Goal: Task Accomplishment & Management: Use online tool/utility

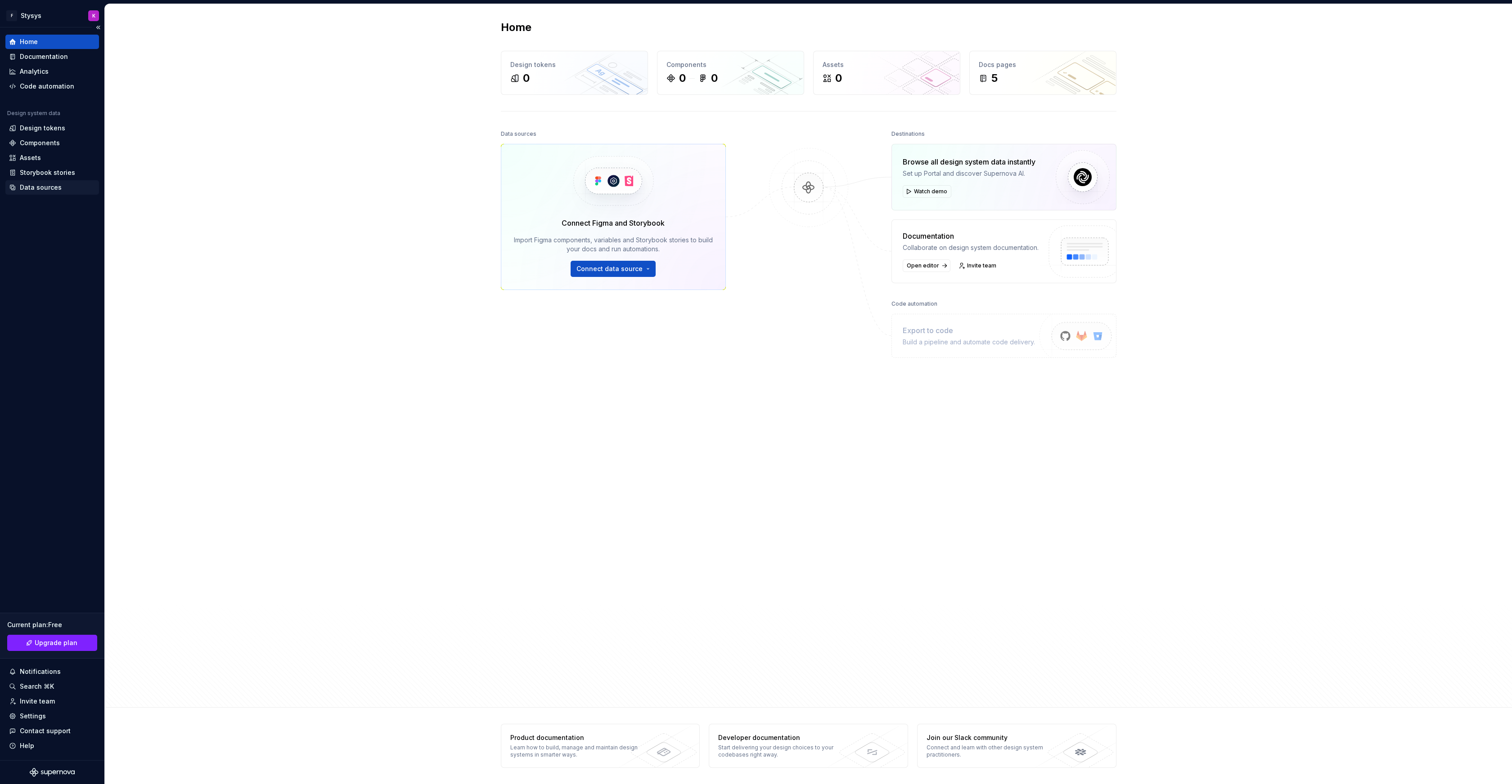
click at [45, 188] on div "Data sources" at bounding box center [40, 187] width 42 height 9
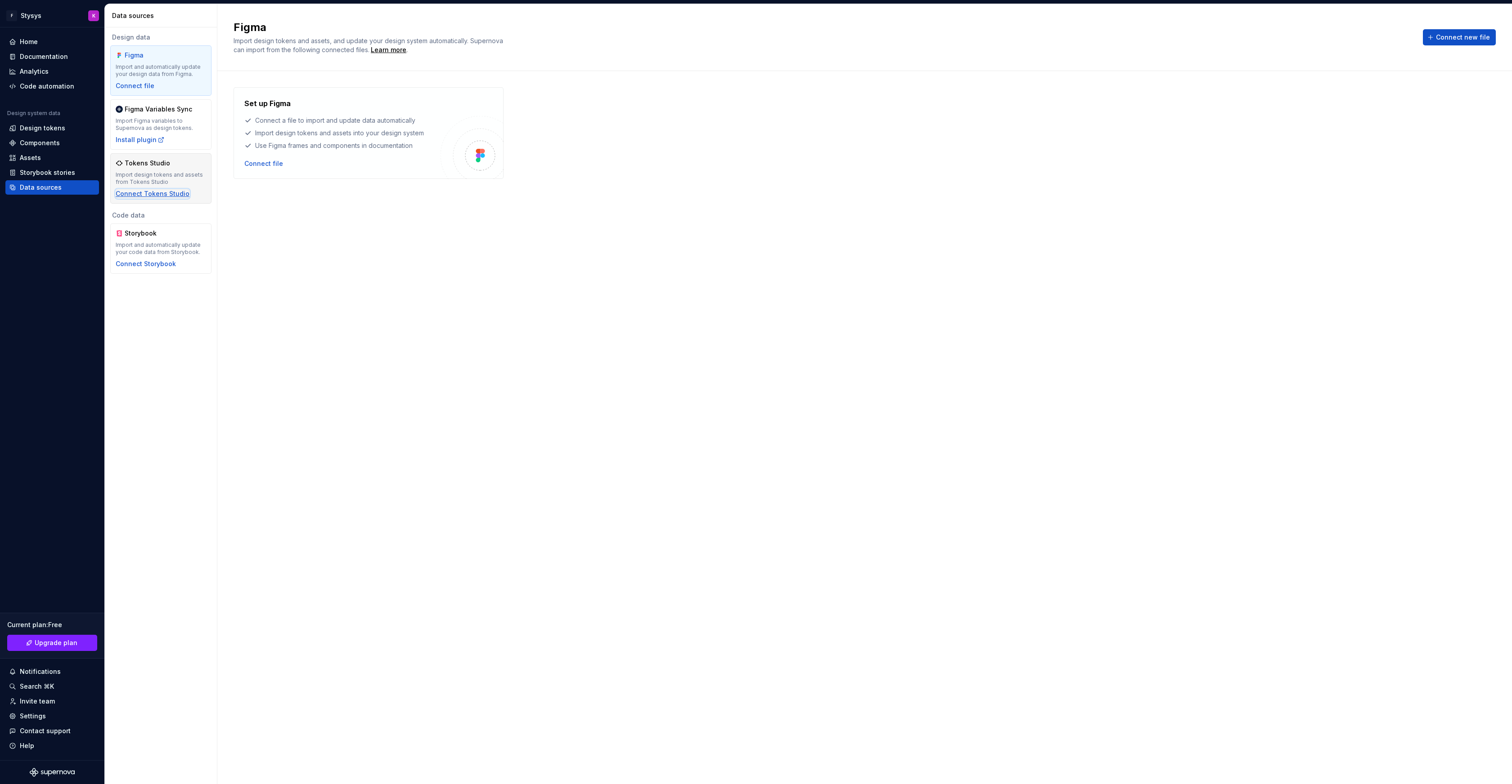
click at [150, 194] on div "Connect Tokens Studio" at bounding box center [153, 193] width 74 height 9
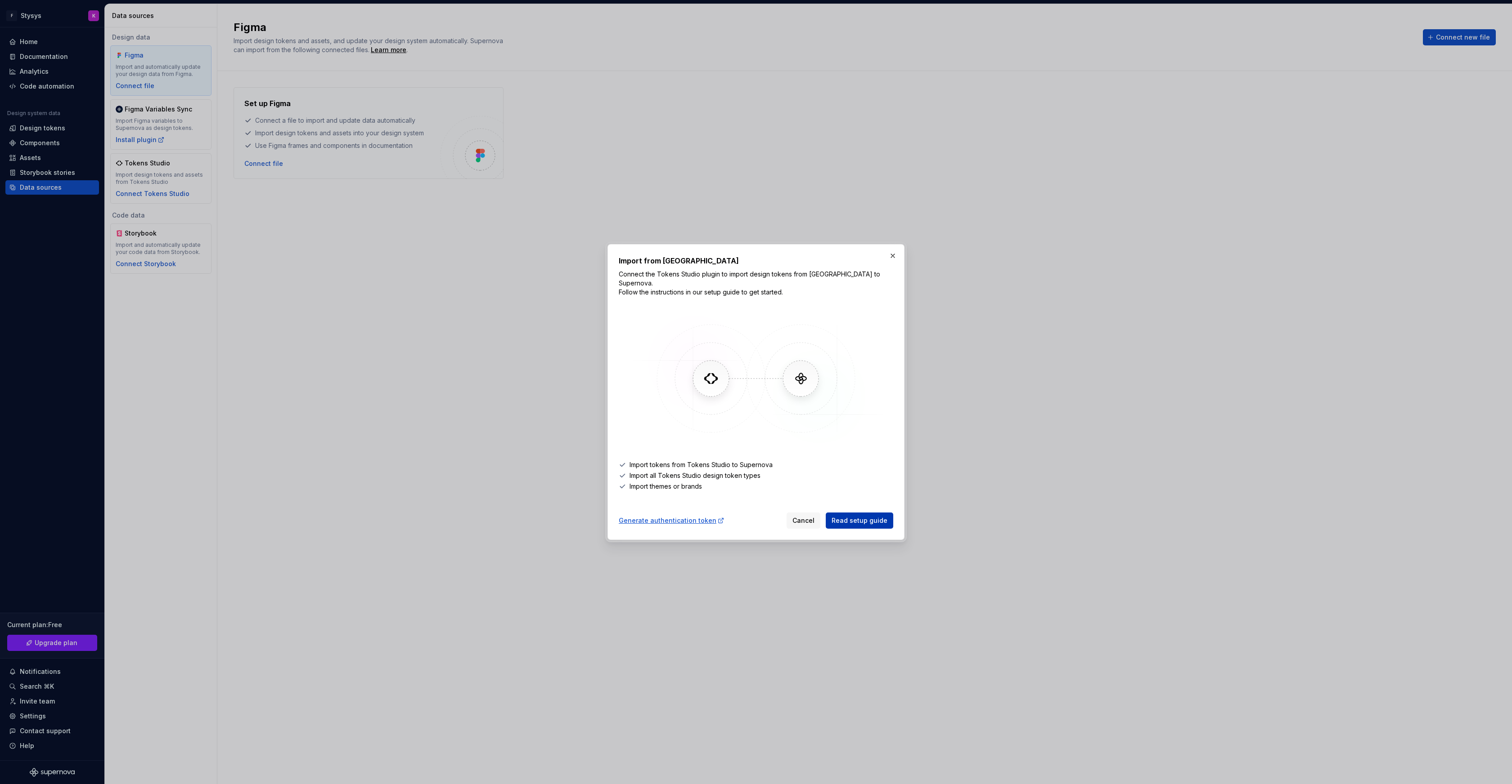
click at [857, 516] on span "Read setup guide" at bounding box center [858, 520] width 56 height 9
click at [672, 518] on div "Generate authentication token" at bounding box center [671, 520] width 105 height 9
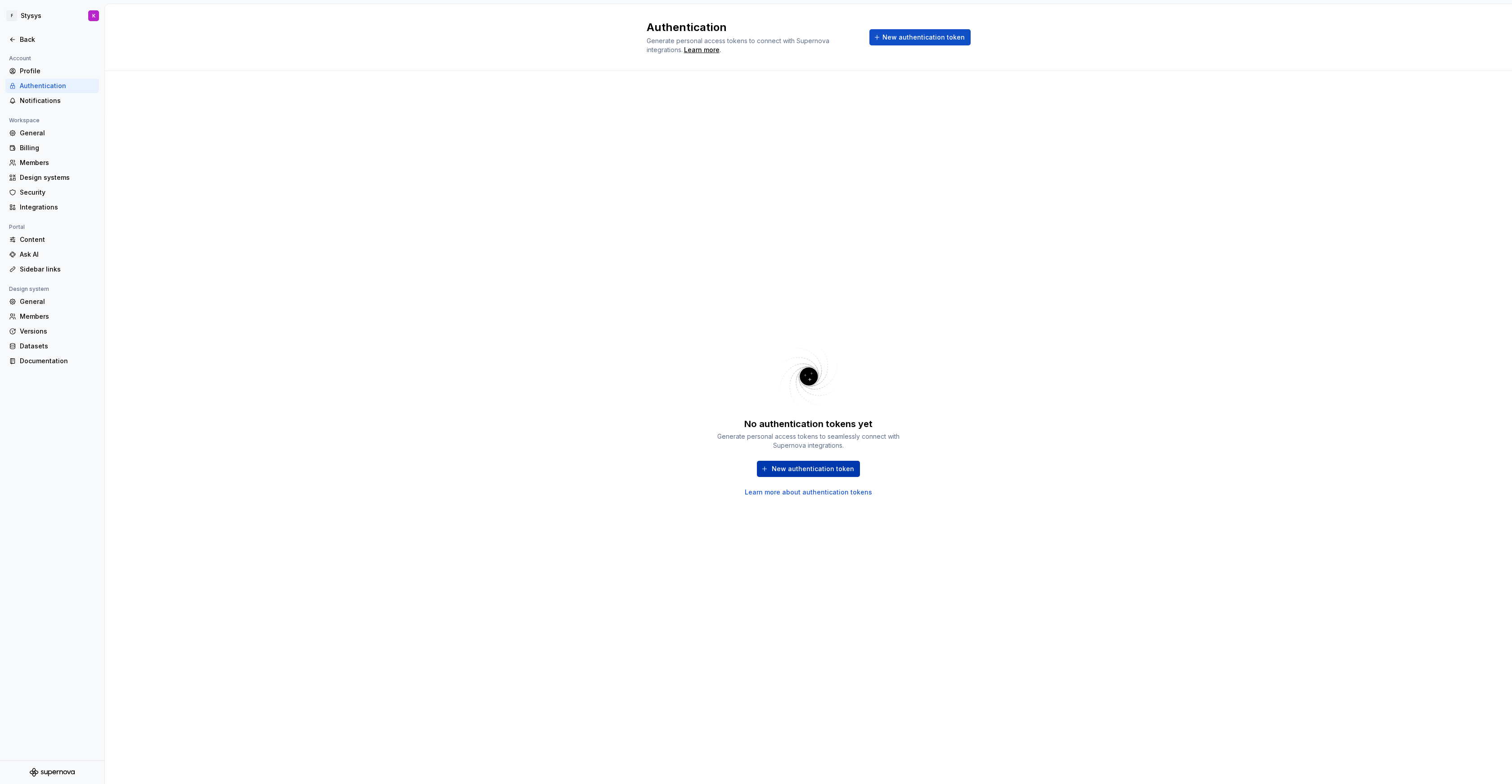
click at [773, 468] on button "New authentication token" at bounding box center [809, 469] width 103 height 17
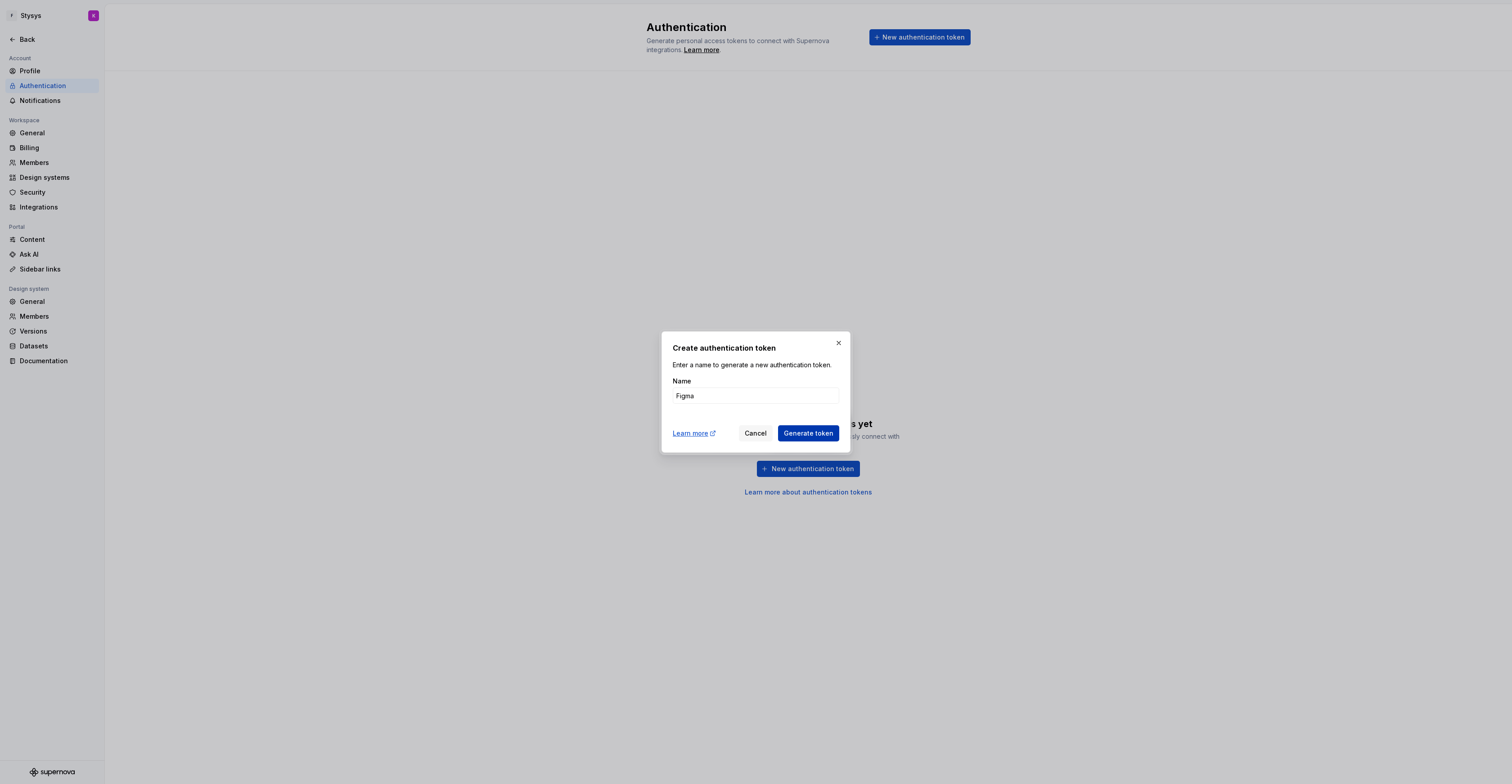
type input "Figma"
click at [811, 432] on span "Generate token" at bounding box center [808, 433] width 50 height 9
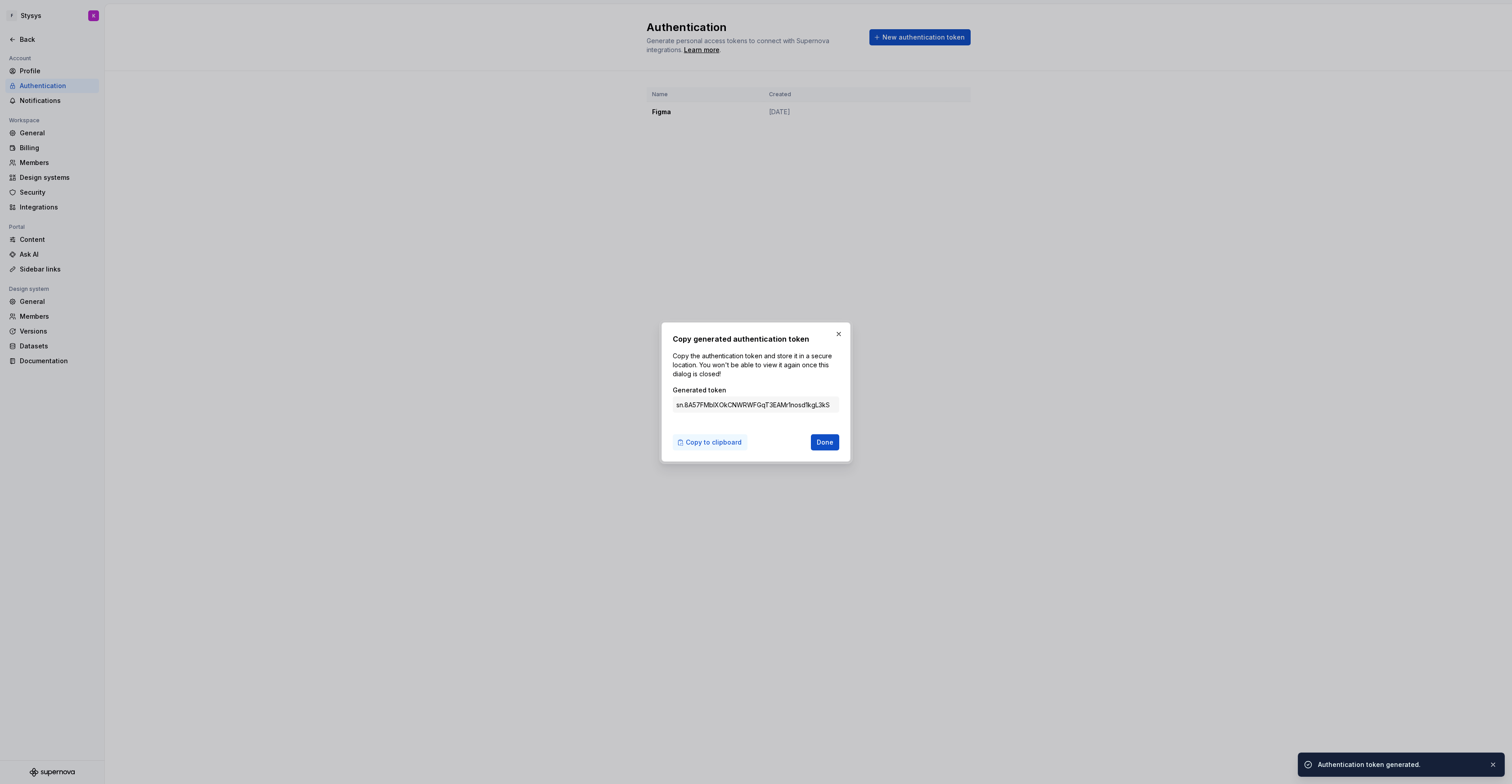
click at [723, 442] on span "Copy to clipboard" at bounding box center [713, 442] width 56 height 9
click at [824, 446] on span "Done" at bounding box center [824, 442] width 17 height 9
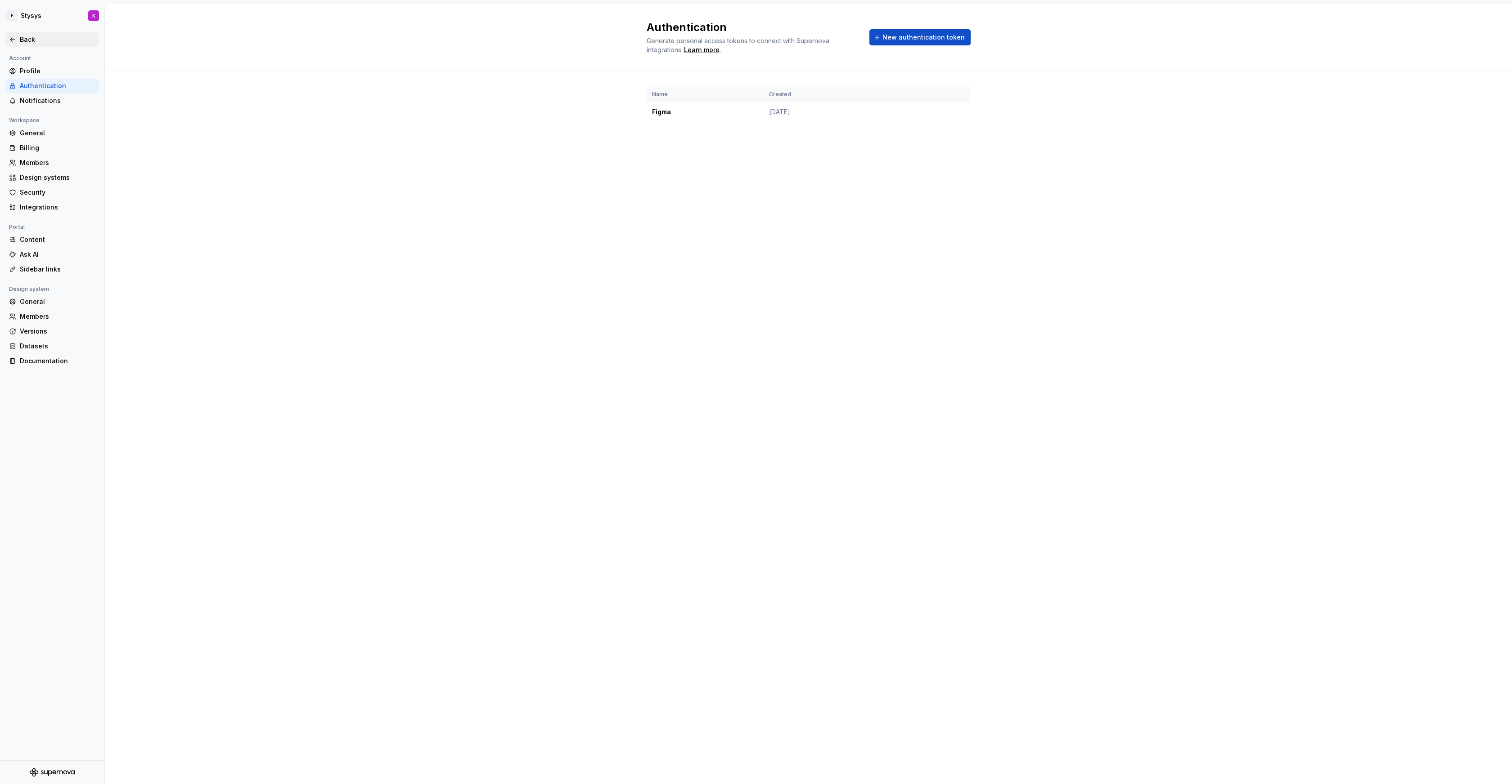
click at [27, 39] on div "Back" at bounding box center [57, 39] width 75 height 9
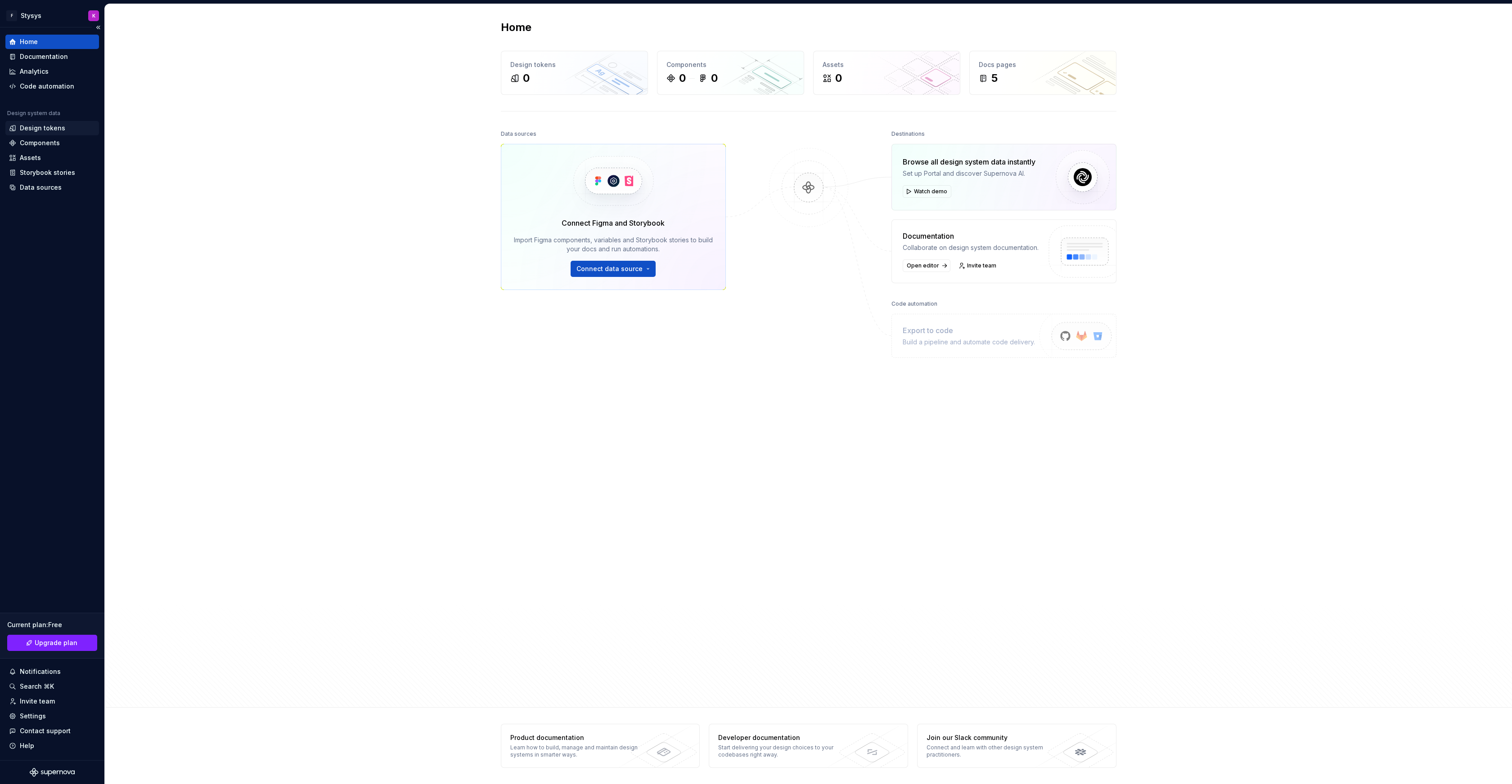
click at [41, 123] on div "Design tokens" at bounding box center [53, 128] width 94 height 15
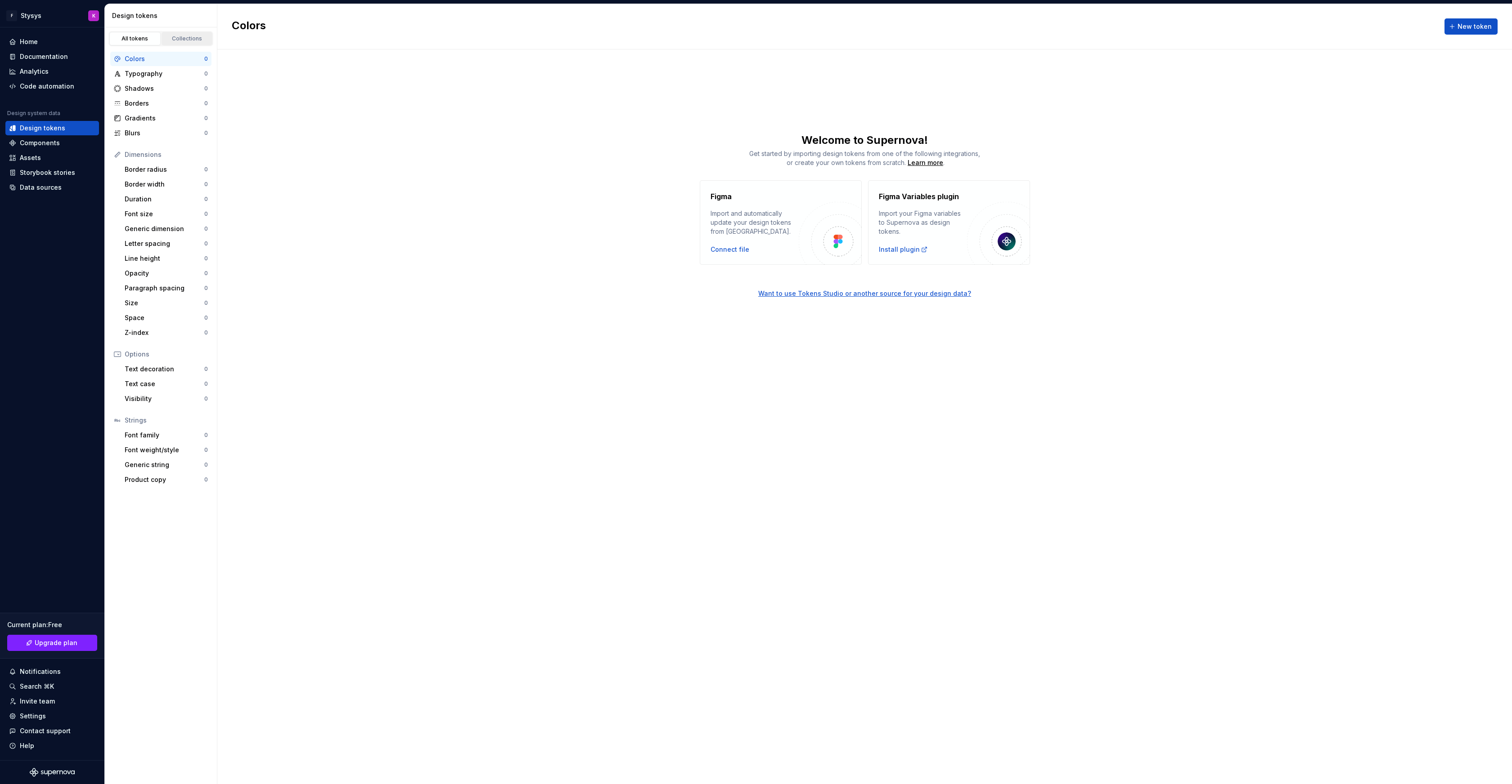
click at [188, 38] on div "Collections" at bounding box center [187, 38] width 45 height 7
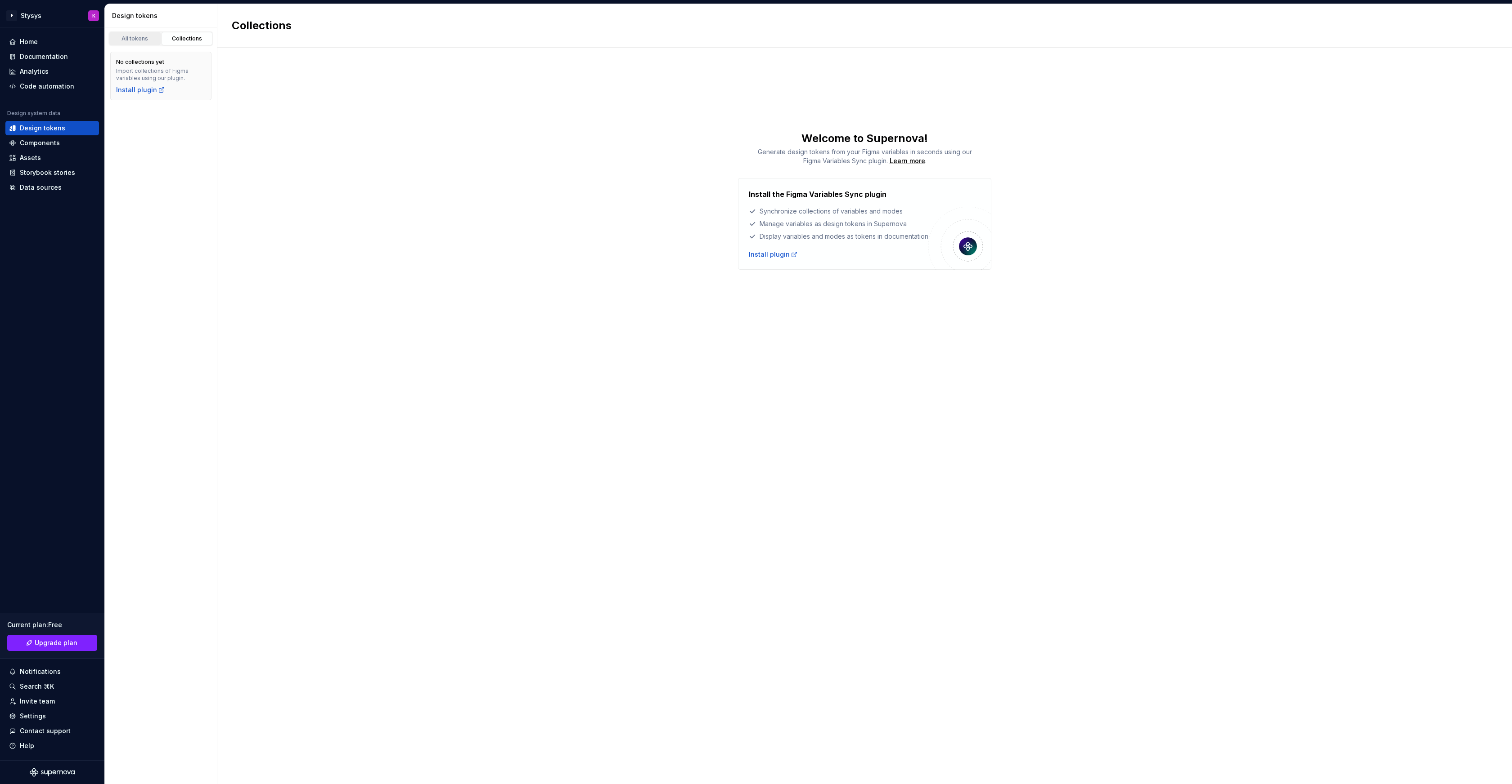
click at [134, 37] on div "All tokens" at bounding box center [135, 38] width 45 height 7
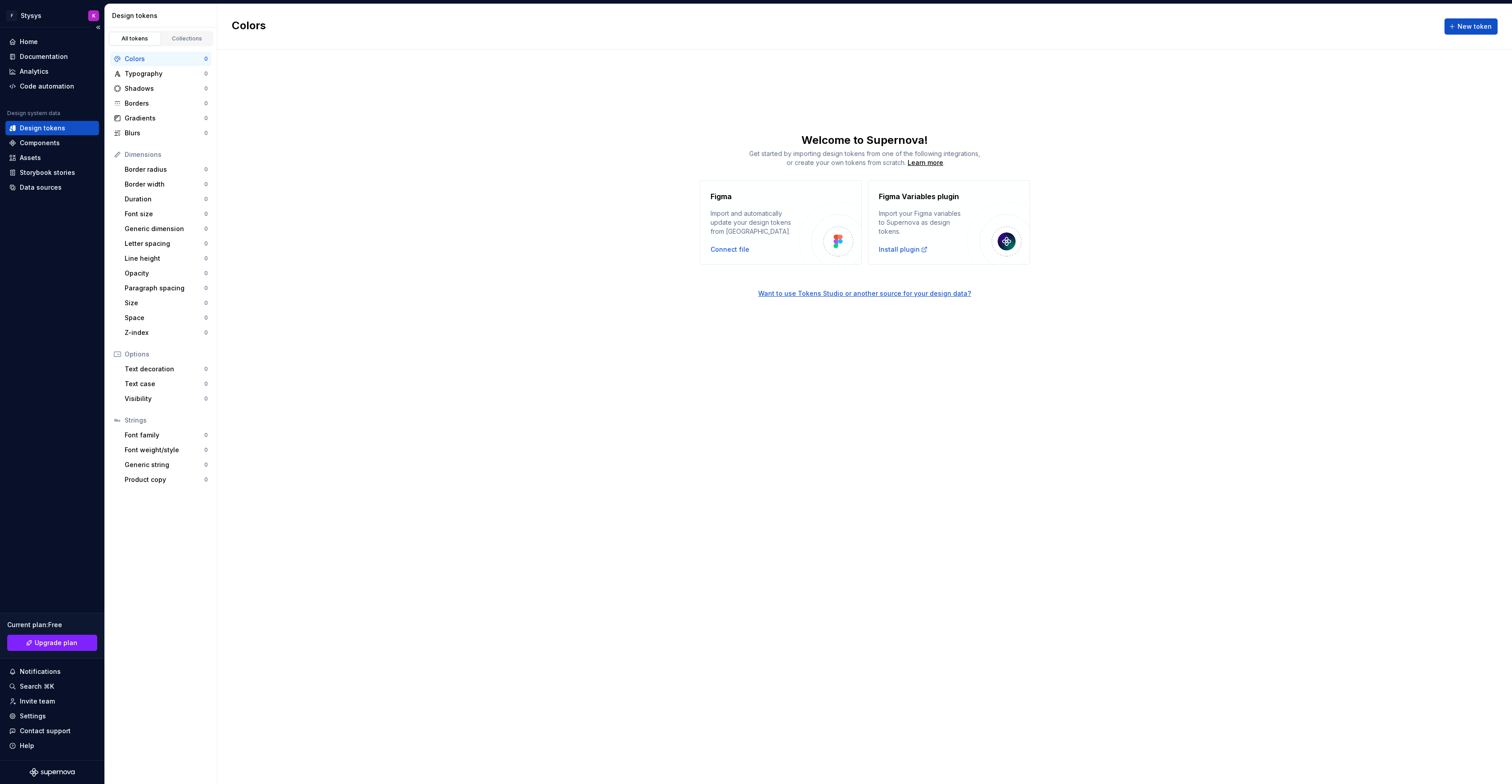
click at [42, 132] on div "Design tokens" at bounding box center [42, 128] width 46 height 9
click at [34, 717] on div "Settings" at bounding box center [32, 716] width 26 height 9
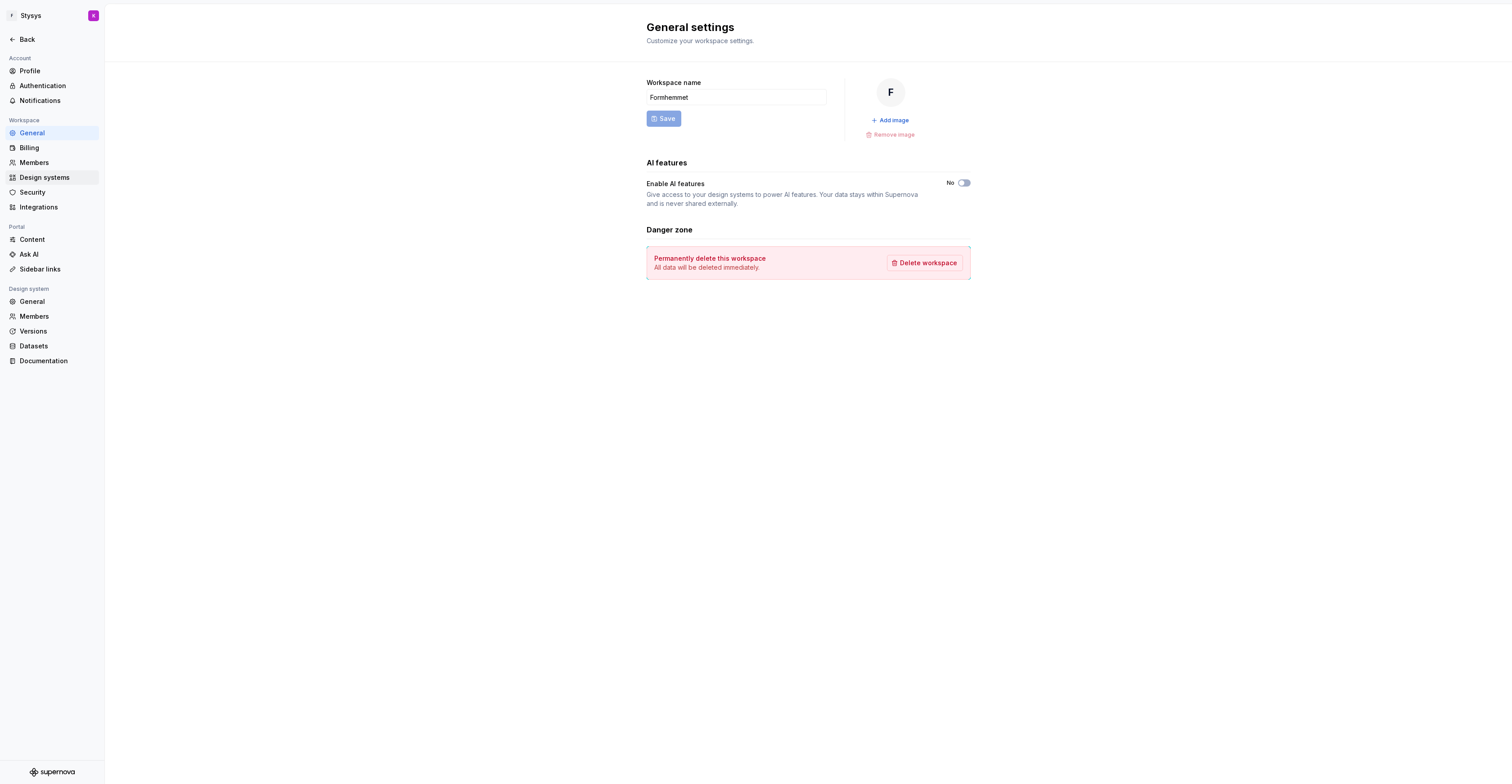
click at [57, 181] on div "Design systems" at bounding box center [57, 177] width 75 height 9
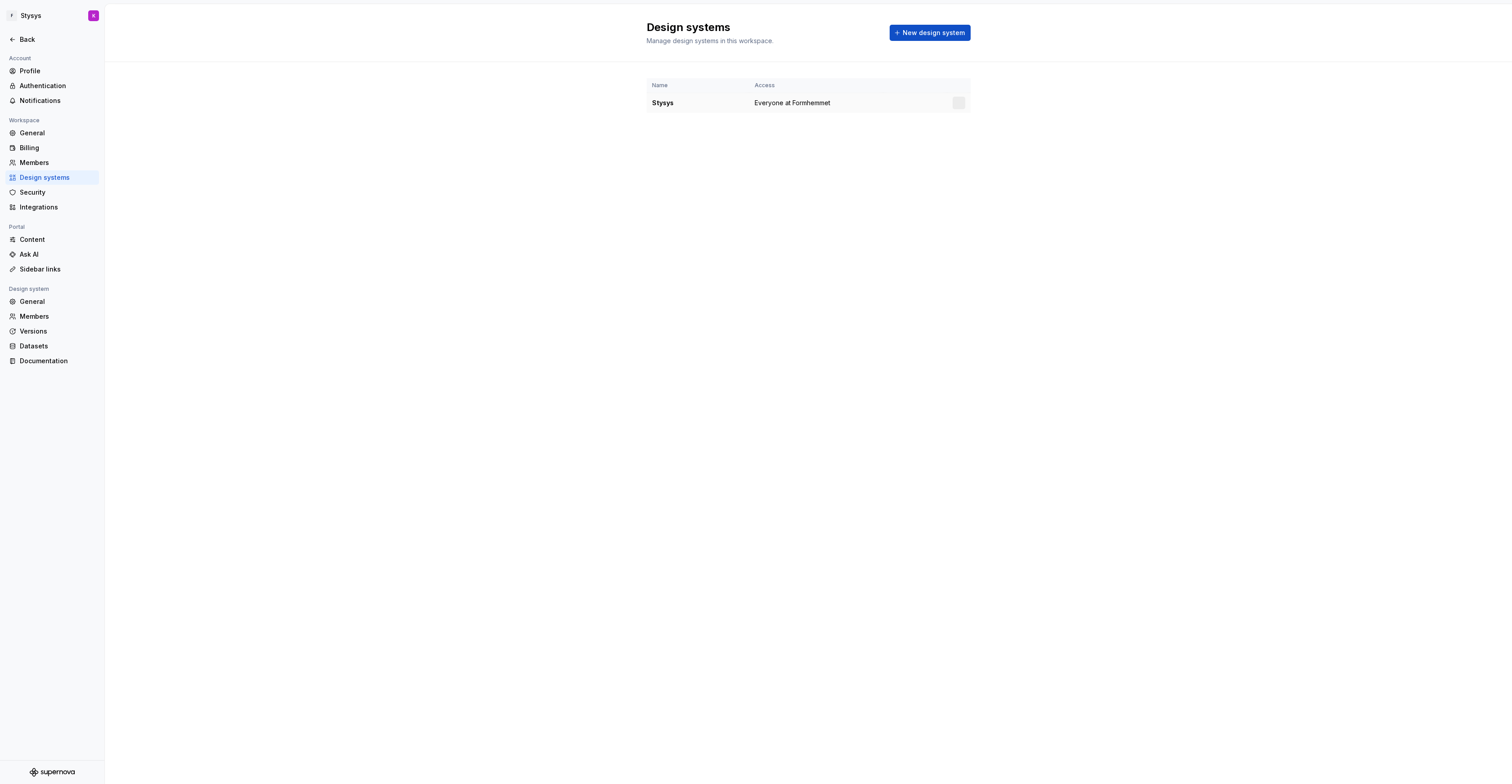
click at [660, 101] on div "Stysys" at bounding box center [697, 102] width 92 height 9
copy div "Stysys"
click at [24, 39] on div "Back" at bounding box center [57, 39] width 75 height 9
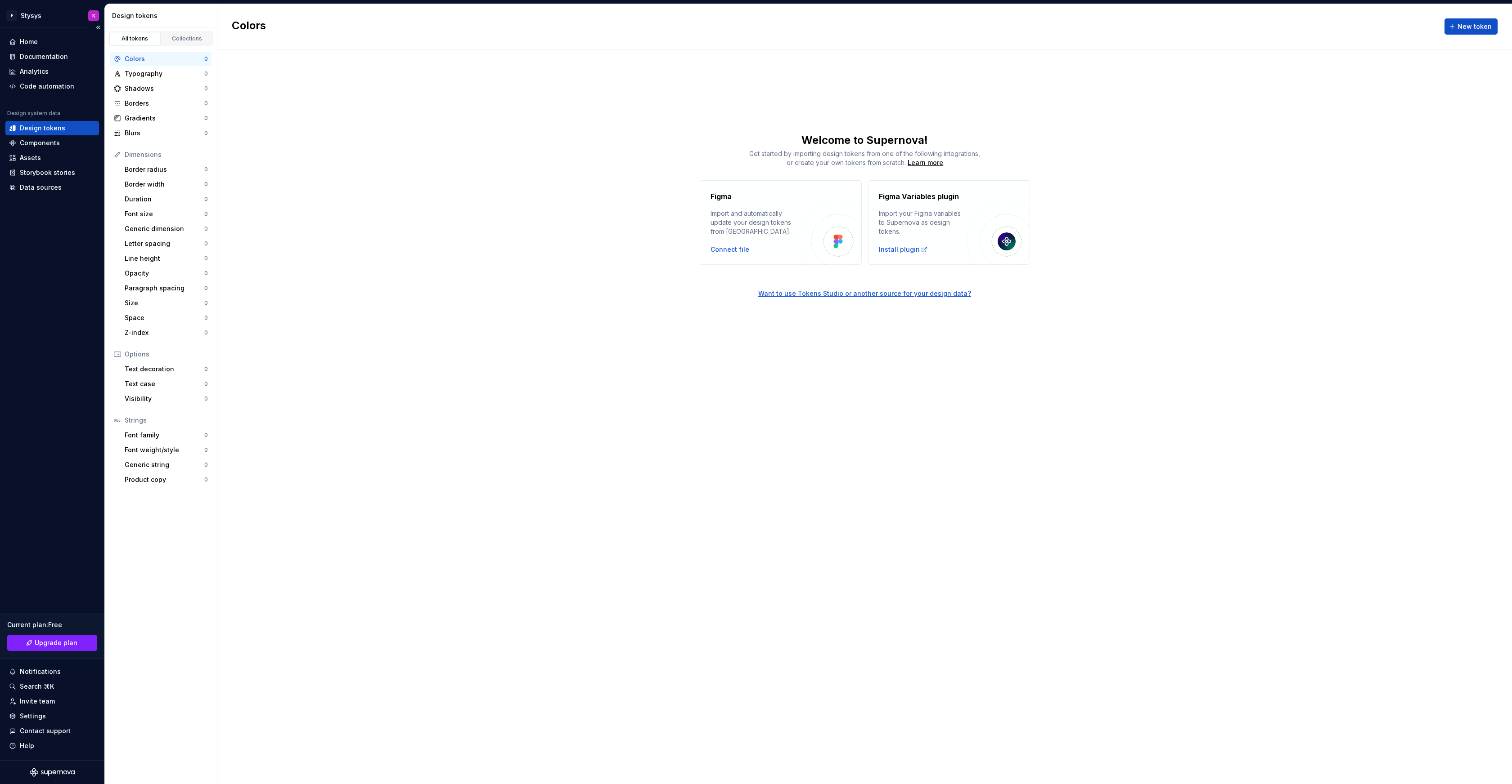
click at [42, 128] on div "Design tokens" at bounding box center [42, 128] width 46 height 9
click at [141, 37] on div "All tokens" at bounding box center [135, 38] width 45 height 7
click at [182, 37] on div "Collections" at bounding box center [187, 38] width 45 height 7
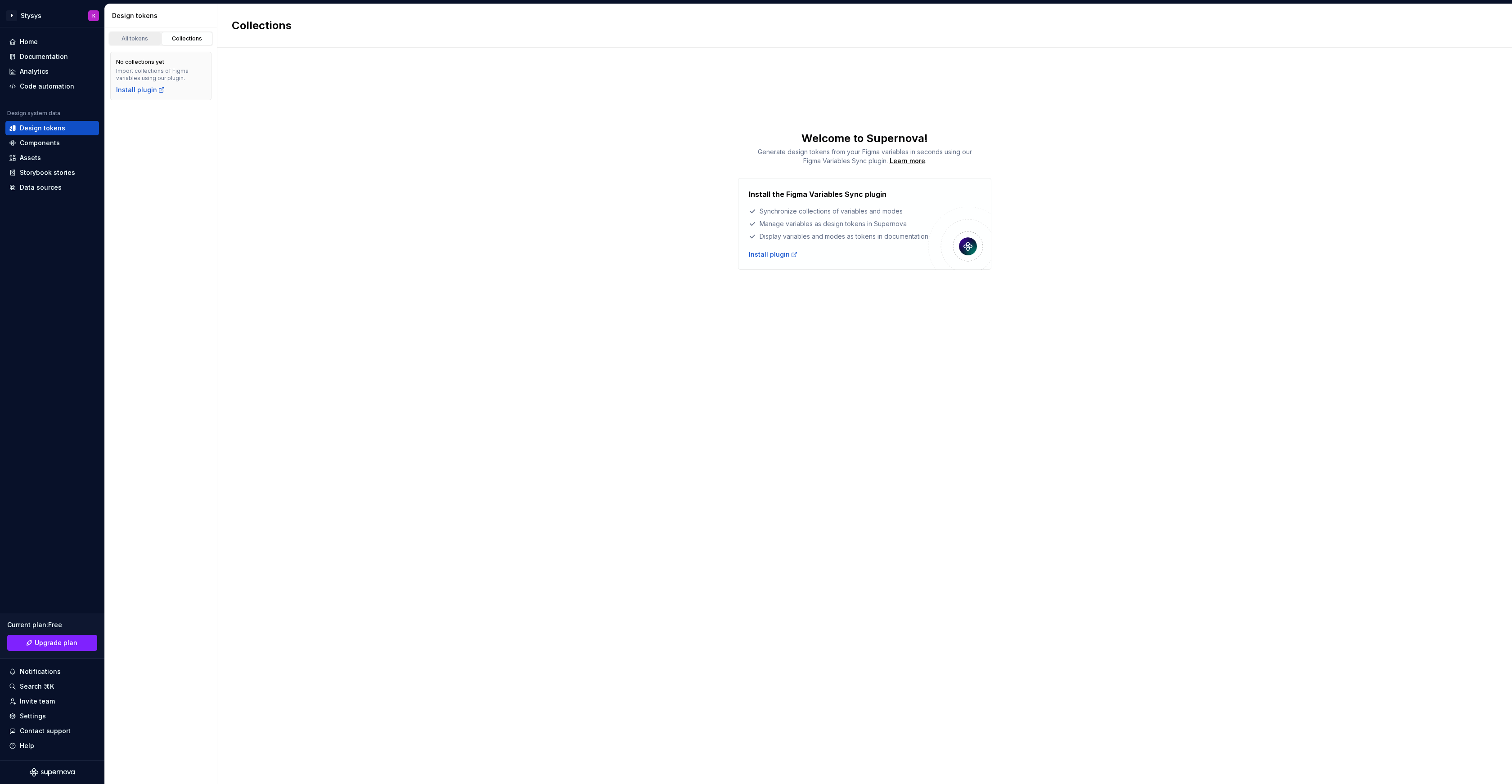
click at [154, 40] on div "All tokens" at bounding box center [135, 38] width 45 height 7
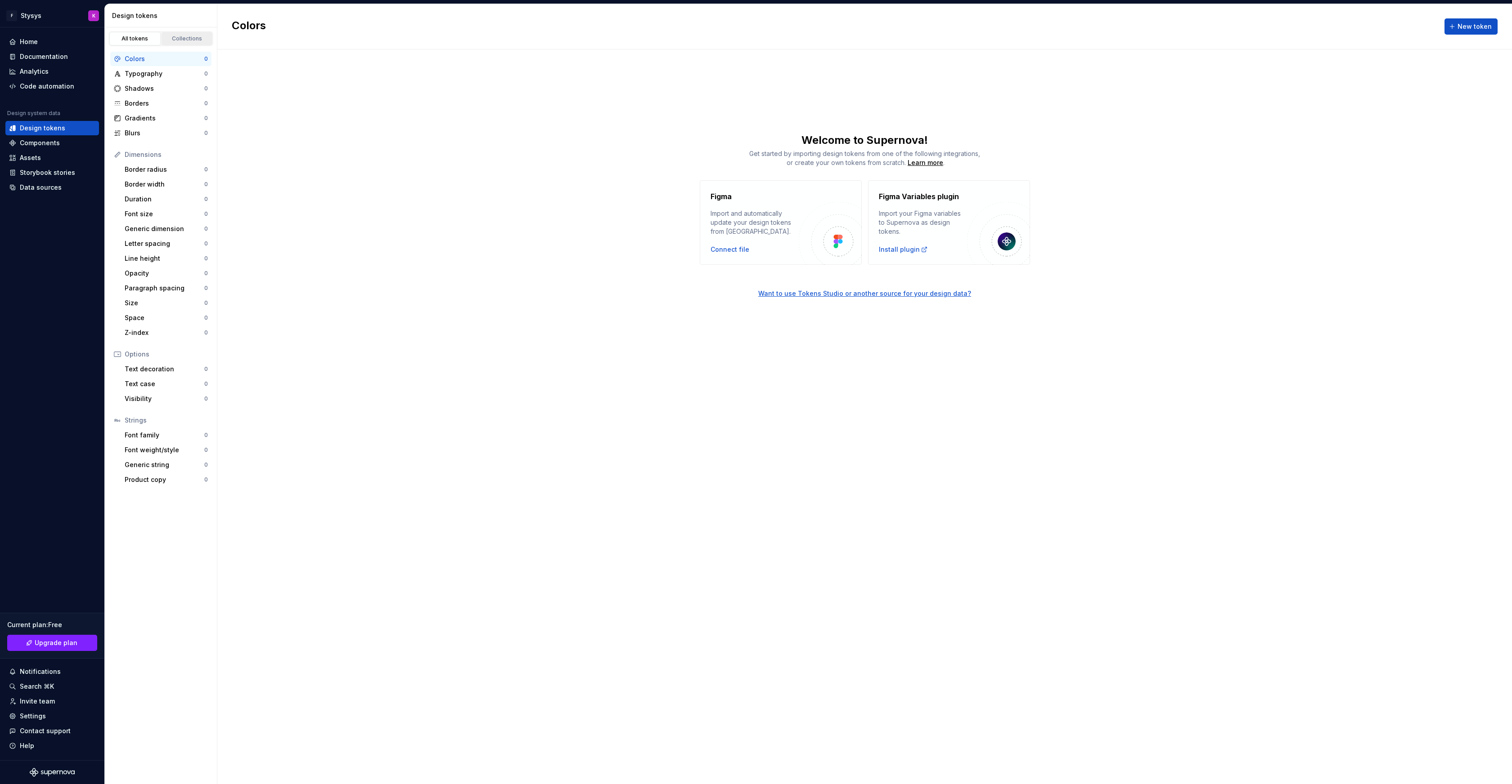
click at [196, 40] on div "Collections" at bounding box center [187, 38] width 45 height 7
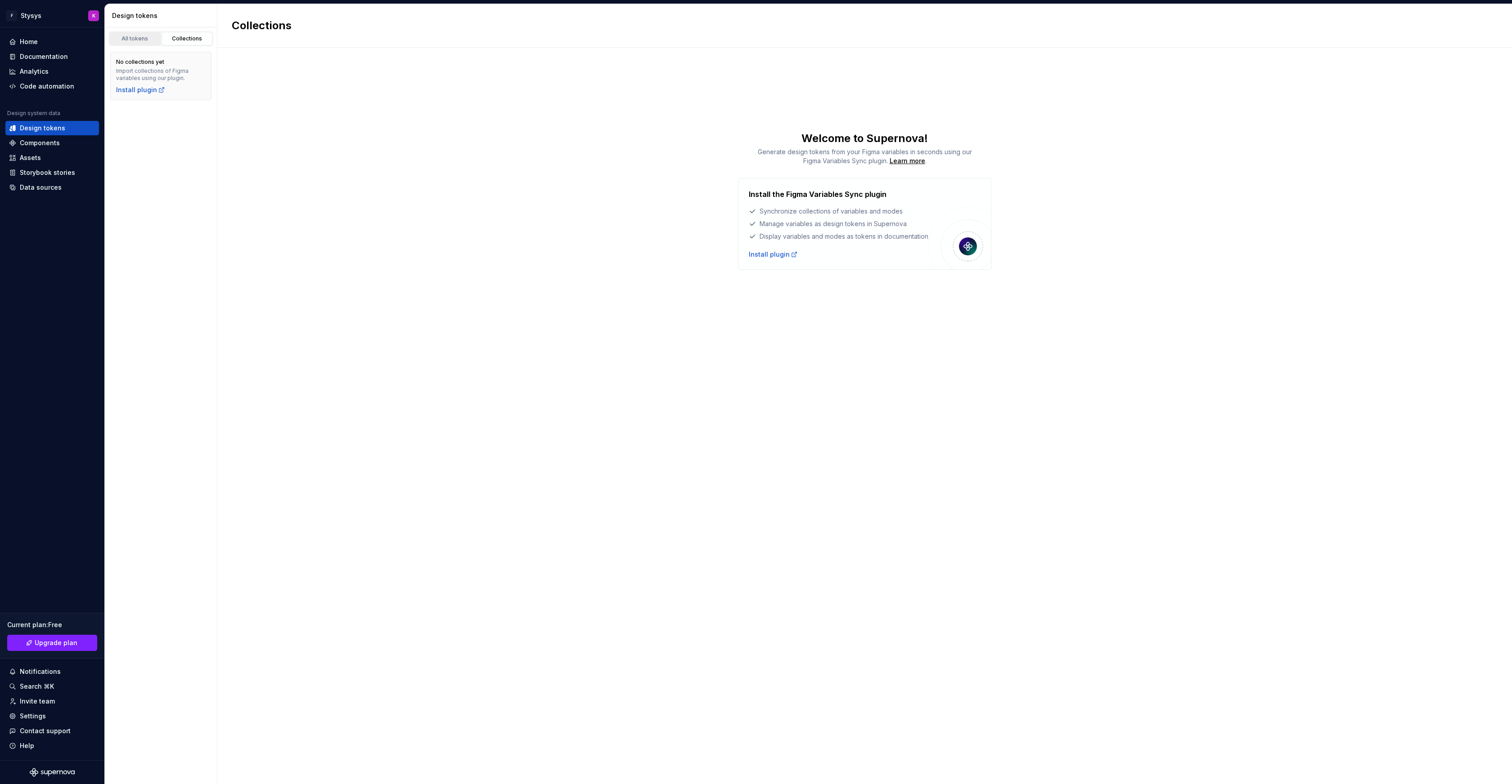
click at [148, 41] on div "All tokens" at bounding box center [135, 38] width 45 height 7
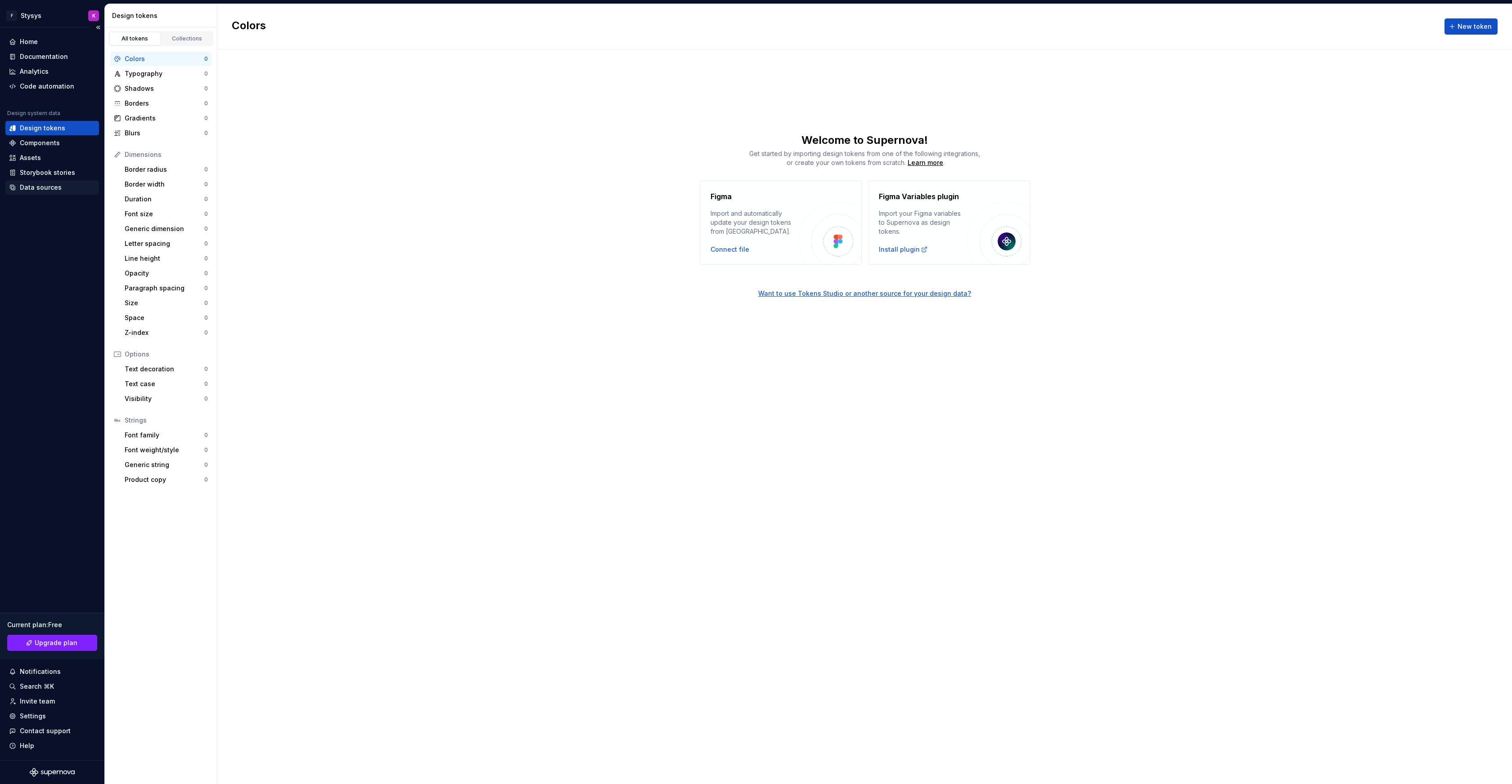
click at [41, 185] on div "Data sources" at bounding box center [40, 187] width 42 height 9
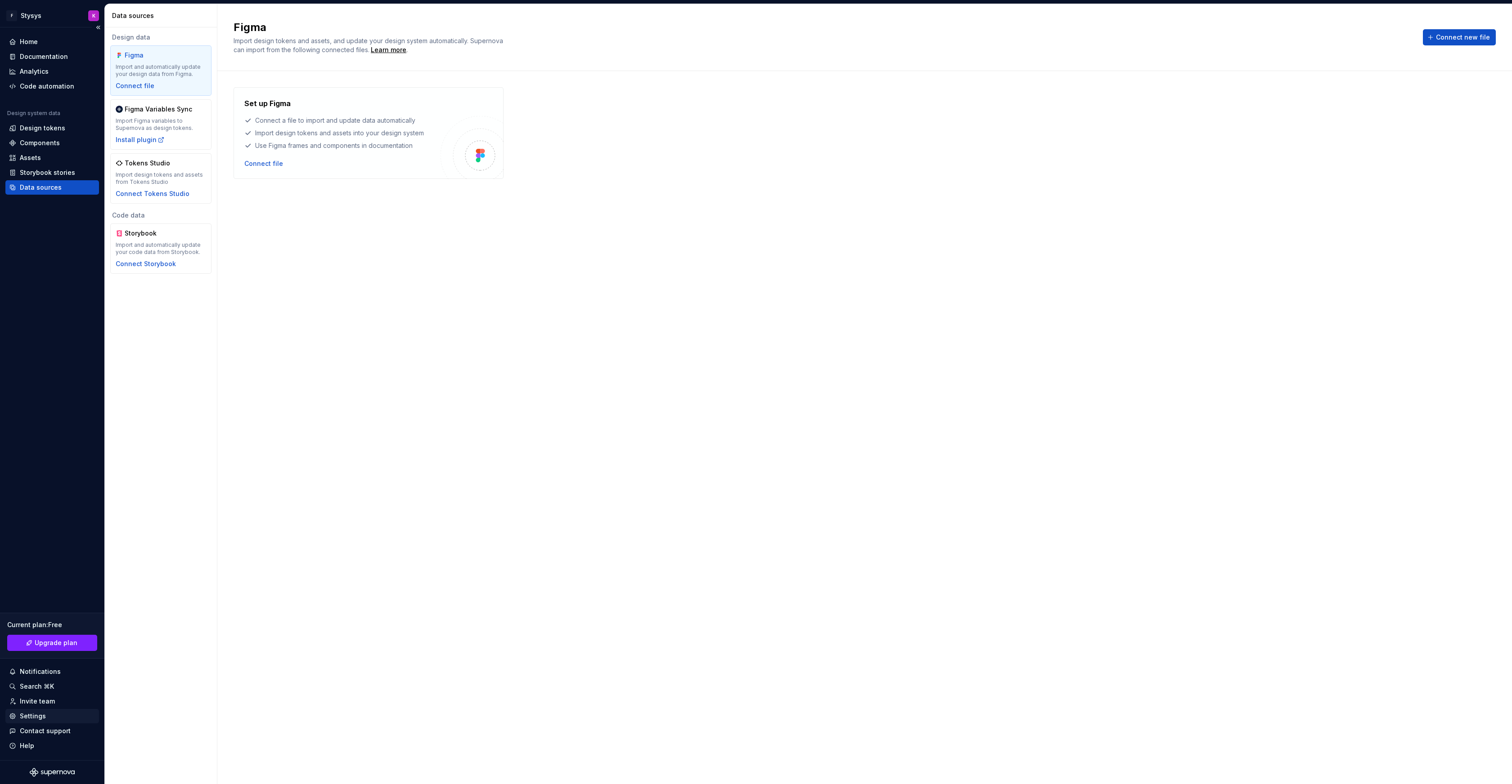
click at [34, 721] on div "Settings" at bounding box center [53, 716] width 94 height 15
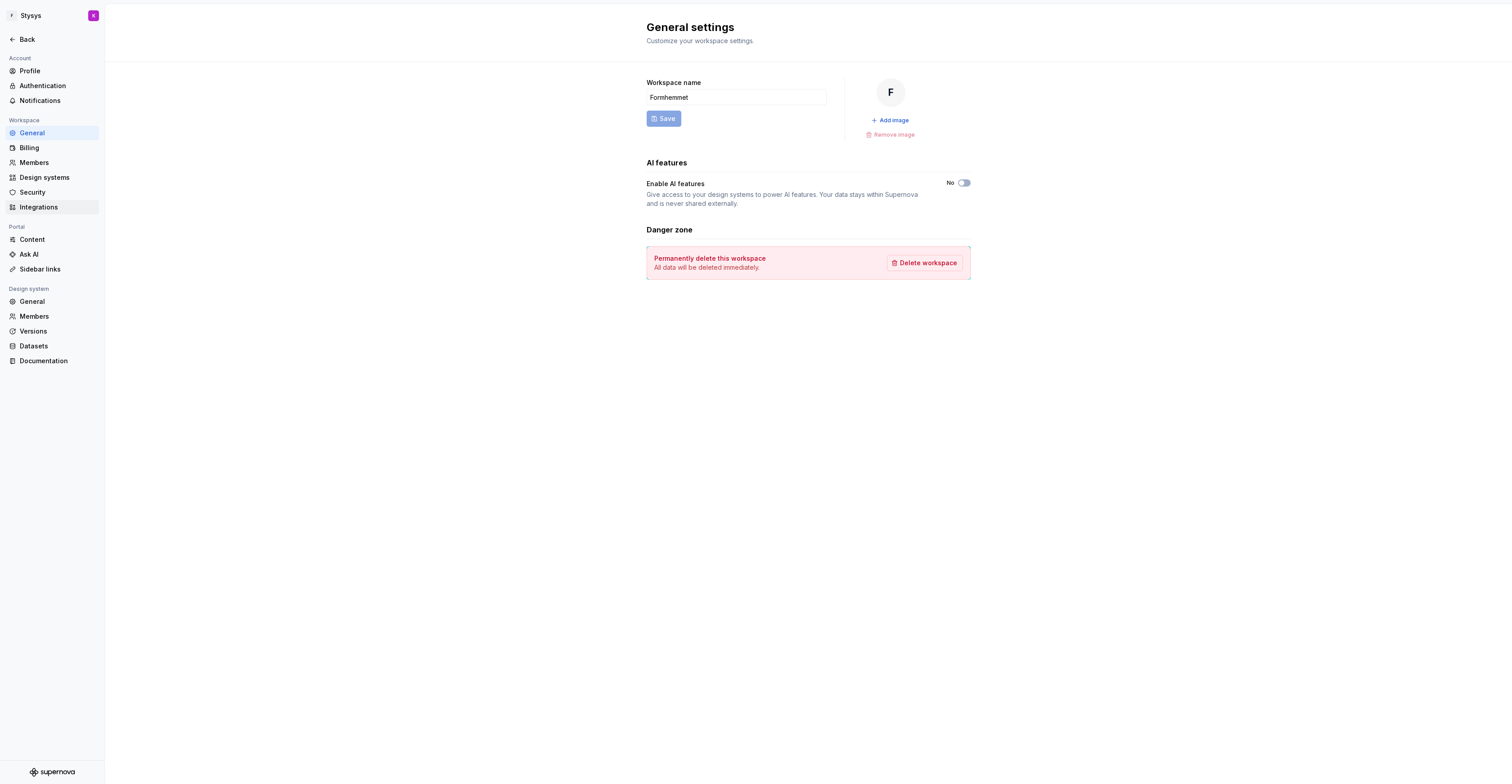
click at [36, 209] on div "Integrations" at bounding box center [57, 207] width 75 height 9
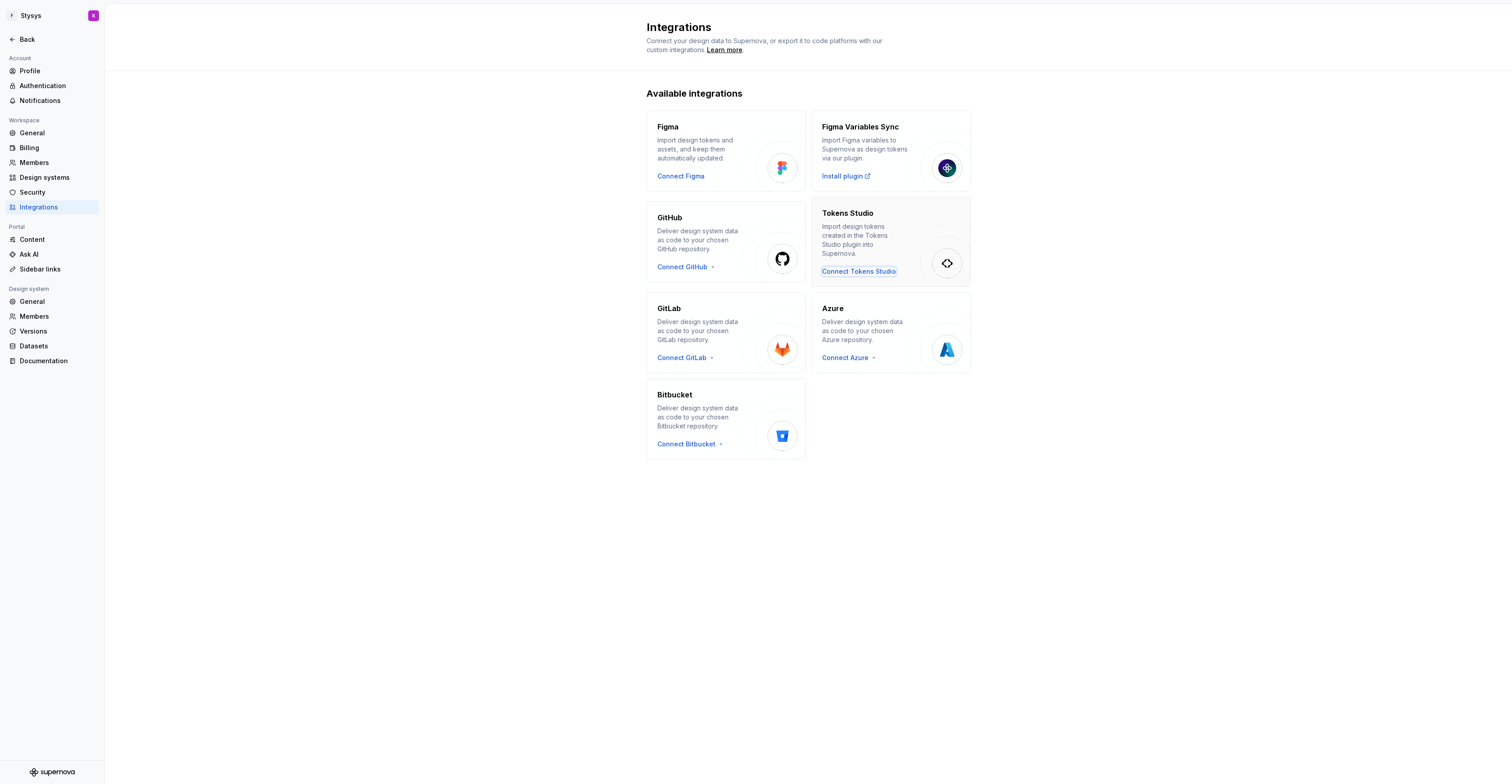
click at [850, 267] on div "Connect Tokens Studio" at bounding box center [859, 271] width 74 height 9
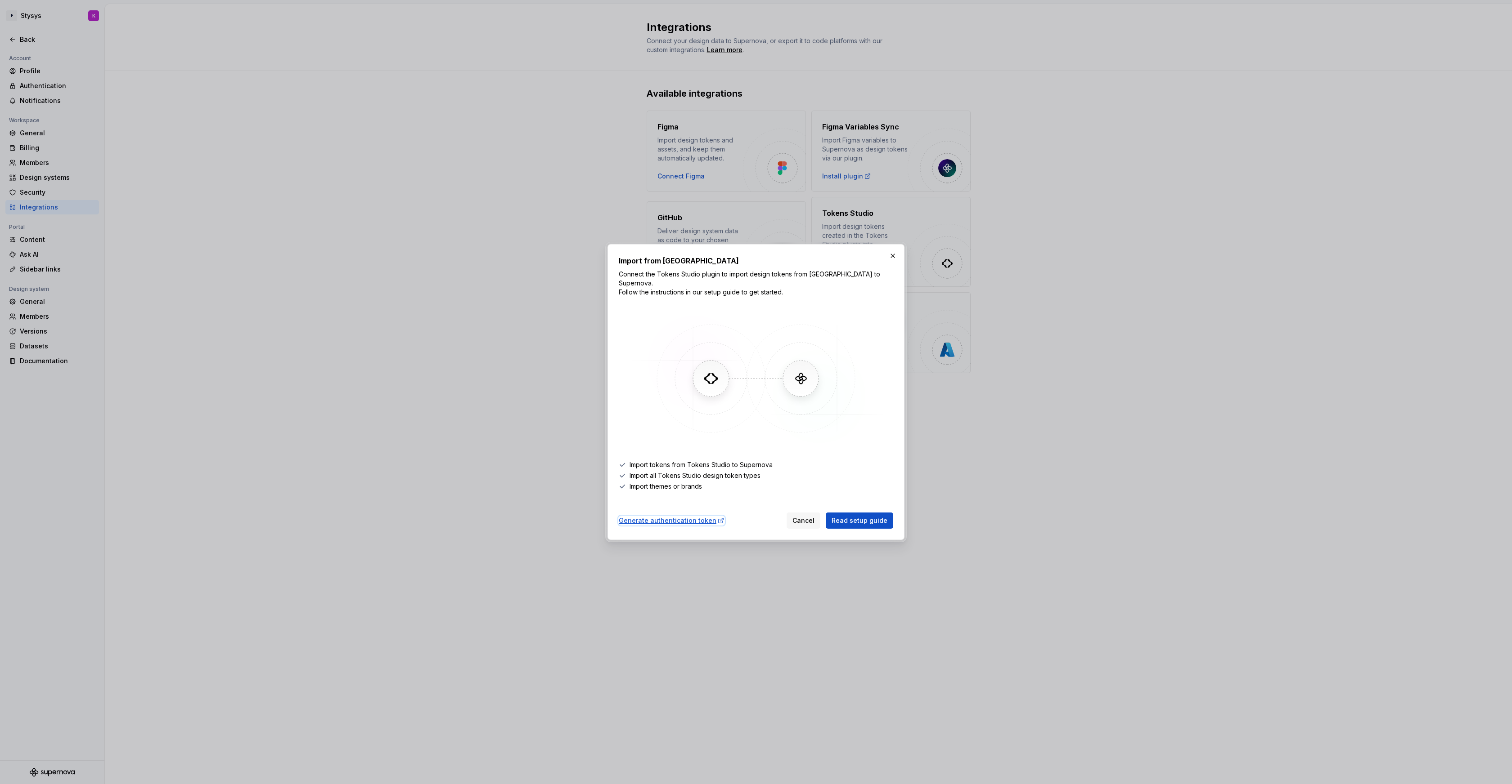
click at [697, 517] on div "Generate authentication token" at bounding box center [671, 520] width 105 height 9
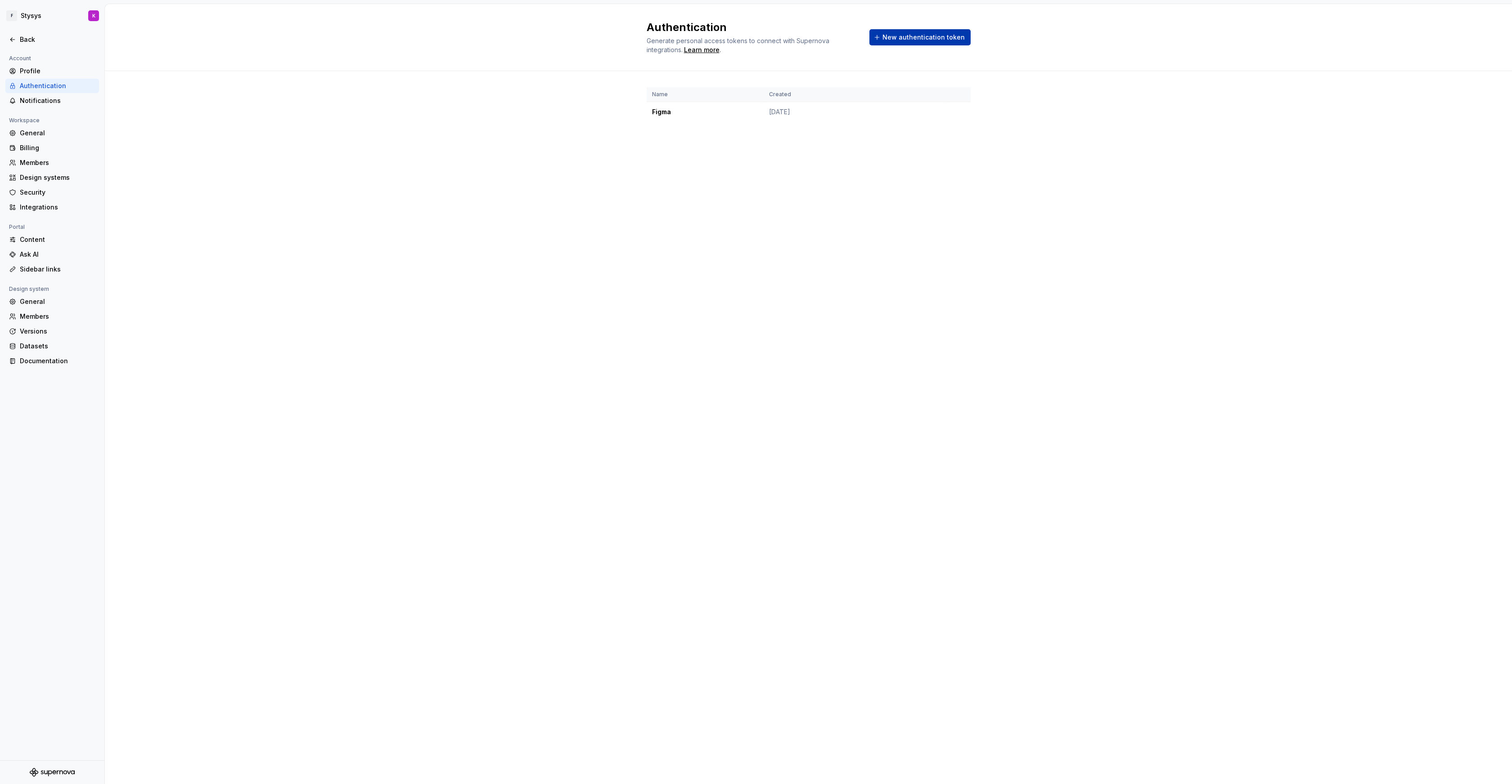
click at [938, 34] on span "New authentication token" at bounding box center [923, 37] width 82 height 9
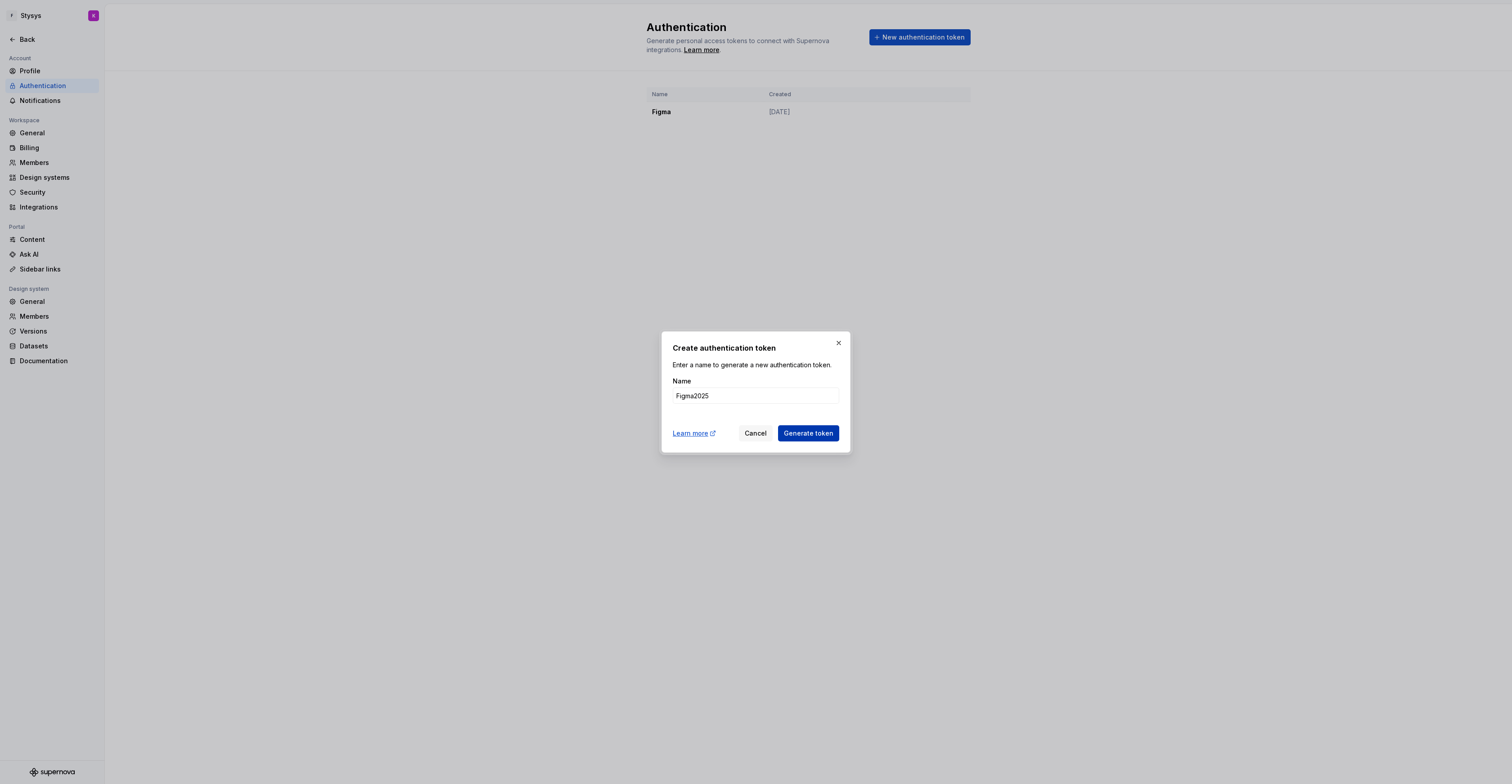
type input "Figma2025"
click at [812, 439] on button "Generate token" at bounding box center [808, 433] width 61 height 17
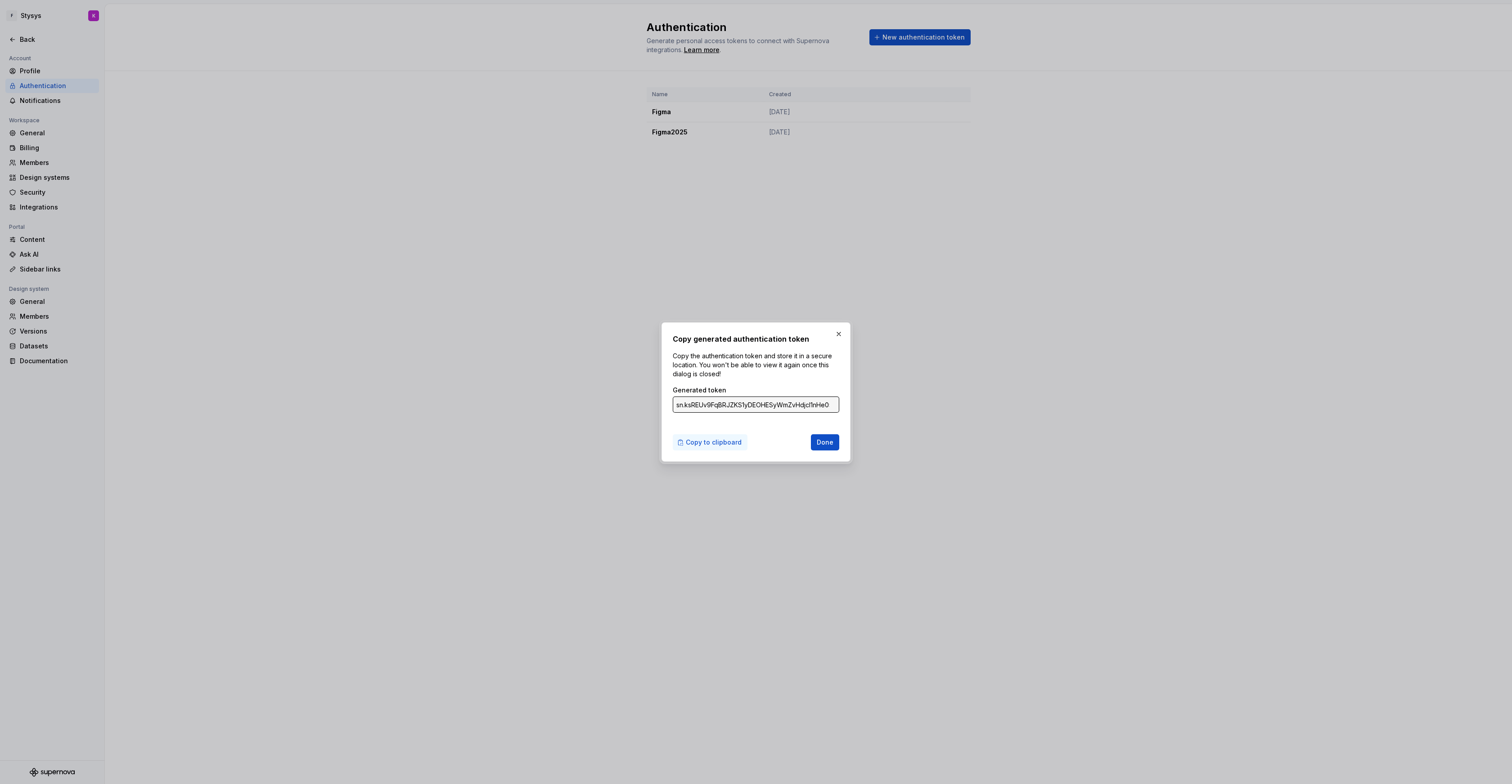
click at [707, 439] on span "Copy to clipboard" at bounding box center [713, 442] width 56 height 9
click at [834, 444] on button "Done" at bounding box center [824, 443] width 28 height 17
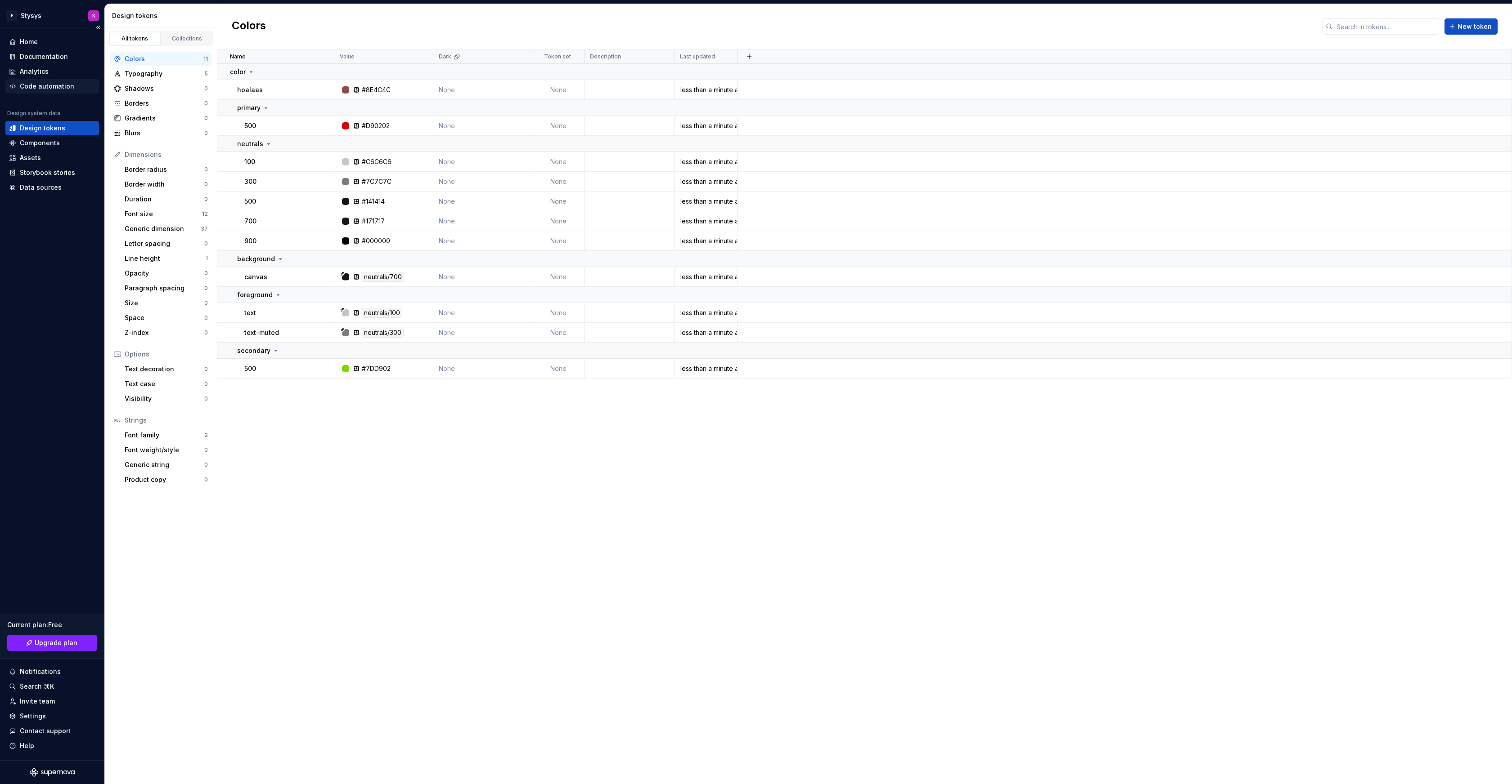
click at [42, 85] on div "Code automation" at bounding box center [47, 86] width 55 height 9
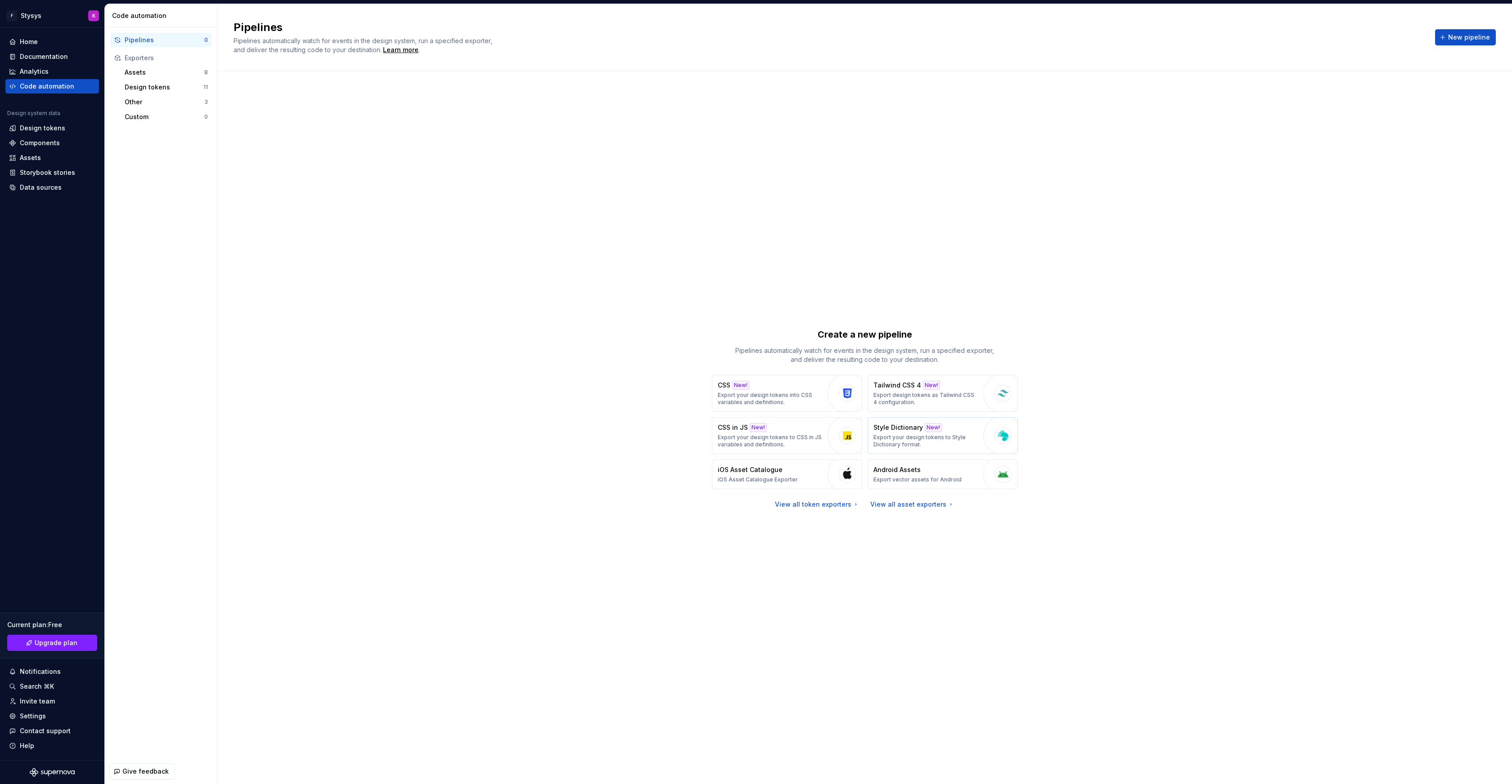
click at [895, 434] on p "Export your design tokens to Style Dictionary format." at bounding box center [926, 441] width 105 height 15
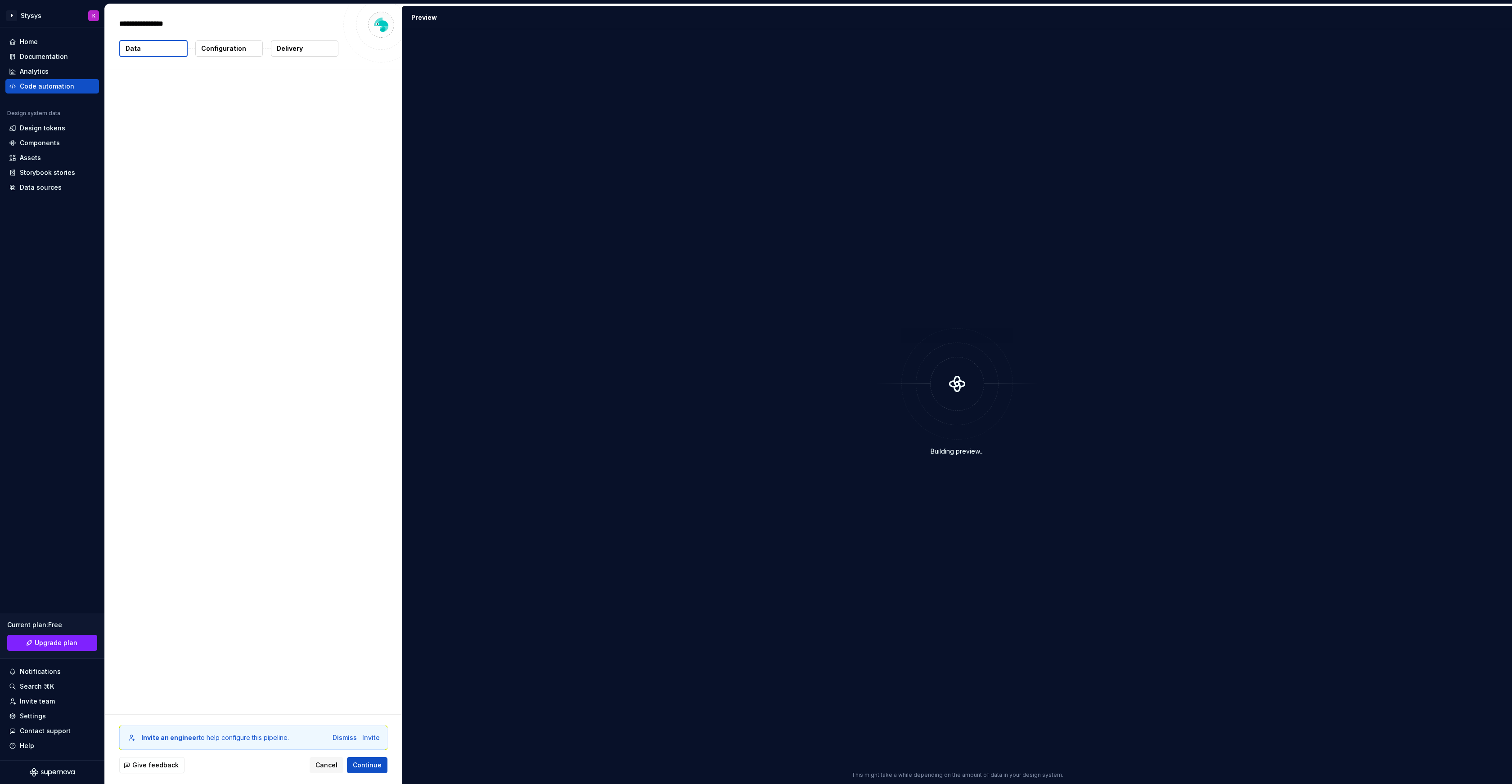
type textarea "*"
click at [213, 52] on p "Configuration" at bounding box center [223, 48] width 45 height 9
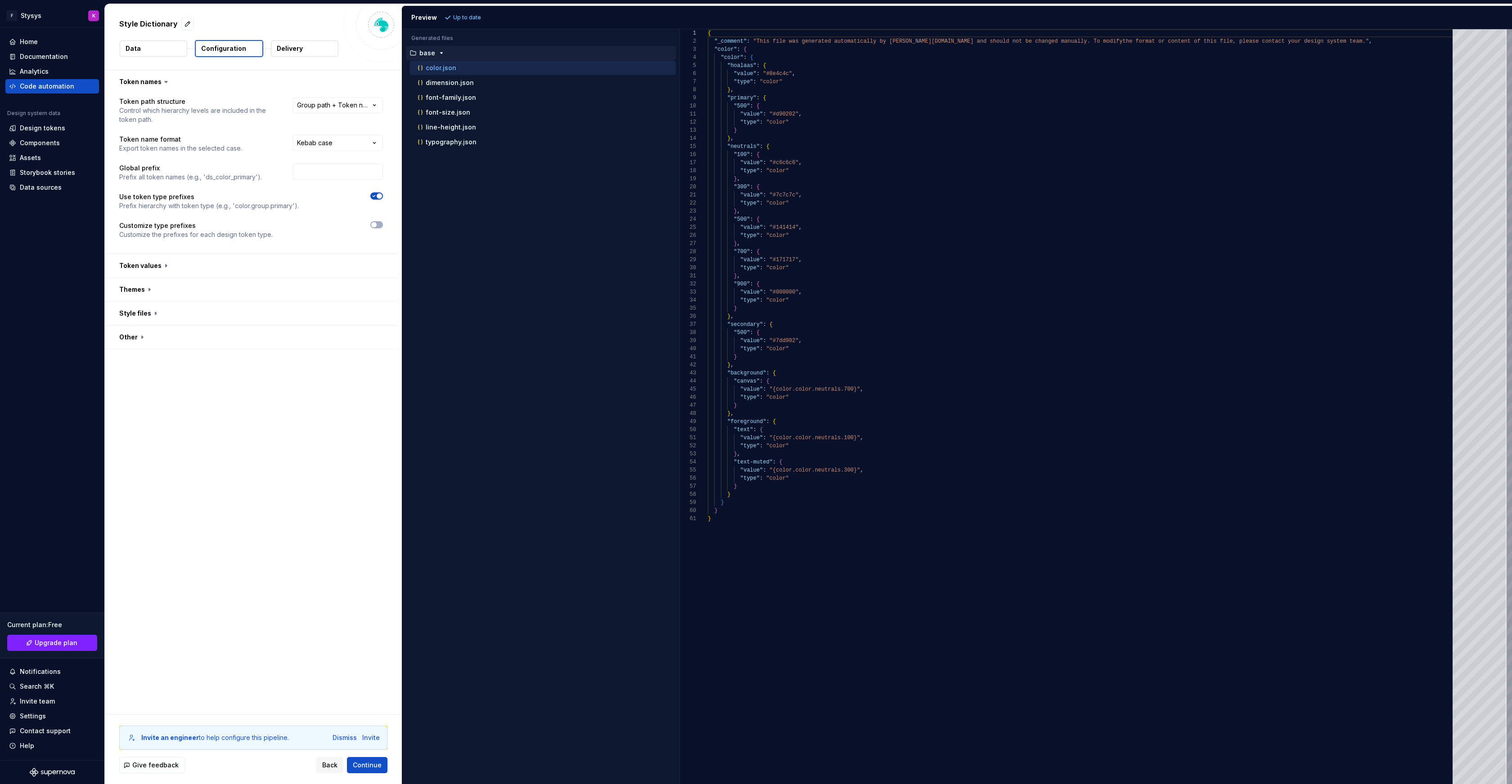
click at [439, 53] on icon "button" at bounding box center [441, 53] width 7 height 7
click at [292, 49] on p "Delivery" at bounding box center [290, 48] width 26 height 9
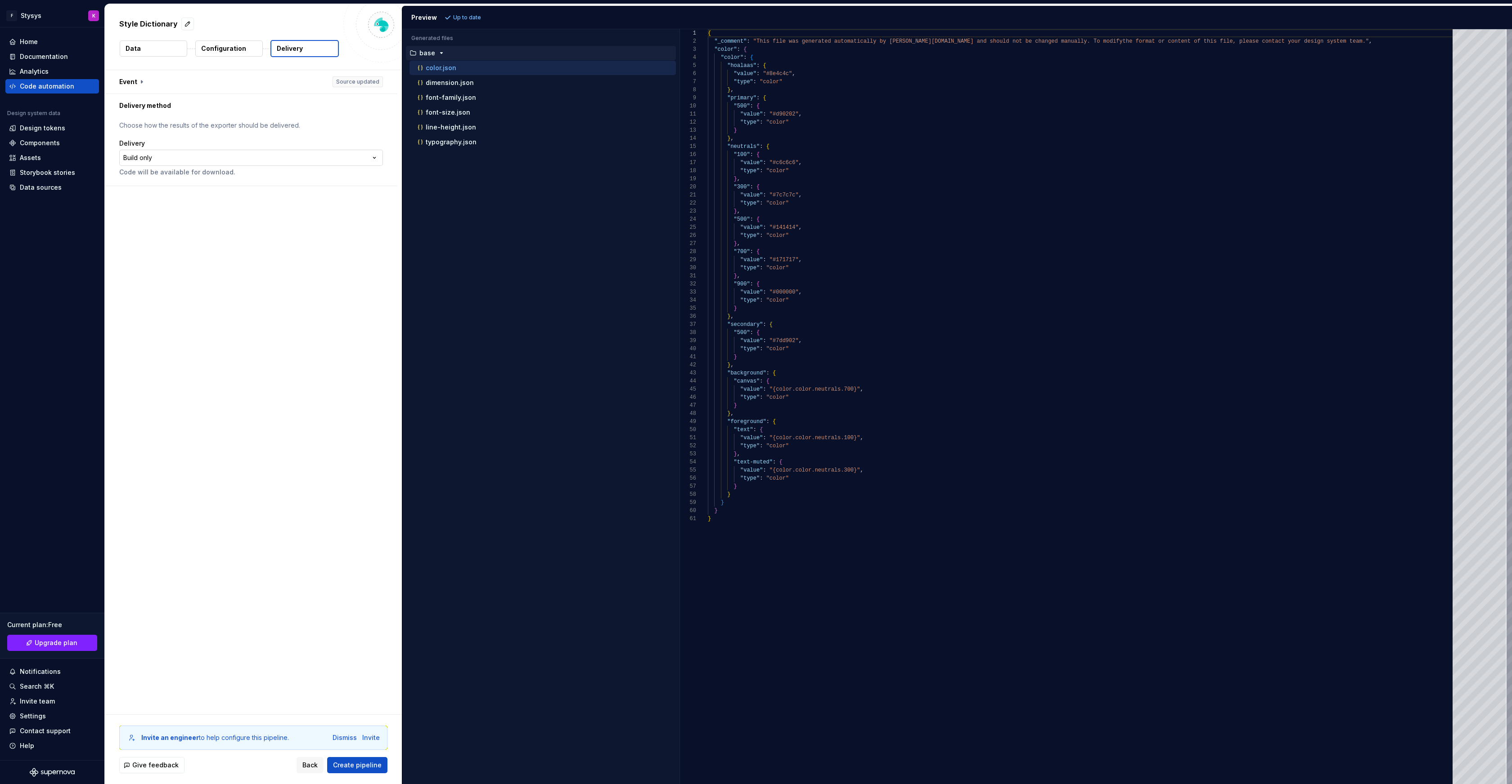
click at [190, 157] on html "**********" at bounding box center [756, 392] width 1512 height 784
click at [139, 84] on button "button" at bounding box center [251, 82] width 293 height 23
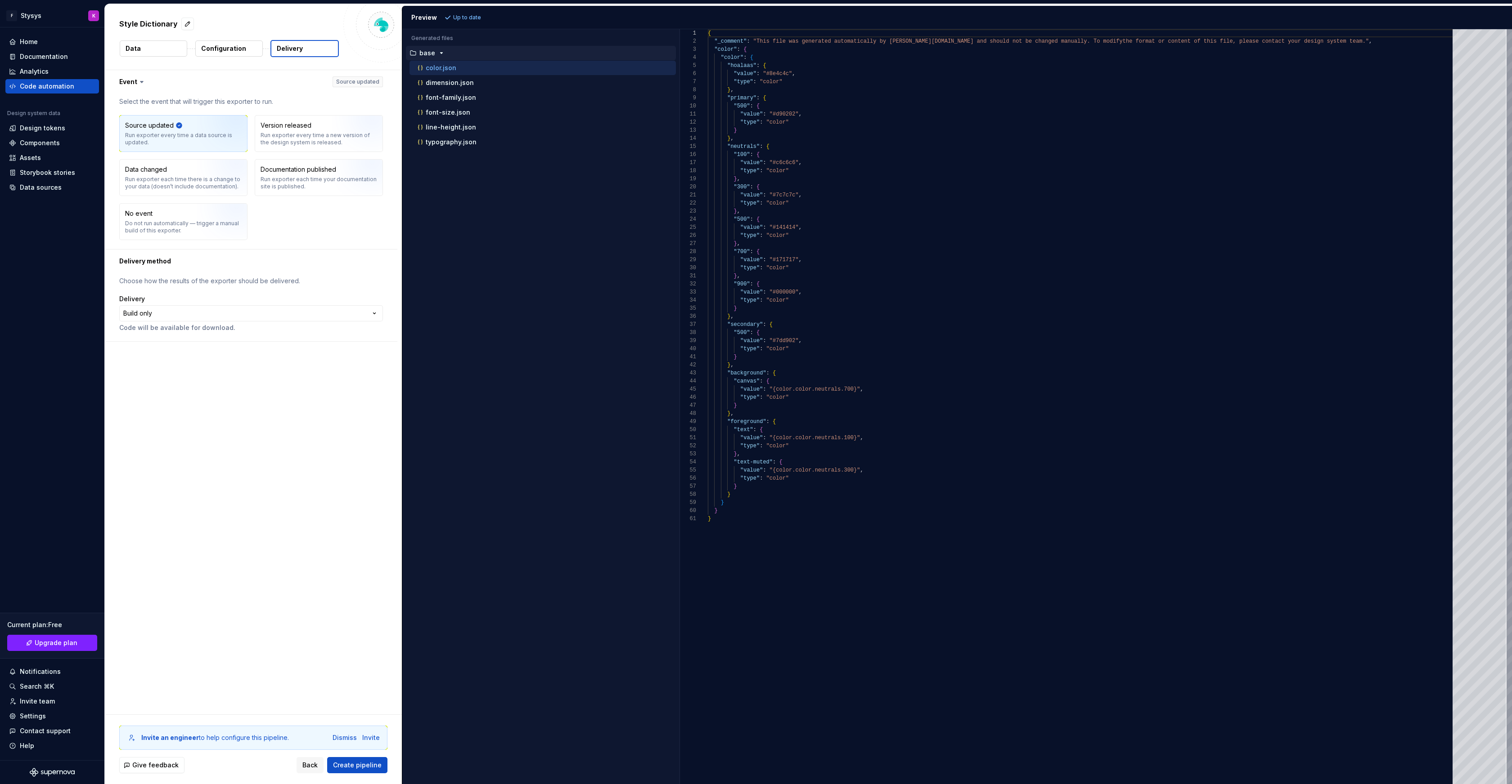
click at [140, 82] on icon at bounding box center [141, 81] width 3 height 1
click at [147, 43] on button "Data" at bounding box center [153, 49] width 67 height 17
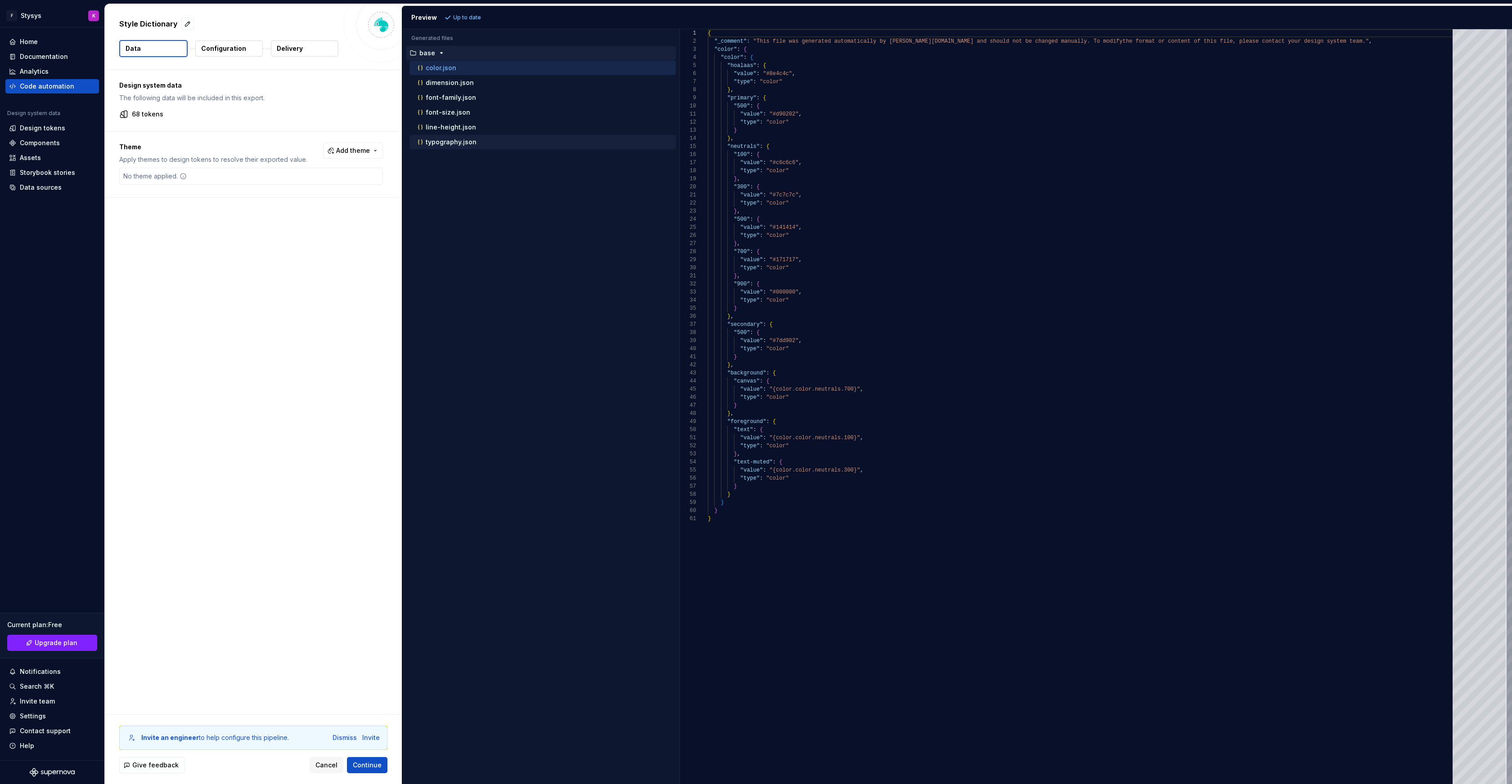
click at [453, 139] on p "typography.json" at bounding box center [451, 141] width 51 height 7
type textarea "**********"
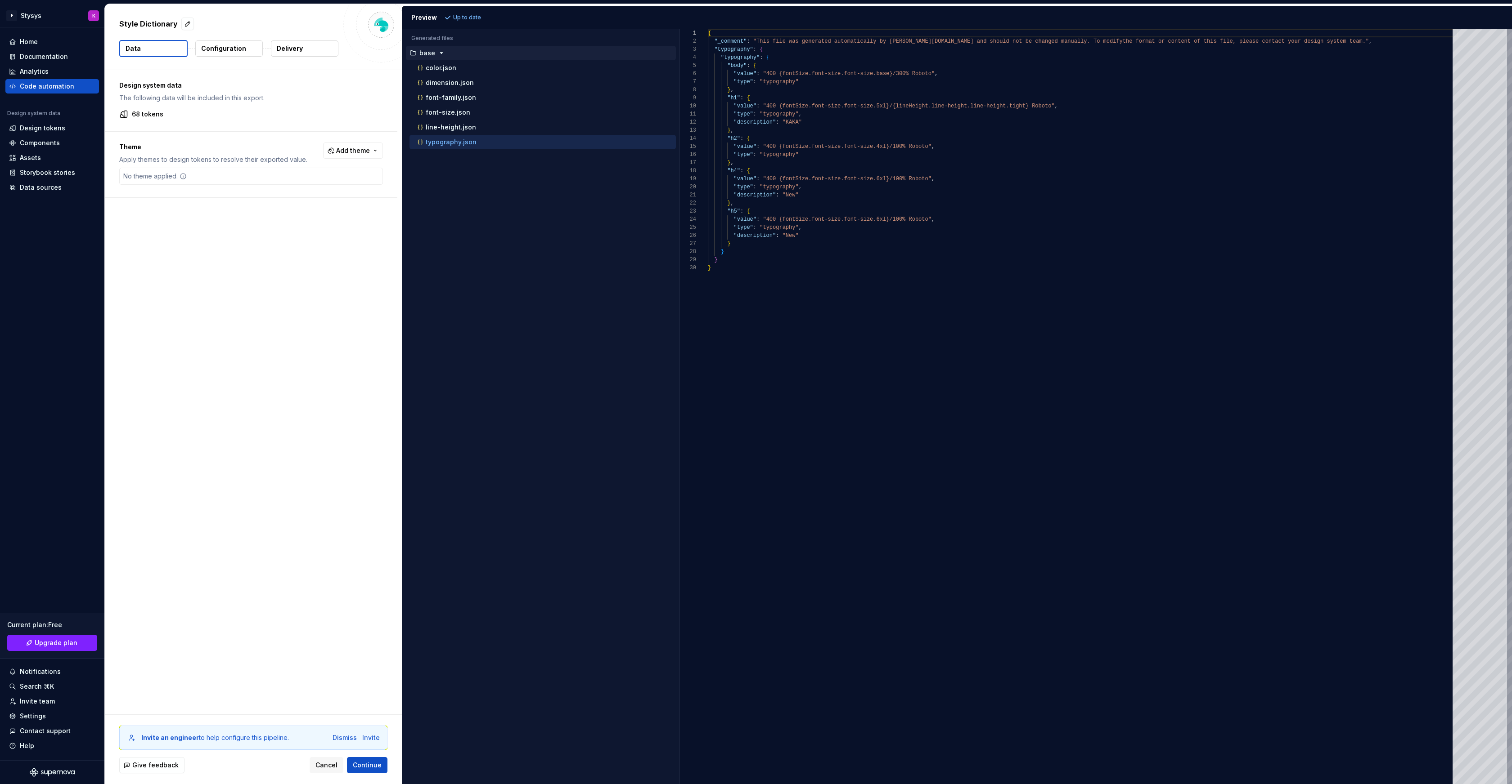
scroll to position [81, 0]
click at [57, 85] on div "Code automation" at bounding box center [47, 86] width 55 height 9
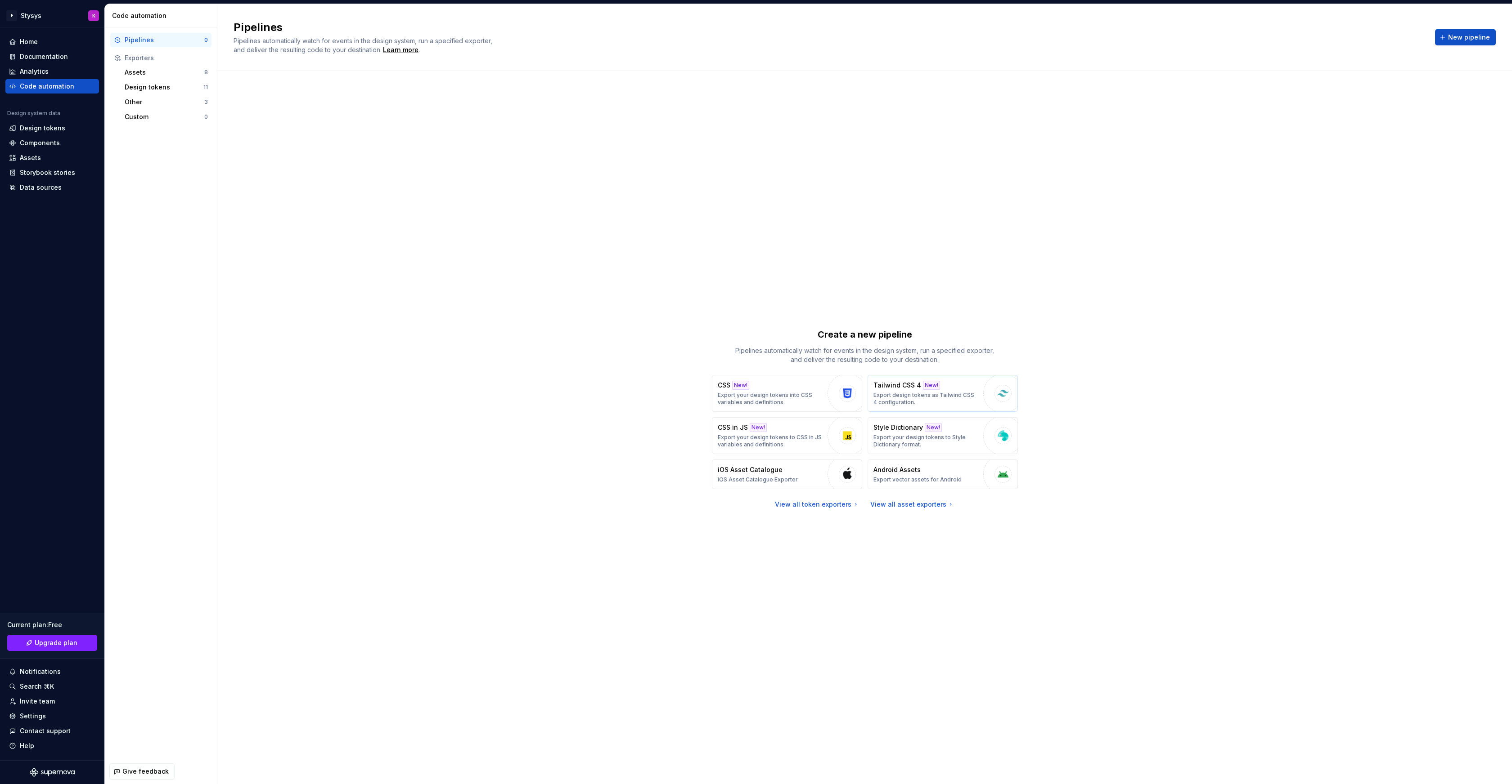
click at [969, 406] on p "Export design tokens as Tailwind CSS 4 configuration." at bounding box center [926, 399] width 105 height 15
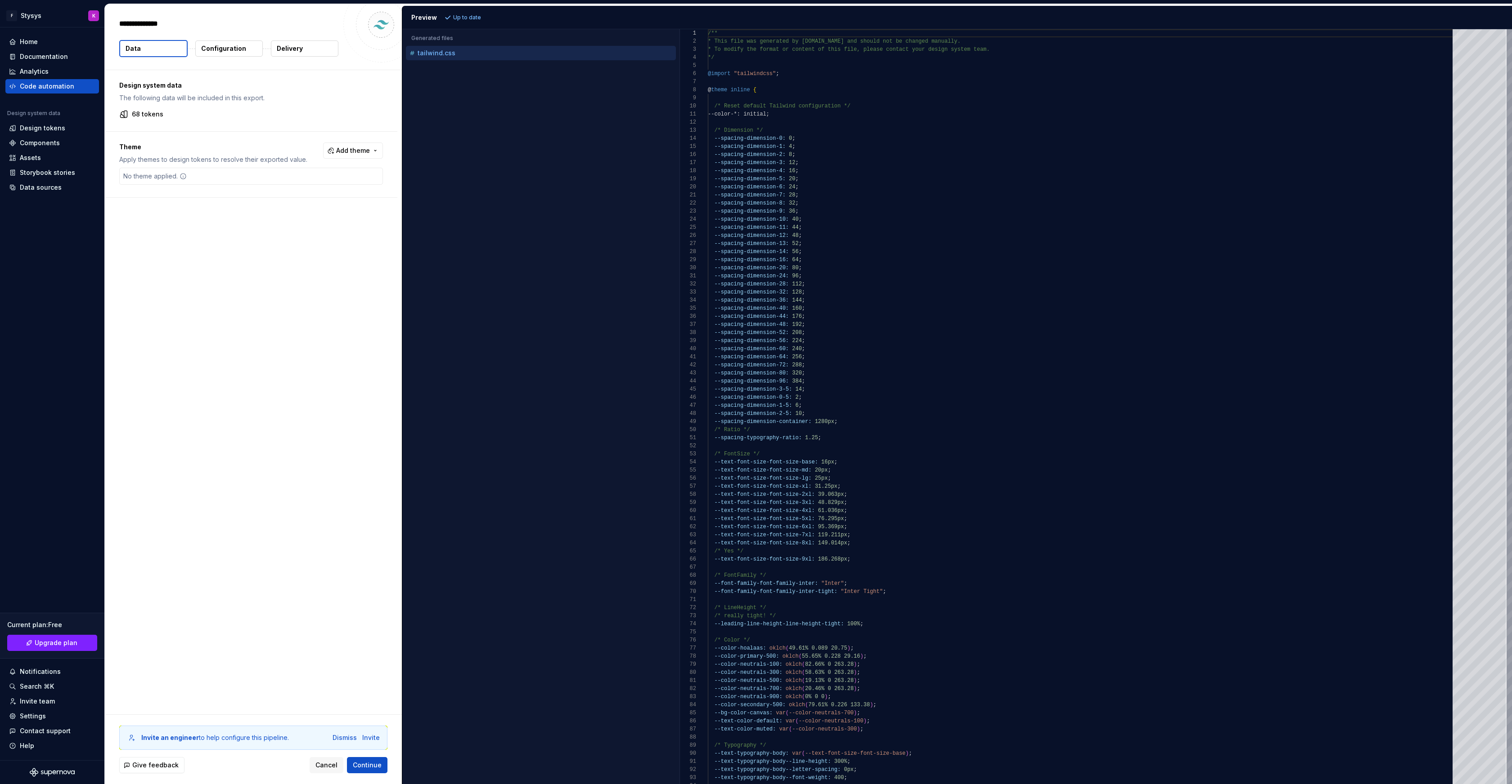
click at [215, 56] on button "Configuration" at bounding box center [228, 49] width 67 height 17
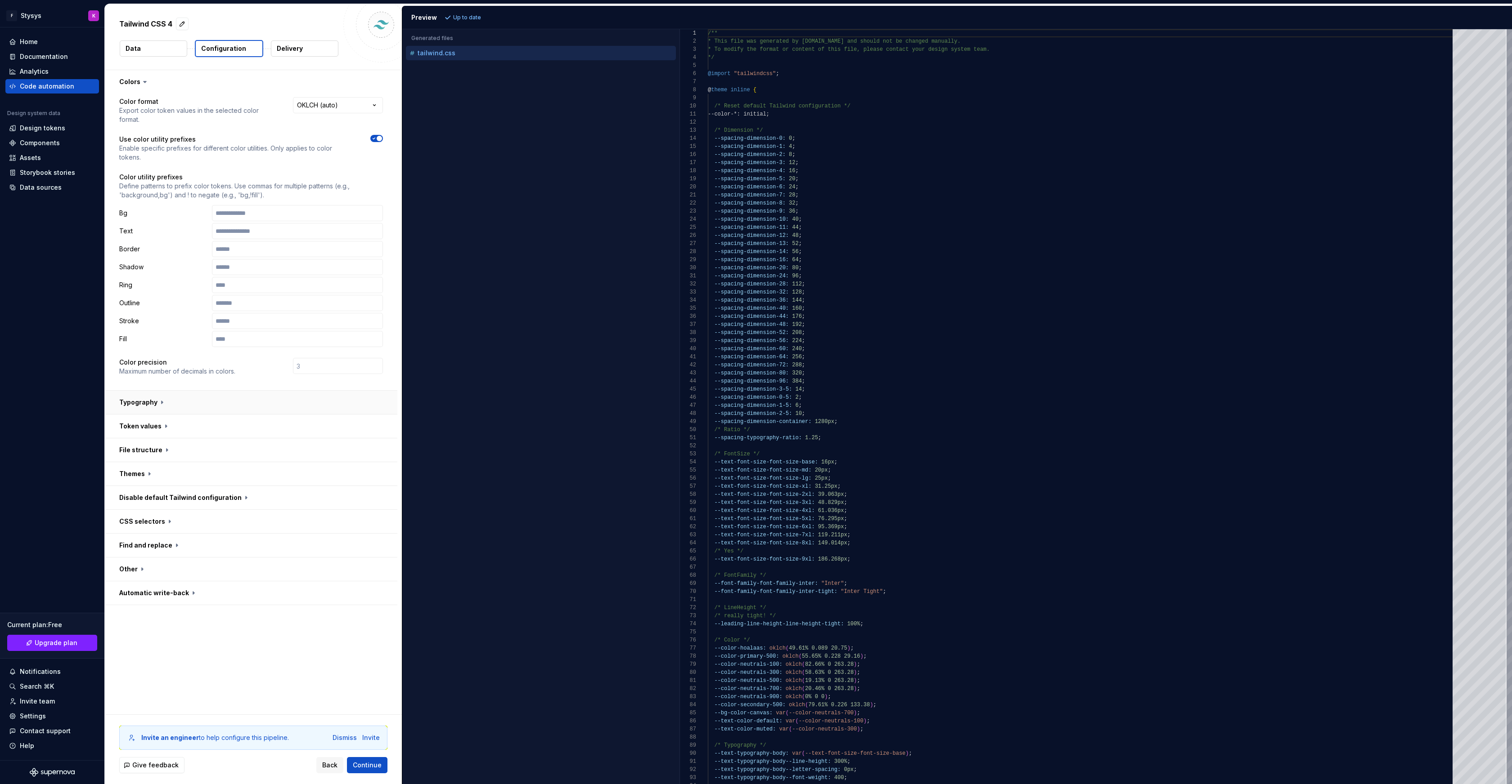
click at [155, 391] on button "button" at bounding box center [251, 403] width 293 height 23
click at [157, 398] on icon at bounding box center [161, 402] width 9 height 9
click at [161, 402] on icon at bounding box center [162, 402] width 3 height 1
click at [155, 451] on button "button" at bounding box center [251, 462] width 293 height 23
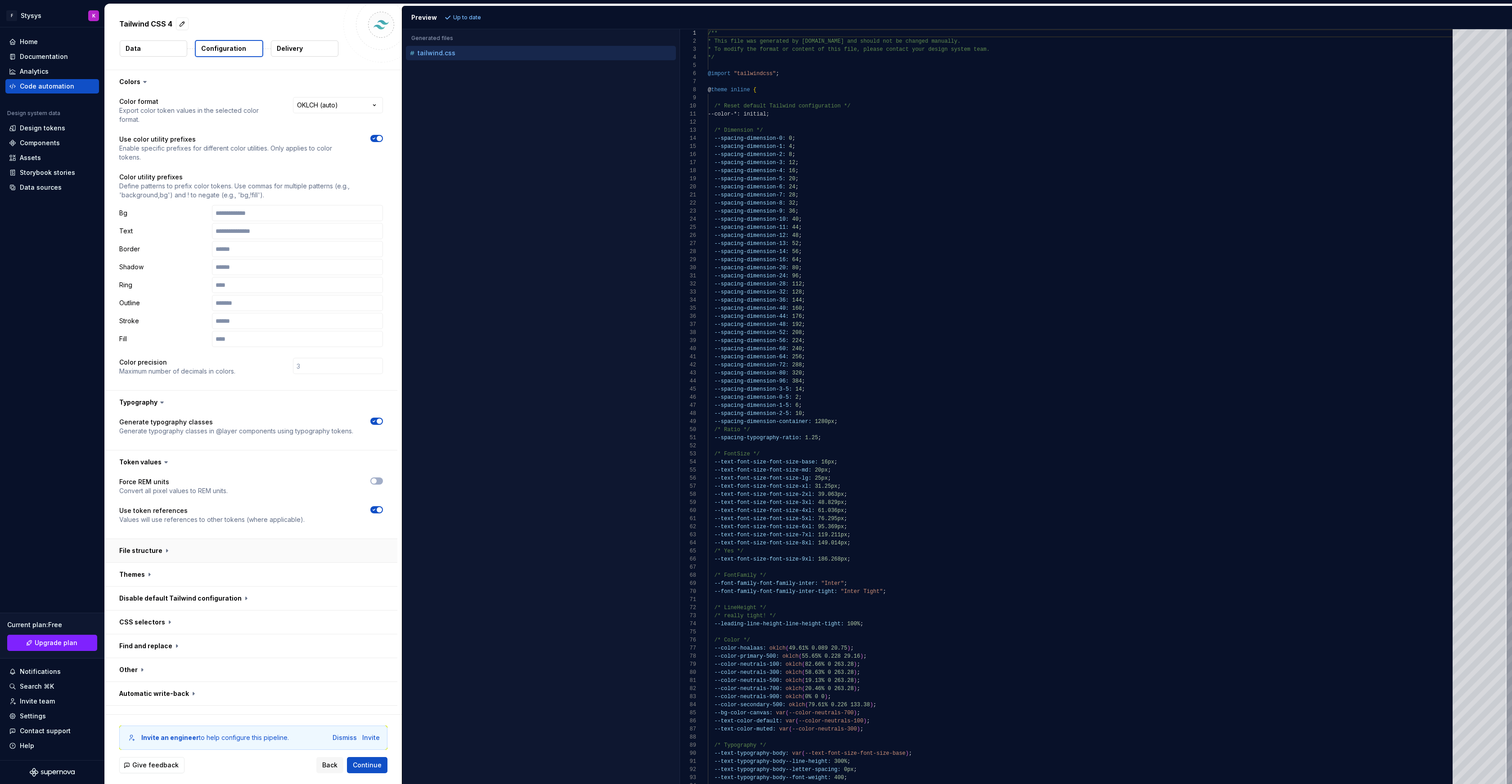
click at [151, 539] on button "button" at bounding box center [251, 551] width 293 height 23
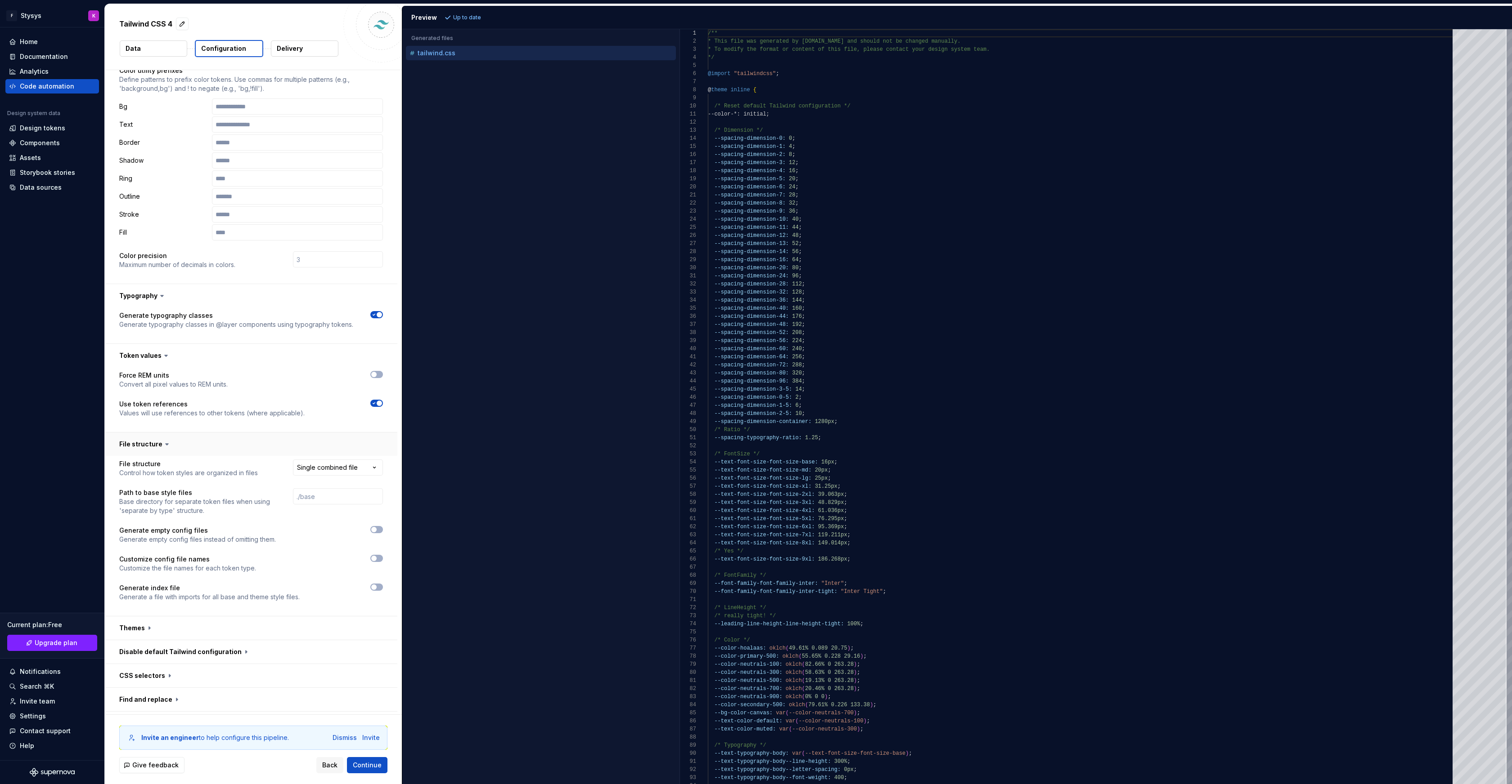
scroll to position [134, 0]
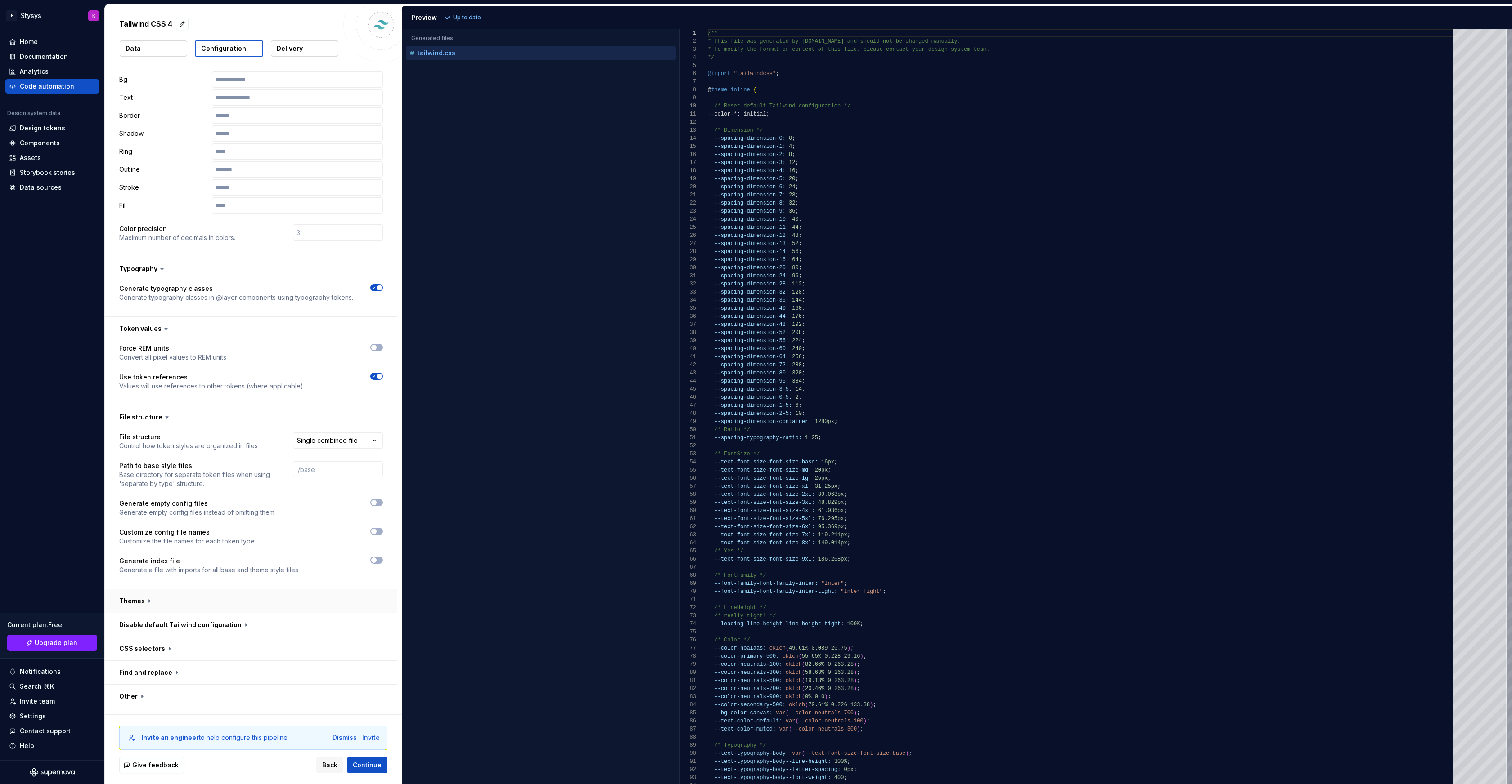
click at [141, 590] on button "button" at bounding box center [251, 602] width 293 height 23
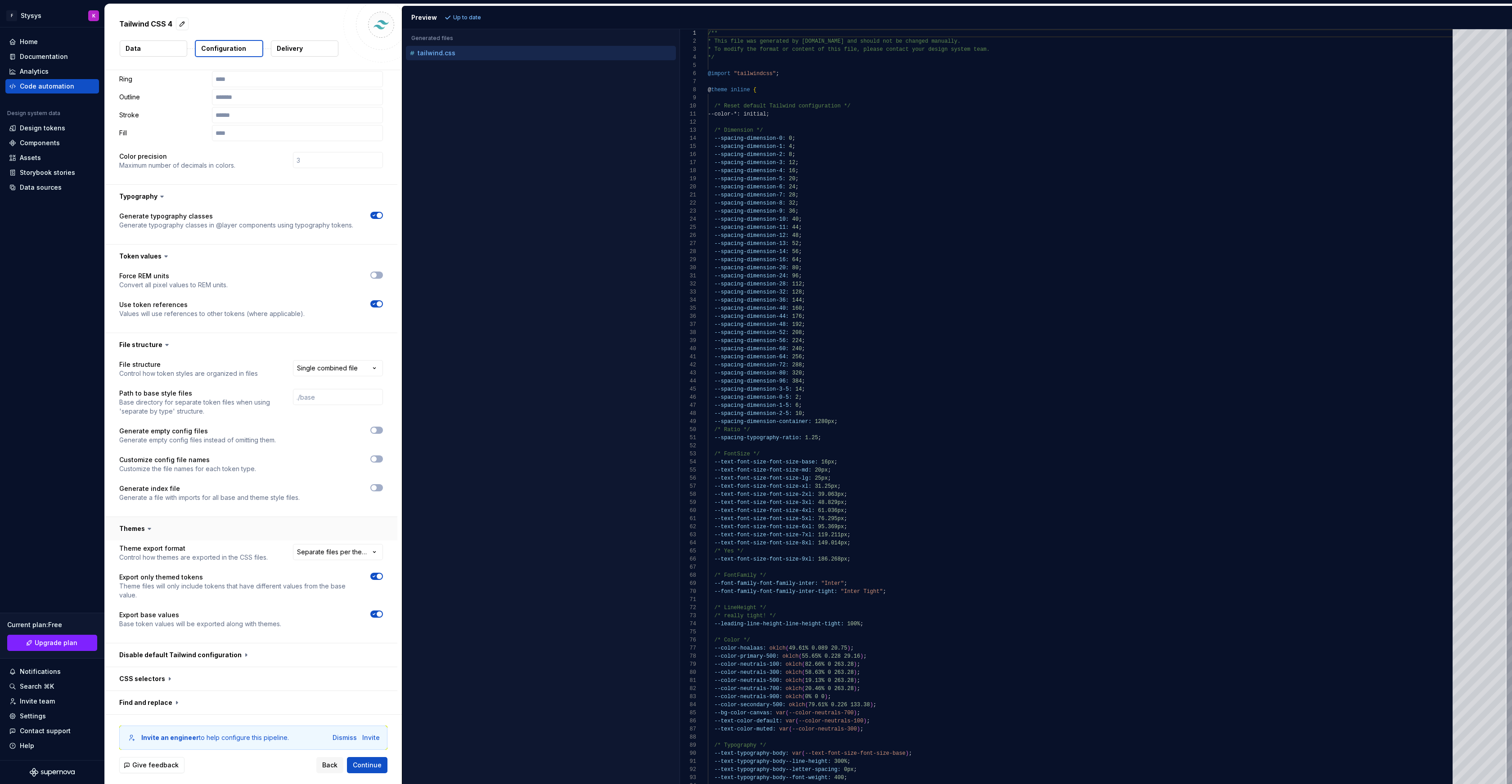
scroll to position [236, 0]
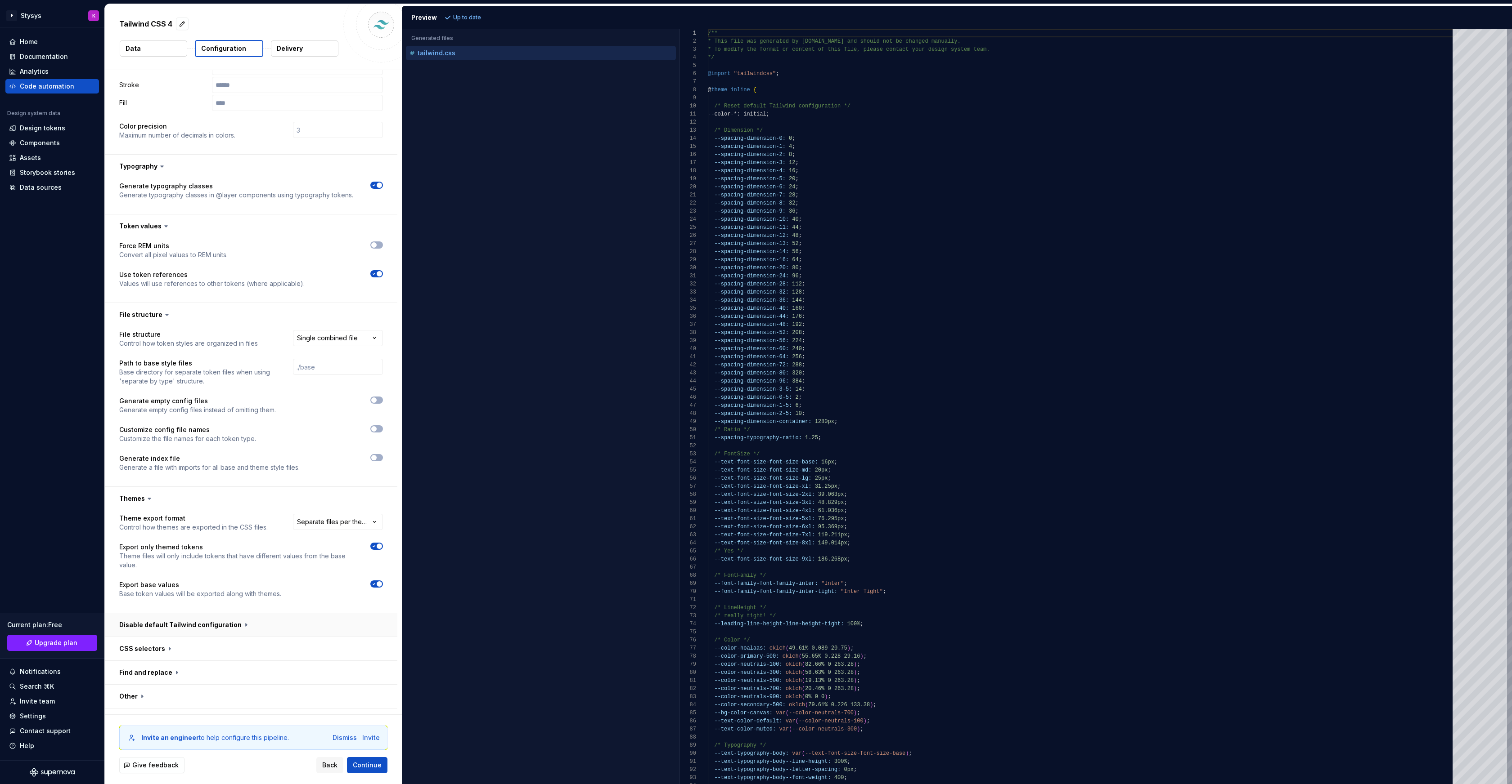
click at [157, 613] on button "button" at bounding box center [251, 625] width 293 height 23
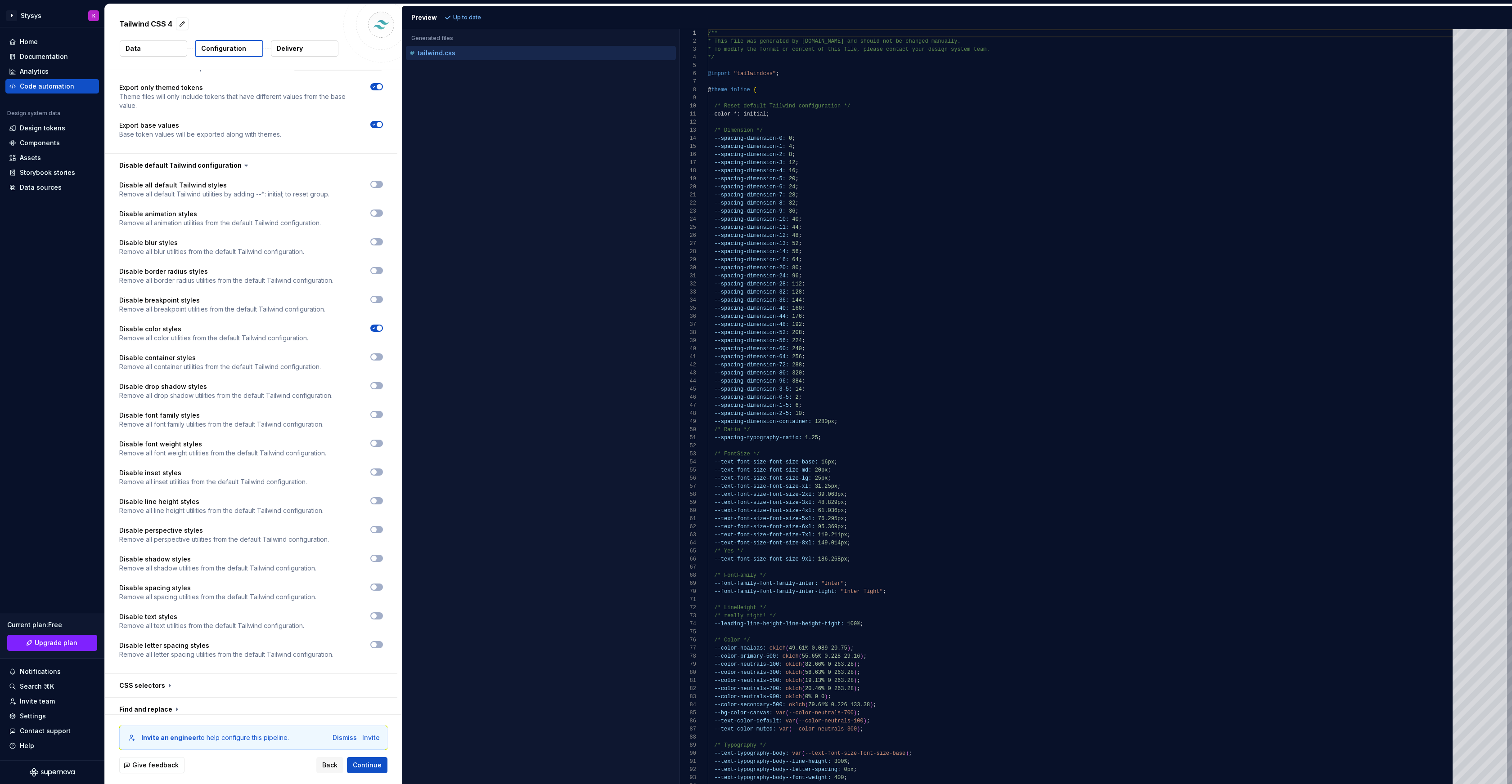
scroll to position [732, 0]
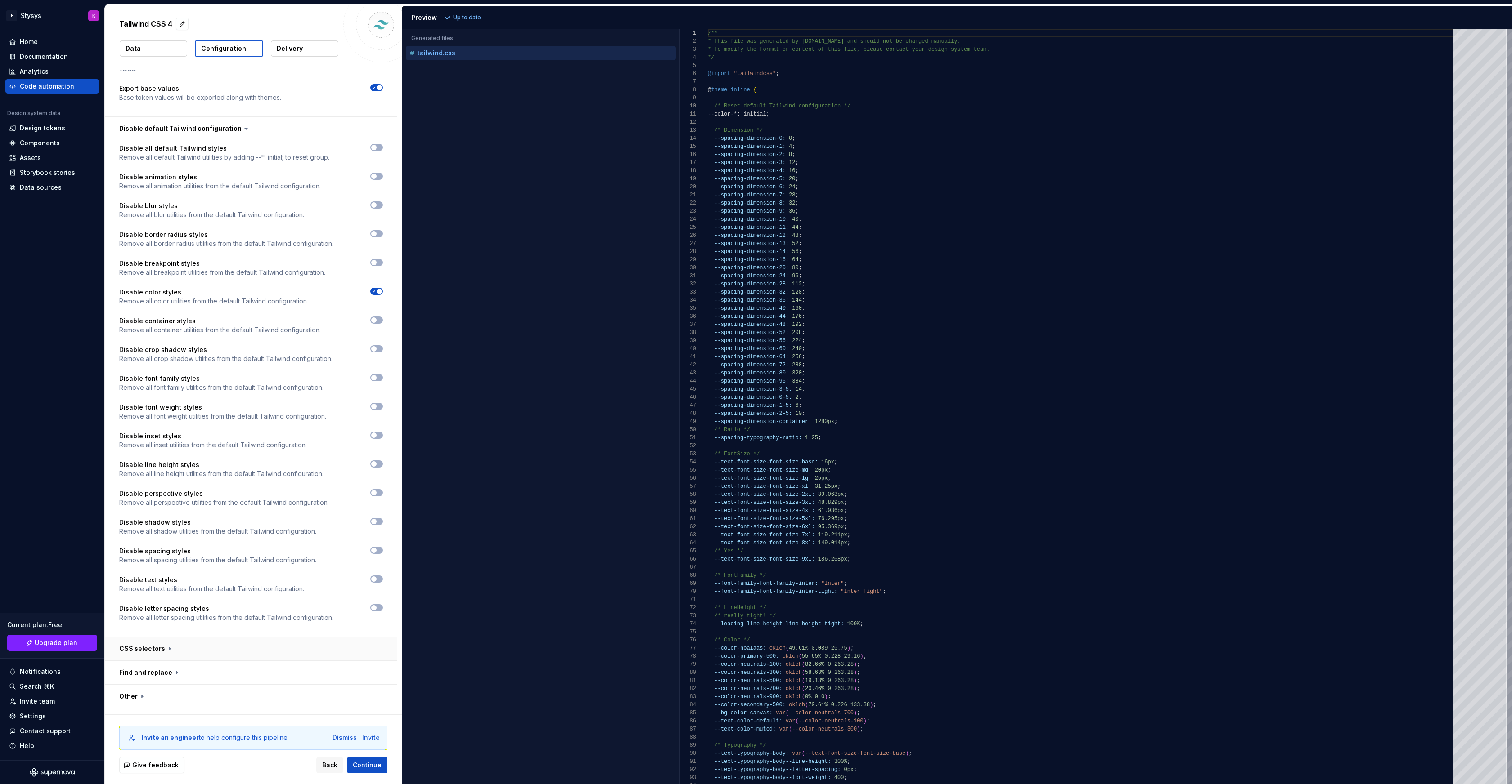
click at [149, 638] on button "button" at bounding box center [251, 649] width 293 height 23
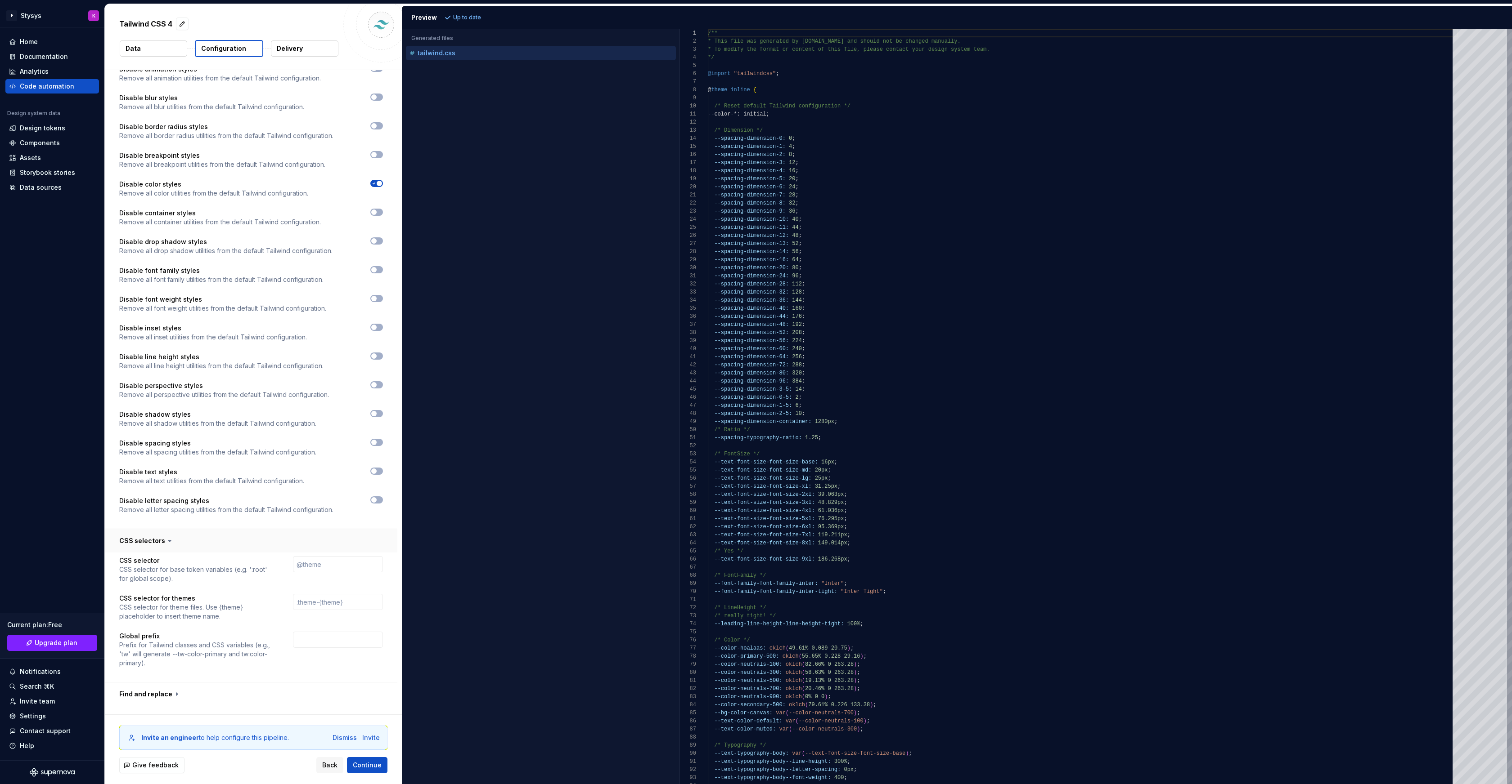
scroll to position [862, 0]
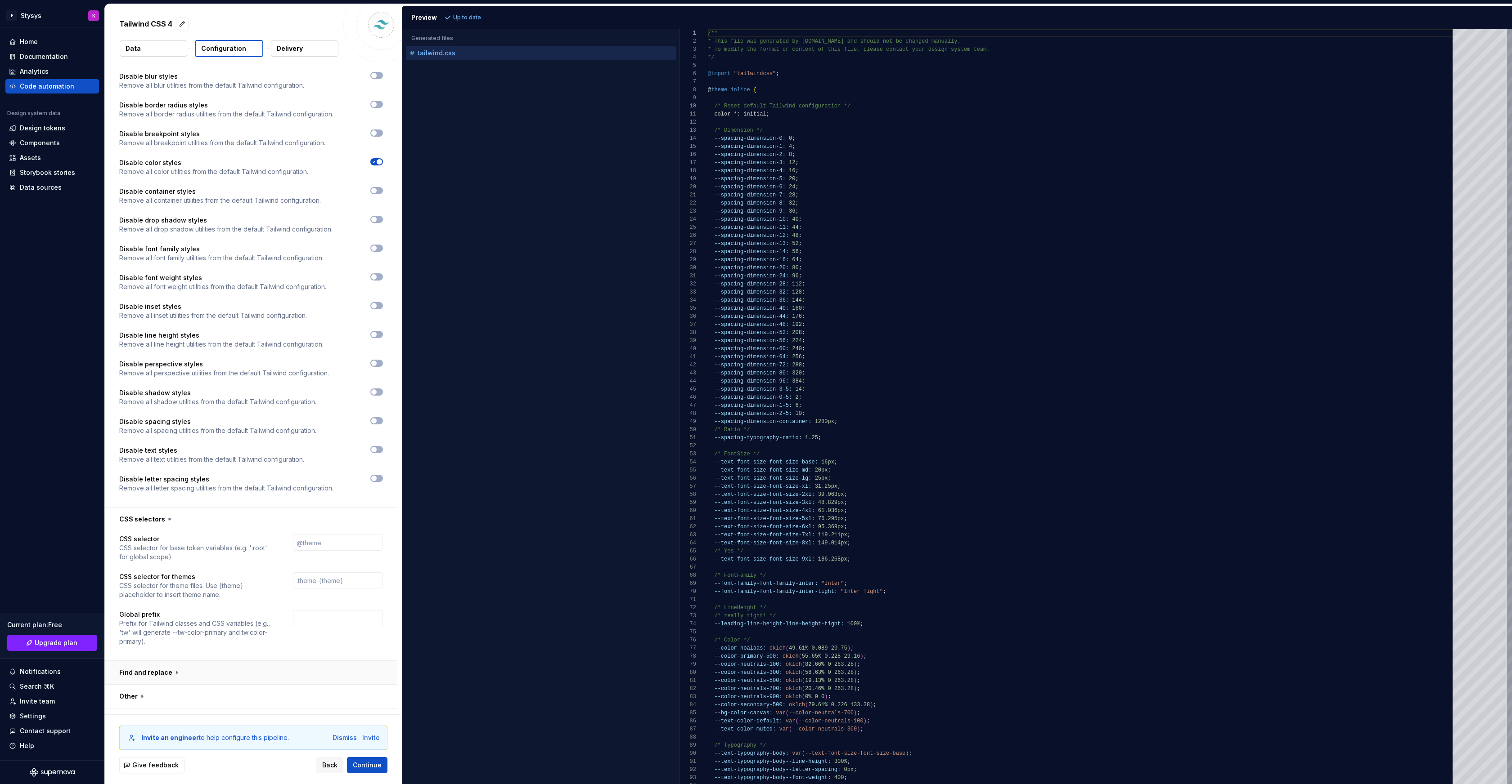
click at [152, 661] on button "button" at bounding box center [251, 673] width 293 height 23
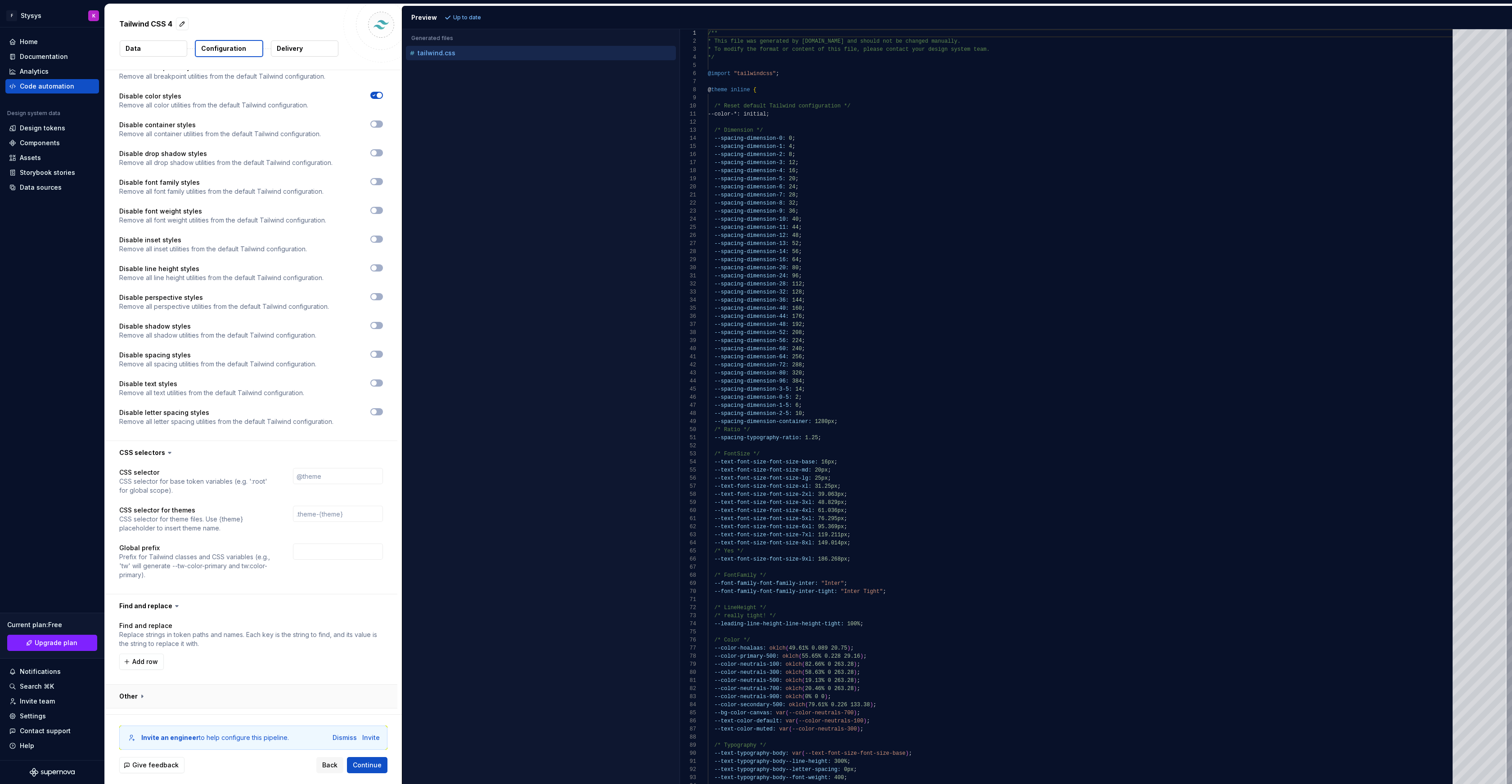
click at [136, 685] on button "button" at bounding box center [251, 696] width 293 height 23
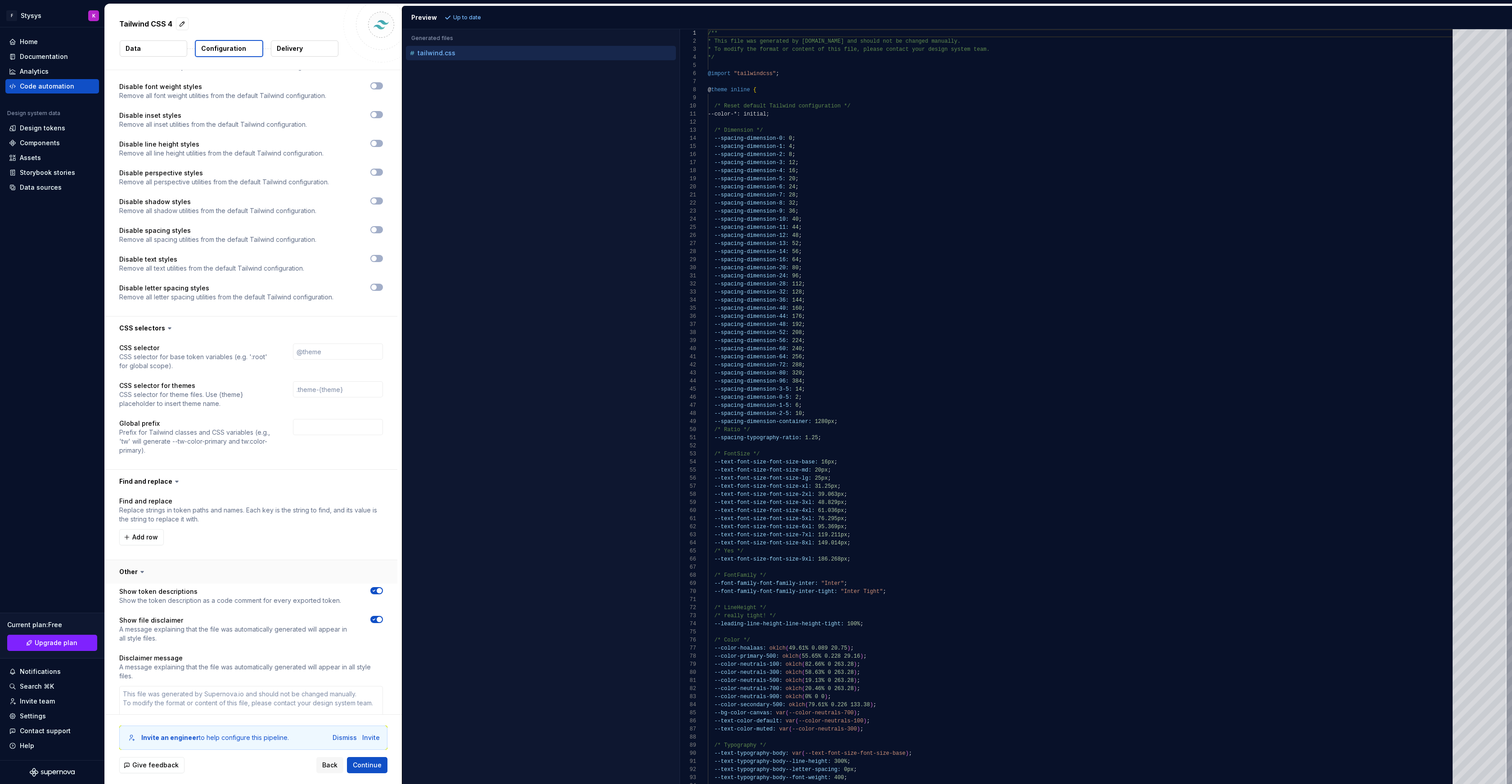
scroll to position [1137, 0]
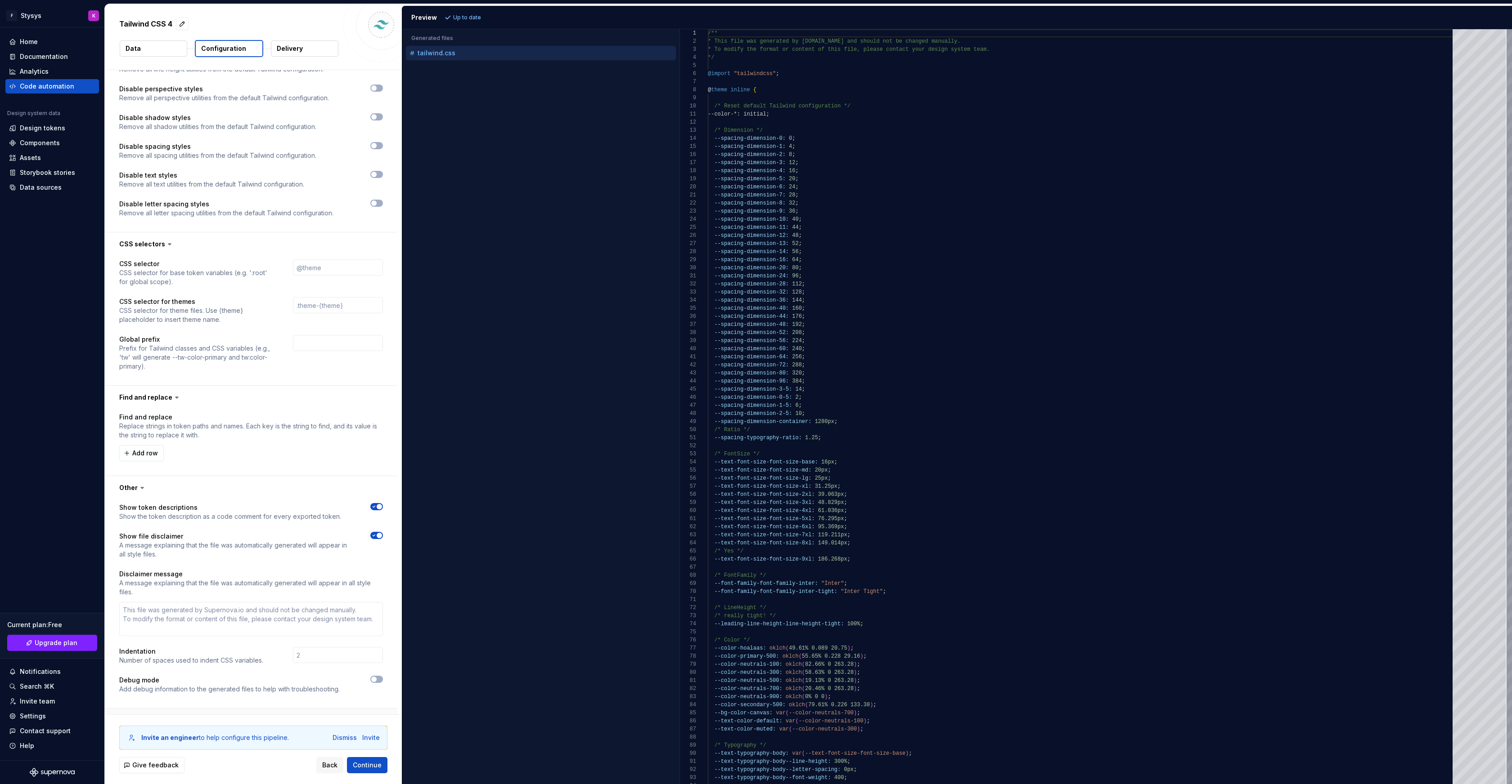
click at [174, 709] on button "button" at bounding box center [251, 721] width 293 height 23
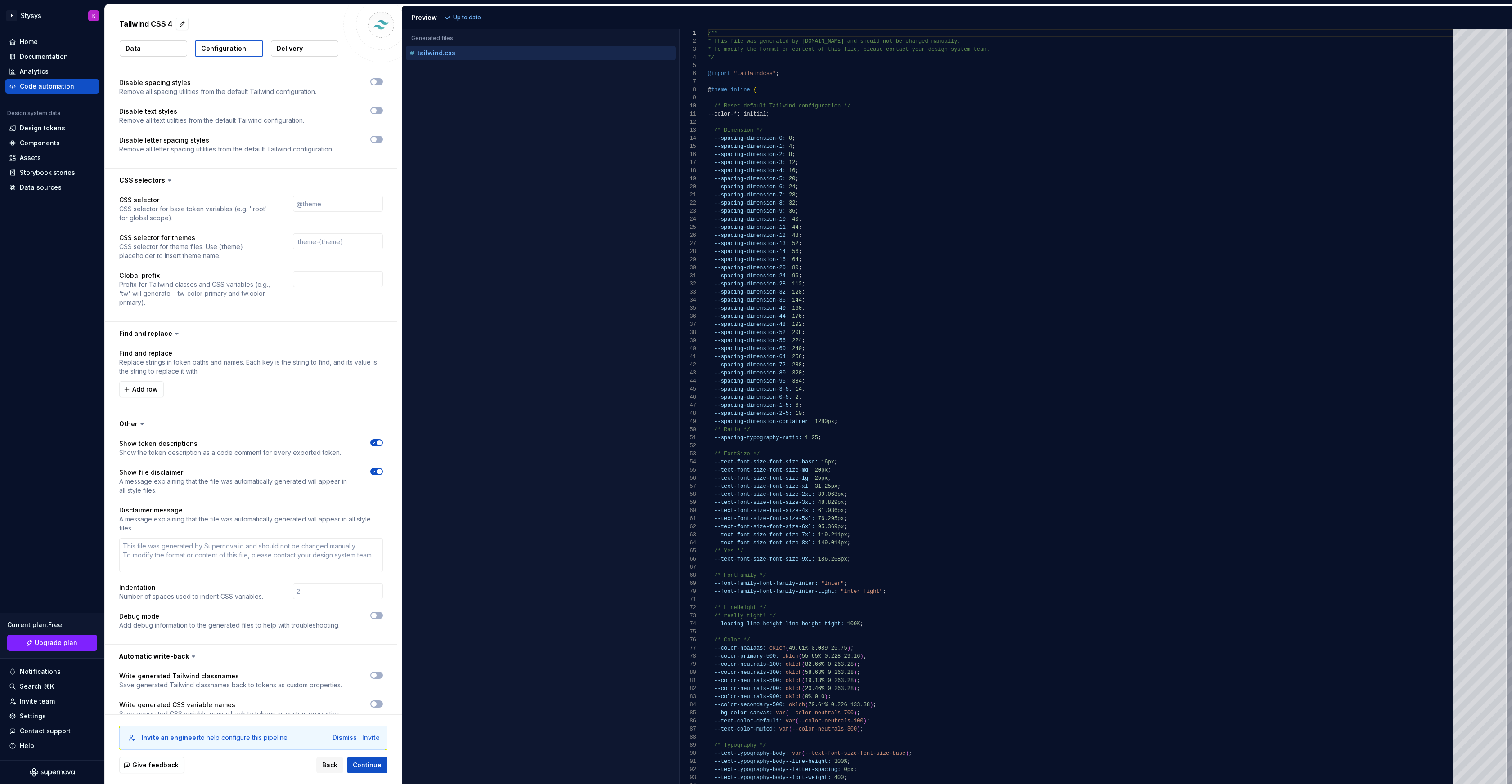
scroll to position [1202, 0]
click at [363, 762] on span "Continue" at bounding box center [368, 764] width 29 height 9
type textarea "*"
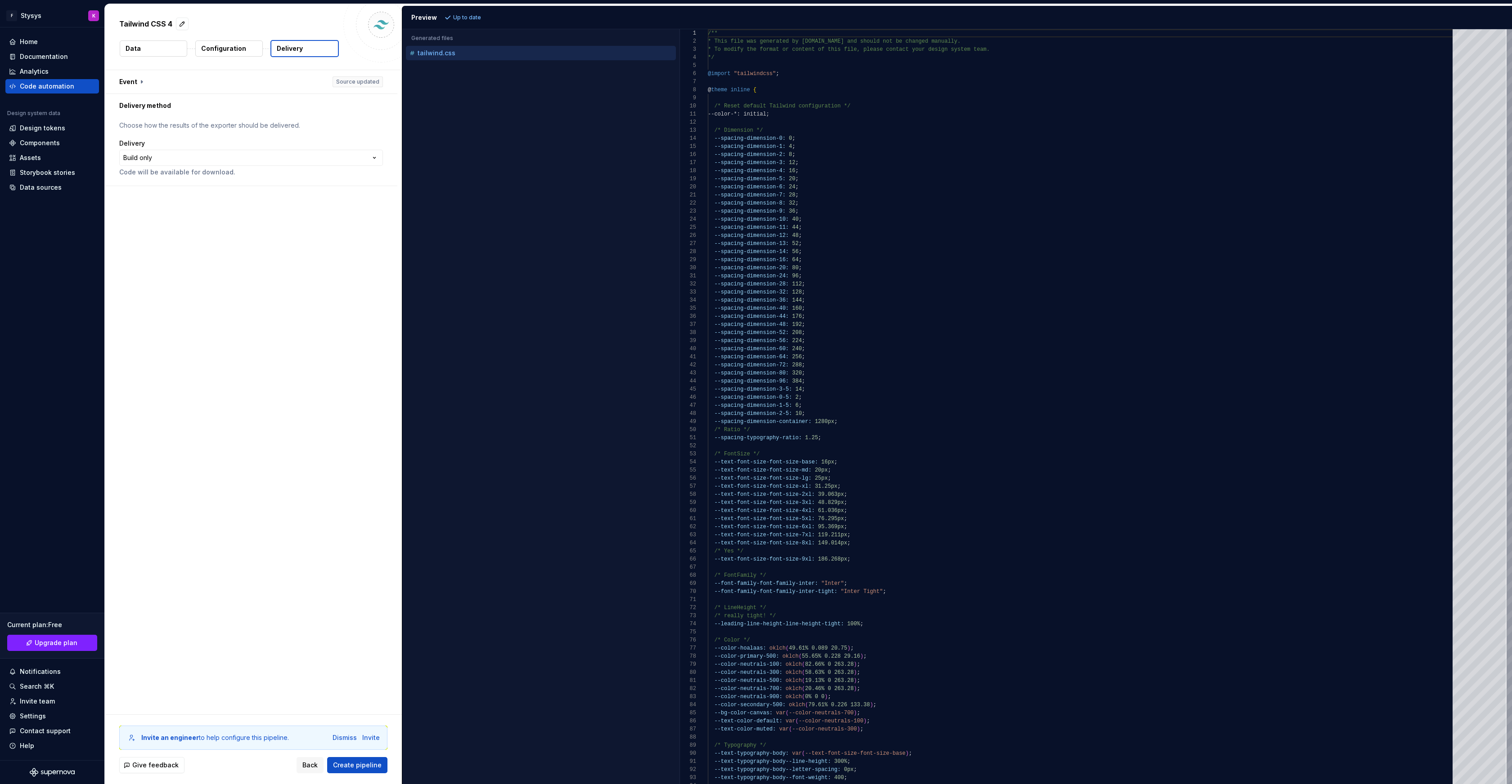
click at [145, 129] on p "Choose how the results of the exporter should be delivered." at bounding box center [251, 125] width 263 height 9
click at [153, 124] on p "Choose how the results of the exporter should be delivered." at bounding box center [251, 125] width 263 height 9
click at [153, 130] on p "Choose how the results of the exporter should be delivered." at bounding box center [251, 125] width 263 height 9
click at [147, 155] on html "**********" at bounding box center [756, 392] width 1512 height 784
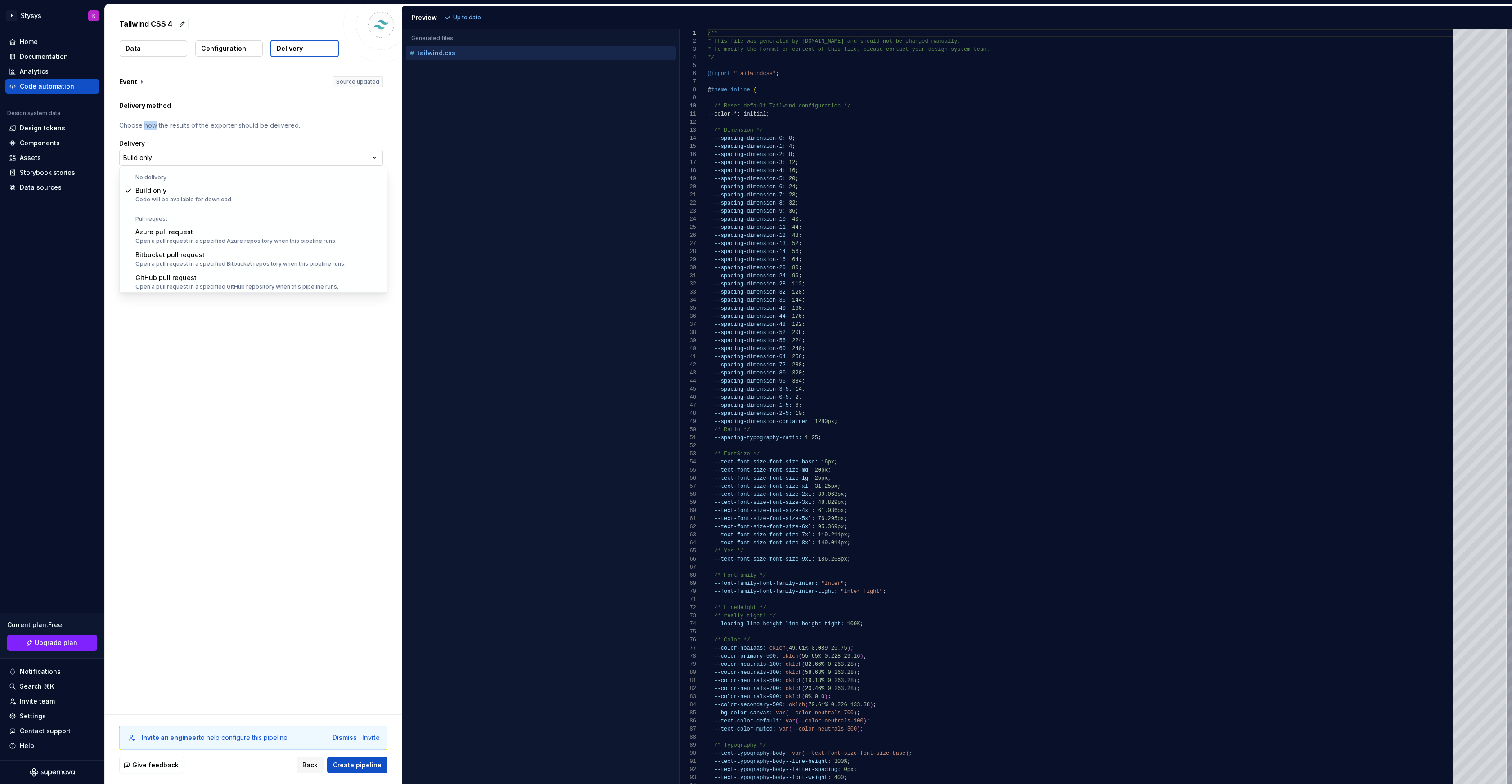
click at [147, 155] on html "**********" at bounding box center [756, 392] width 1512 height 784
select select "******"
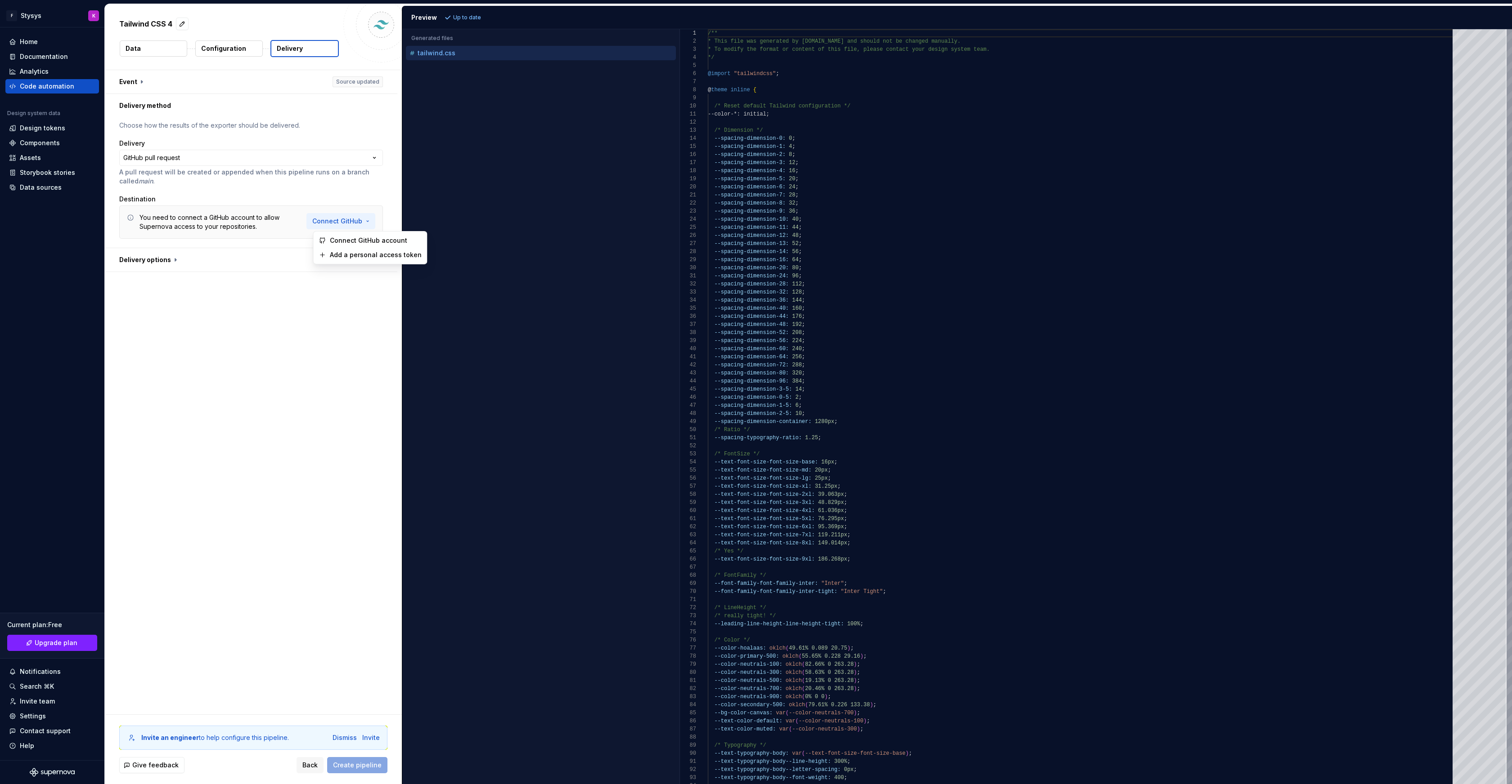
click at [329, 218] on html "**********" at bounding box center [756, 392] width 1512 height 784
click at [339, 241] on span "Connect GitHub account" at bounding box center [376, 240] width 92 height 9
click at [366, 225] on html "**********" at bounding box center [756, 392] width 1512 height 784
click at [342, 283] on html "**********" at bounding box center [756, 392] width 1512 height 784
type input "master"
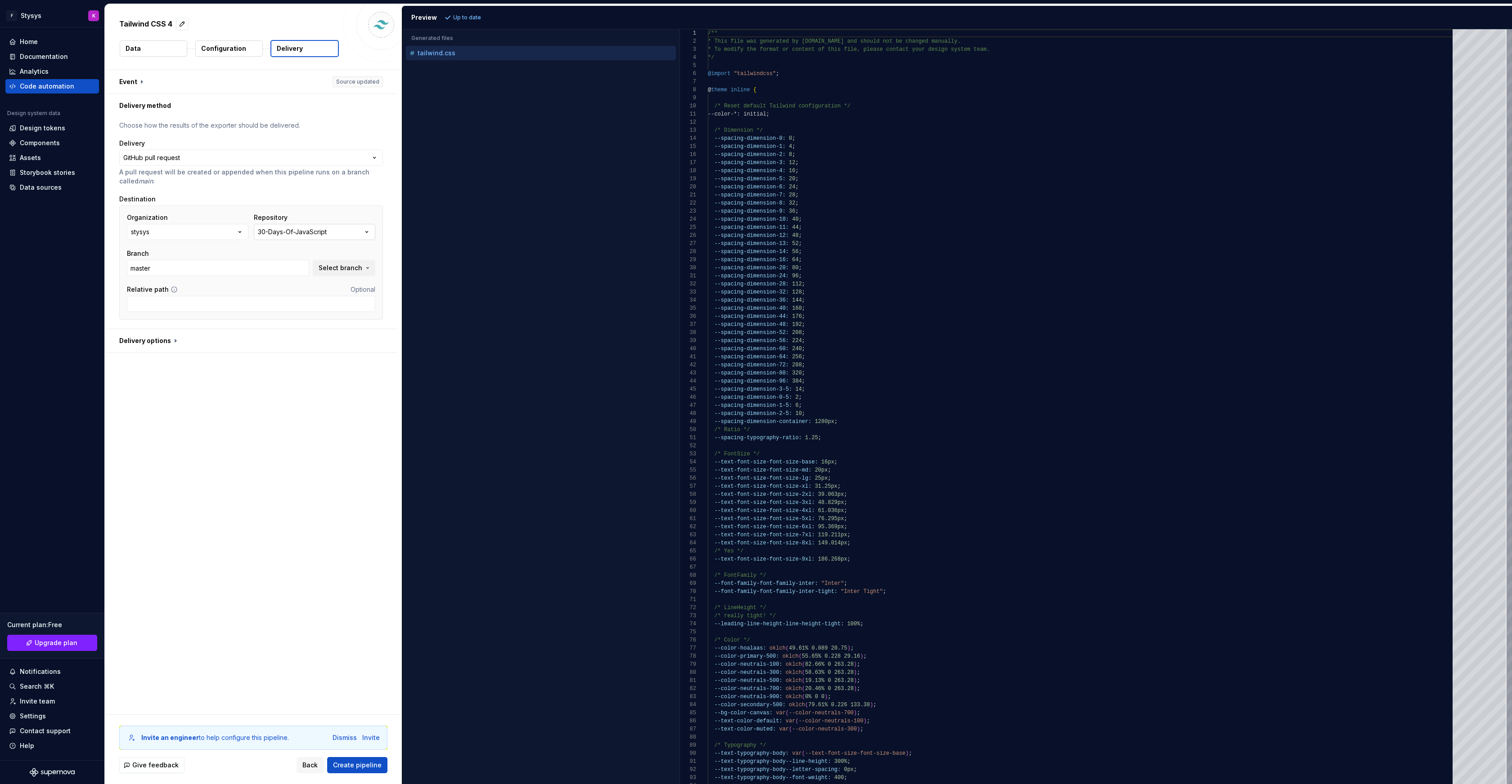
click at [313, 233] on div "30-Days-Of-JavaScript" at bounding box center [292, 231] width 69 height 9
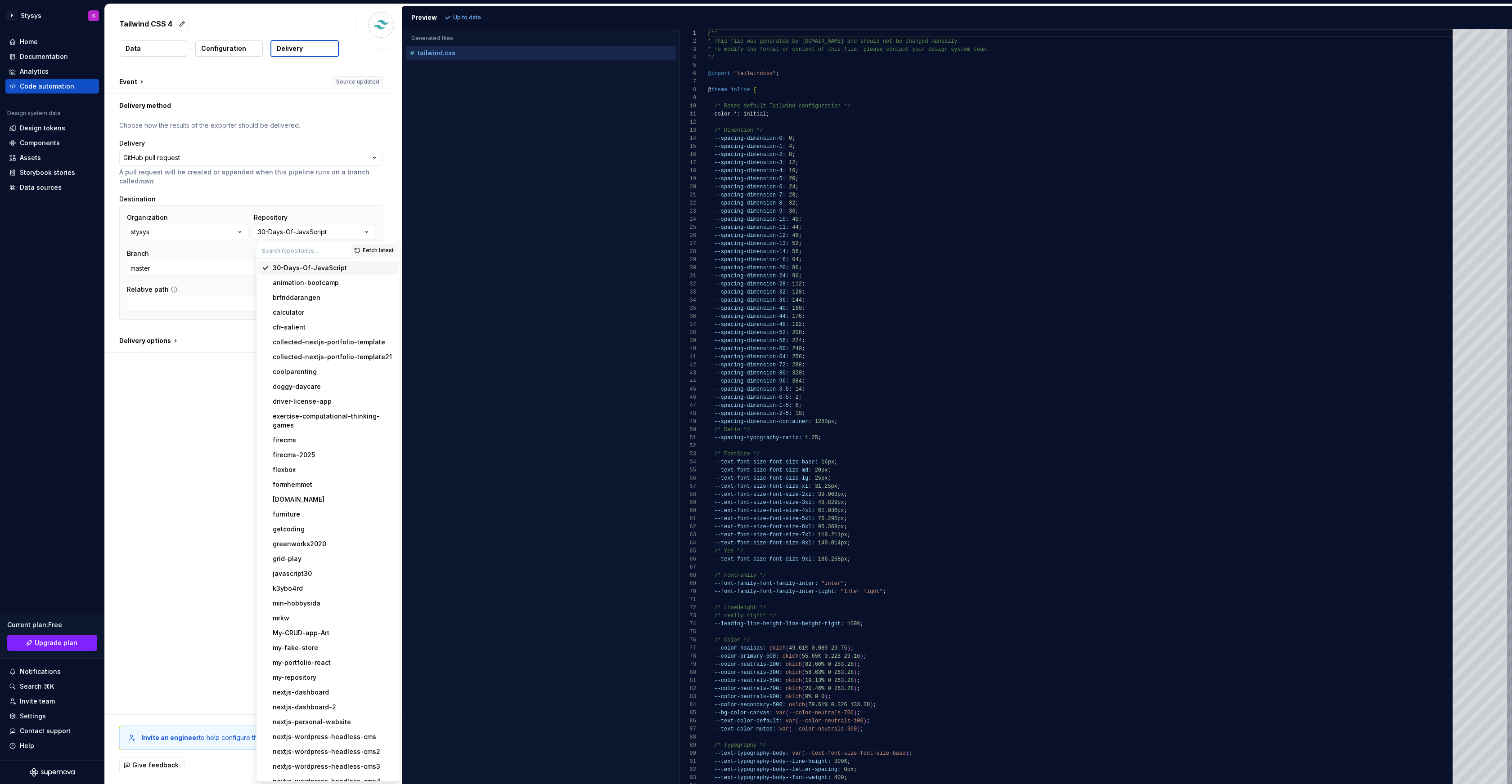
click at [313, 233] on div "30-Days-Of-JavaScript" at bounding box center [292, 231] width 69 height 9
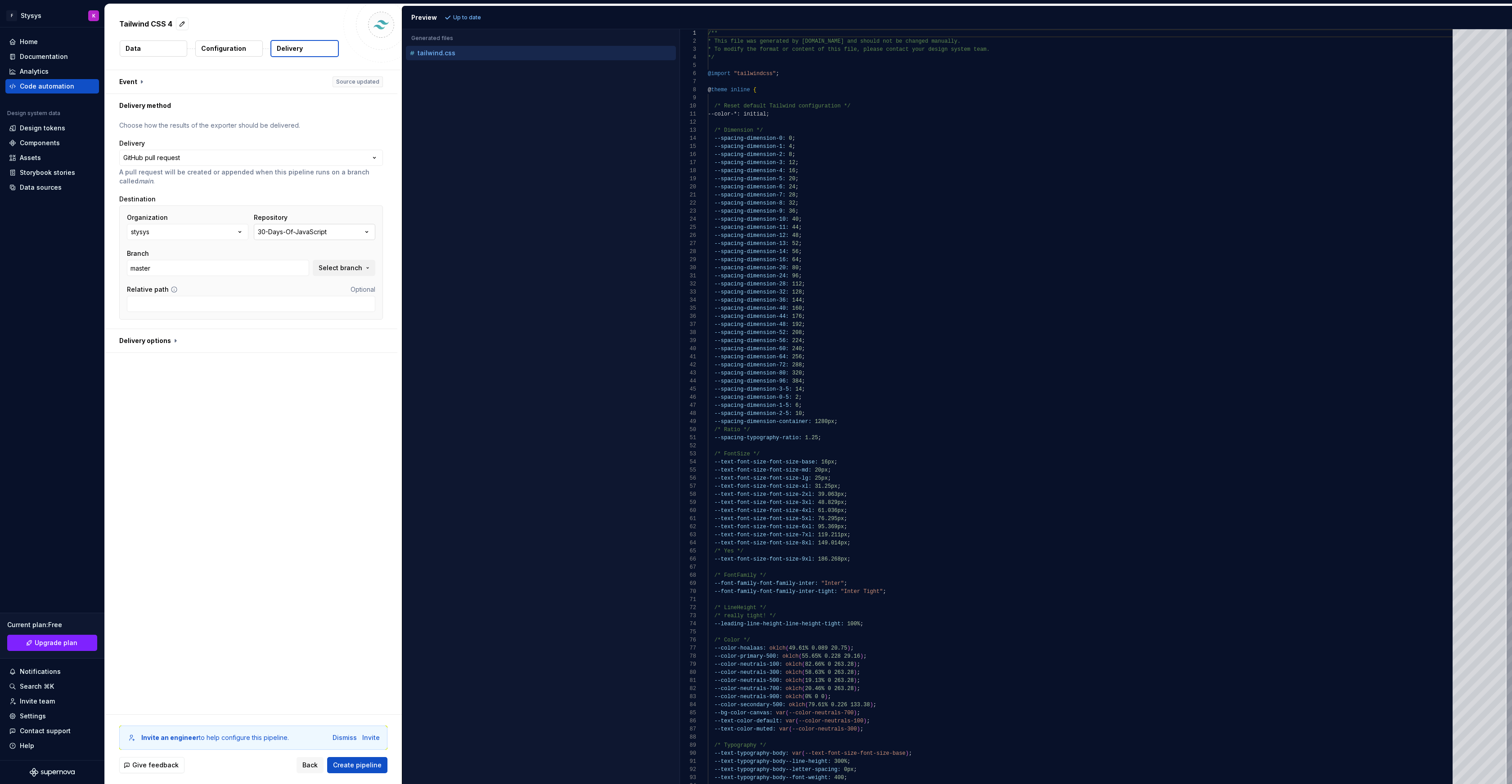
click at [313, 233] on div "30-Days-Of-JavaScript" at bounding box center [292, 231] width 69 height 9
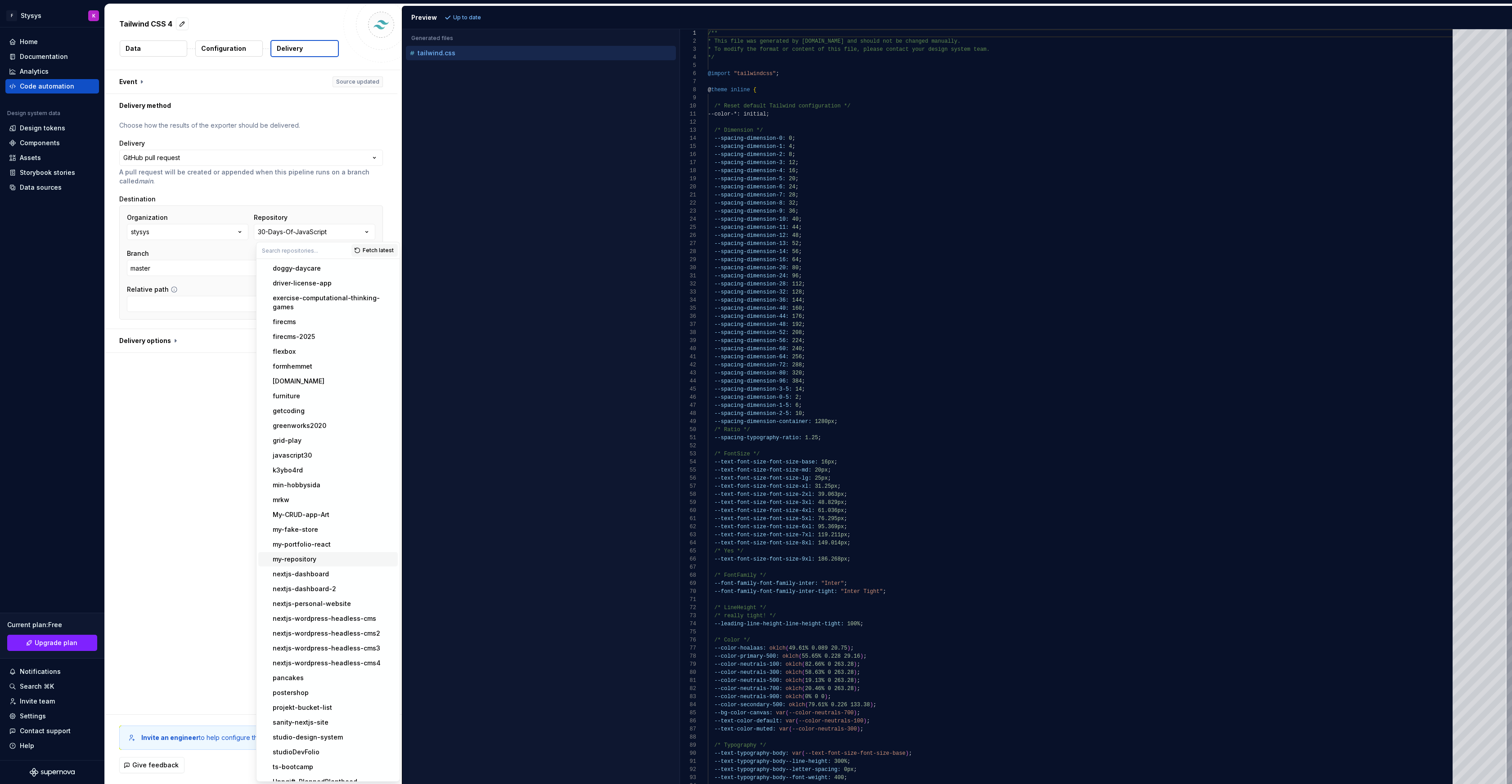
scroll to position [119, 0]
click at [301, 748] on div "studioDevFolio" at bounding box center [297, 752] width 47 height 9
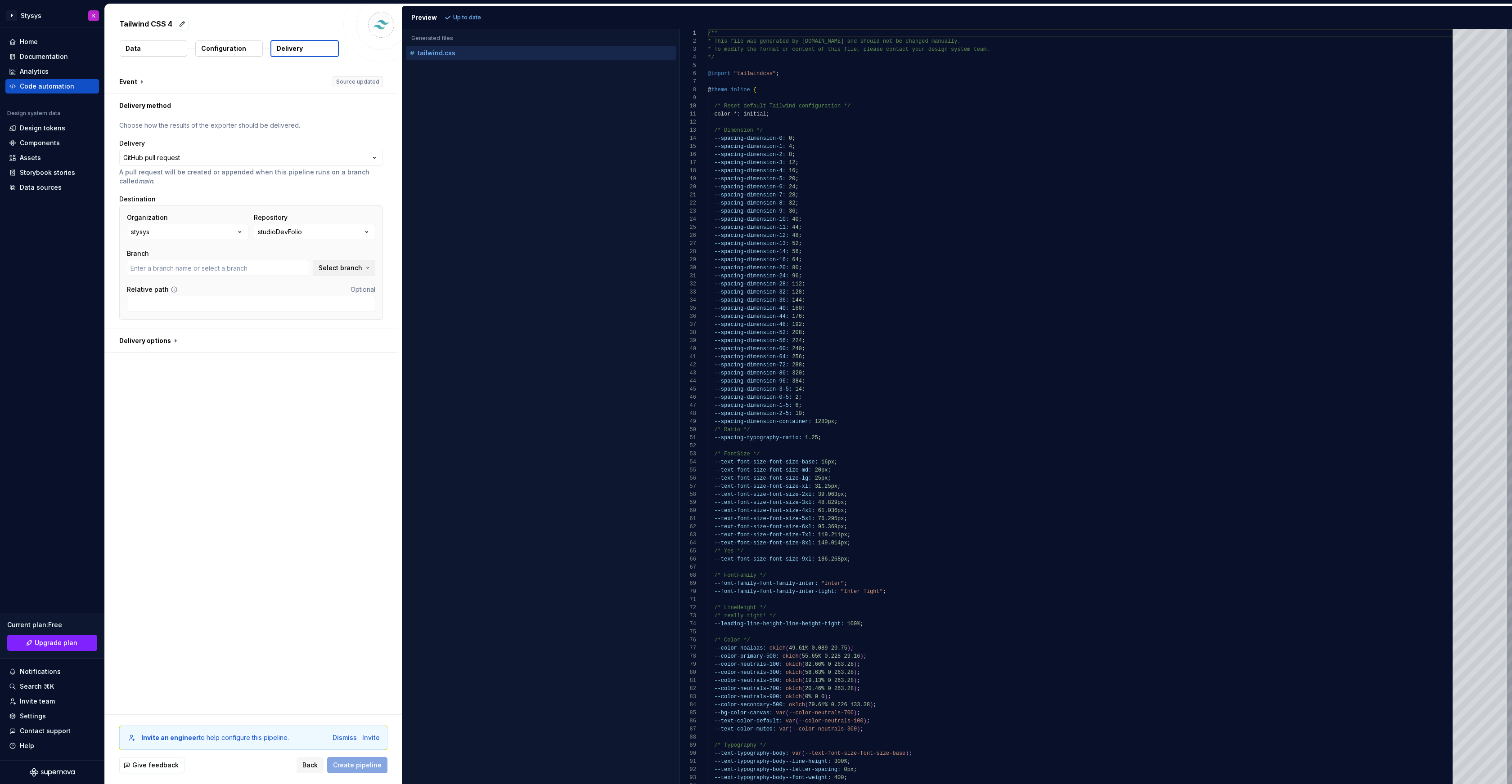
type input "main"
click at [338, 274] on button "Select branch" at bounding box center [344, 268] width 62 height 17
click at [344, 269] on span "Select branch" at bounding box center [340, 267] width 44 height 9
click at [373, 290] on span "Optional" at bounding box center [362, 290] width 24 height 8
click at [172, 290] on icon at bounding box center [174, 289] width 7 height 7
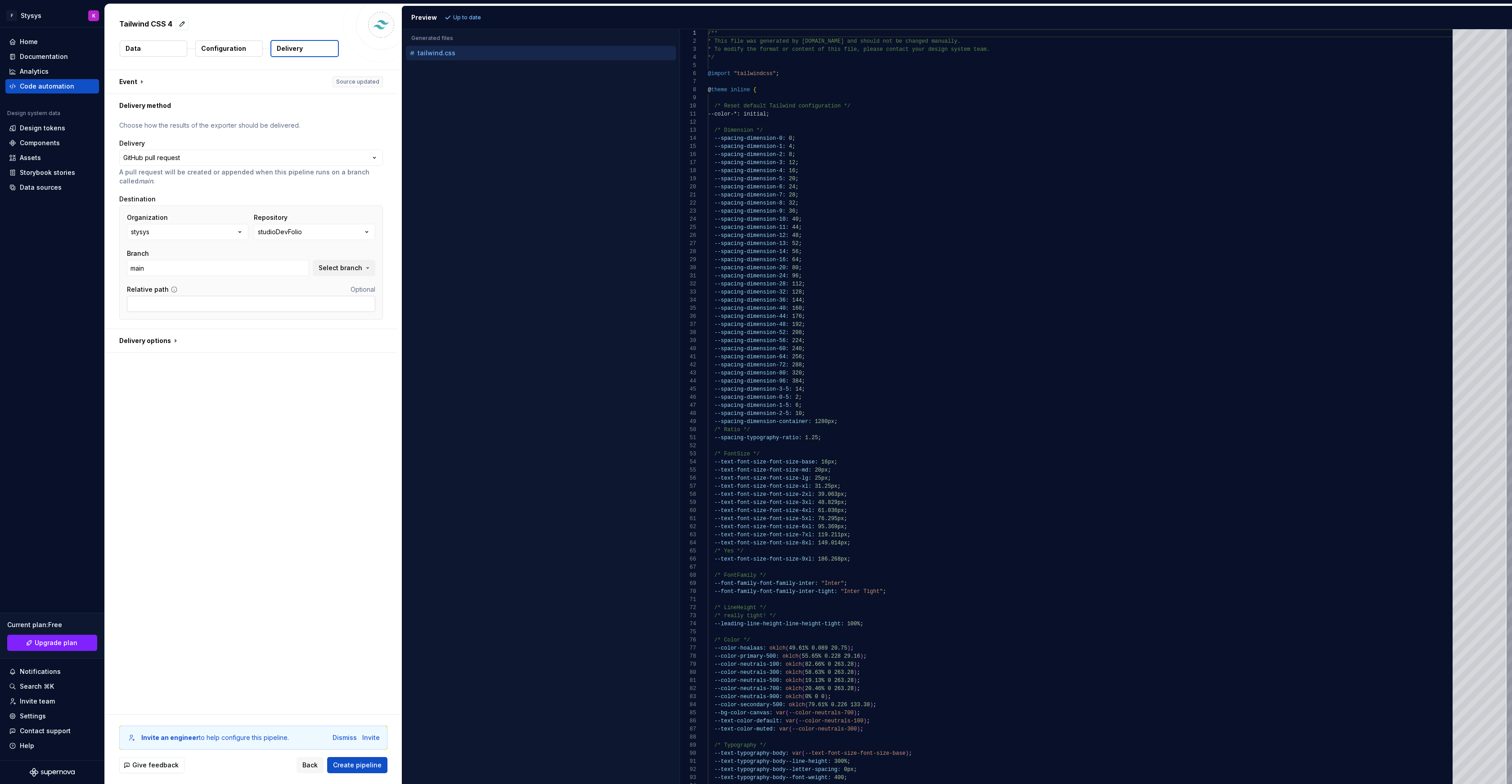
click at [165, 305] on input "Relative path" at bounding box center [251, 303] width 249 height 17
type input "tokens"
click at [176, 343] on button "button" at bounding box center [251, 341] width 293 height 23
click at [348, 762] on span "Create pipeline" at bounding box center [357, 764] width 49 height 9
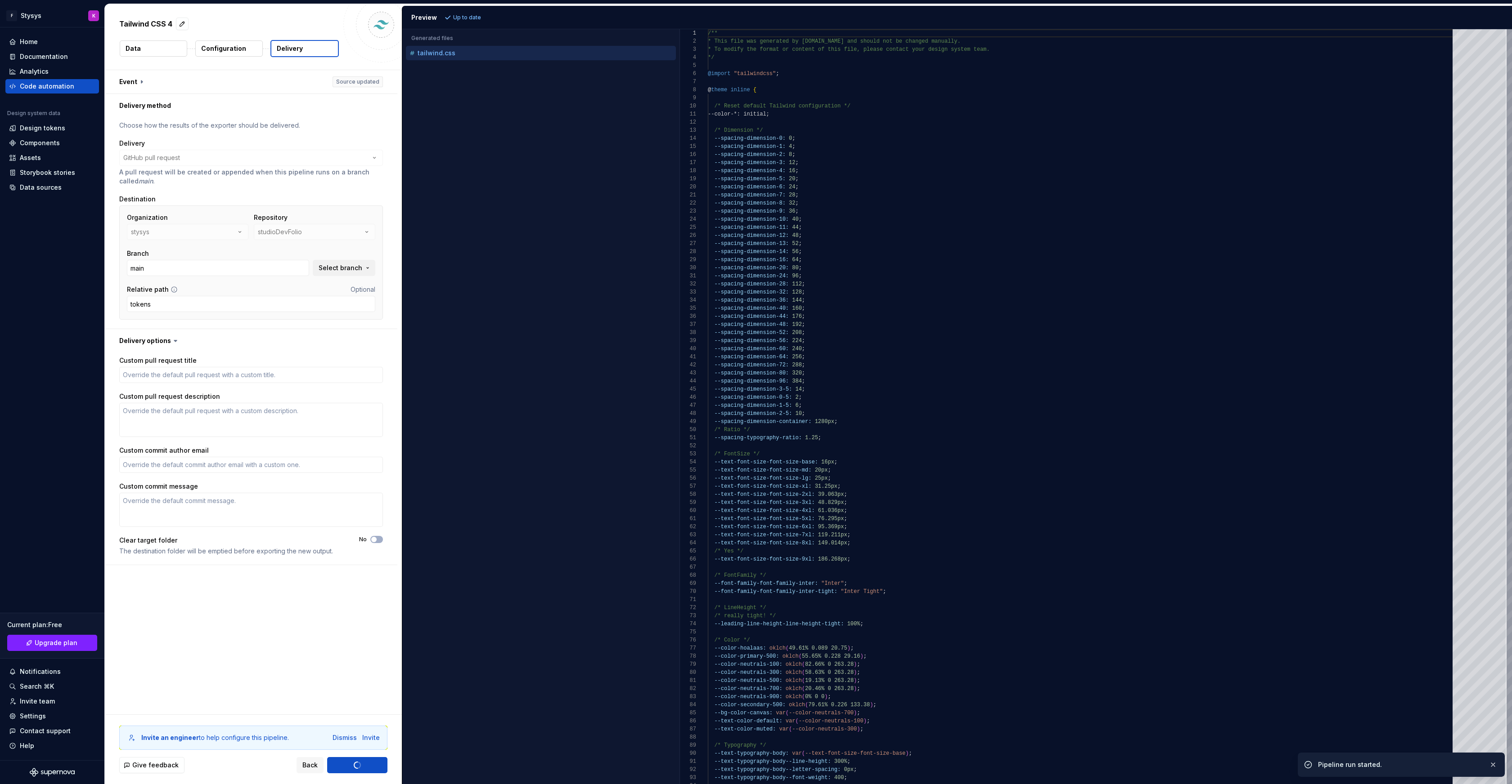
type textarea "*"
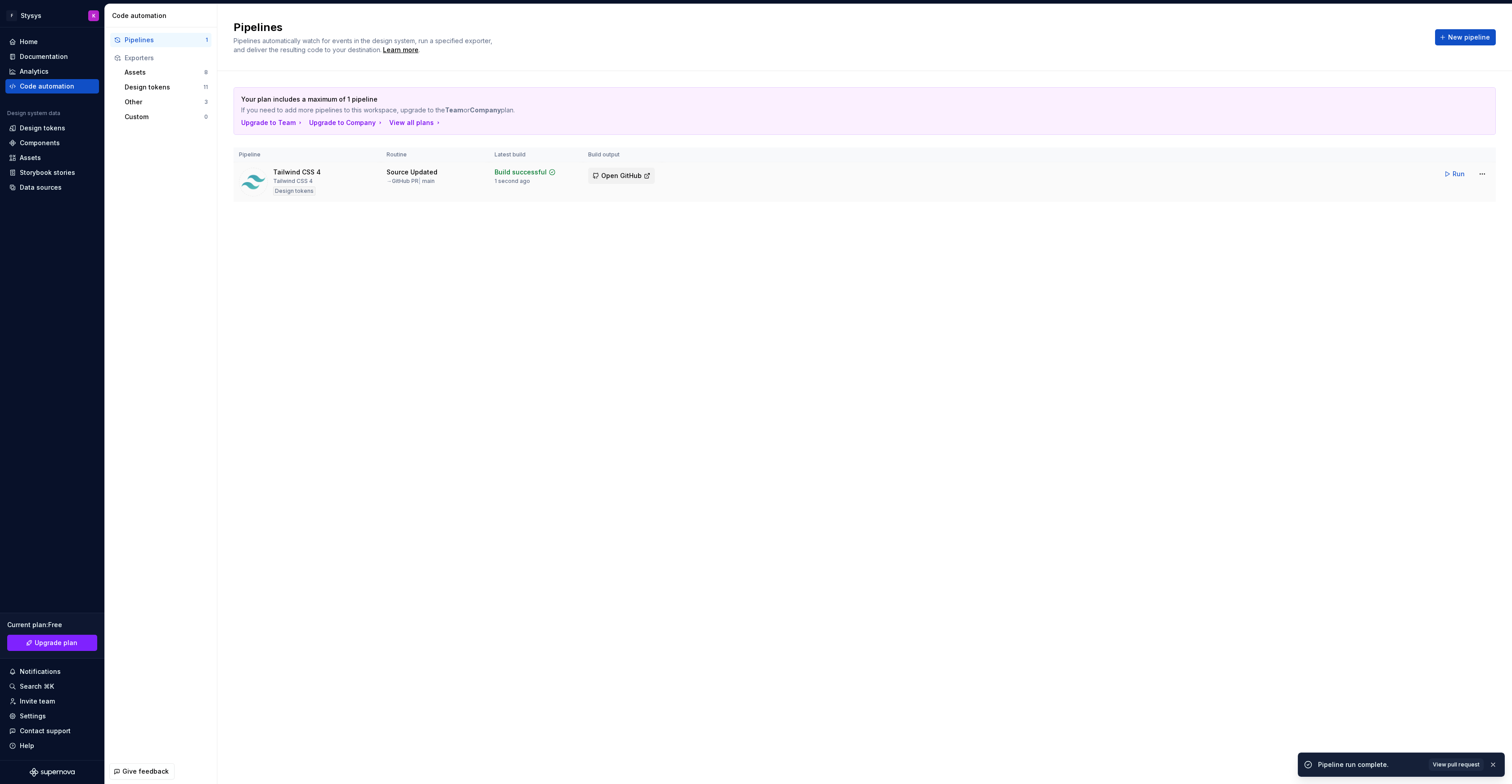
click at [614, 175] on span "Open GitHub" at bounding box center [621, 176] width 41 height 9
click at [1482, 174] on html "F Stysys K Home Documentation Analytics Code automation Design system data Desi…" at bounding box center [756, 392] width 1512 height 784
click at [636, 173] on span "Open GitHub" at bounding box center [621, 176] width 41 height 9
click at [1479, 173] on html "F Stysys K Home Documentation Analytics Code automation Design system data Desi…" at bounding box center [756, 392] width 1512 height 784
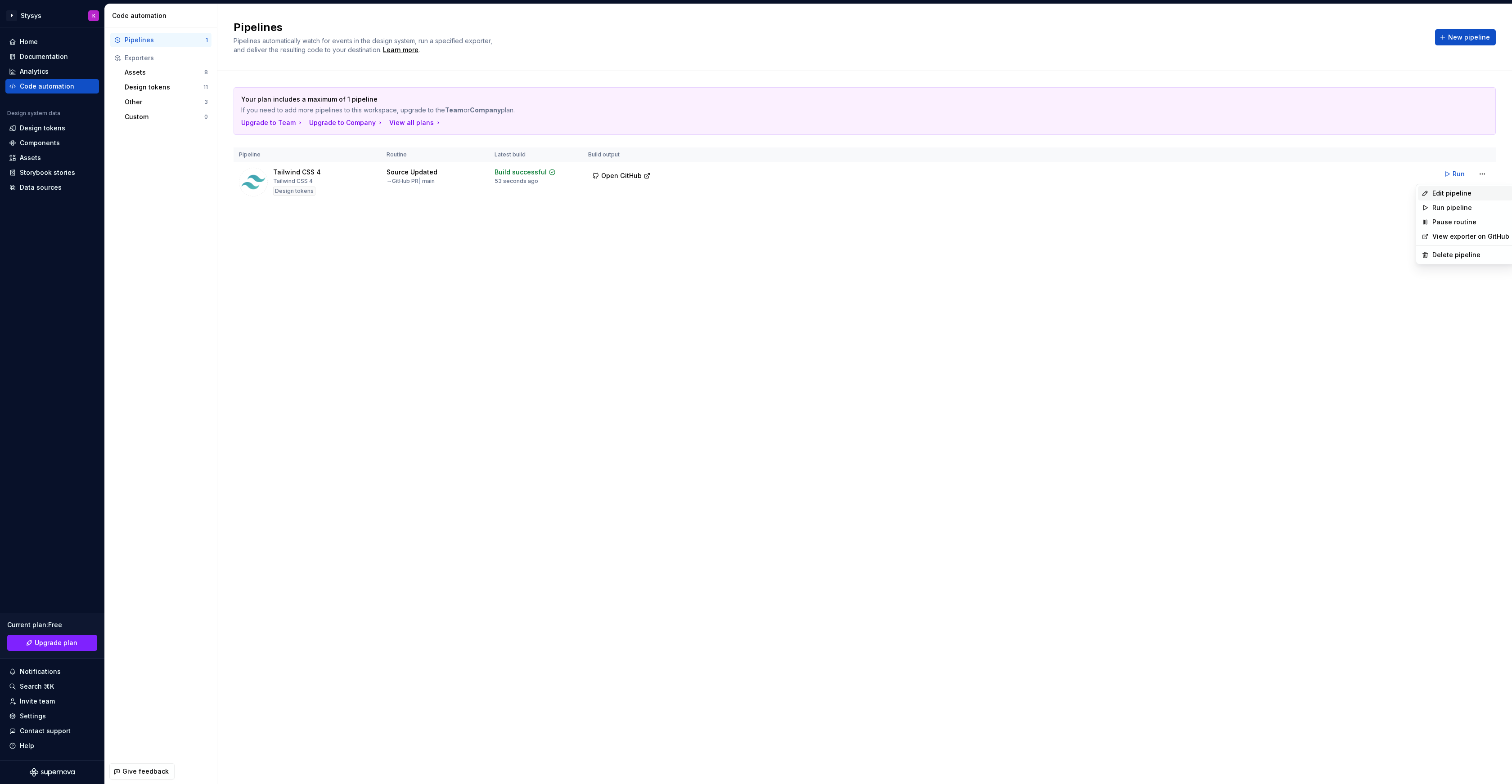
click at [1451, 191] on div "Edit pipeline" at bounding box center [1470, 193] width 77 height 9
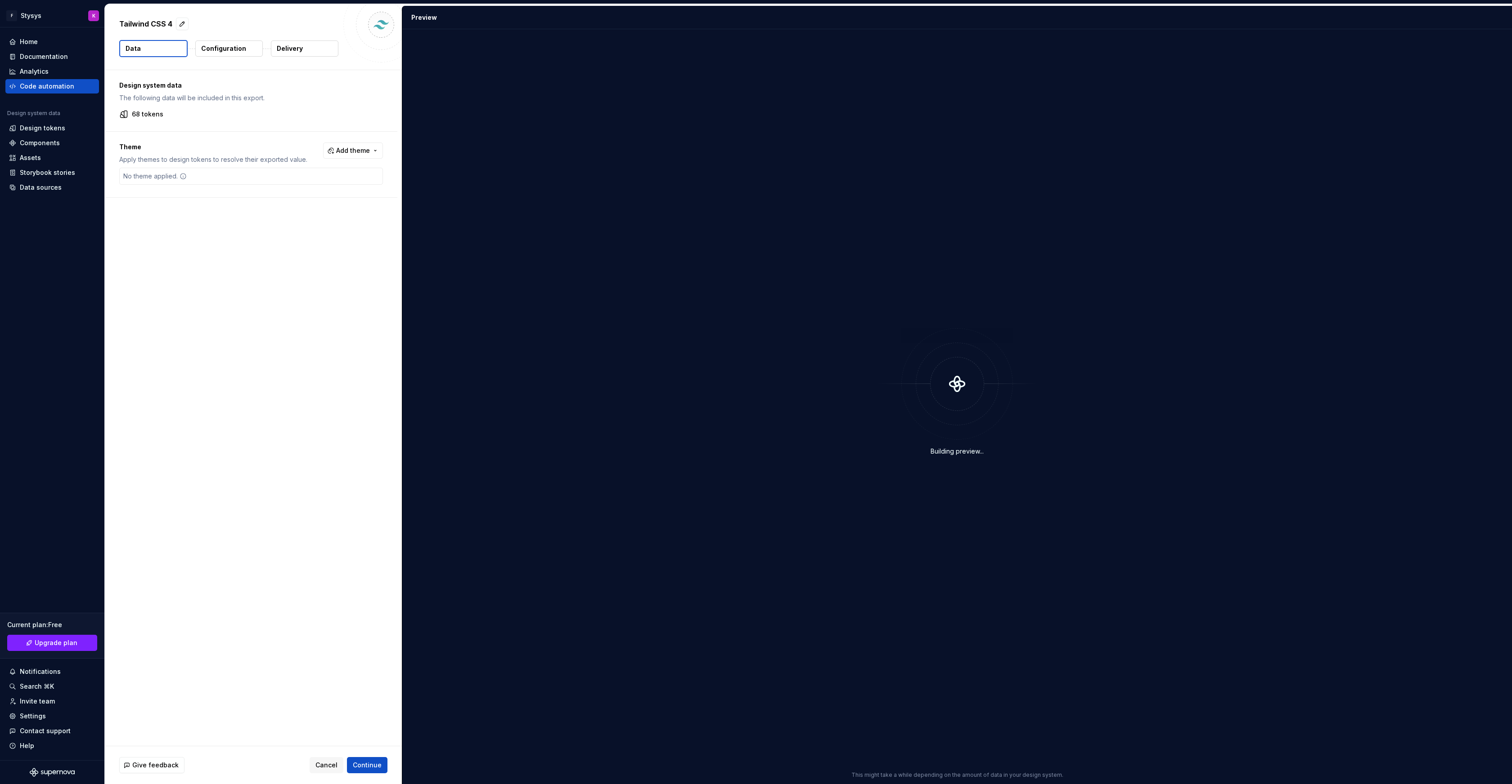
click at [226, 53] on p "Configuration" at bounding box center [223, 48] width 45 height 9
click at [287, 47] on p "Delivery" at bounding box center [290, 48] width 26 height 9
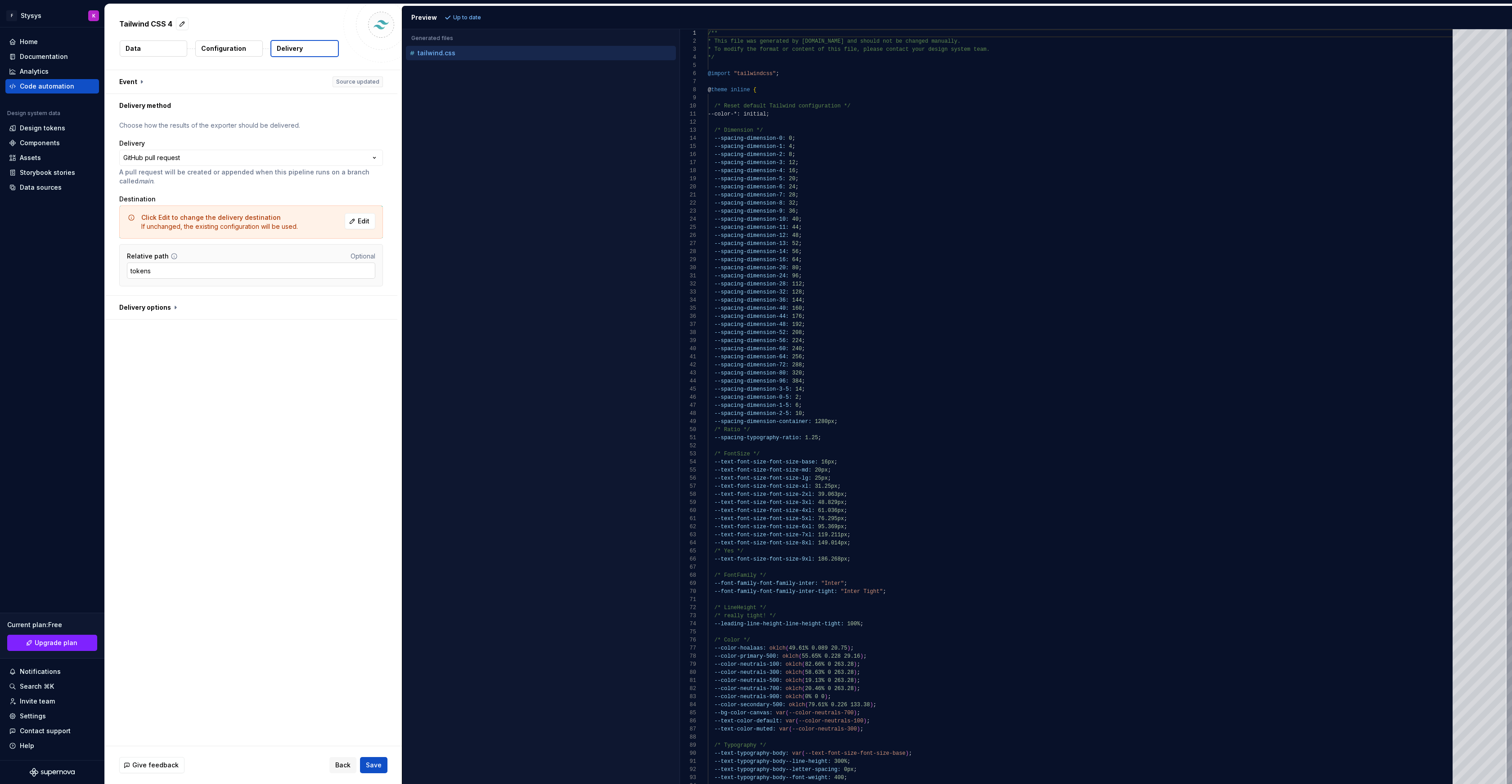
click at [139, 268] on input "tokens" at bounding box center [251, 270] width 249 height 17
type input "src/styles"
click at [370, 224] on span "Edit" at bounding box center [364, 220] width 12 height 9
type input "master"
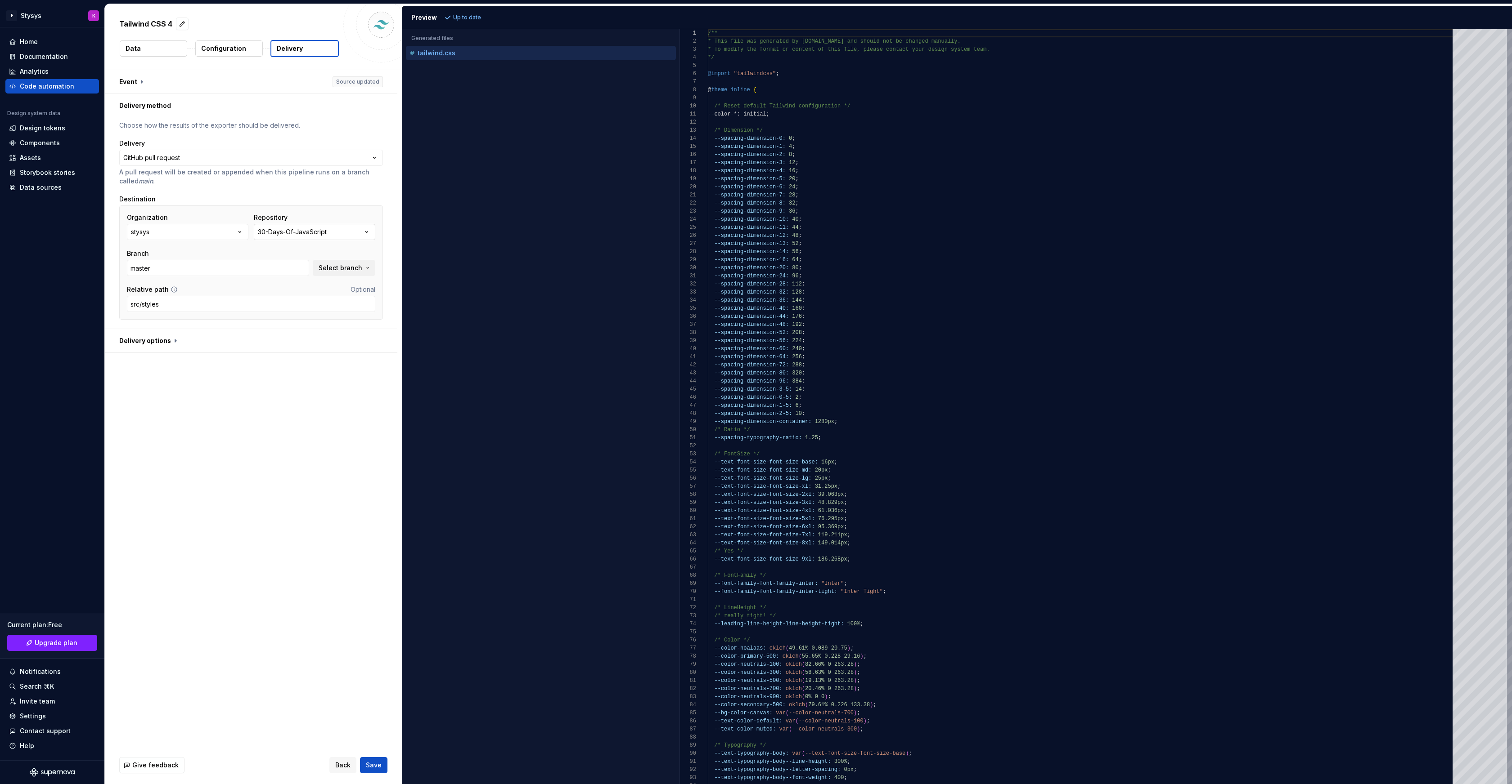
click at [372, 232] on icon "button" at bounding box center [366, 231] width 9 height 9
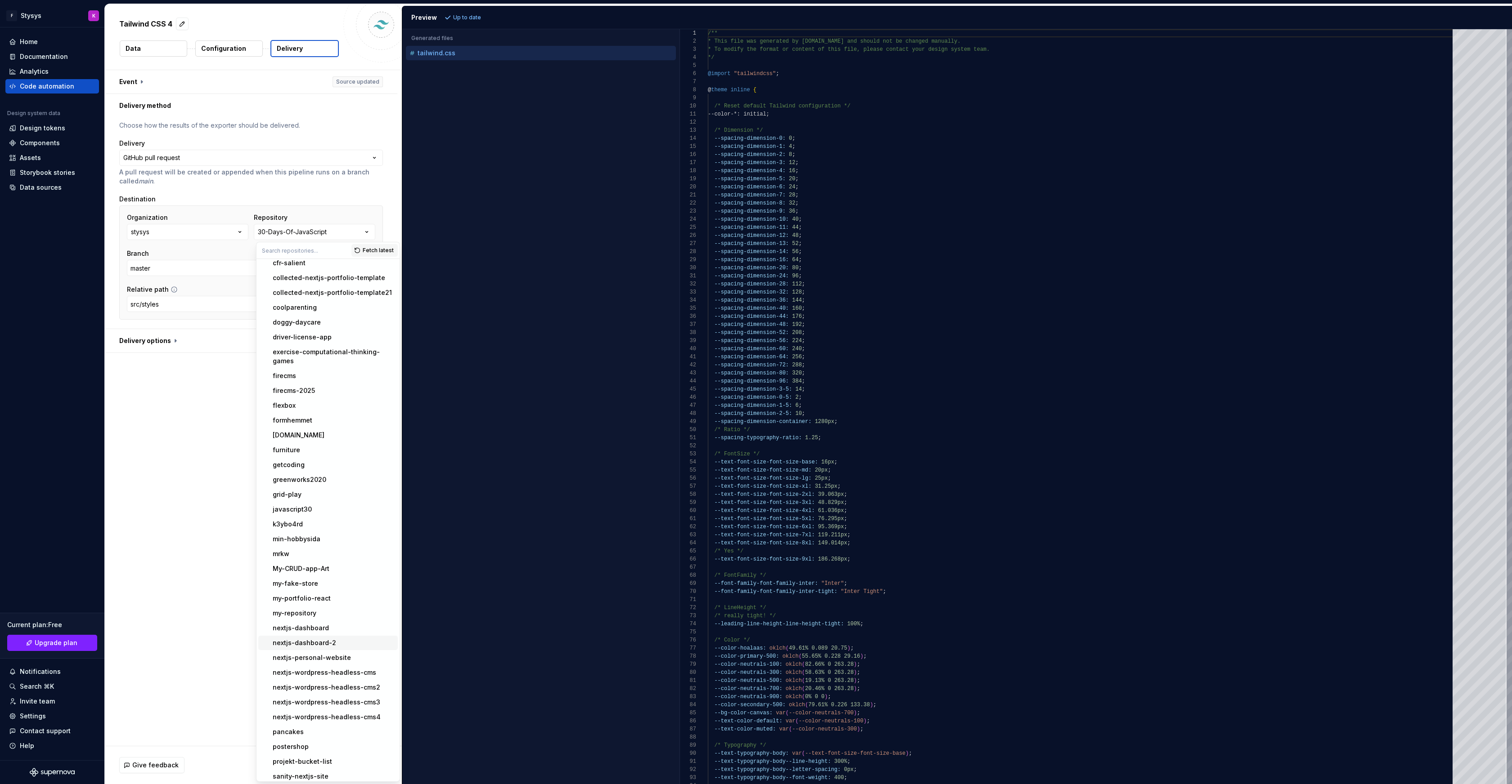
scroll to position [119, 0]
click at [307, 748] on div "studioDevFolio" at bounding box center [297, 752] width 47 height 9
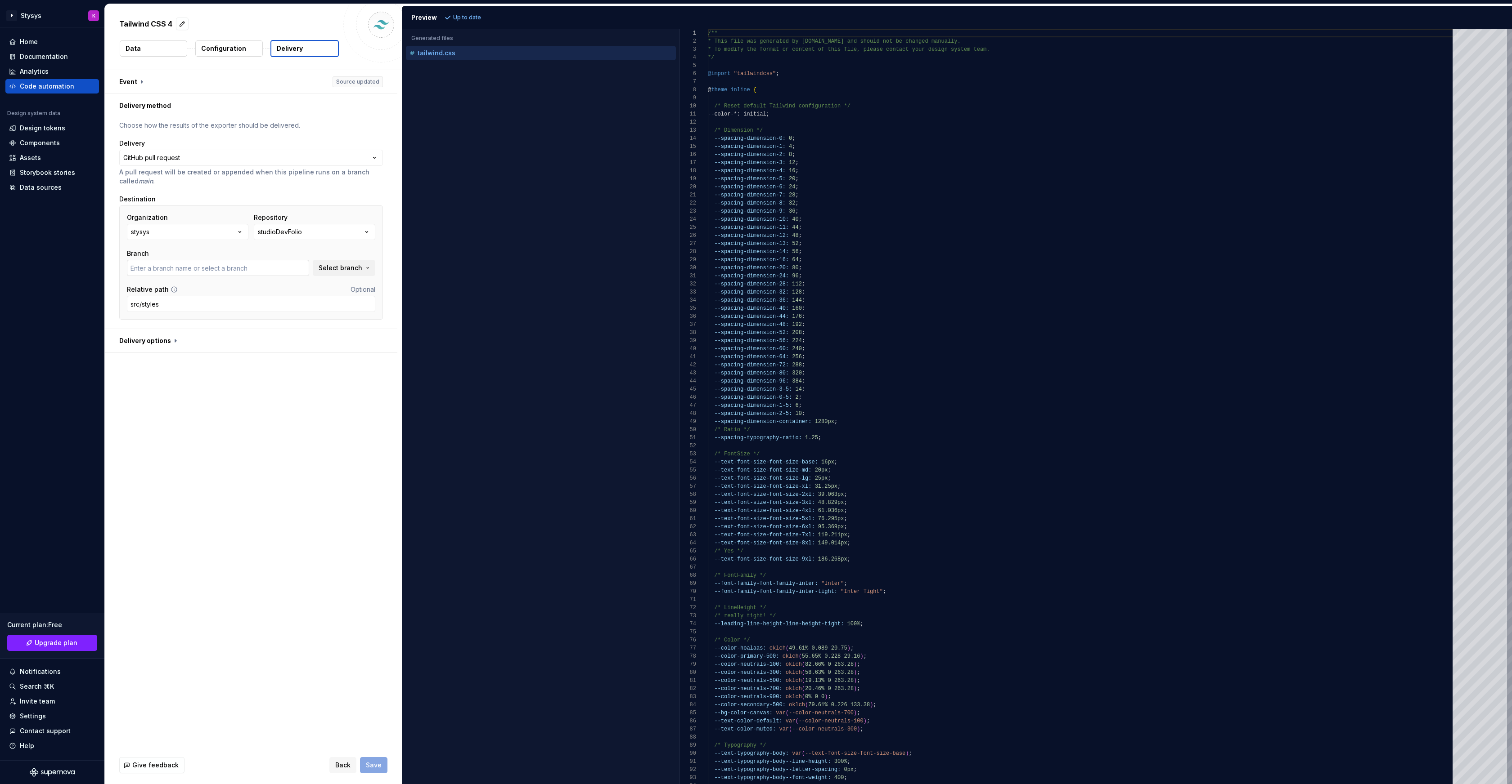
type input "main"
click at [373, 763] on span "Save" at bounding box center [374, 764] width 16 height 9
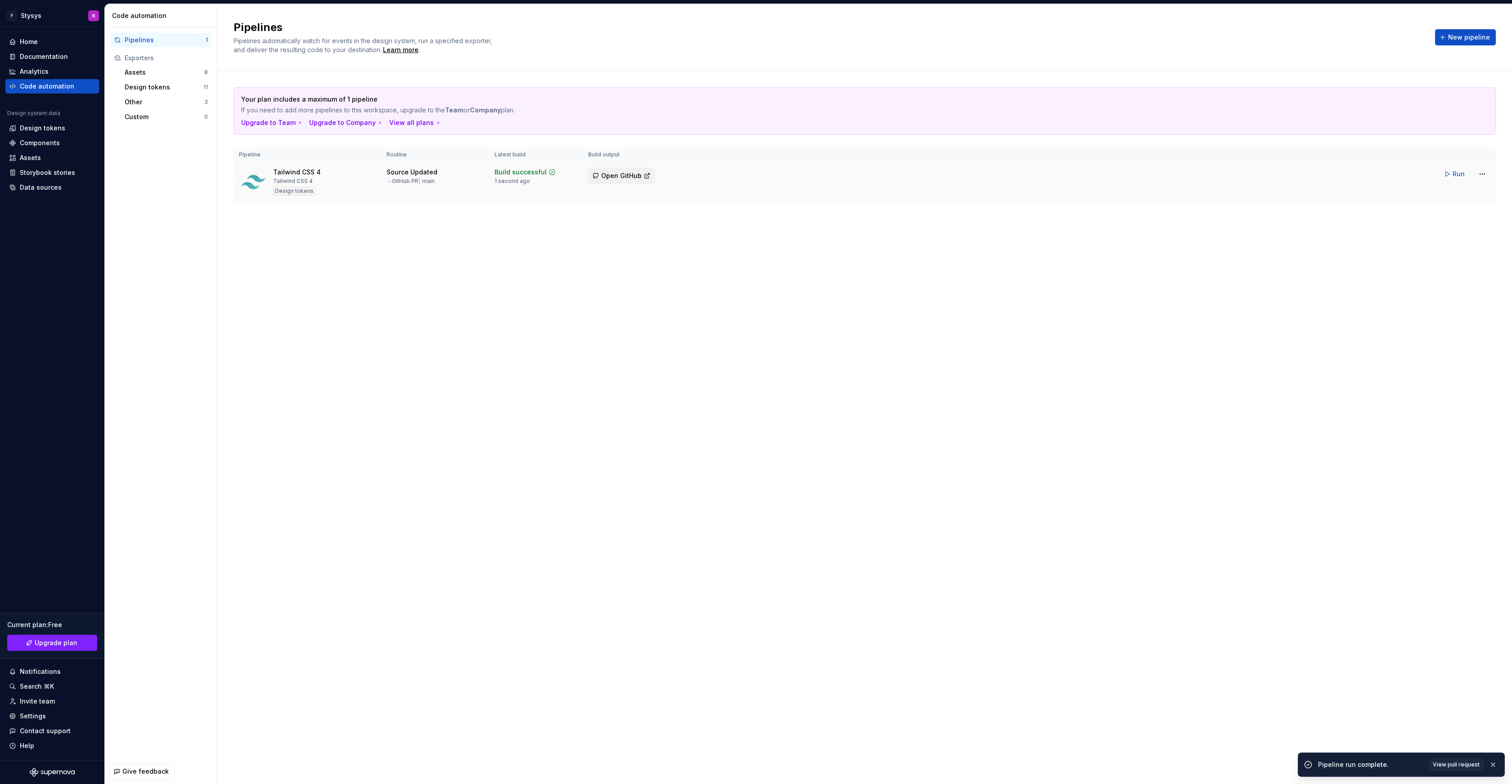
click at [620, 176] on span "Open GitHub" at bounding box center [621, 176] width 41 height 9
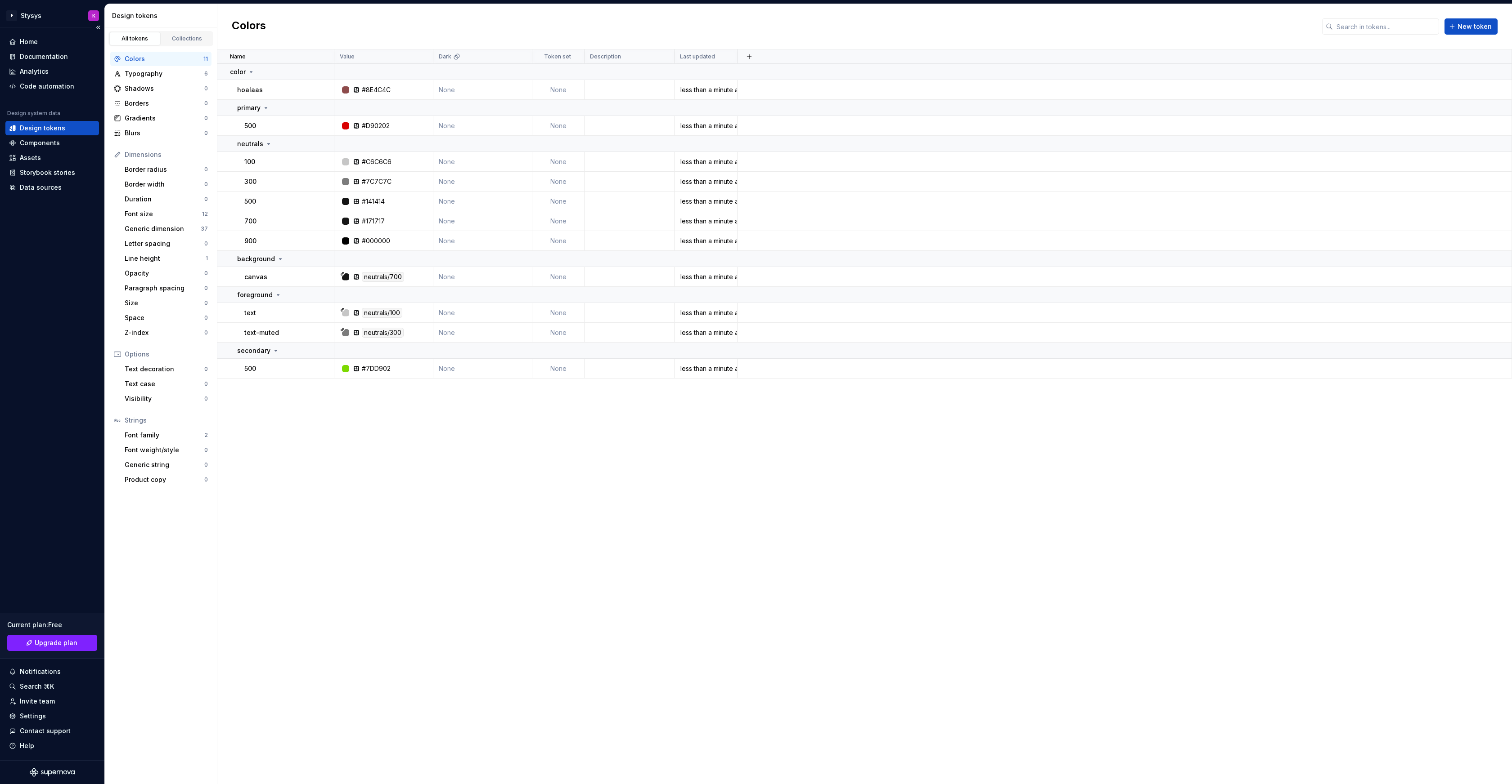
click at [31, 128] on div "Design tokens" at bounding box center [42, 128] width 46 height 9
click at [47, 88] on div "Code automation" at bounding box center [47, 86] width 55 height 9
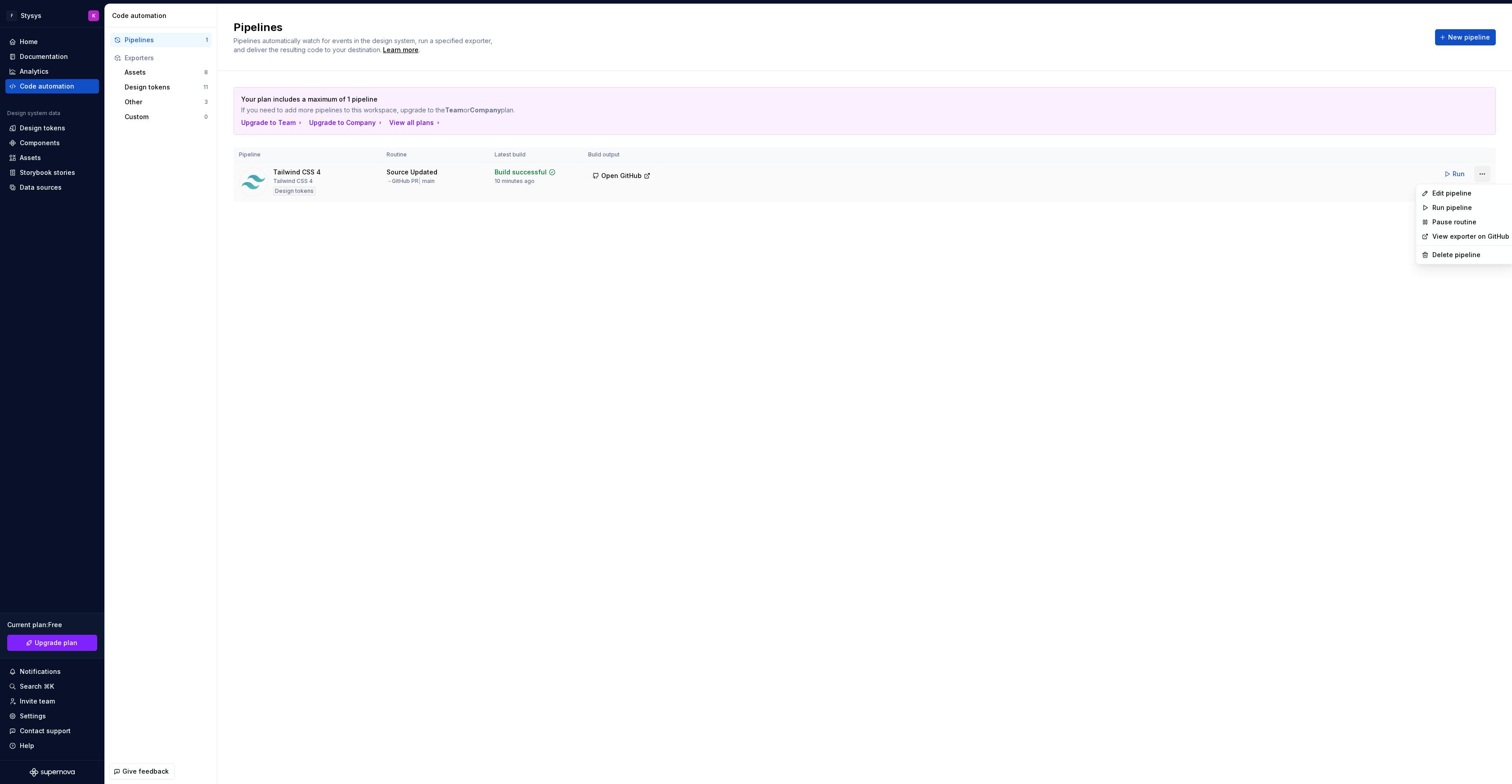
click at [1485, 174] on html "F Stysys K Home Documentation Analytics Code automation Design system data Desi…" at bounding box center [756, 392] width 1512 height 784
click at [1456, 190] on div "Edit pipeline" at bounding box center [1470, 193] width 77 height 9
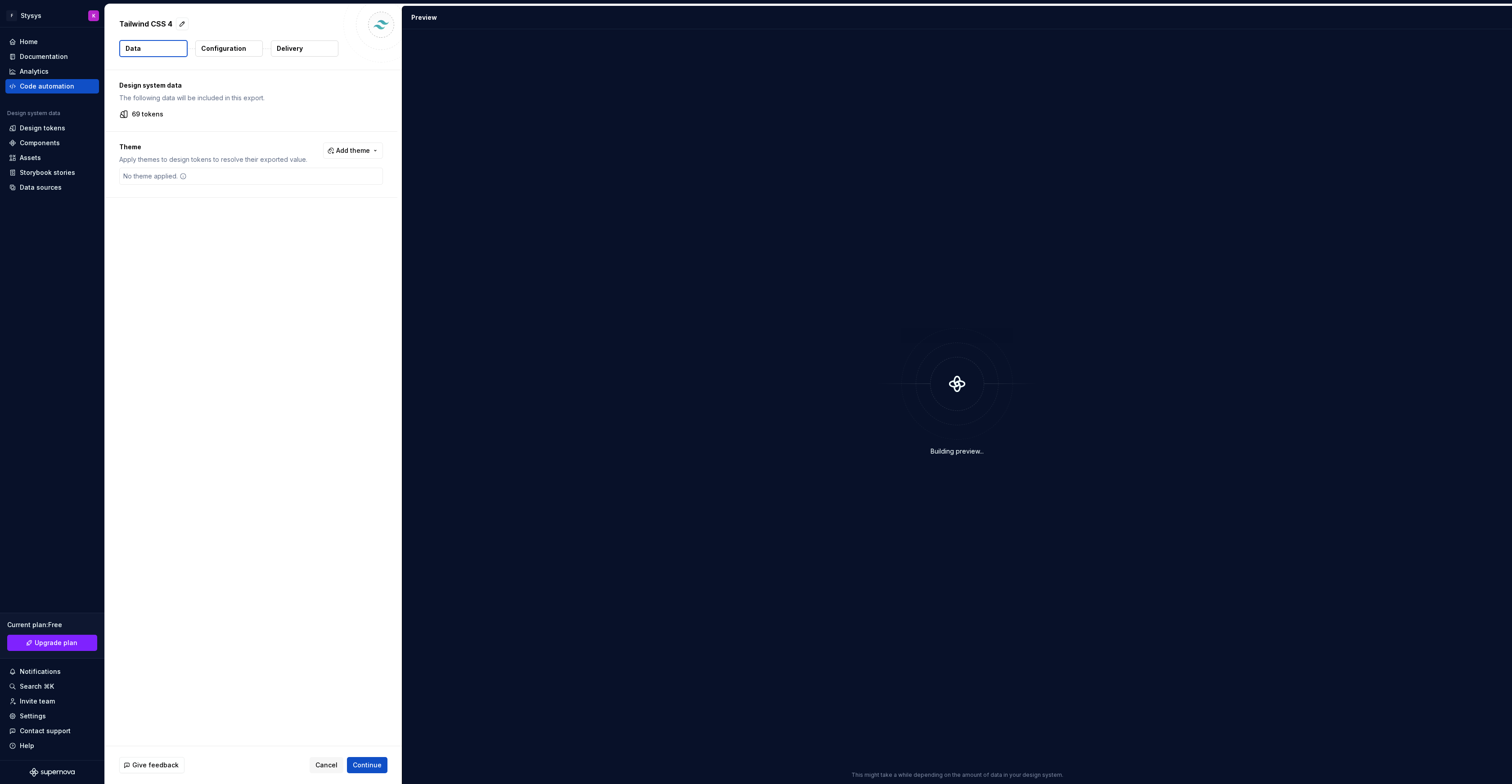
click at [240, 48] on p "Configuration" at bounding box center [223, 48] width 45 height 9
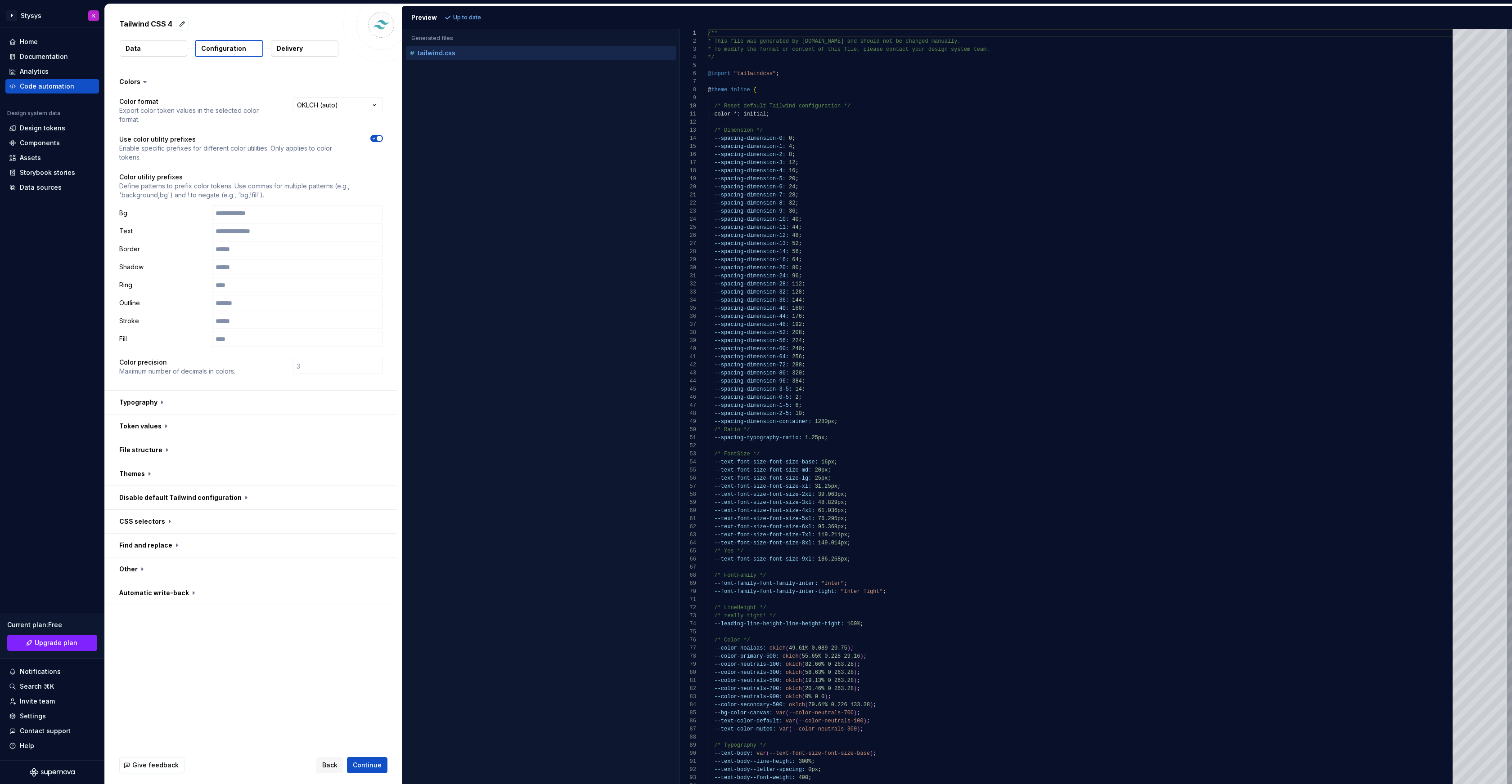
click at [286, 50] on p "Delivery" at bounding box center [290, 48] width 26 height 9
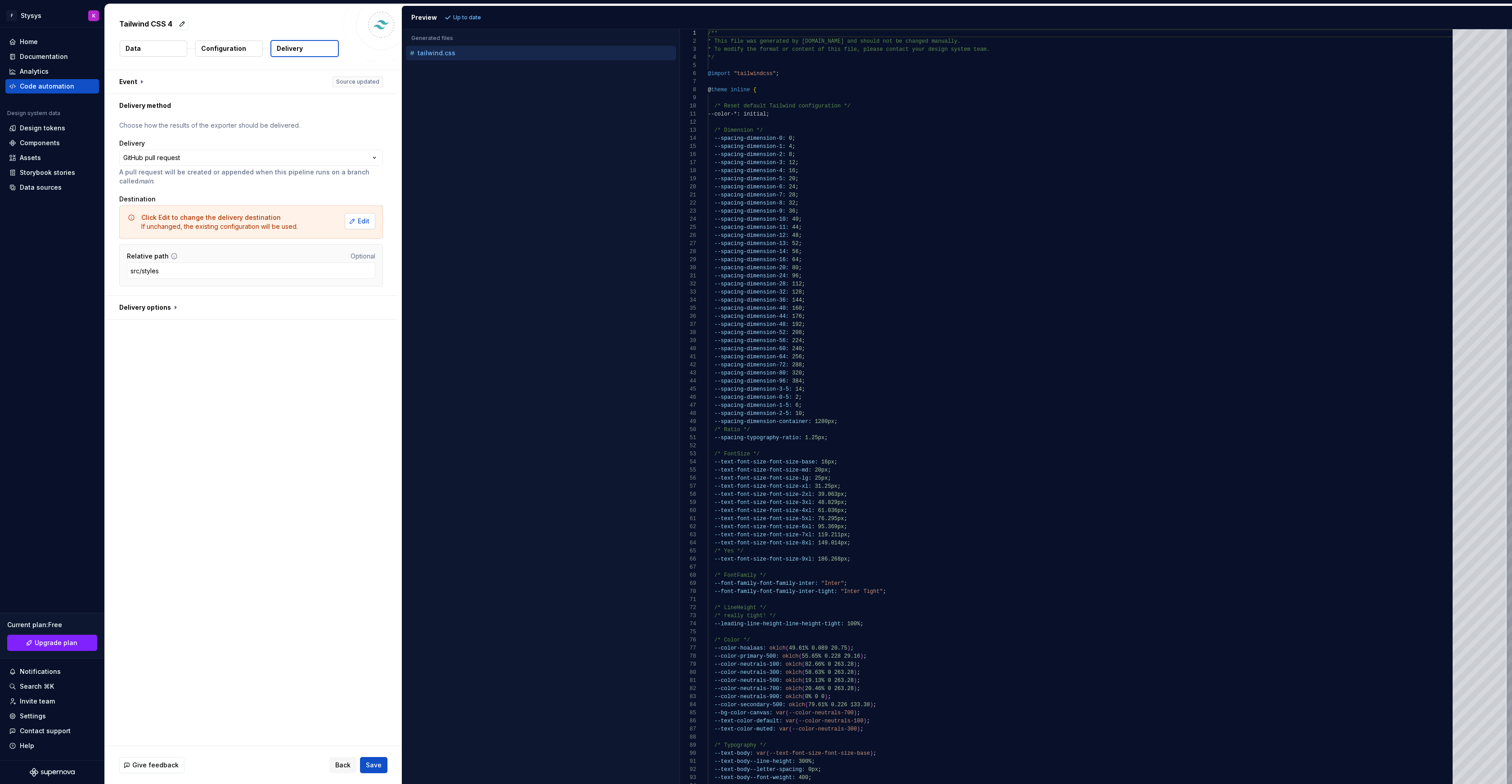
click at [359, 222] on button "Edit" at bounding box center [359, 221] width 30 height 17
type input "master"
click at [356, 229] on button "30-Days-Of-JavaScript" at bounding box center [314, 232] width 122 height 17
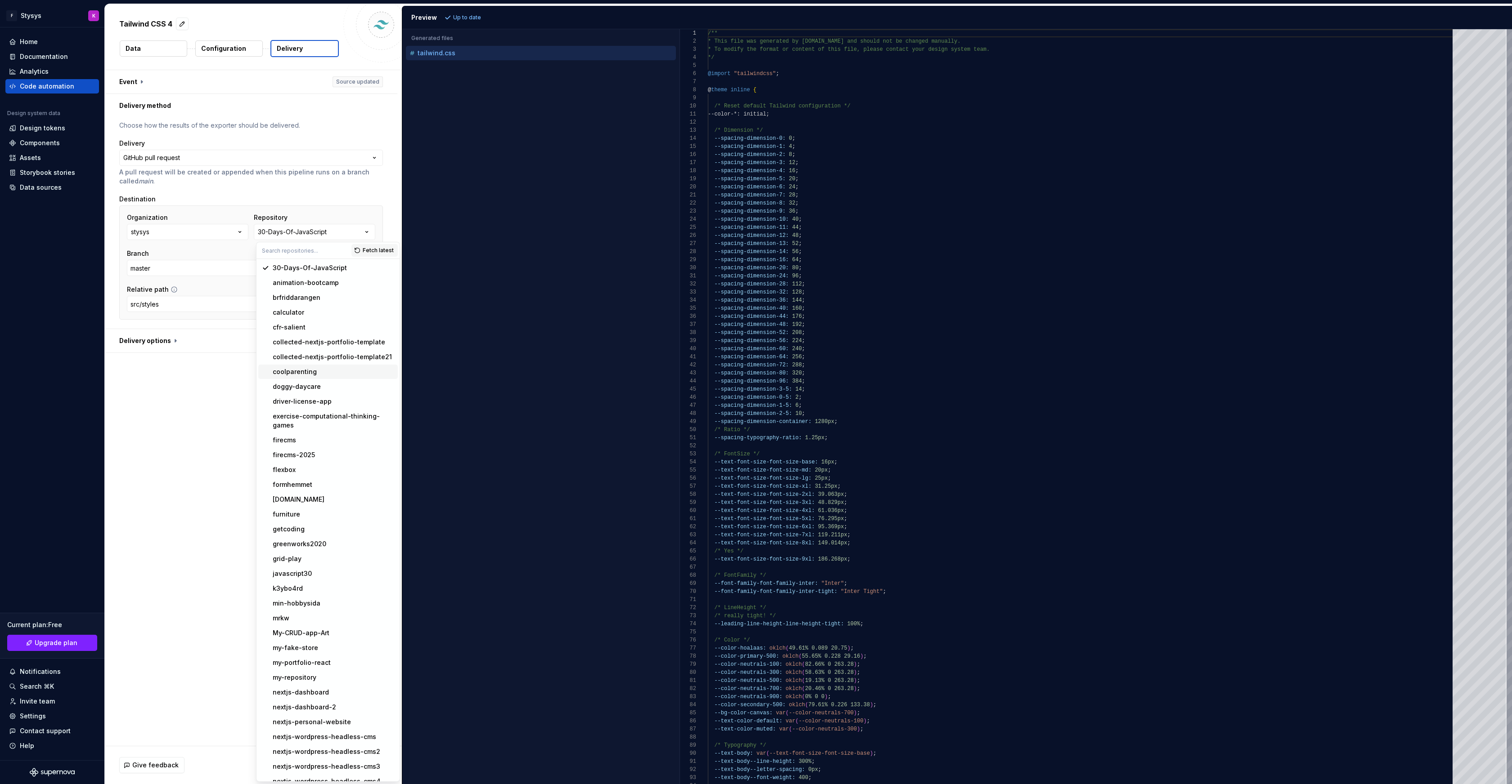
scroll to position [119, 0]
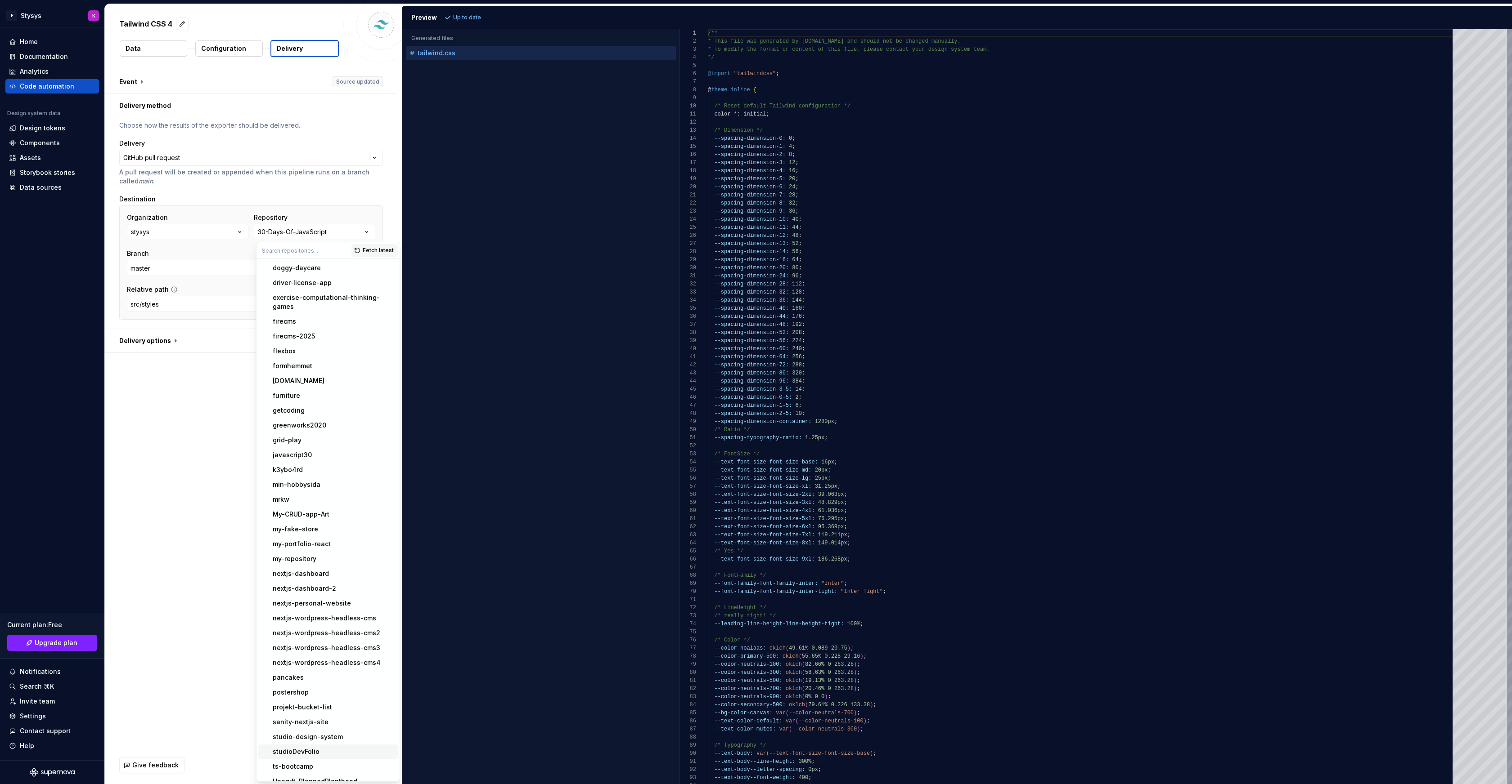
click at [310, 748] on div "studioDevFolio" at bounding box center [297, 752] width 47 height 9
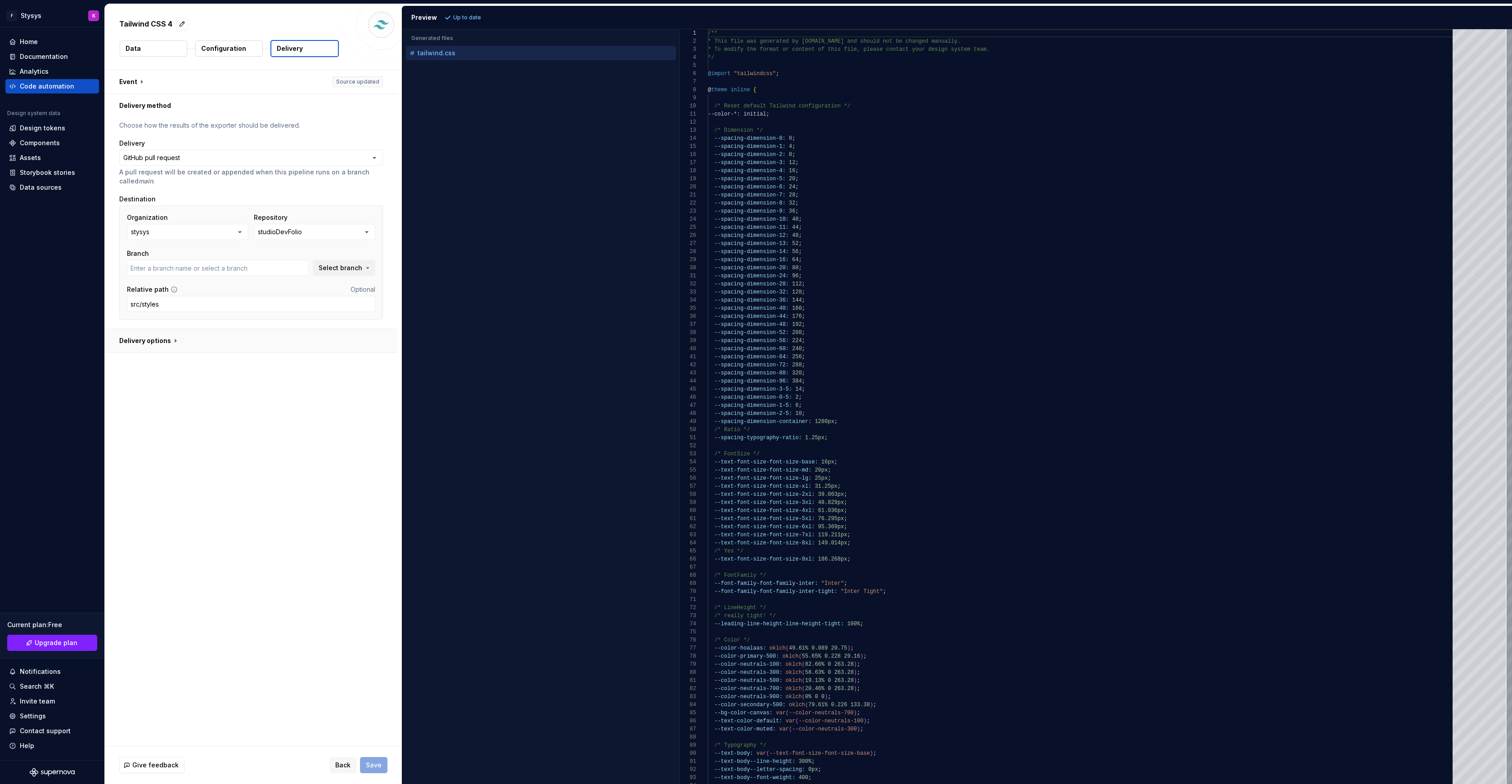
type input "main"
click at [251, 389] on div "**********" at bounding box center [253, 408] width 297 height 676
click at [154, 159] on html "**********" at bounding box center [756, 392] width 1512 height 784
click at [157, 157] on html "**********" at bounding box center [756, 392] width 1512 height 784
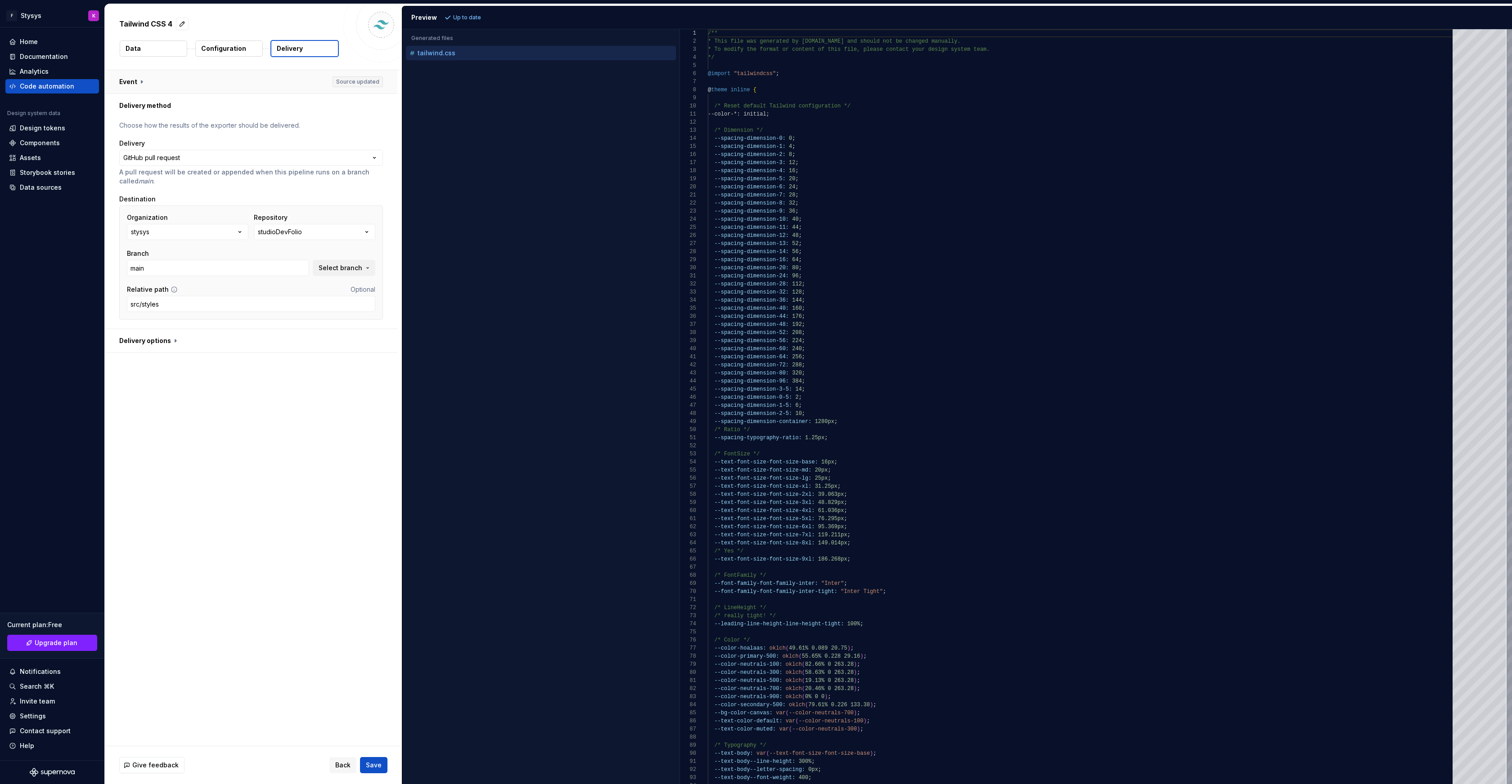
click at [360, 81] on button "button" at bounding box center [251, 82] width 293 height 23
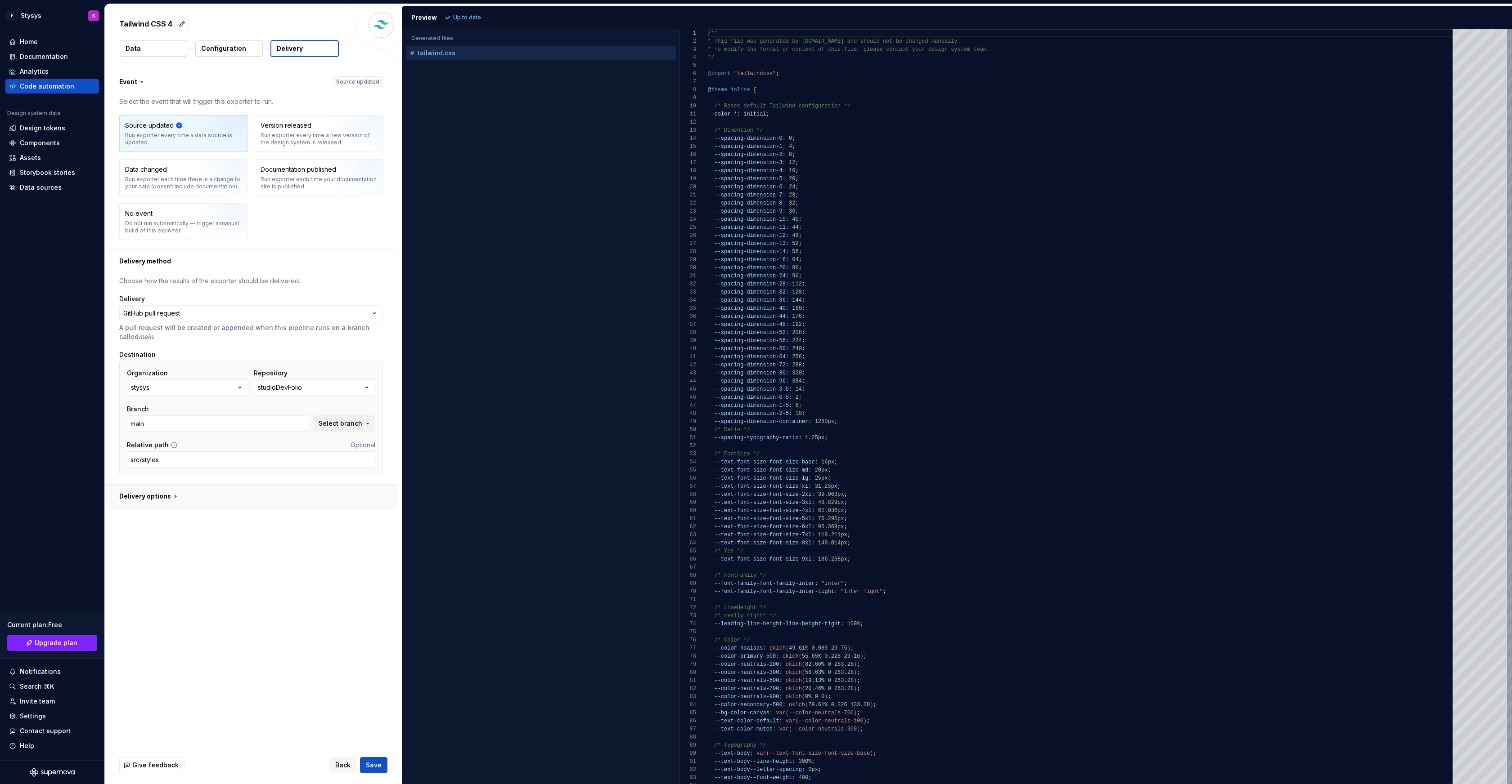
click at [172, 498] on button "button" at bounding box center [251, 496] width 293 height 23
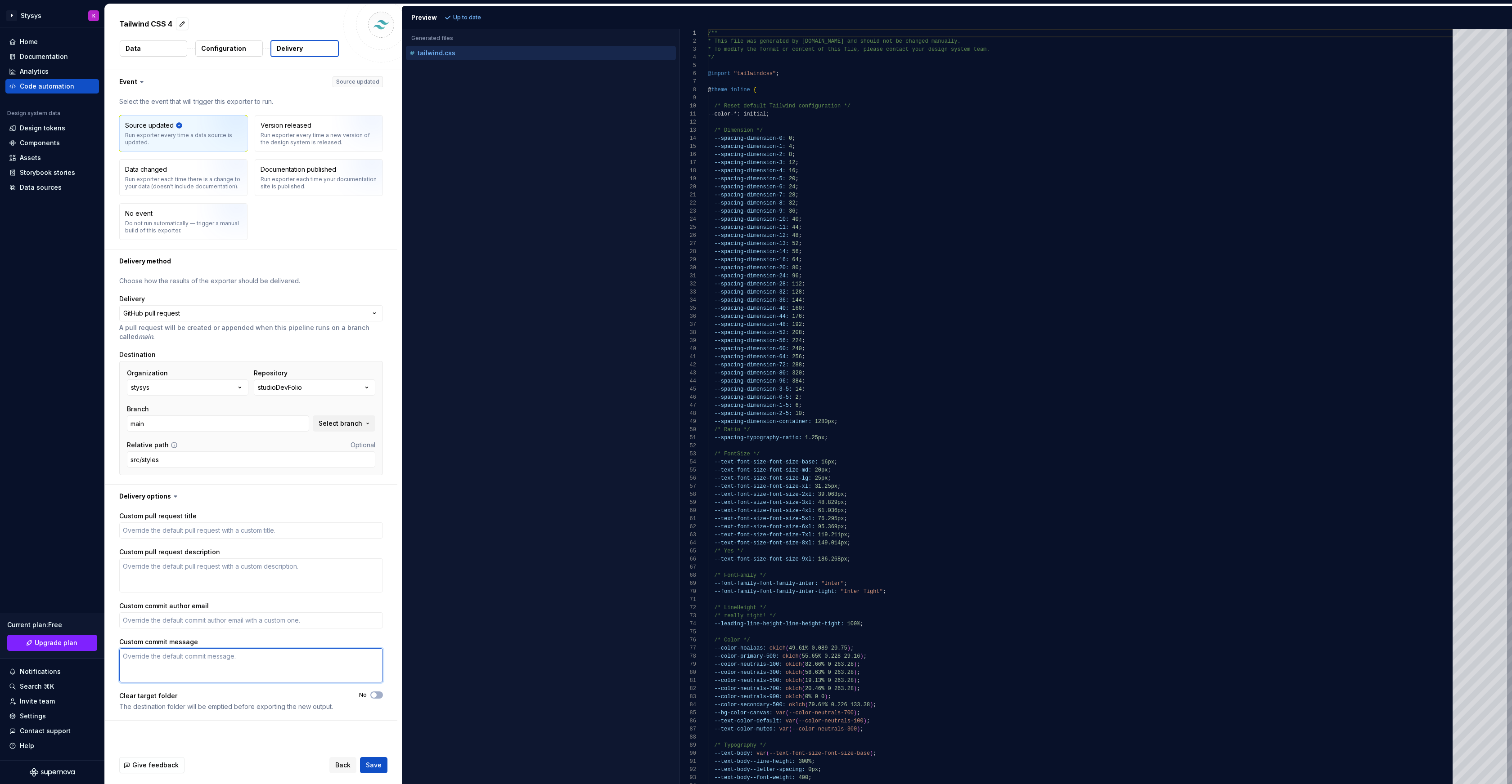
click at [193, 658] on textarea "Custom commit message" at bounding box center [251, 665] width 263 height 34
type textarea "*"
type textarea "A"
type textarea "*"
type textarea "At"
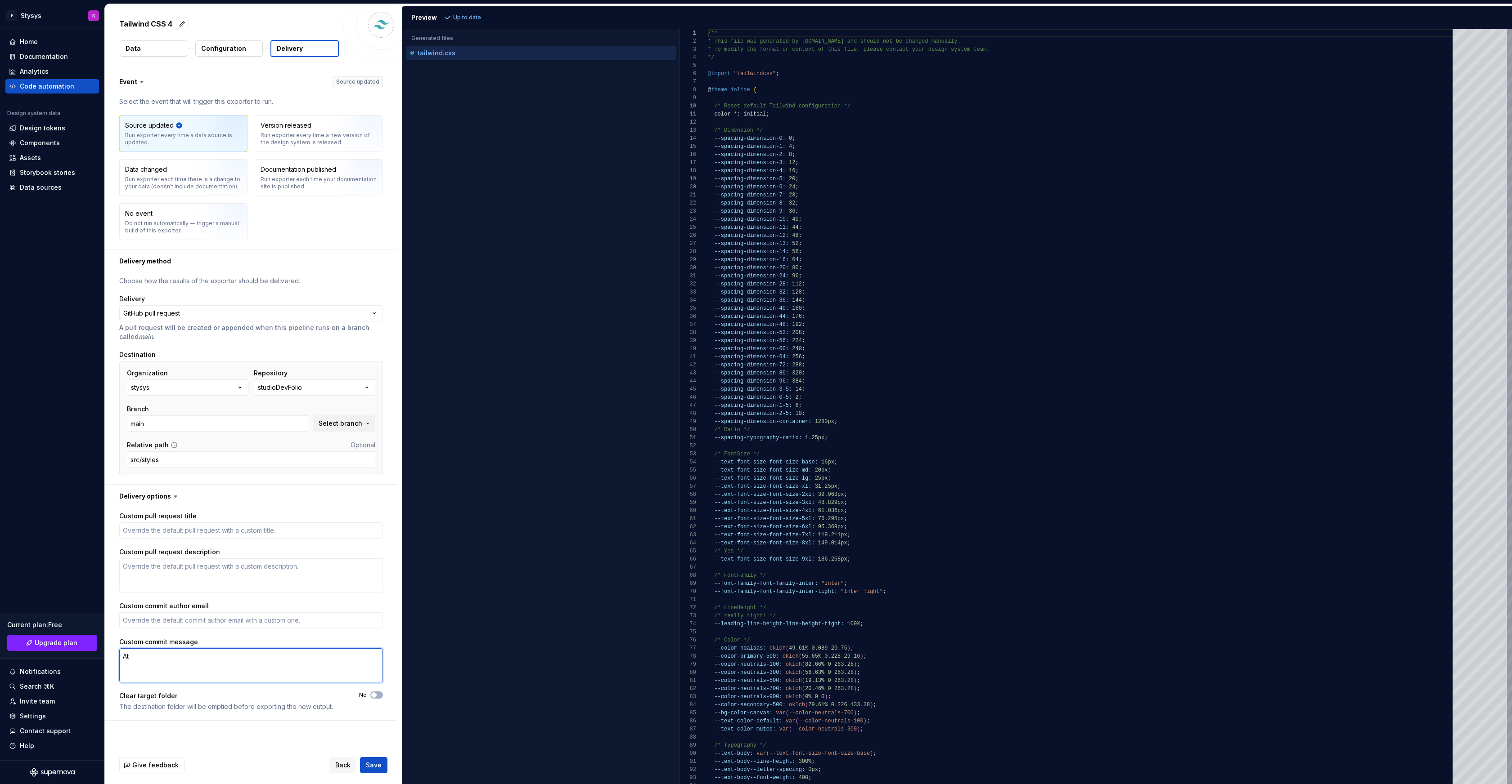
type textarea "*"
type textarea "Aty"
type textarea "*"
type textarea "S"
type textarea "*"
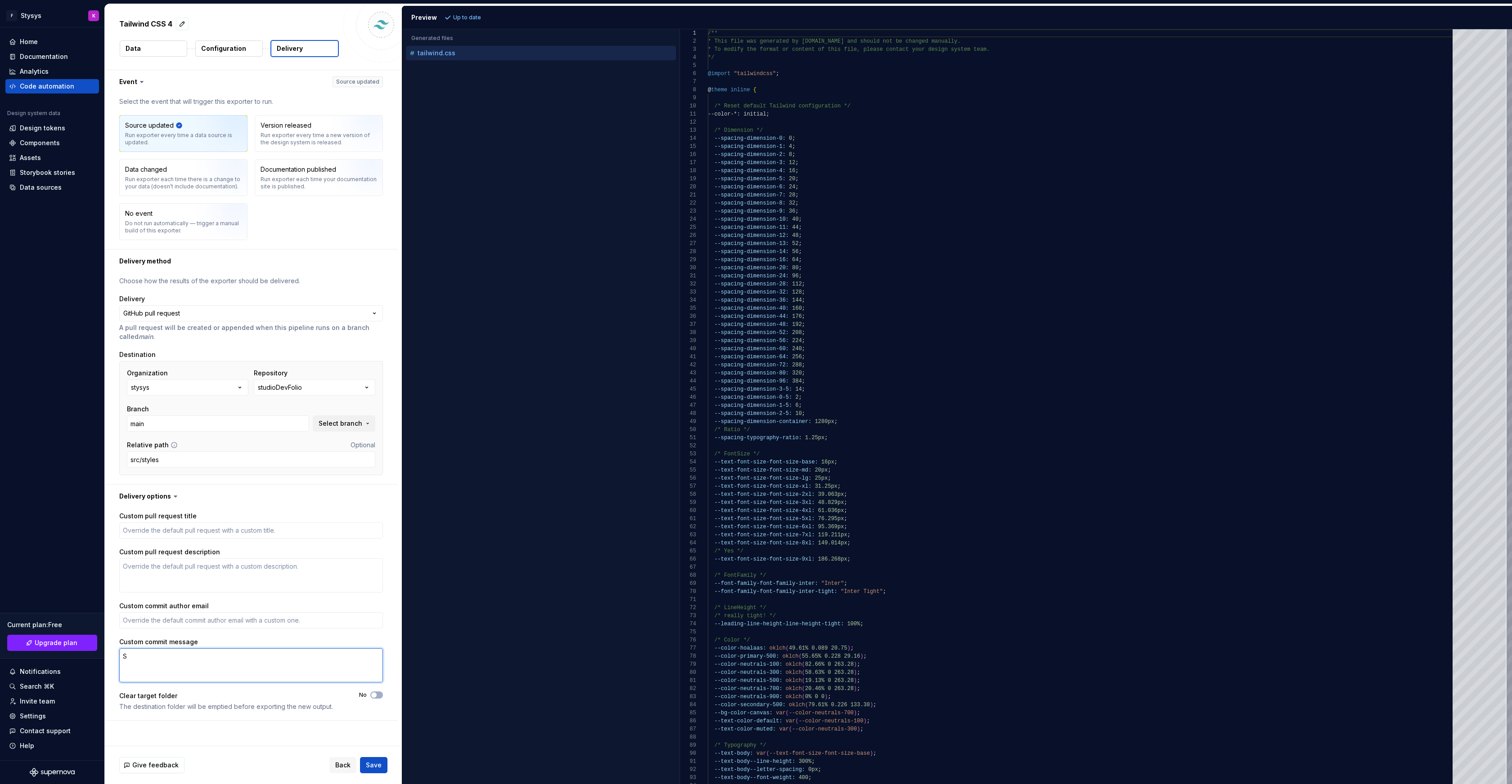
type textarea "Su"
type textarea "*"
type textarea "Sup"
type textarea "*"
type textarea "Supe"
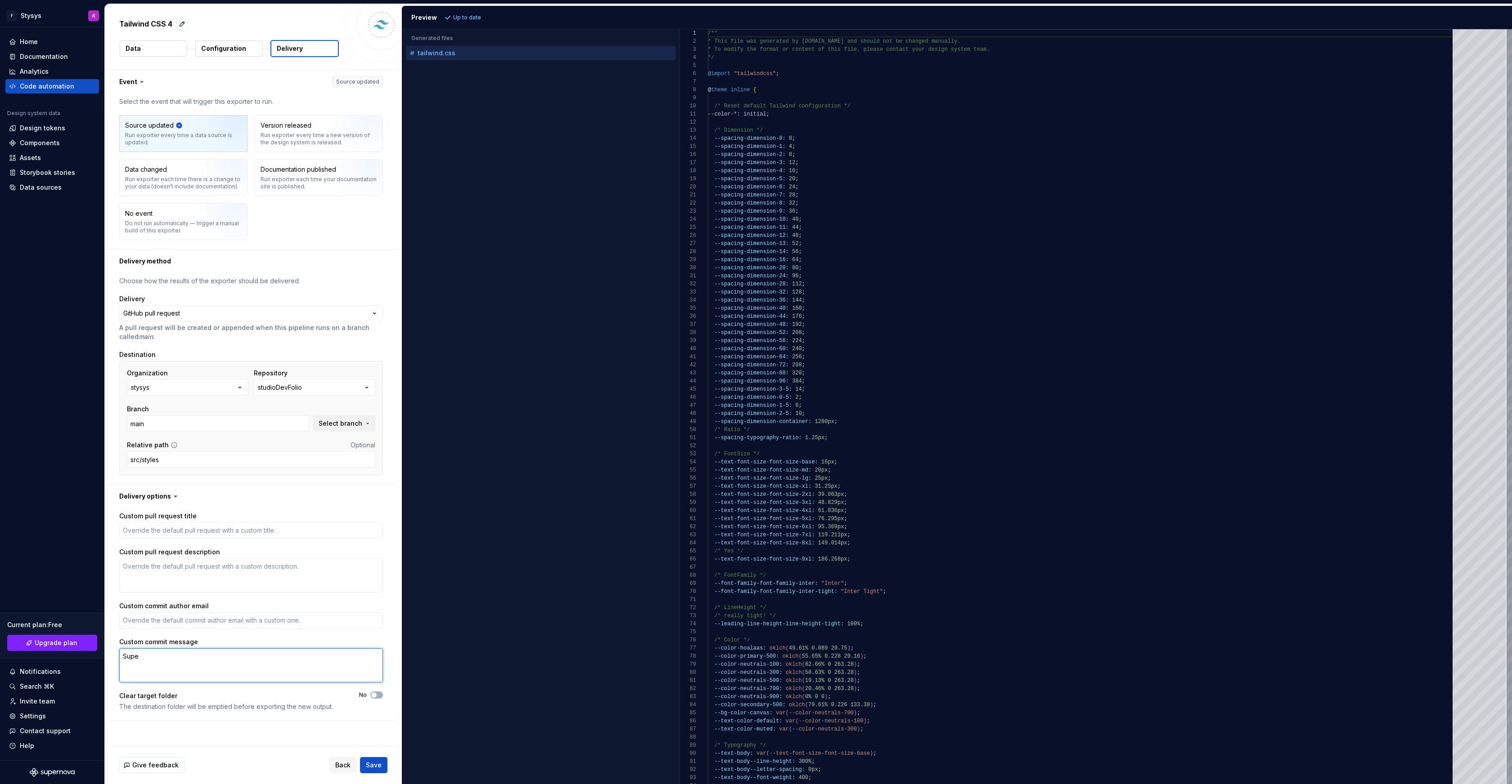
type textarea "*"
type textarea "Super"
type textarea "*"
type textarea "Supern"
type textarea "*"
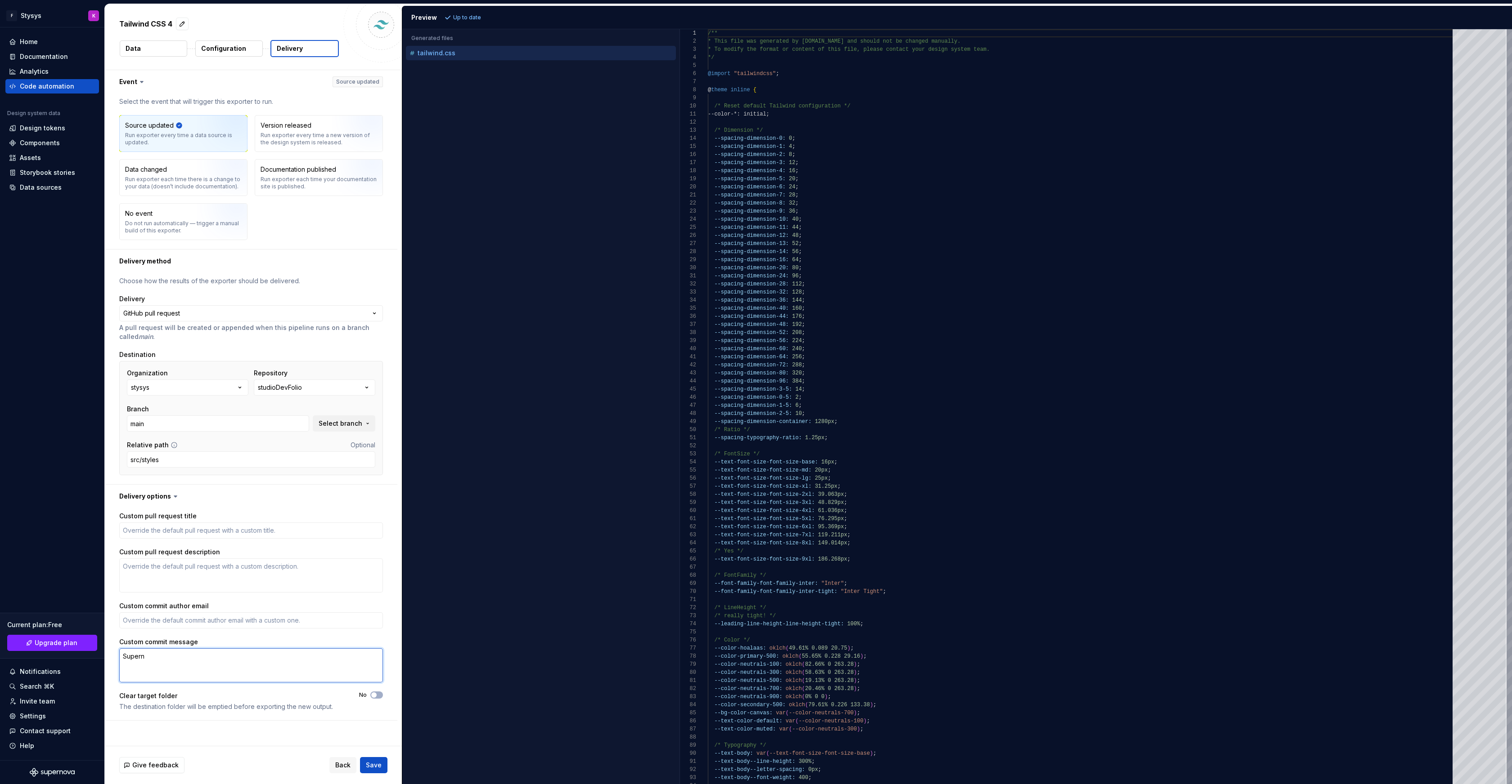
type textarea "Superno"
type textarea "*"
type textarea "Supernov"
type textarea "*"
type textarea "Supernova"
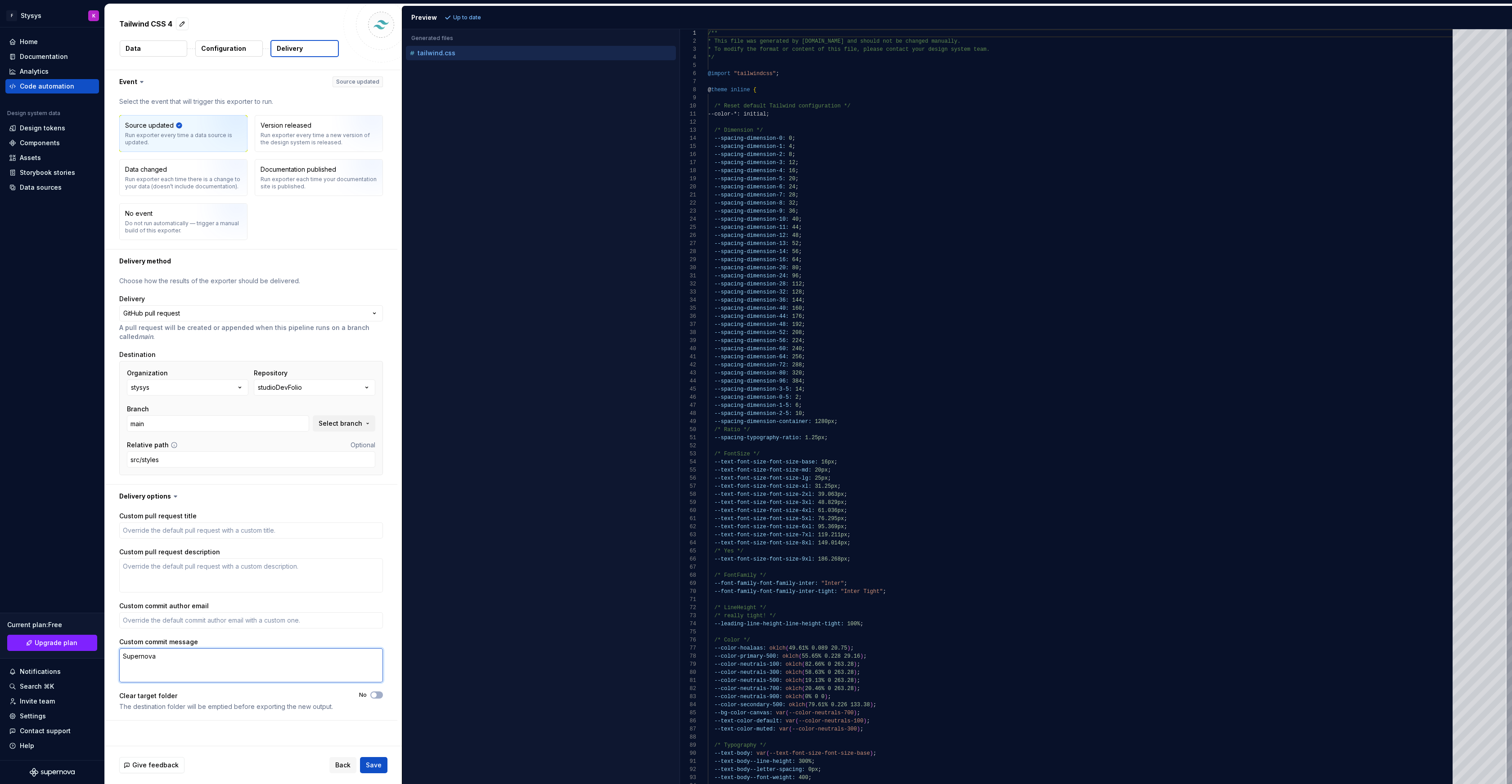
type textarea "*"
type textarea "Supernova"
type textarea "*"
type textarea "Supernova f"
type textarea "*"
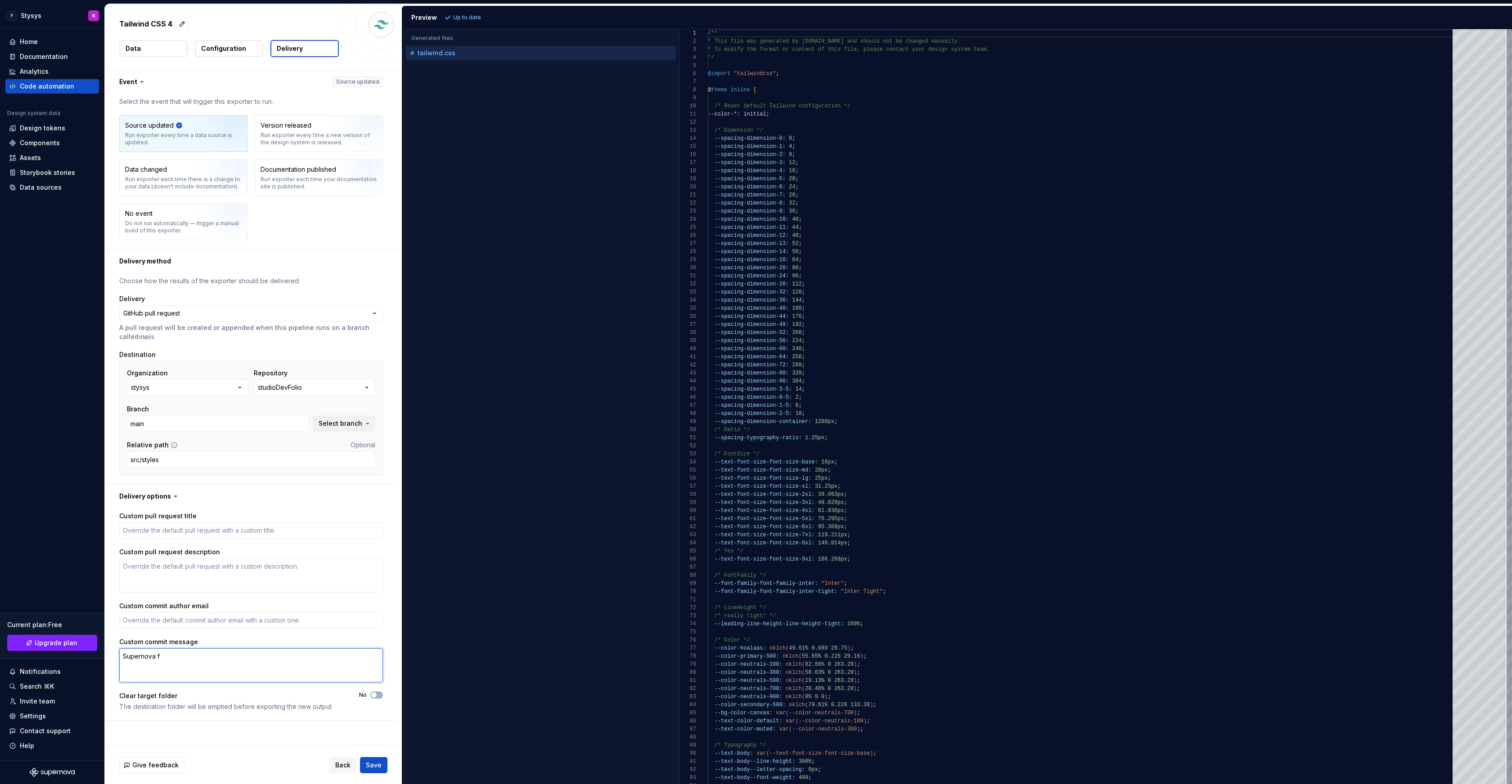
type textarea "Supernova fo"
type textarea "*"
type textarea "Supernova for"
type textarea "*"
type textarea "Supernova for"
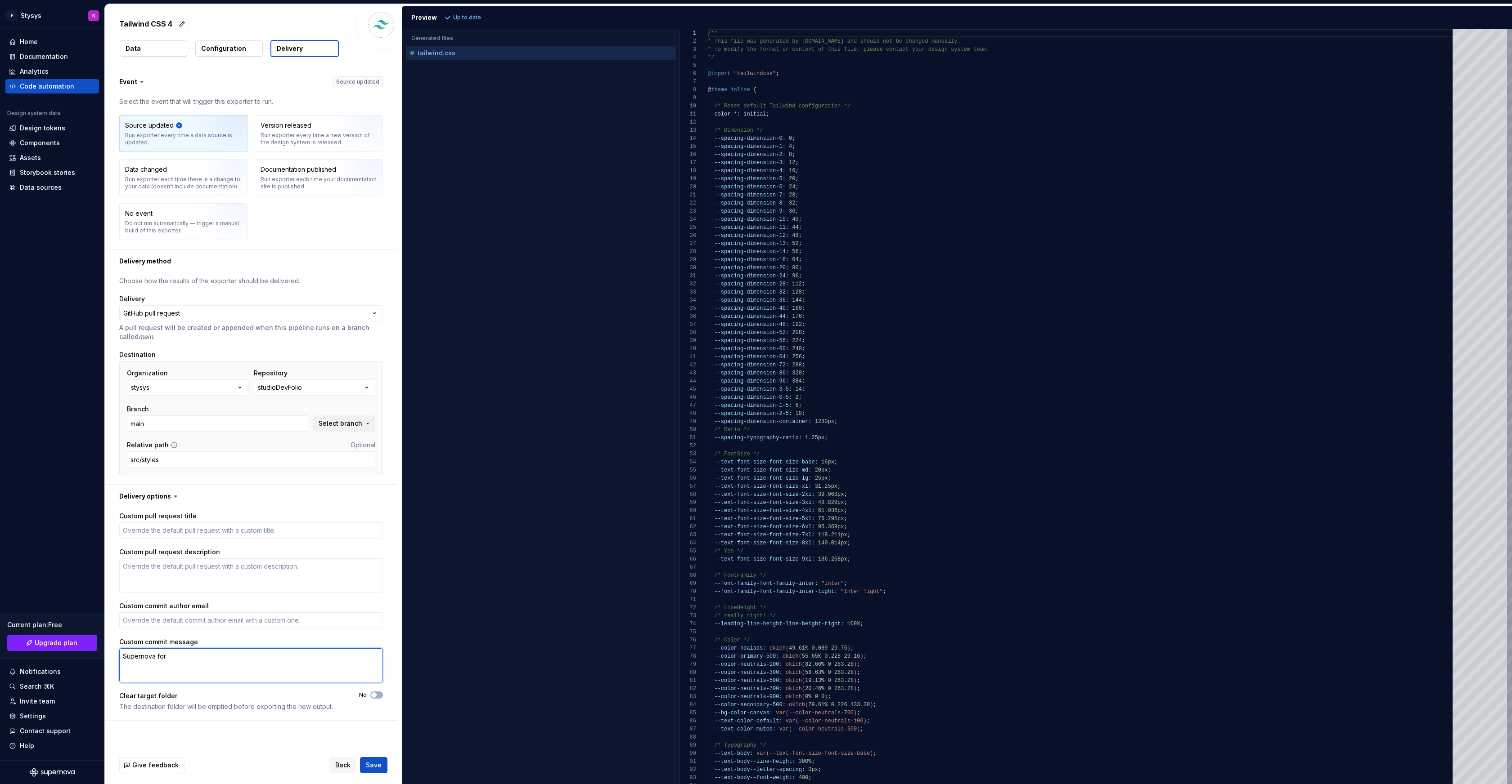
type textarea "*"
type textarea "Supernova for t"
type textarea "*"
type textarea "Supernova for the"
type textarea "*"
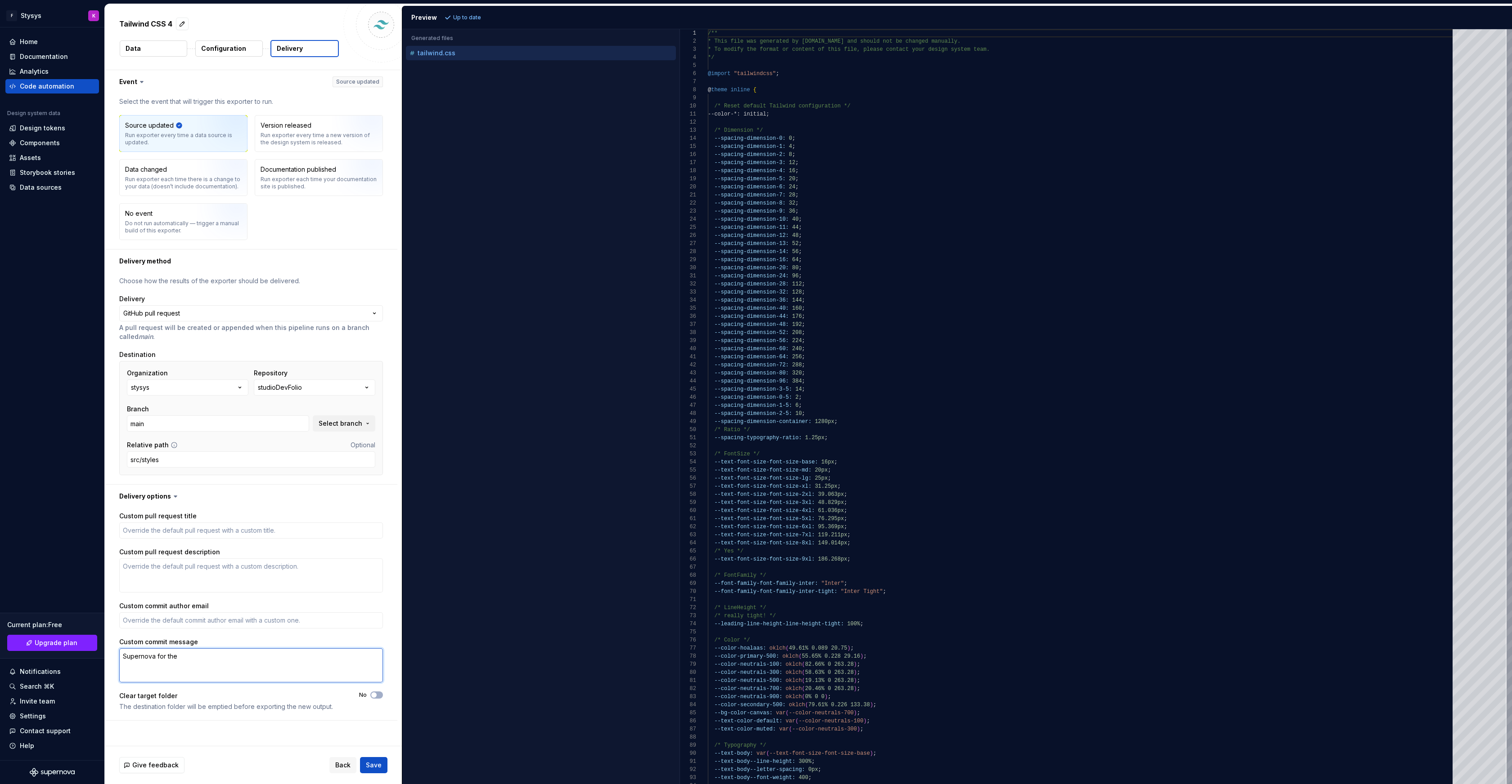
type textarea "Supernova for the"
type textarea "*"
type textarea "Supernova for the w"
type textarea "*"
type textarea "Supernova for the wi"
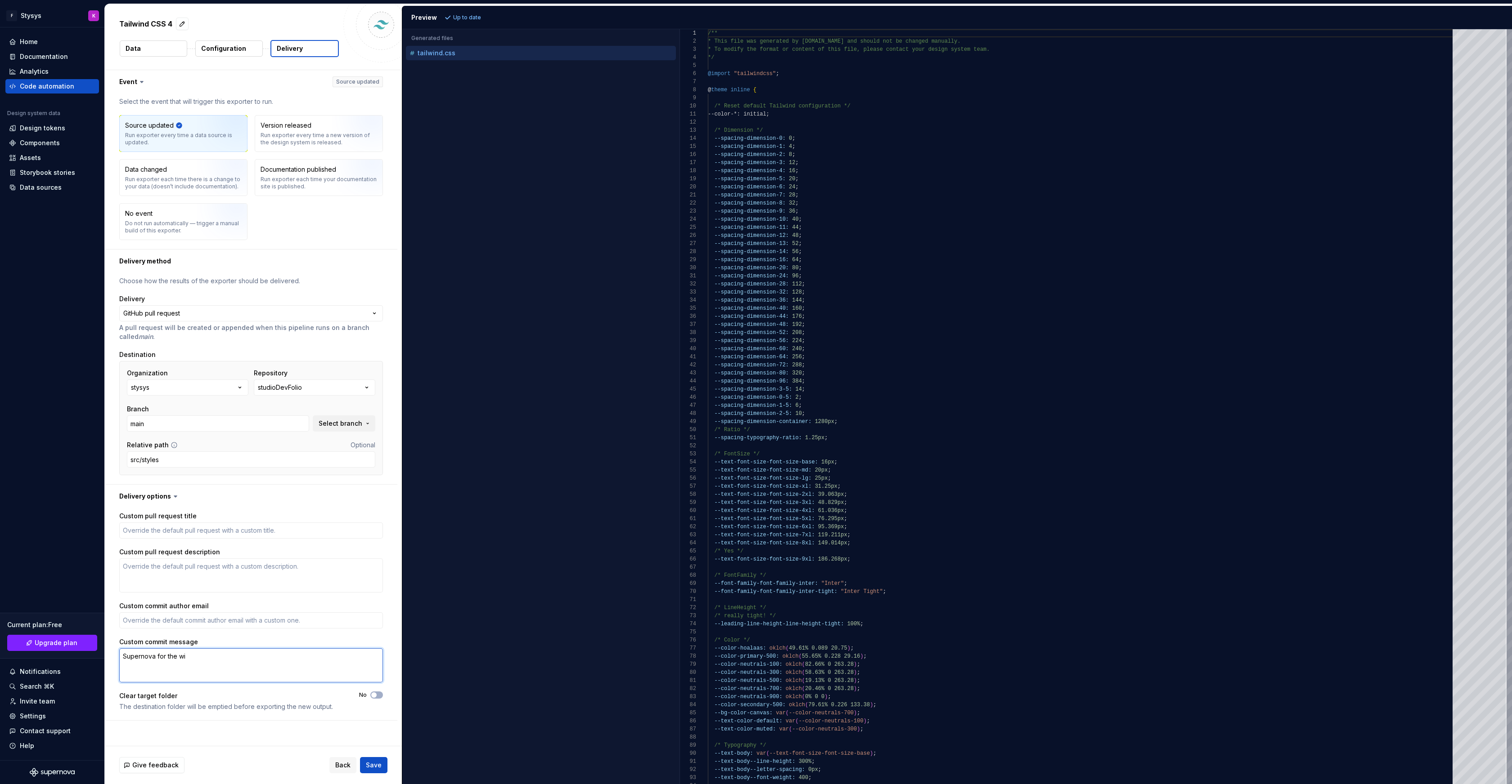
type textarea "*"
type textarea "Supernova for the win"
click at [185, 166] on div "Data changed Run exporter each time there is a change to your data (doesn’t inc…" at bounding box center [182, 177] width 116 height 25
click at [184, 134] on div "Run exporter every time a data source is updated." at bounding box center [182, 138] width 116 height 15
click at [369, 762] on span "Save" at bounding box center [374, 764] width 16 height 9
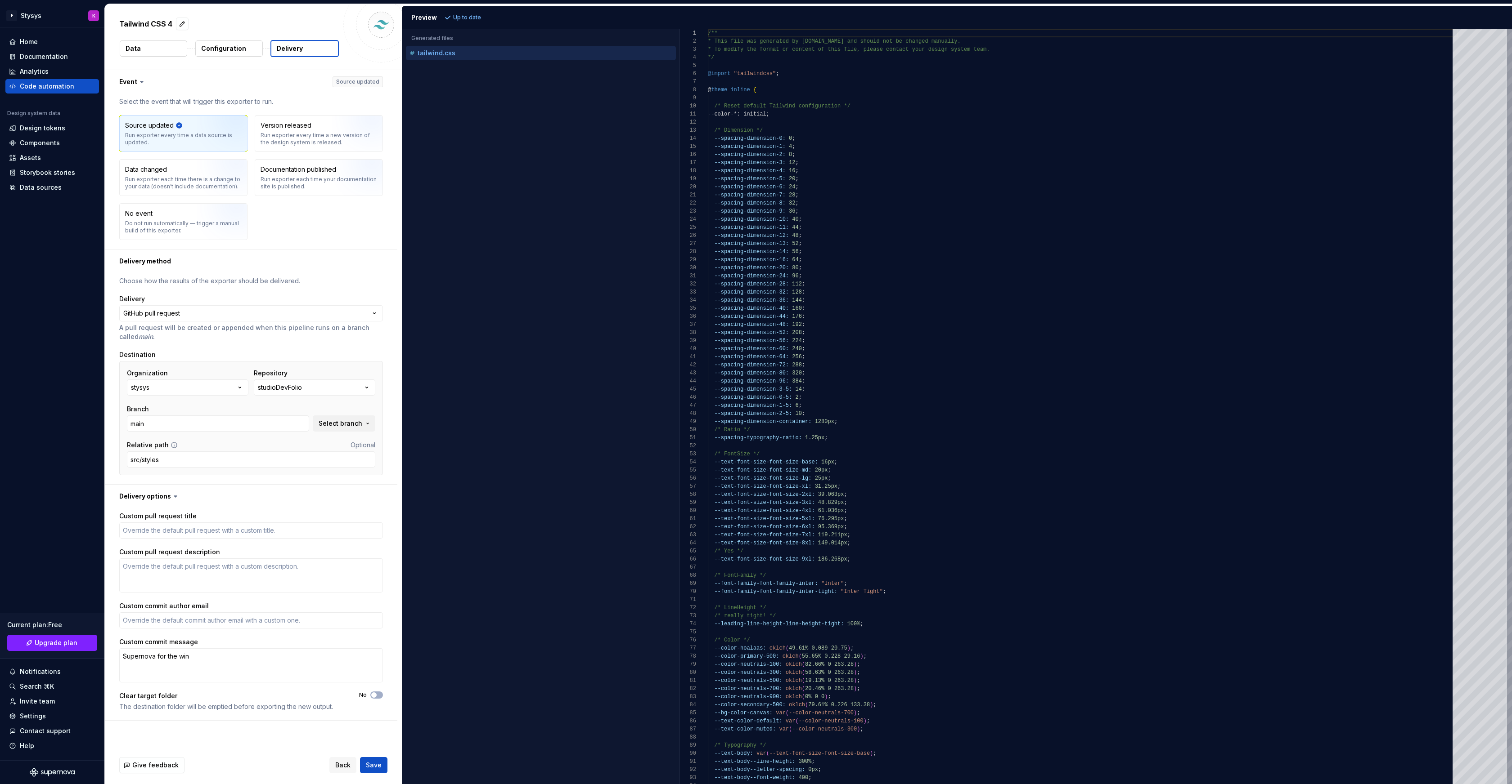
type textarea "*"
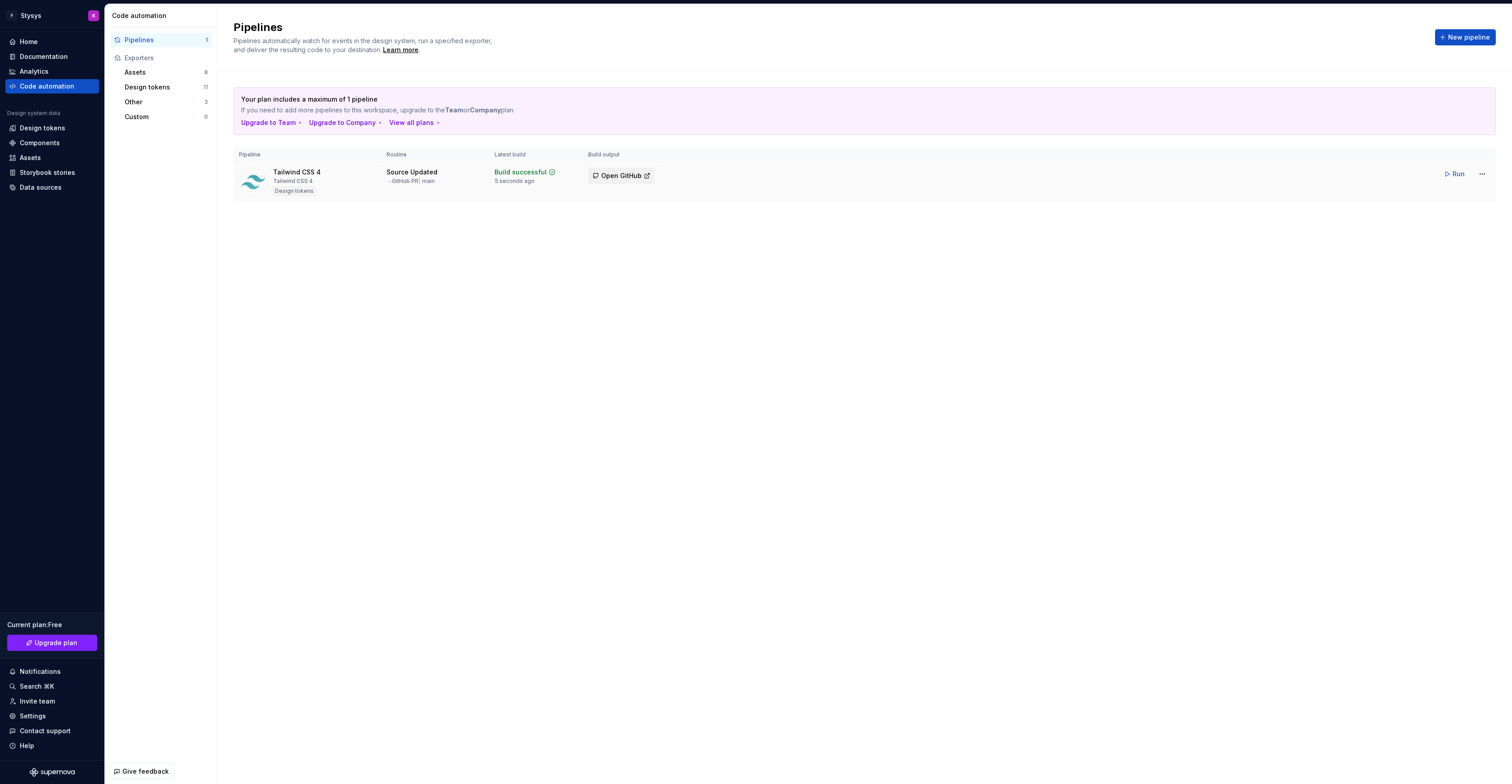
click at [628, 174] on span "Open GitHub" at bounding box center [621, 176] width 41 height 9
click at [1481, 174] on html "F Stysys K Home Documentation Analytics Code automation Design system data Desi…" at bounding box center [756, 392] width 1512 height 784
click at [1453, 194] on div "Edit pipeline" at bounding box center [1470, 193] width 77 height 9
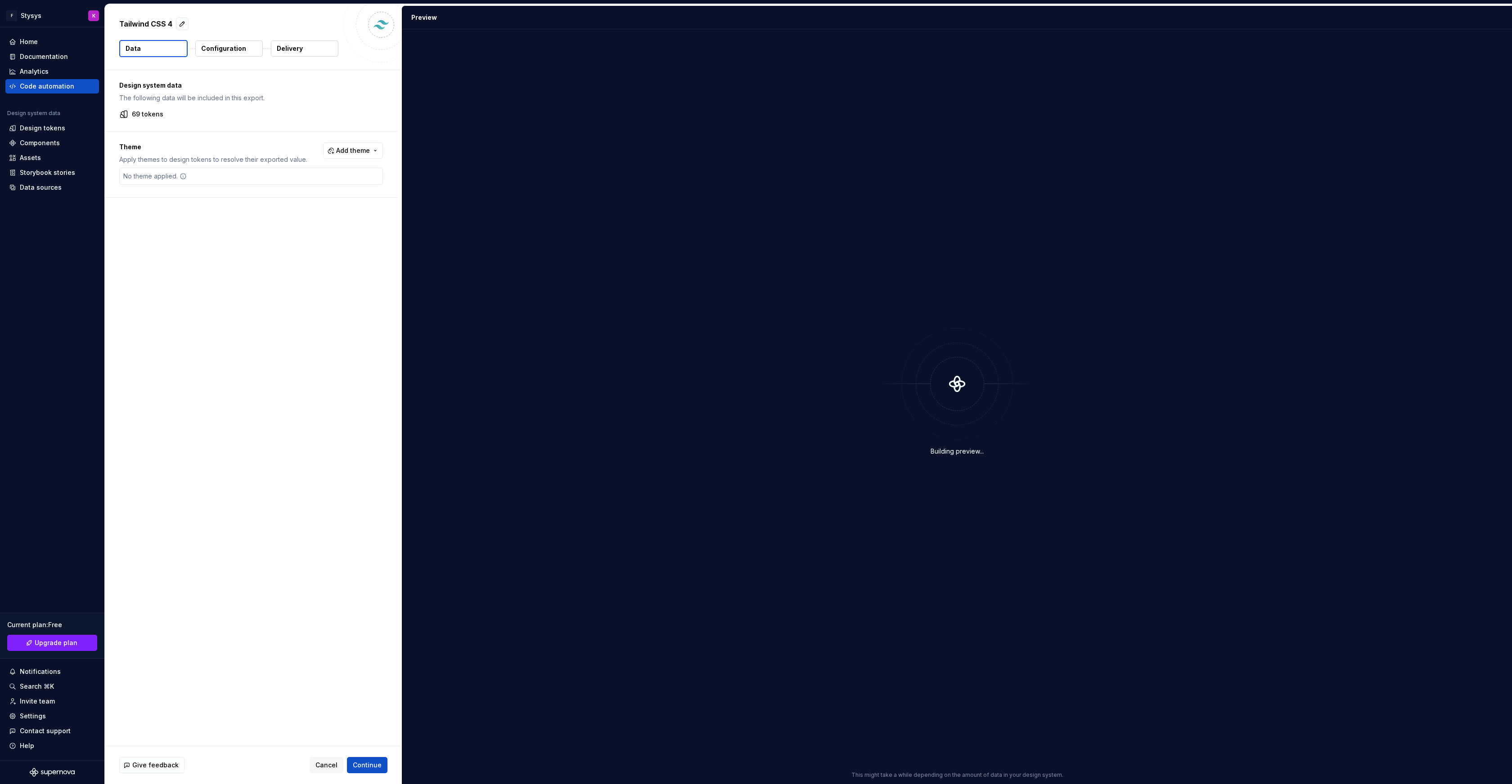
click at [206, 50] on p "Configuration" at bounding box center [223, 48] width 45 height 9
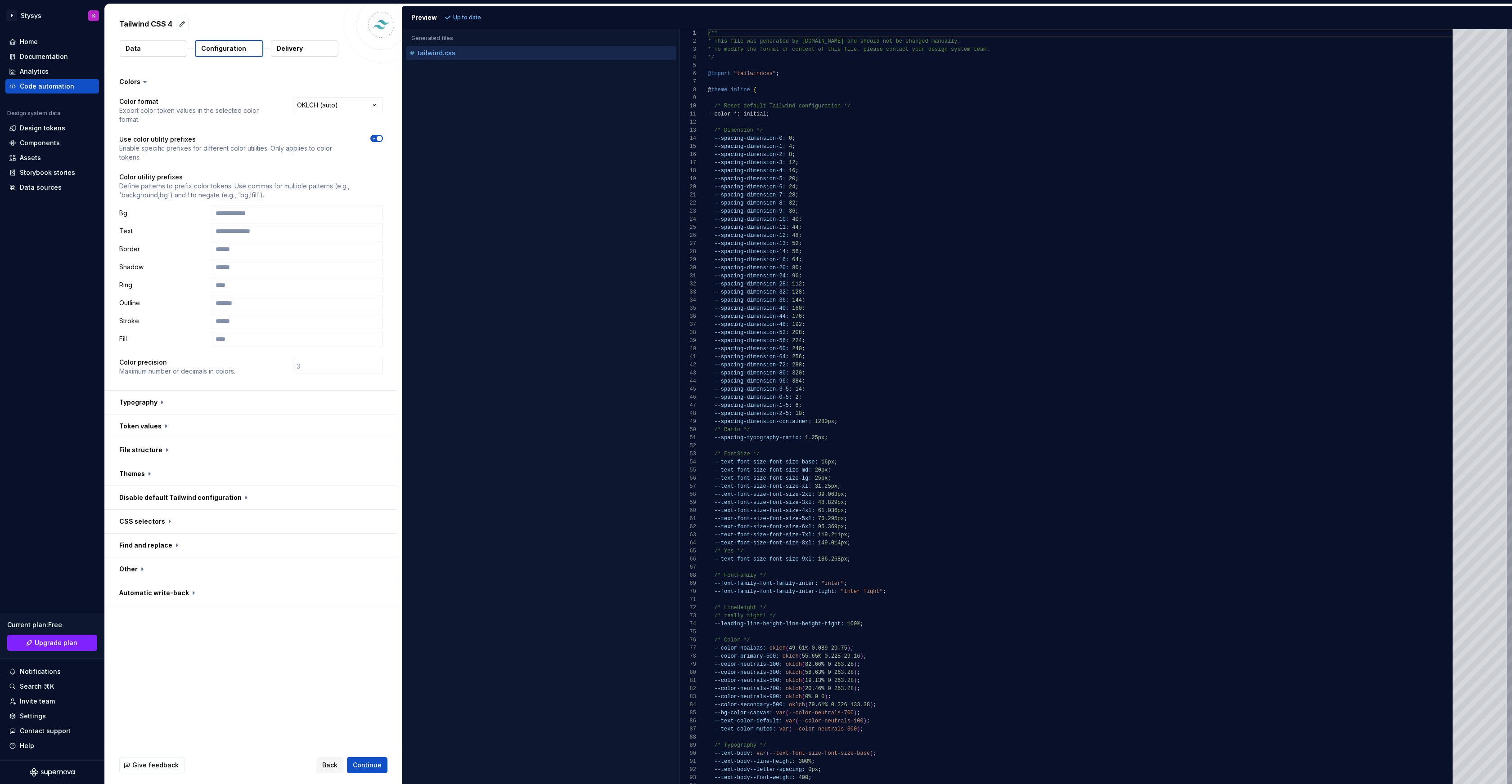
click at [293, 50] on p "Delivery" at bounding box center [290, 48] width 26 height 9
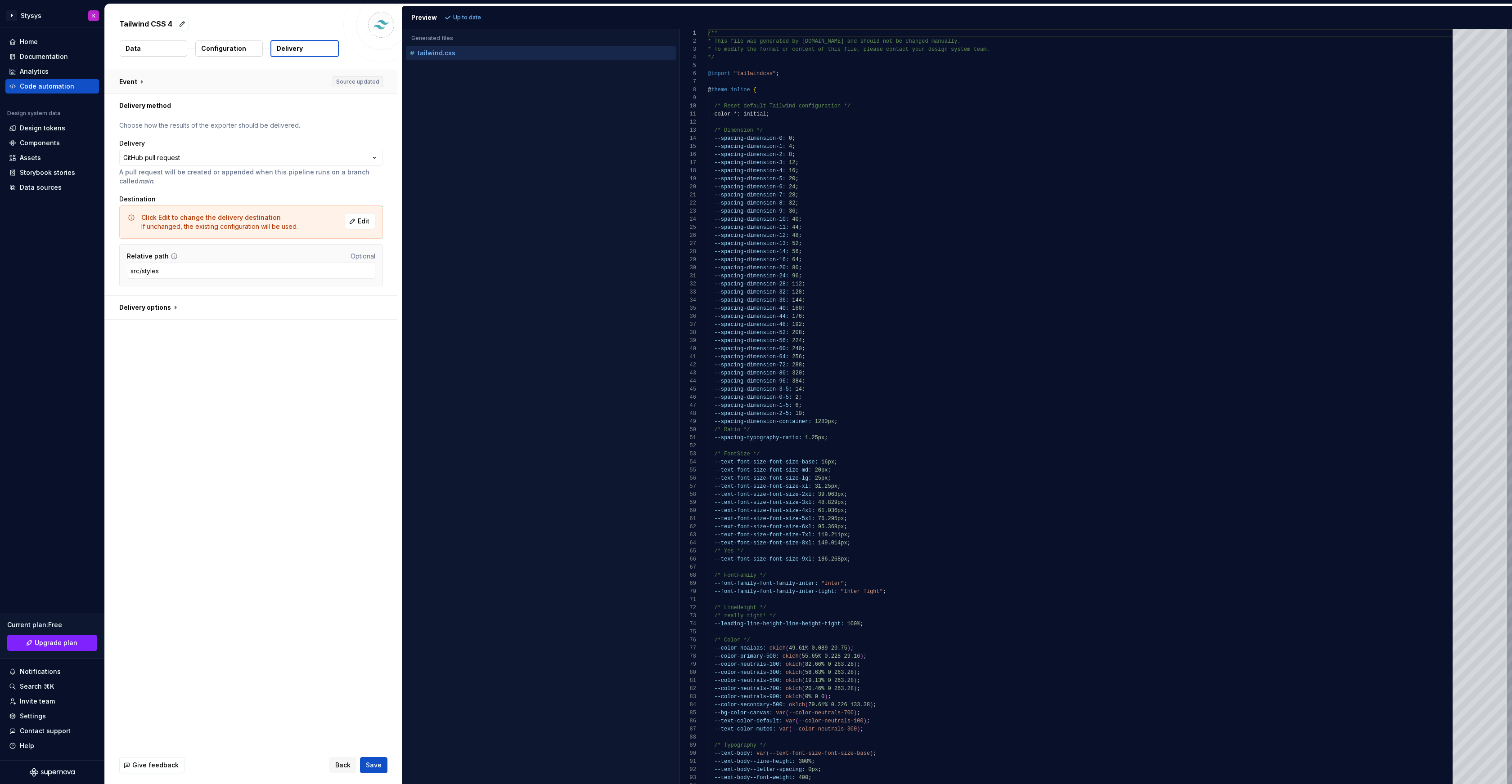
click at [359, 80] on button "button" at bounding box center [251, 82] width 293 height 23
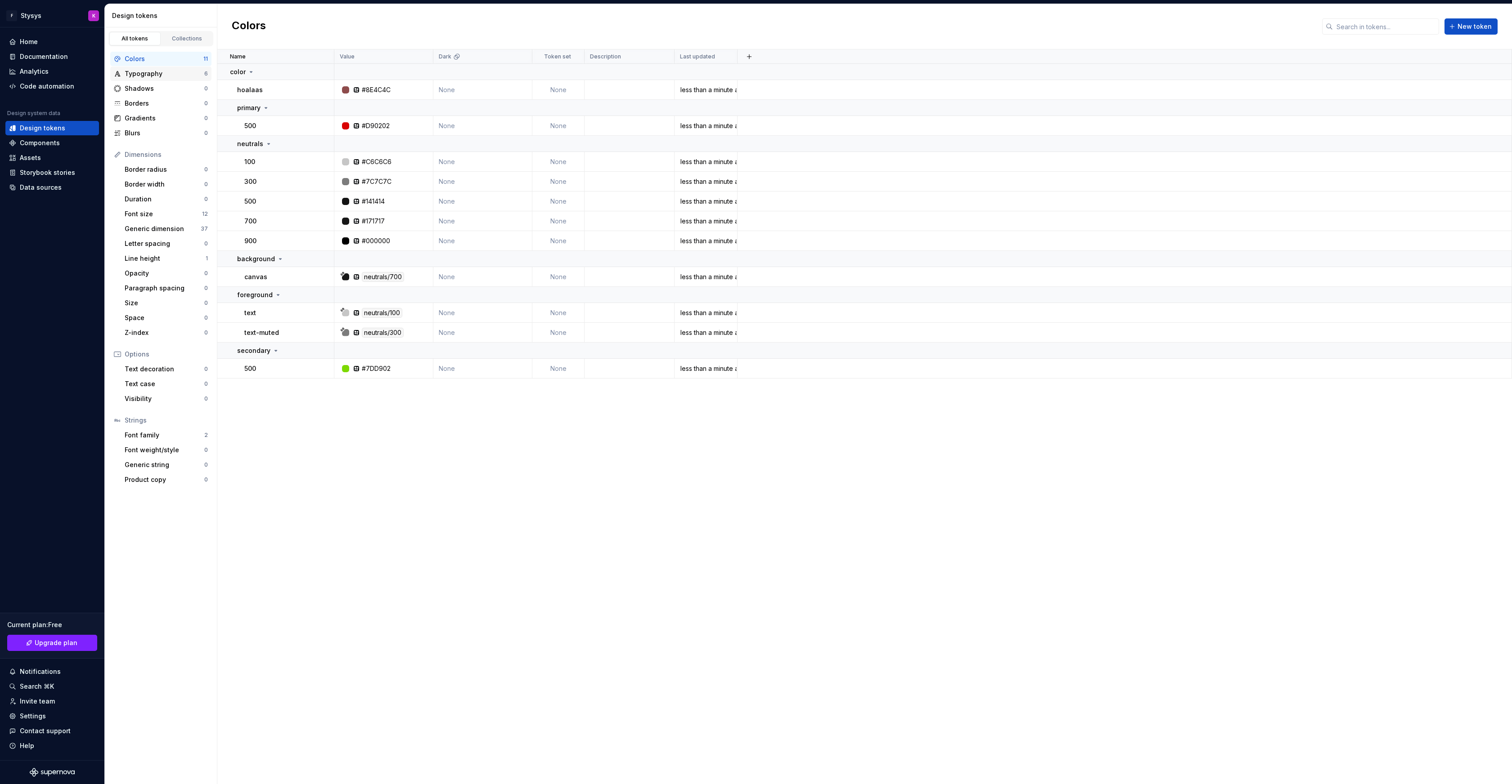
click at [134, 75] on div "Typography" at bounding box center [165, 73] width 80 height 9
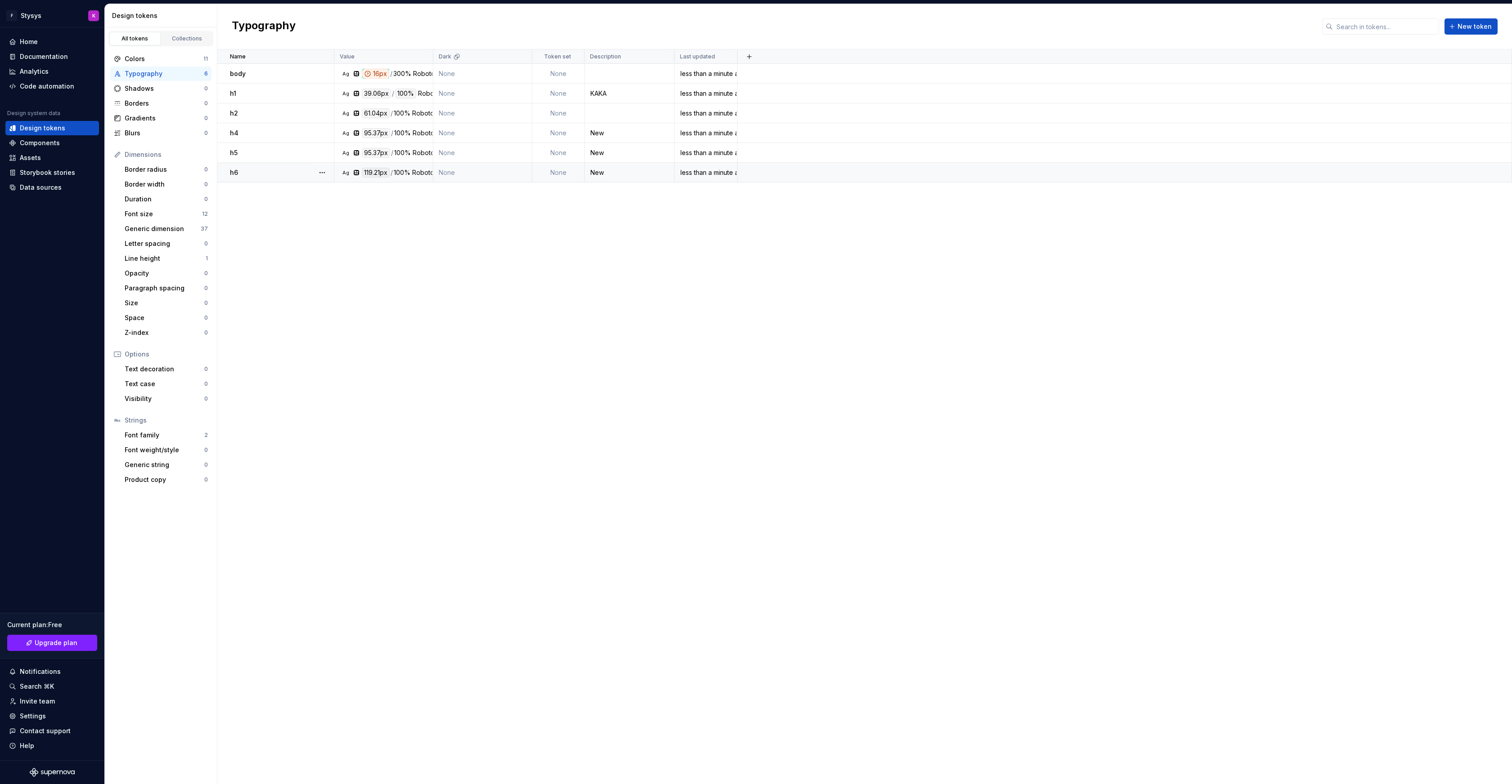
click at [448, 173] on td "None" at bounding box center [482, 173] width 99 height 20
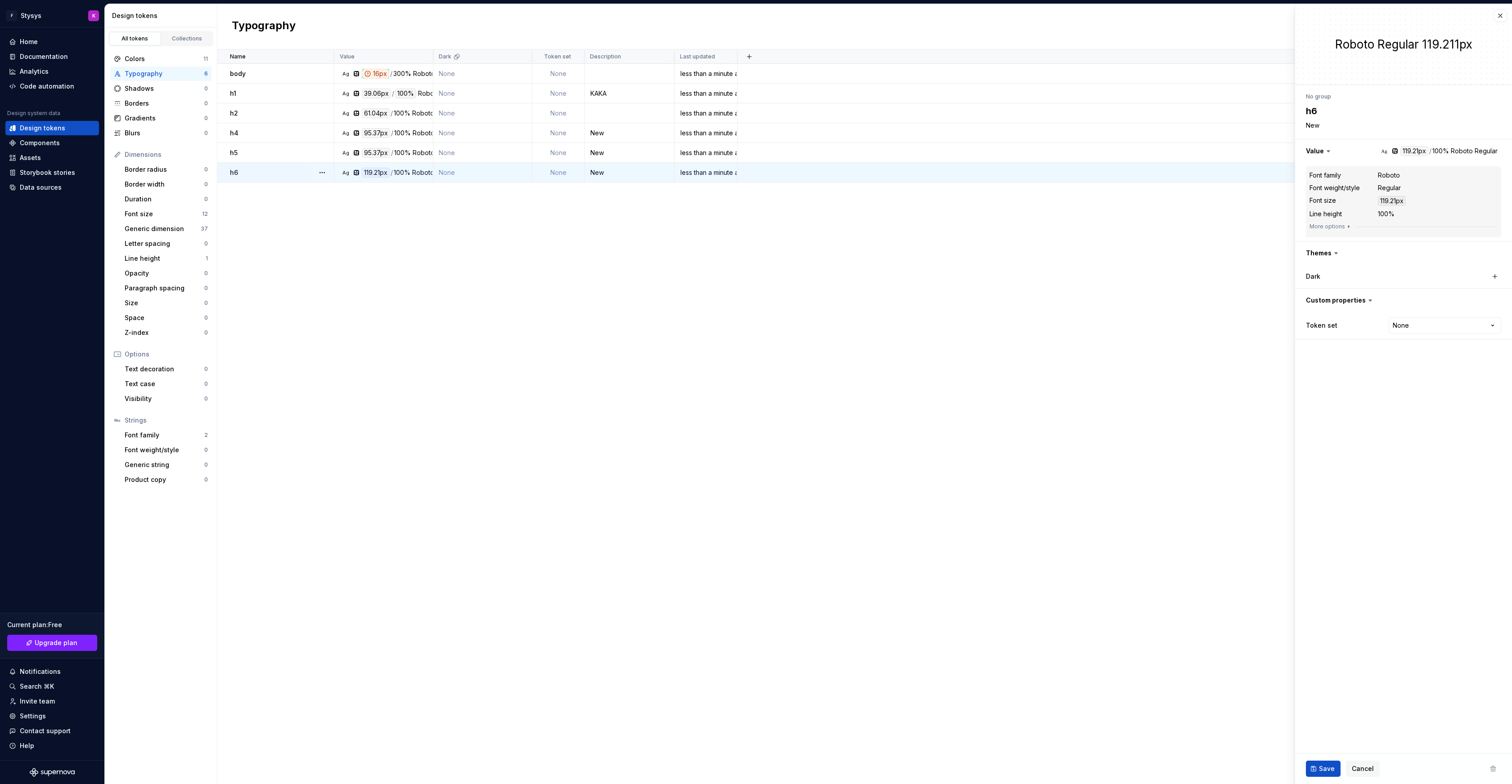
type textarea "*"
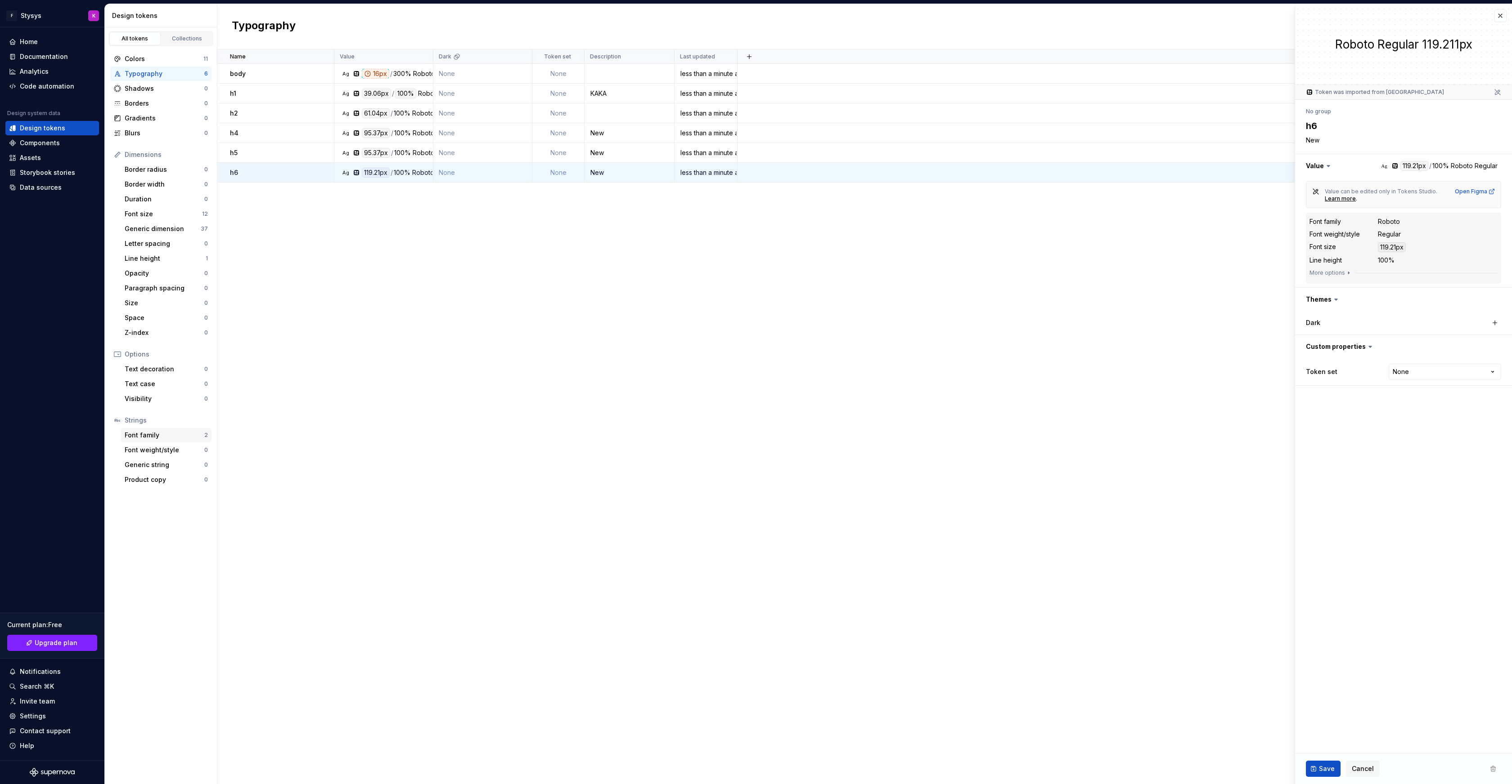
click at [146, 431] on div "Font family" at bounding box center [165, 435] width 80 height 9
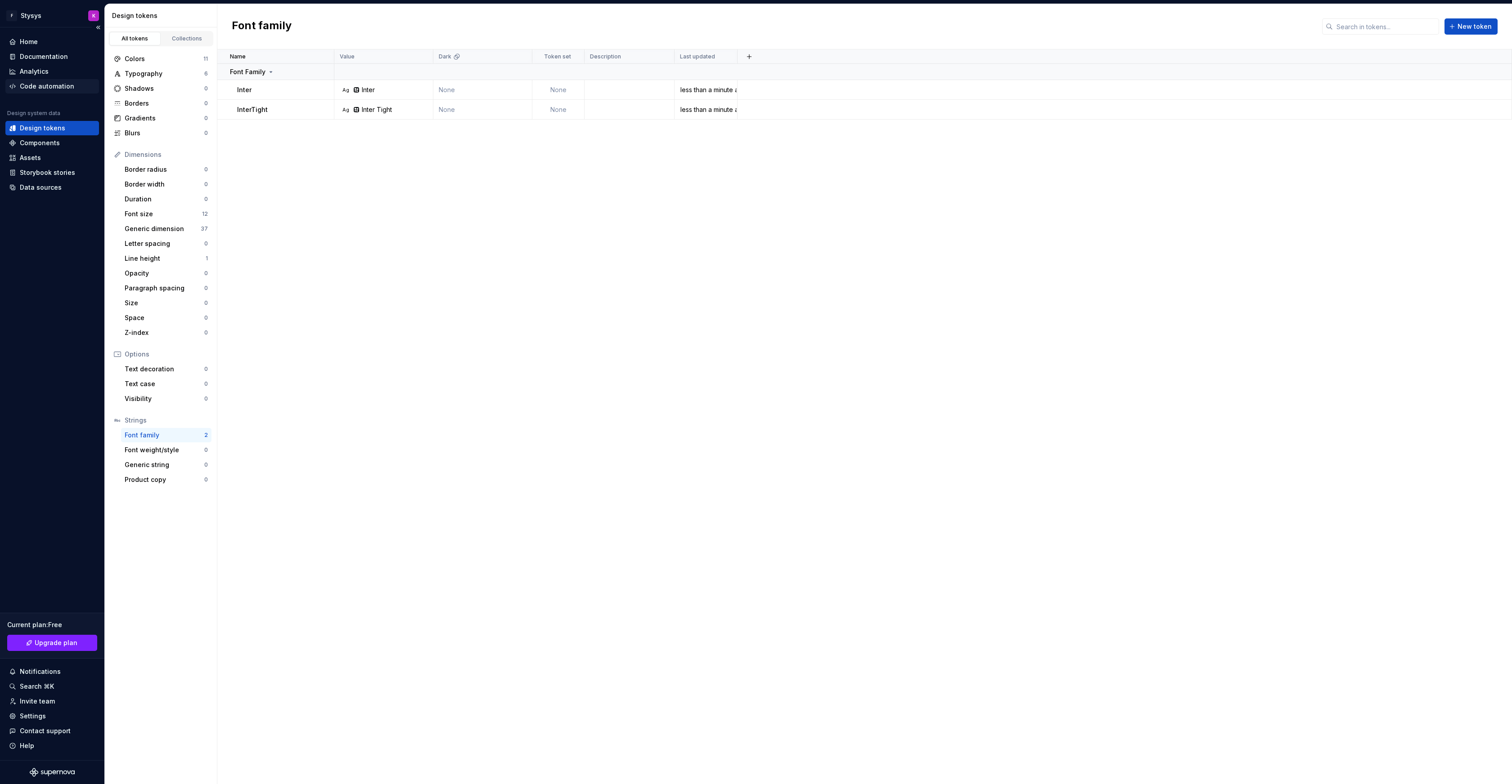
click at [50, 84] on div "Code automation" at bounding box center [47, 86] width 55 height 9
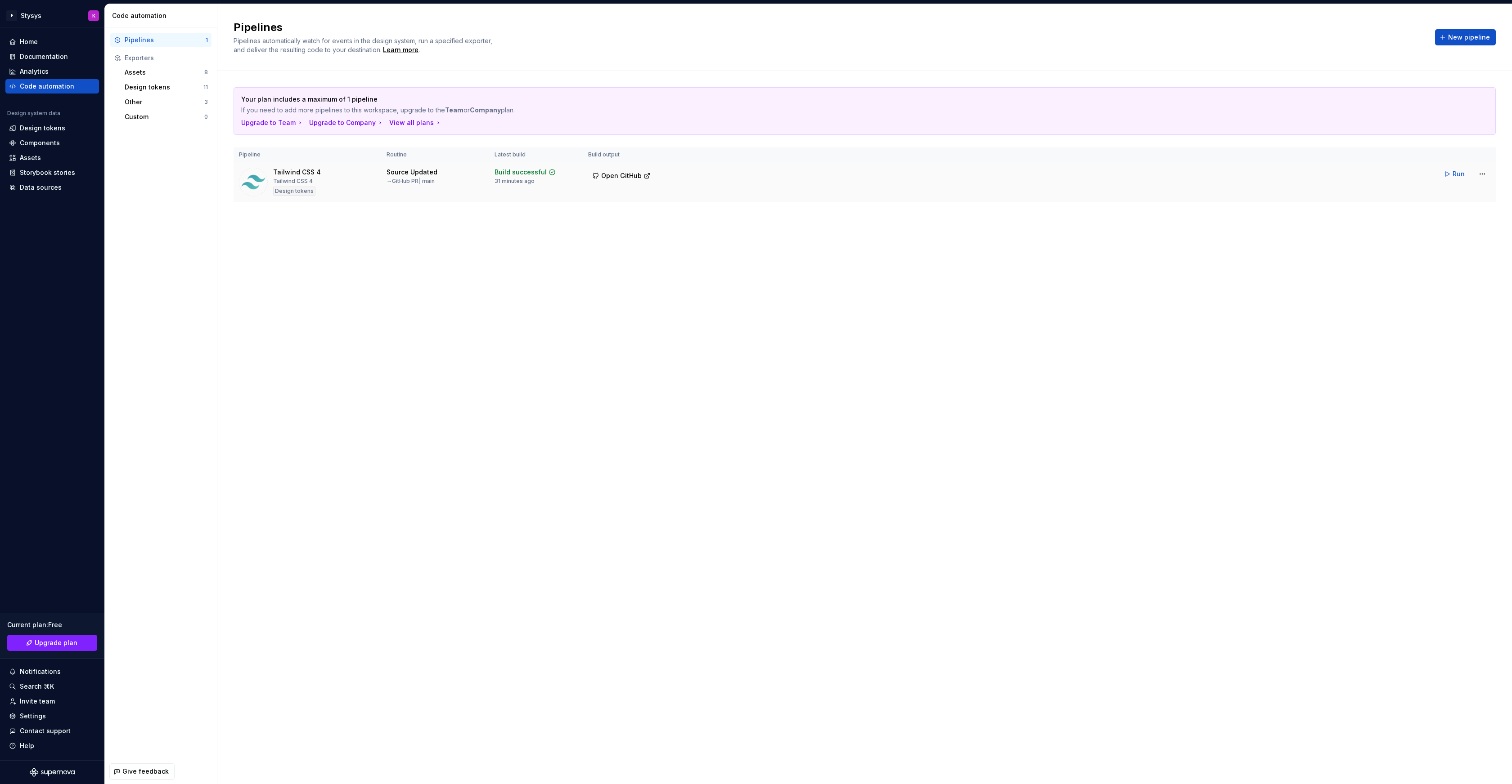
click at [405, 178] on div "→ GitHub PR | main" at bounding box center [410, 180] width 48 height 7
click at [412, 178] on div "→ GitHub PR | main" at bounding box center [410, 180] width 48 height 7
click at [522, 176] on div "Build successful" at bounding box center [521, 172] width 53 height 9
click at [35, 88] on div "Code automation" at bounding box center [47, 86] width 55 height 9
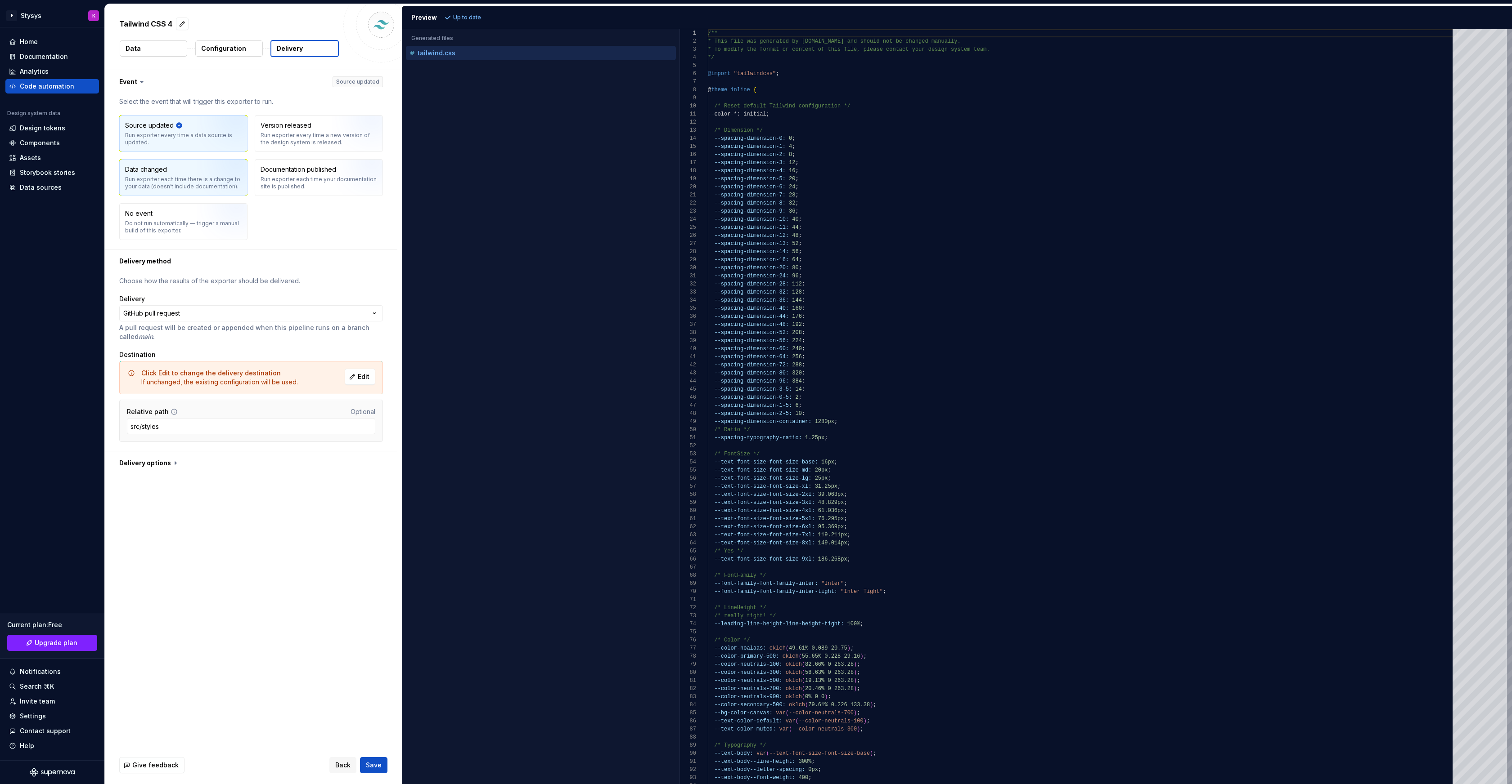
click at [160, 172] on div "Data changed" at bounding box center [145, 169] width 42 height 9
click at [382, 772] on button "Save" at bounding box center [374, 765] width 27 height 17
click at [377, 764] on span "Save" at bounding box center [374, 764] width 16 height 9
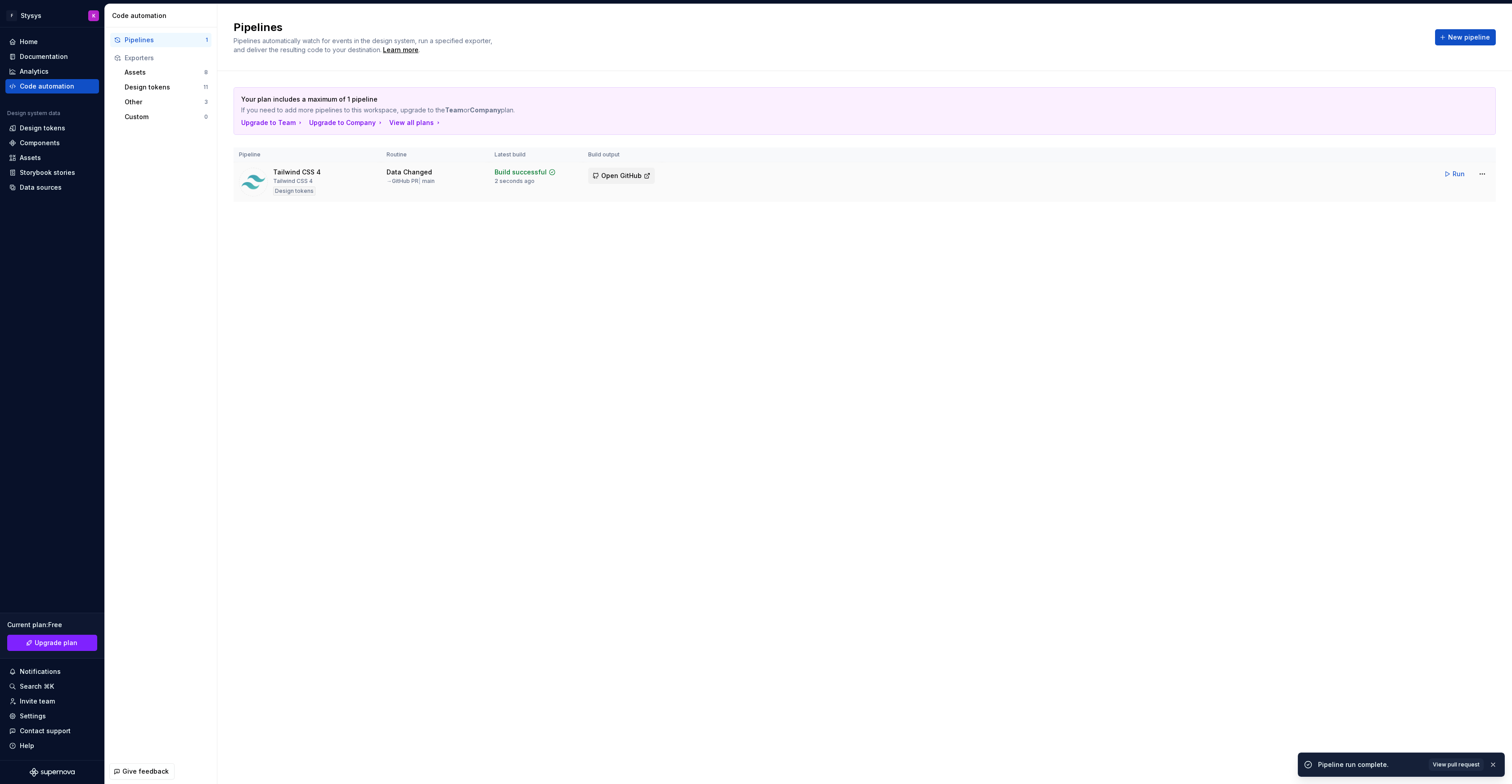
click at [623, 176] on span "Open GitHub" at bounding box center [621, 176] width 41 height 9
click at [1484, 174] on html "F Stysys K Home Documentation Analytics Code automation Design system data Desi…" at bounding box center [756, 392] width 1512 height 784
click at [1450, 194] on div "Edit pipeline" at bounding box center [1470, 193] width 77 height 9
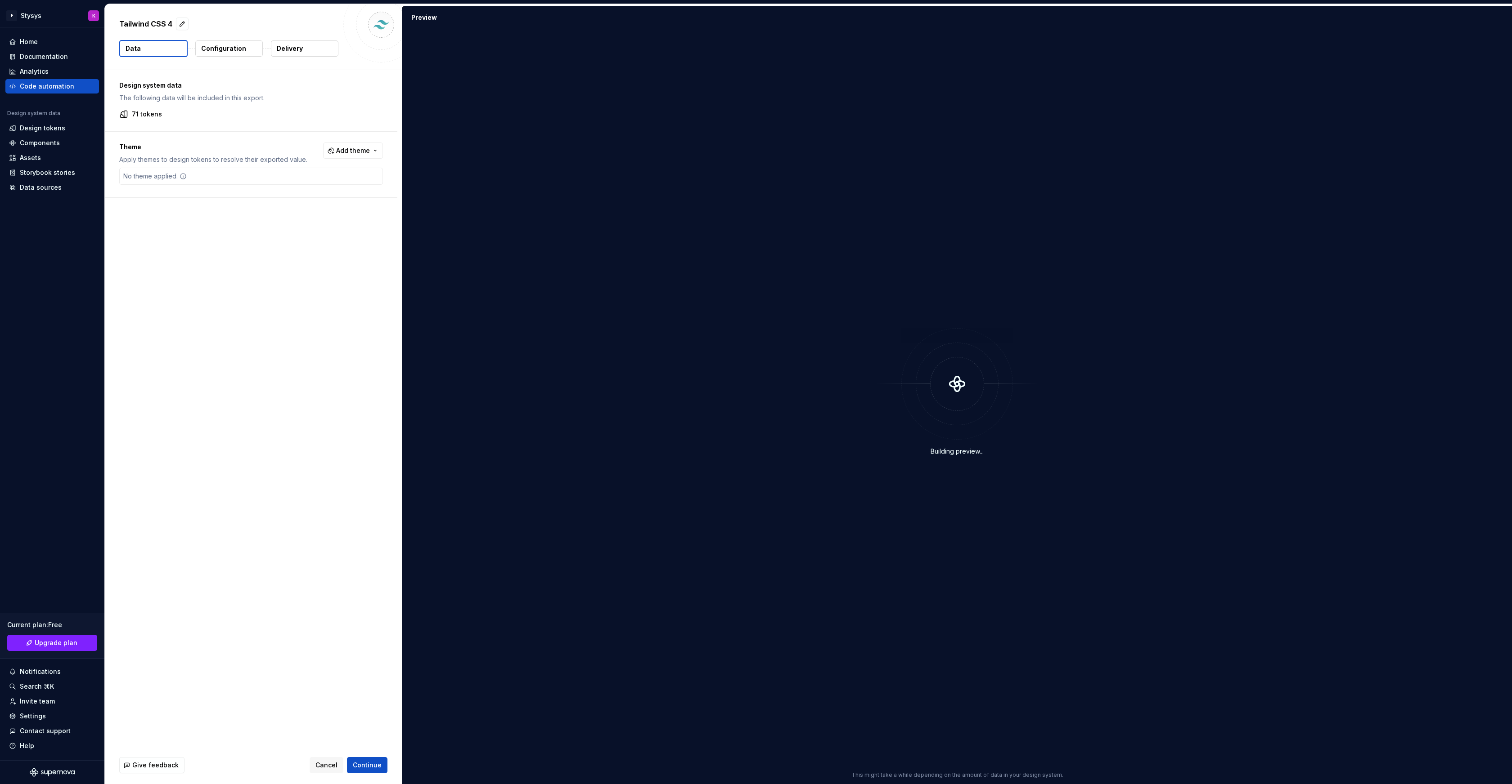
click at [221, 54] on button "Configuration" at bounding box center [228, 49] width 67 height 17
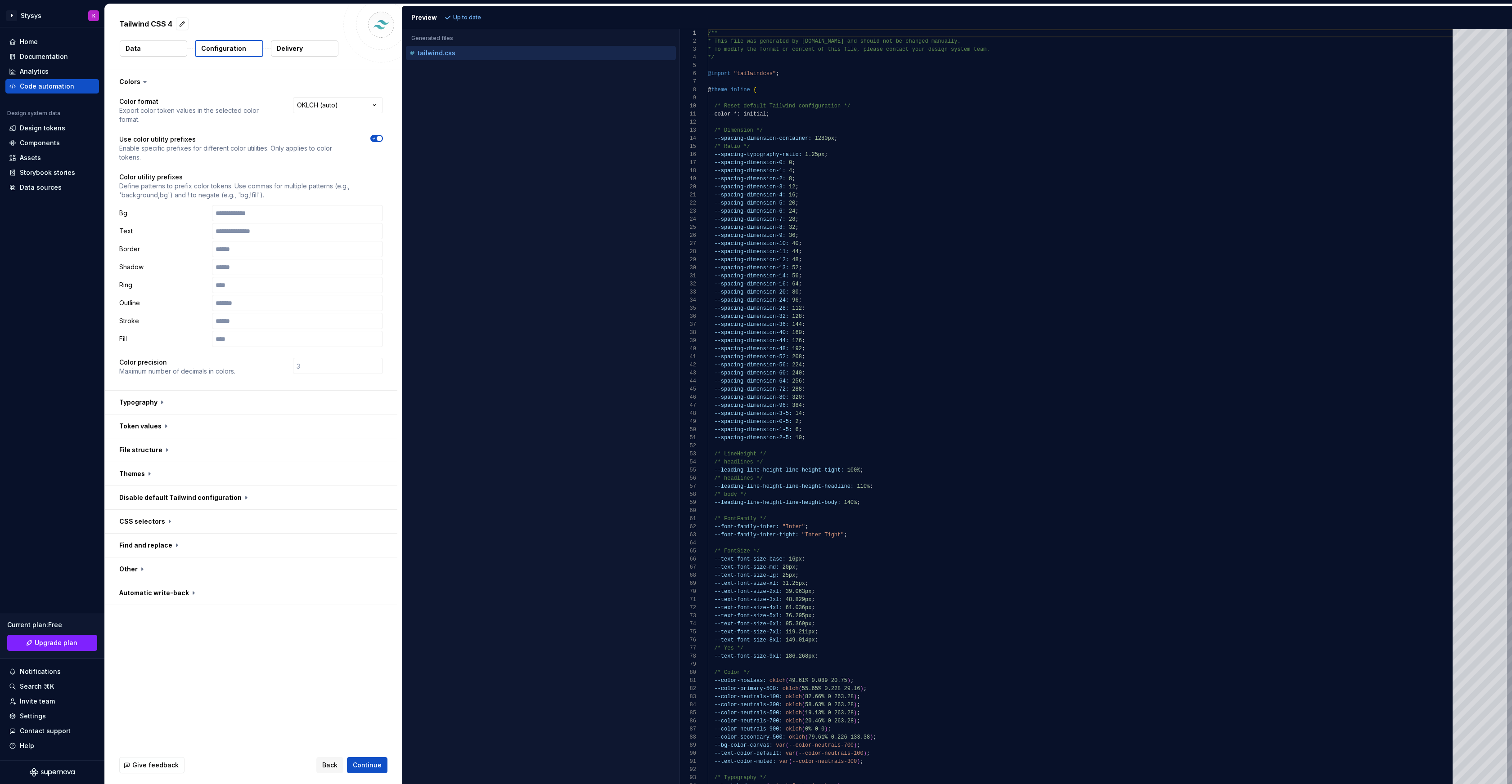
click at [286, 46] on p "Delivery" at bounding box center [290, 48] width 26 height 9
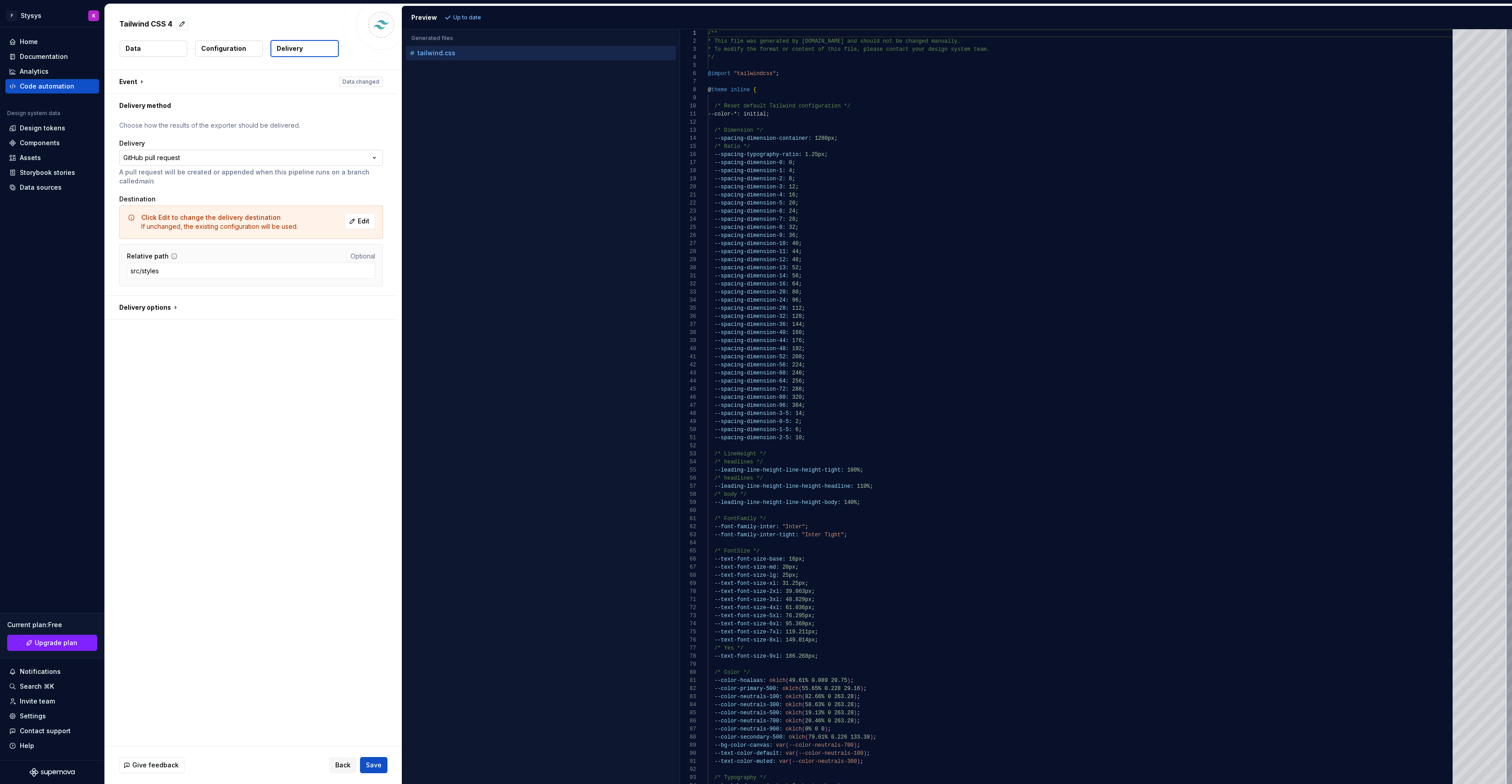
click at [155, 158] on html "**********" at bounding box center [756, 392] width 1512 height 784
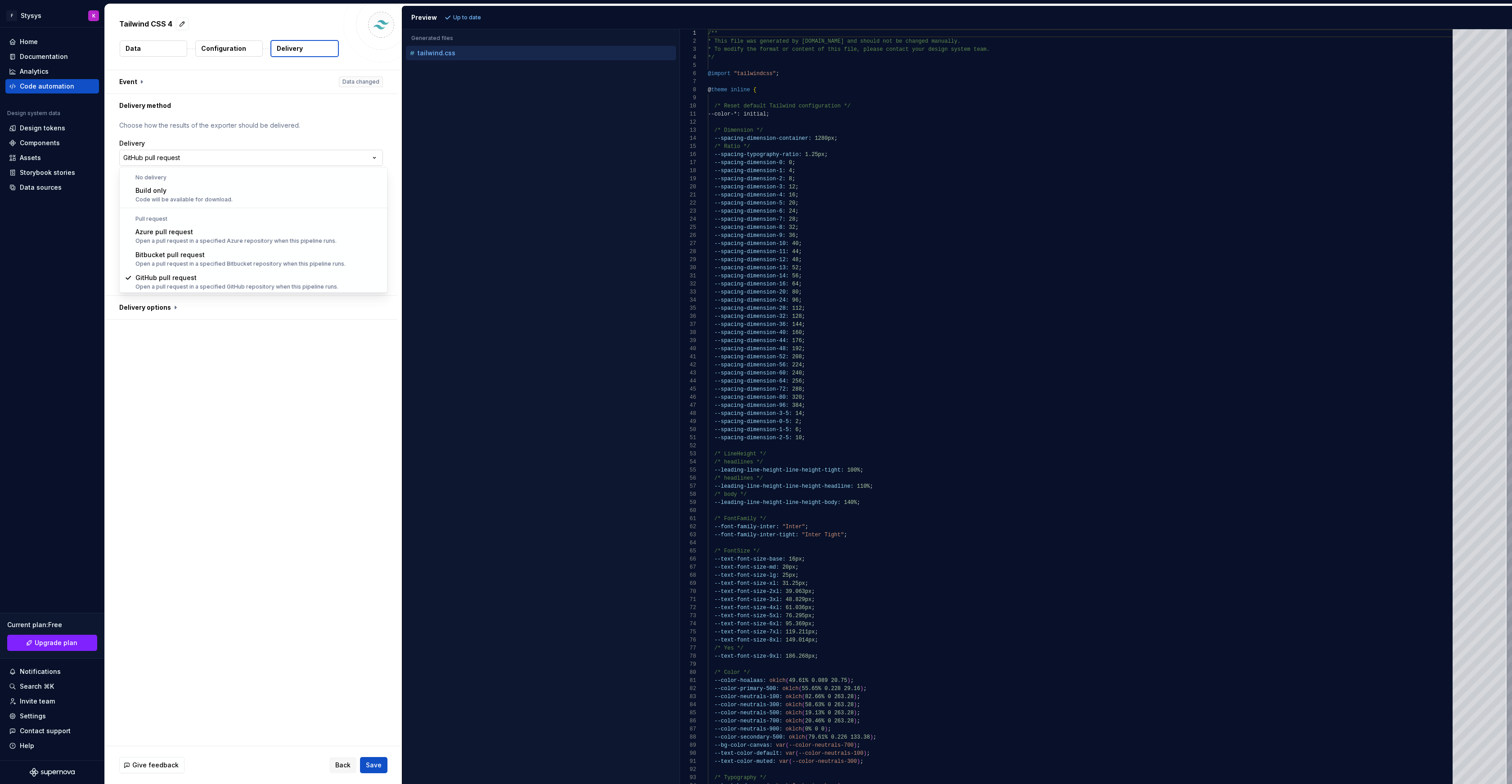
scroll to position [0, 0]
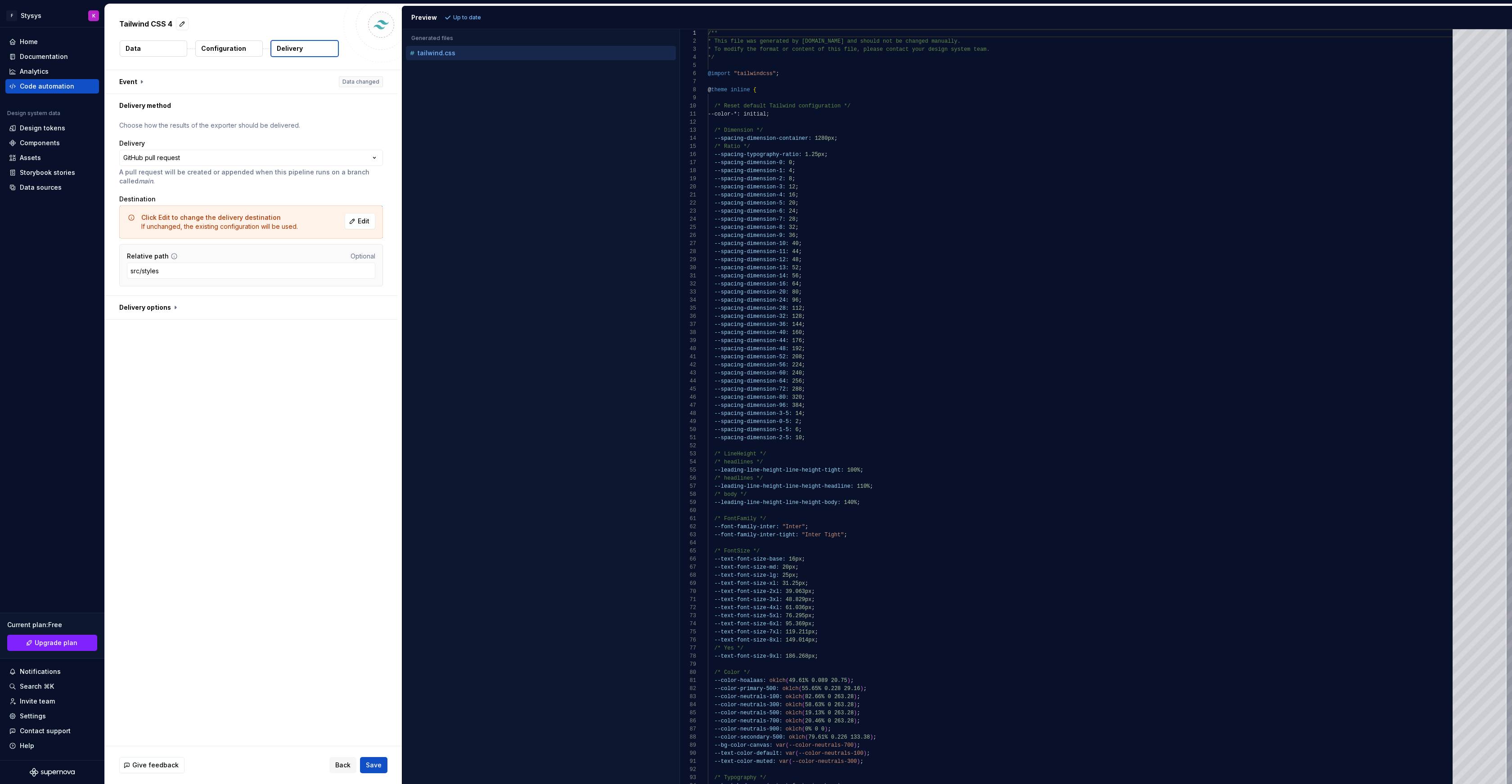
click at [198, 130] on html "**********" at bounding box center [756, 392] width 1512 height 784
click at [135, 83] on button "button" at bounding box center [251, 82] width 293 height 23
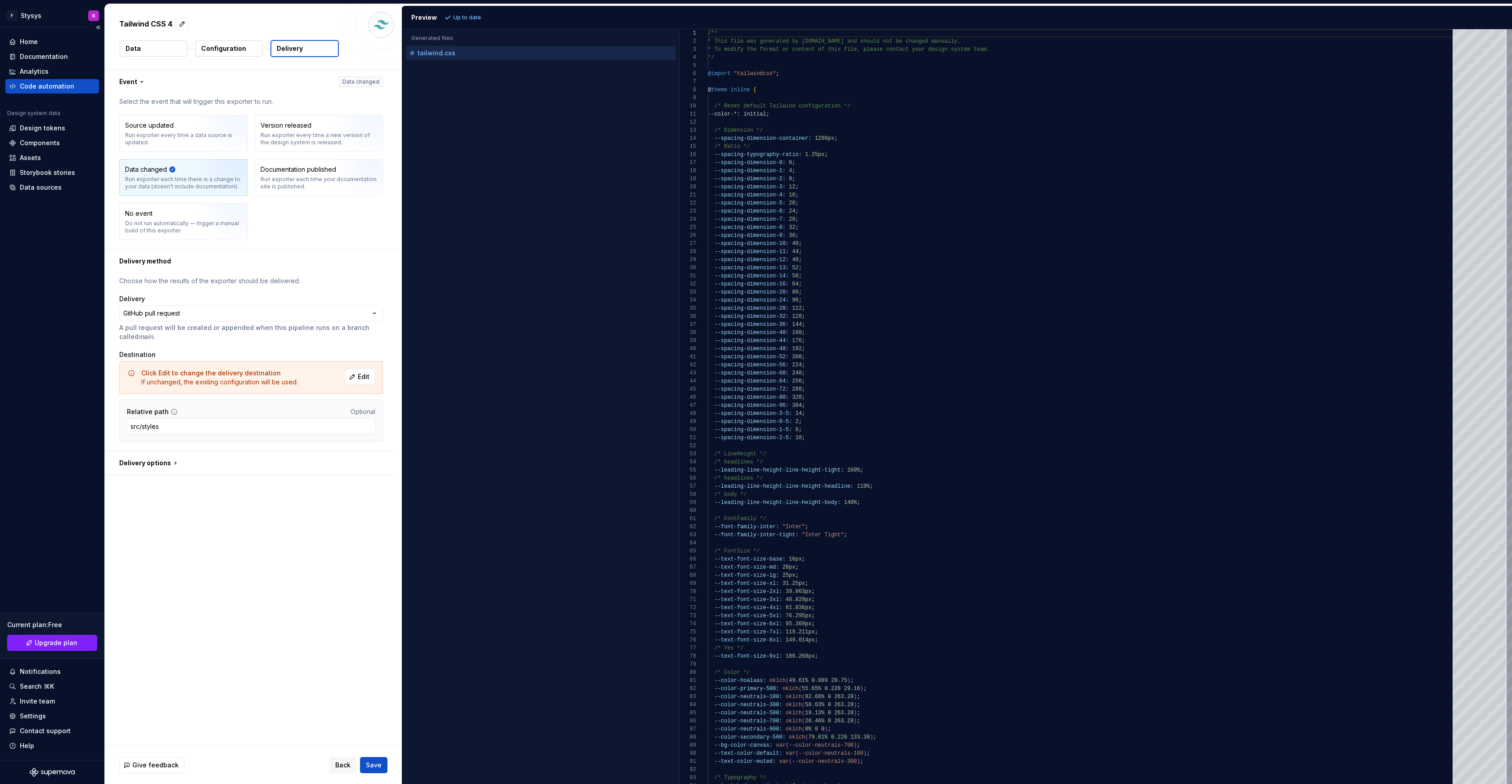
click at [37, 86] on div "Code automation" at bounding box center [47, 86] width 55 height 9
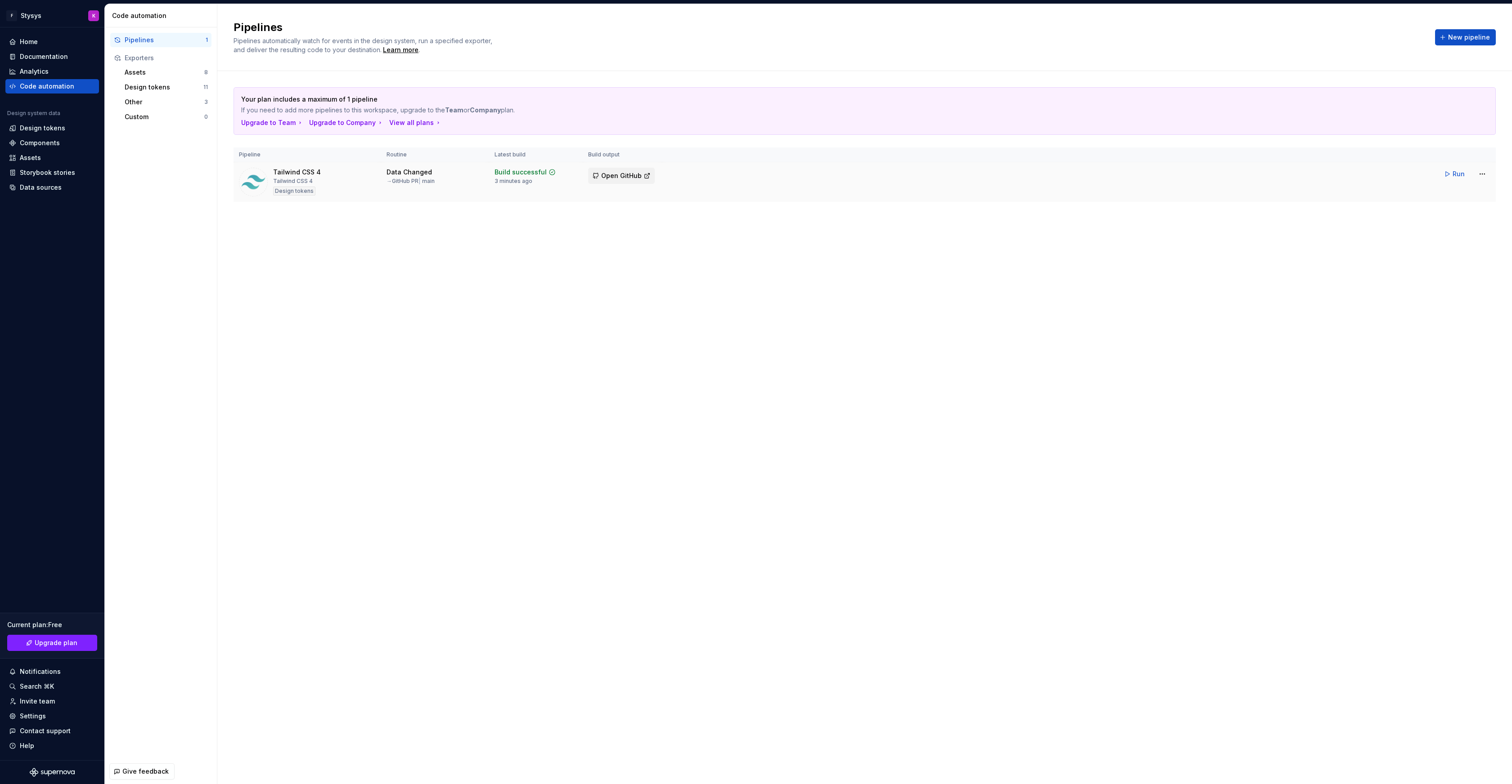
click at [629, 176] on span "Open GitHub" at bounding box center [621, 176] width 41 height 9
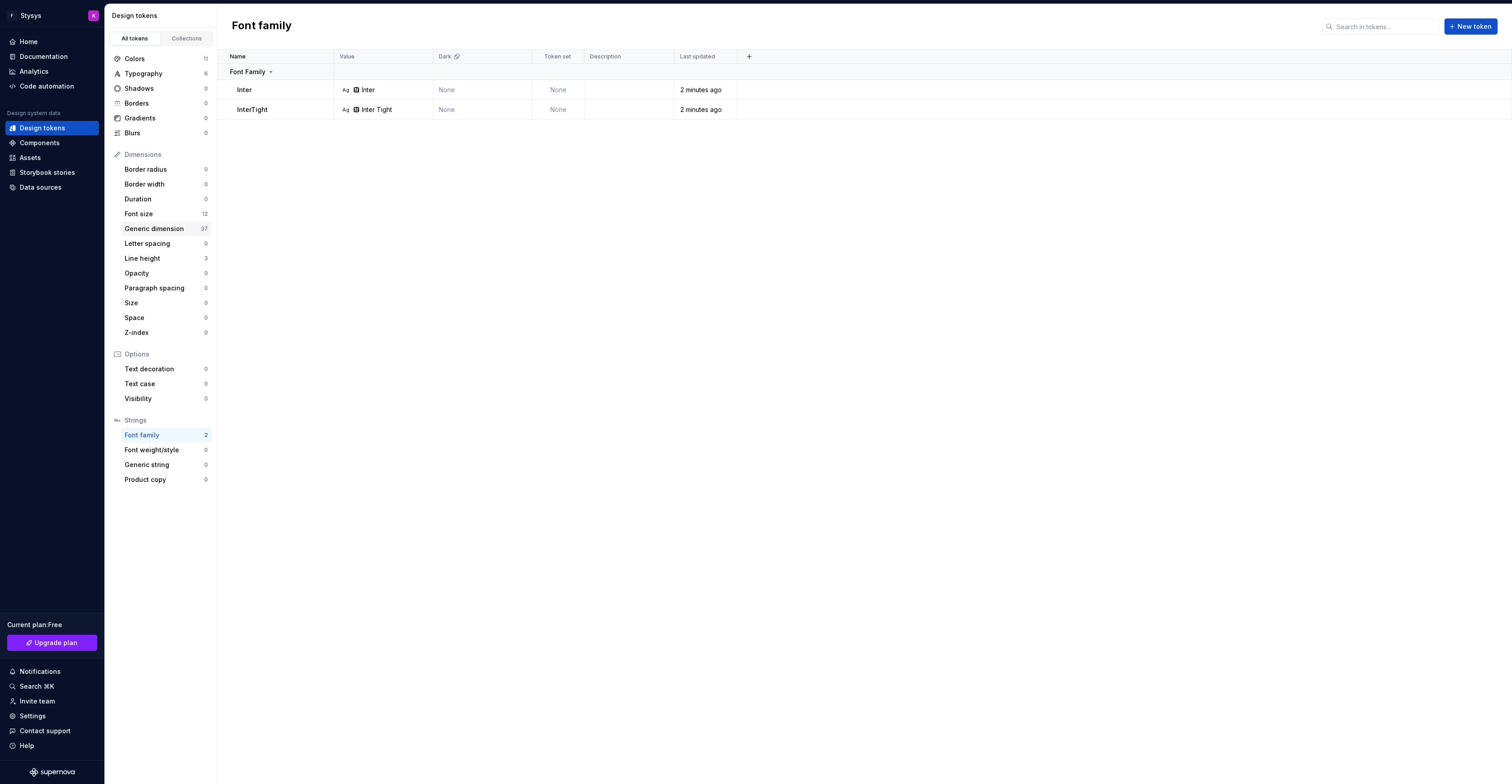
click at [143, 229] on div "Generic dimension" at bounding box center [163, 228] width 76 height 9
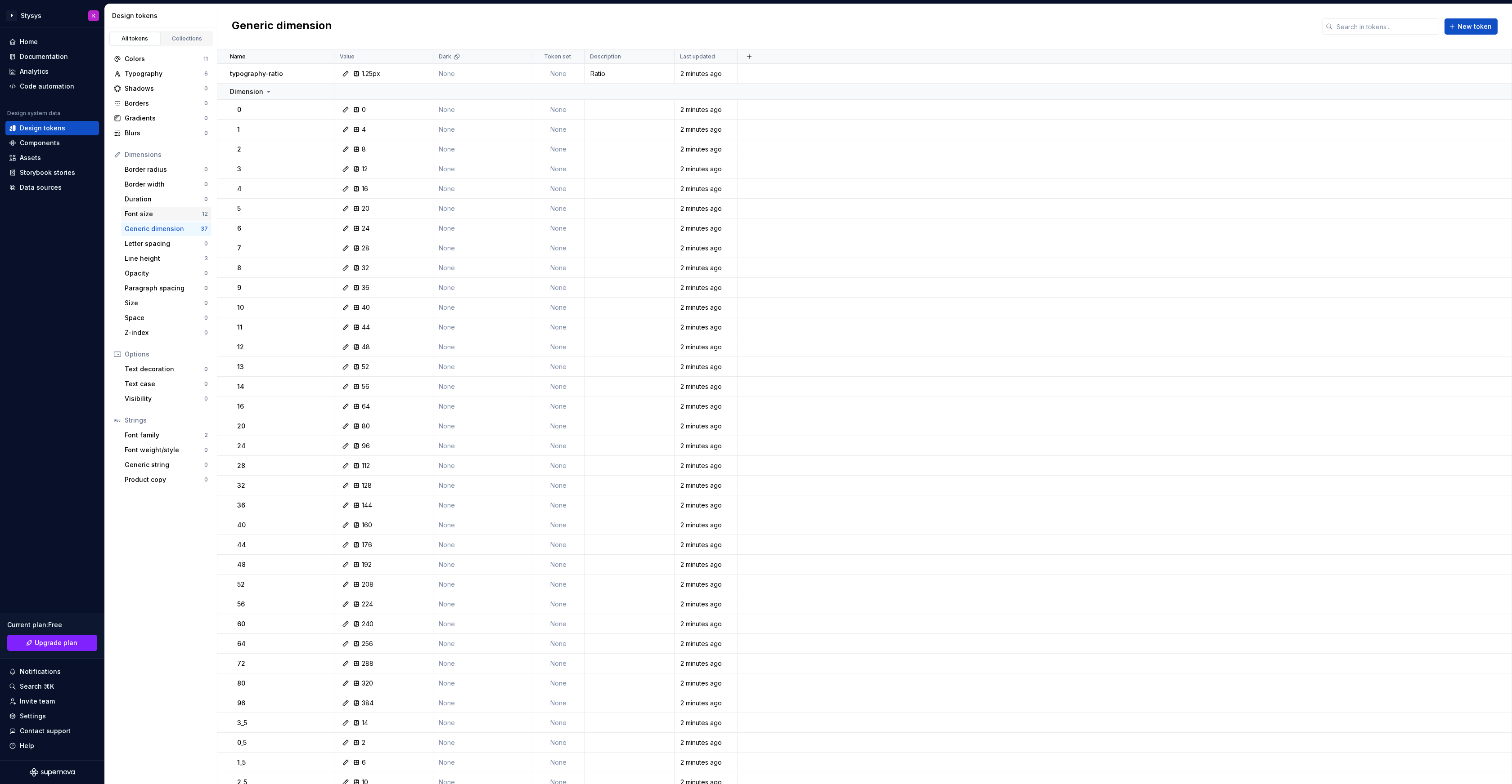
click at [140, 210] on div "Font size" at bounding box center [163, 214] width 77 height 9
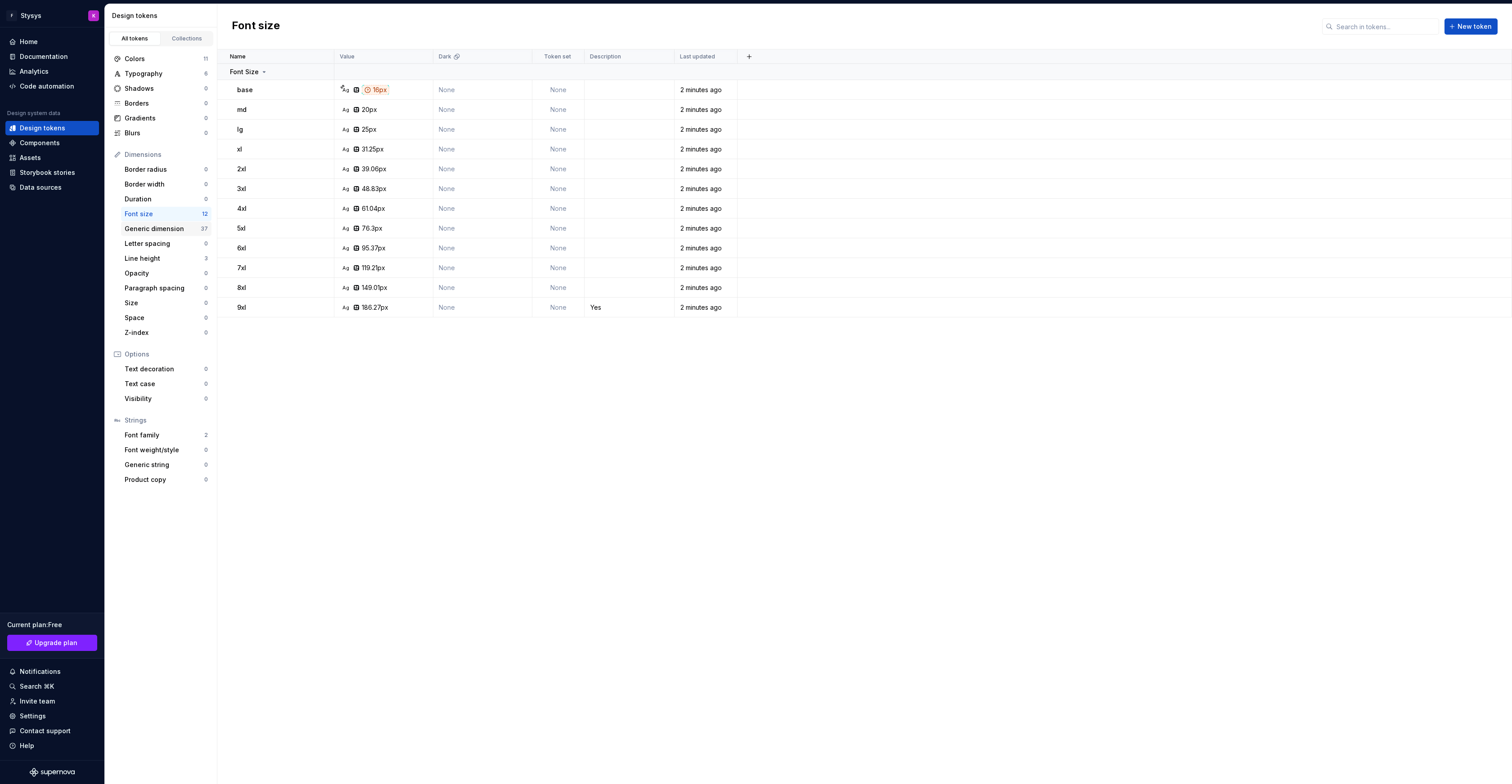
click at [140, 227] on div "Generic dimension" at bounding box center [163, 228] width 76 height 9
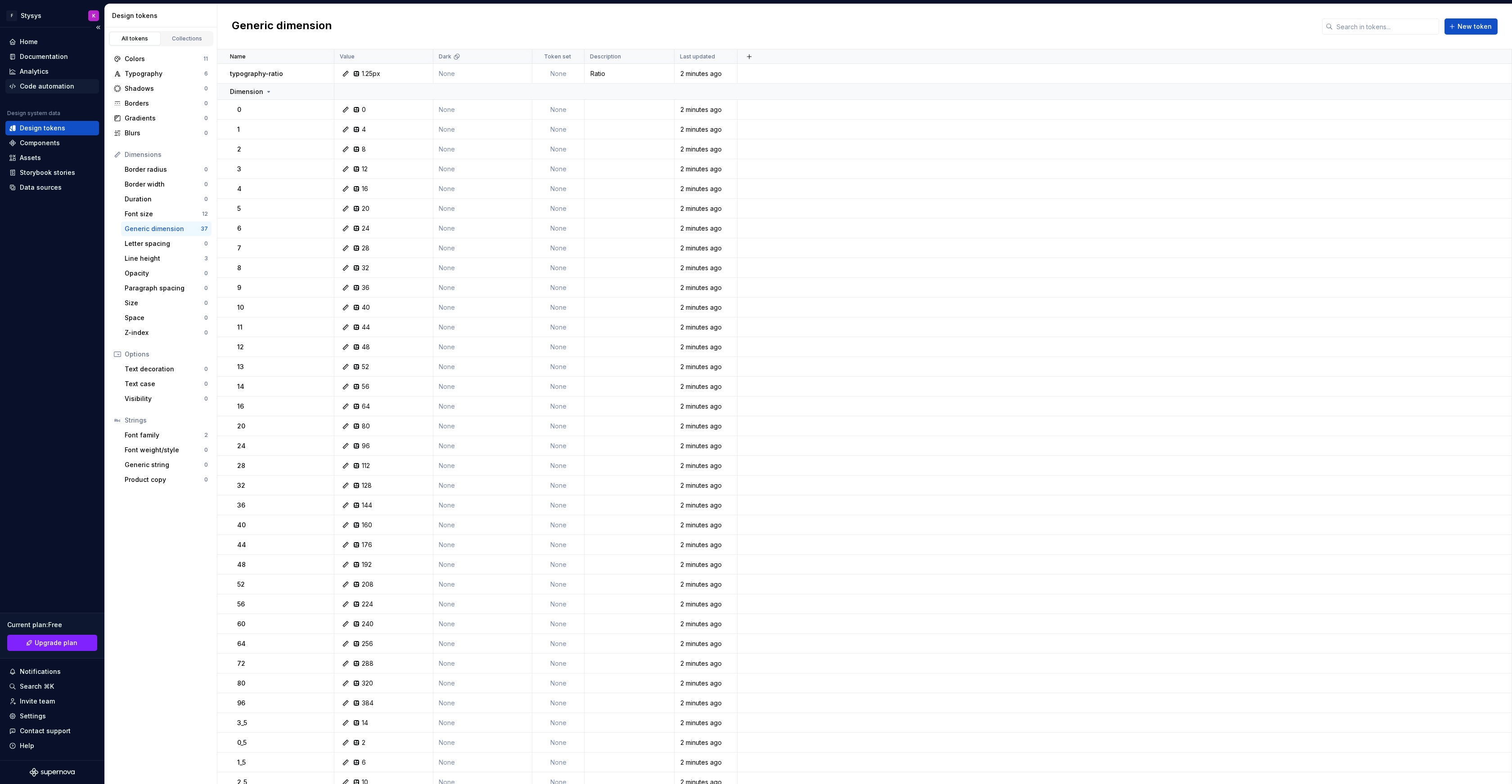
click at [66, 82] on div "Code automation" at bounding box center [47, 86] width 55 height 9
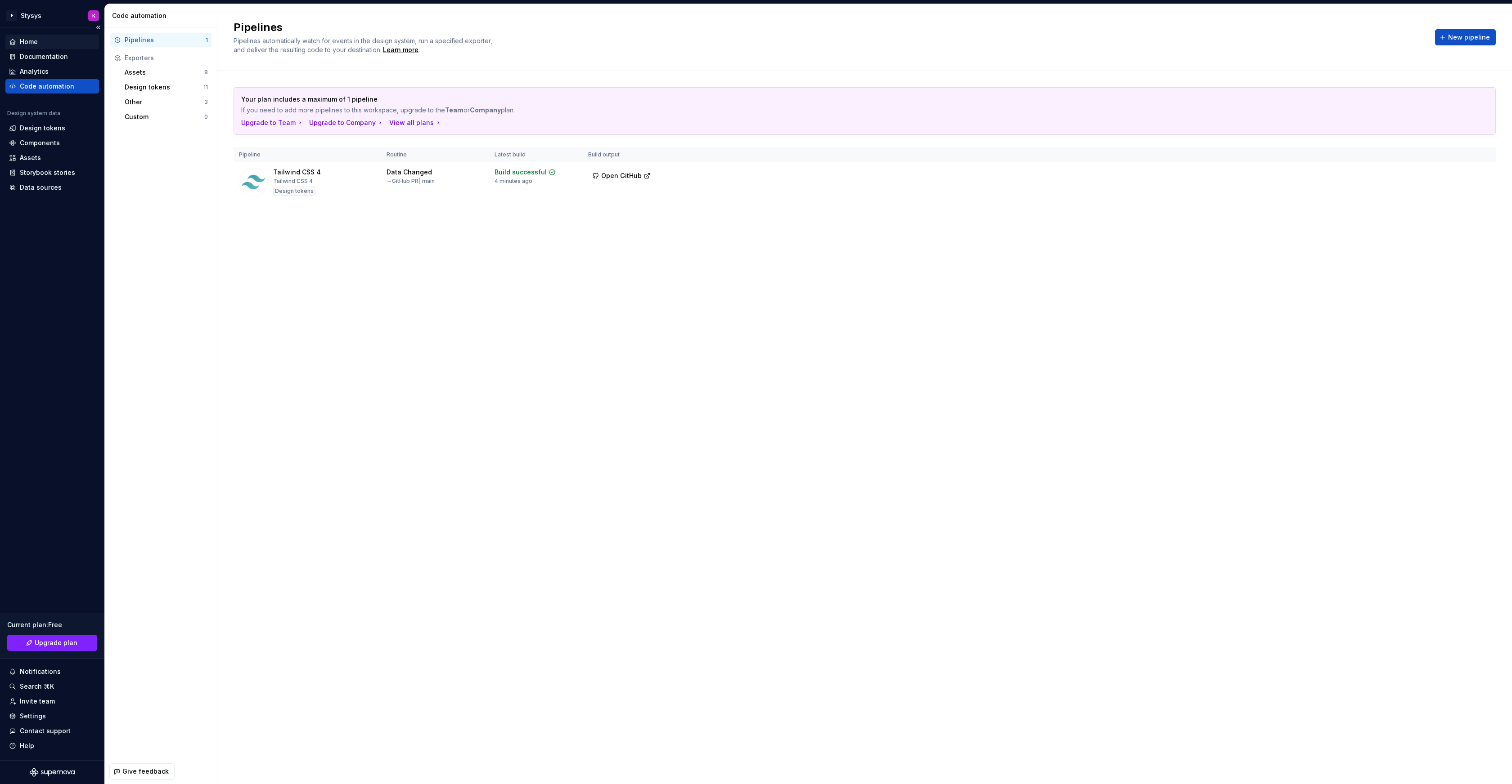
click at [35, 41] on div "Home" at bounding box center [28, 41] width 18 height 9
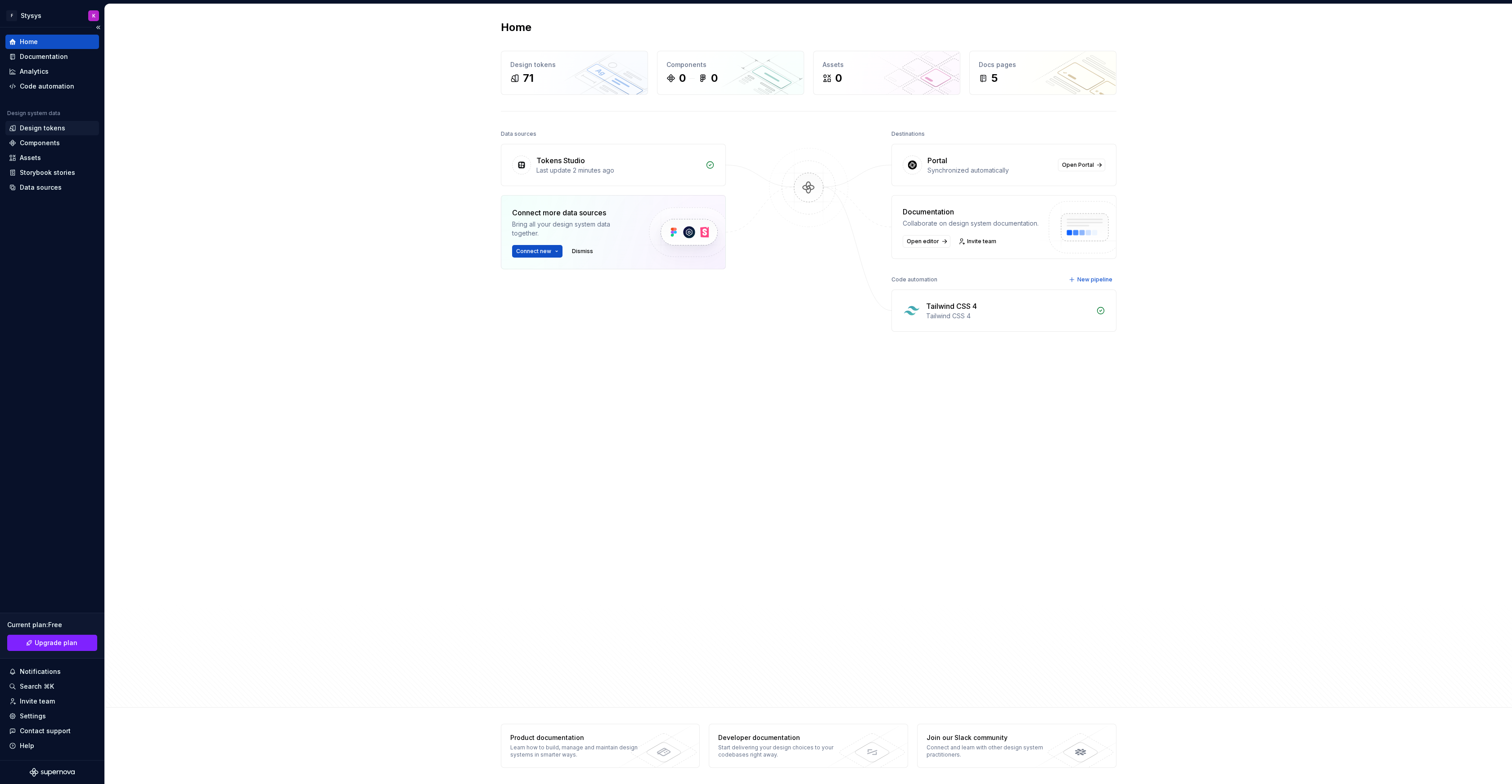
click at [31, 128] on div "Design tokens" at bounding box center [42, 128] width 46 height 9
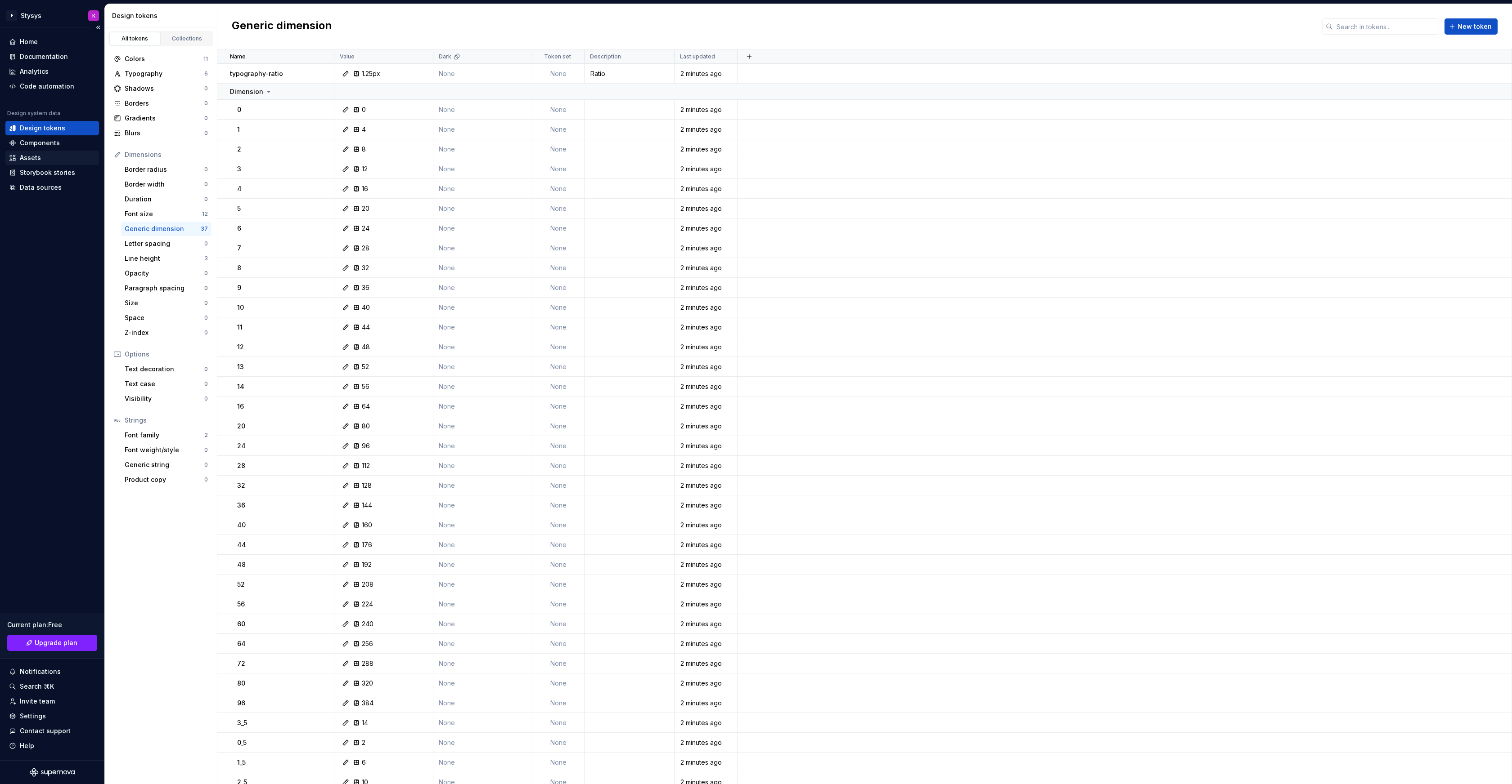
click at [30, 157] on div "Assets" at bounding box center [30, 157] width 21 height 9
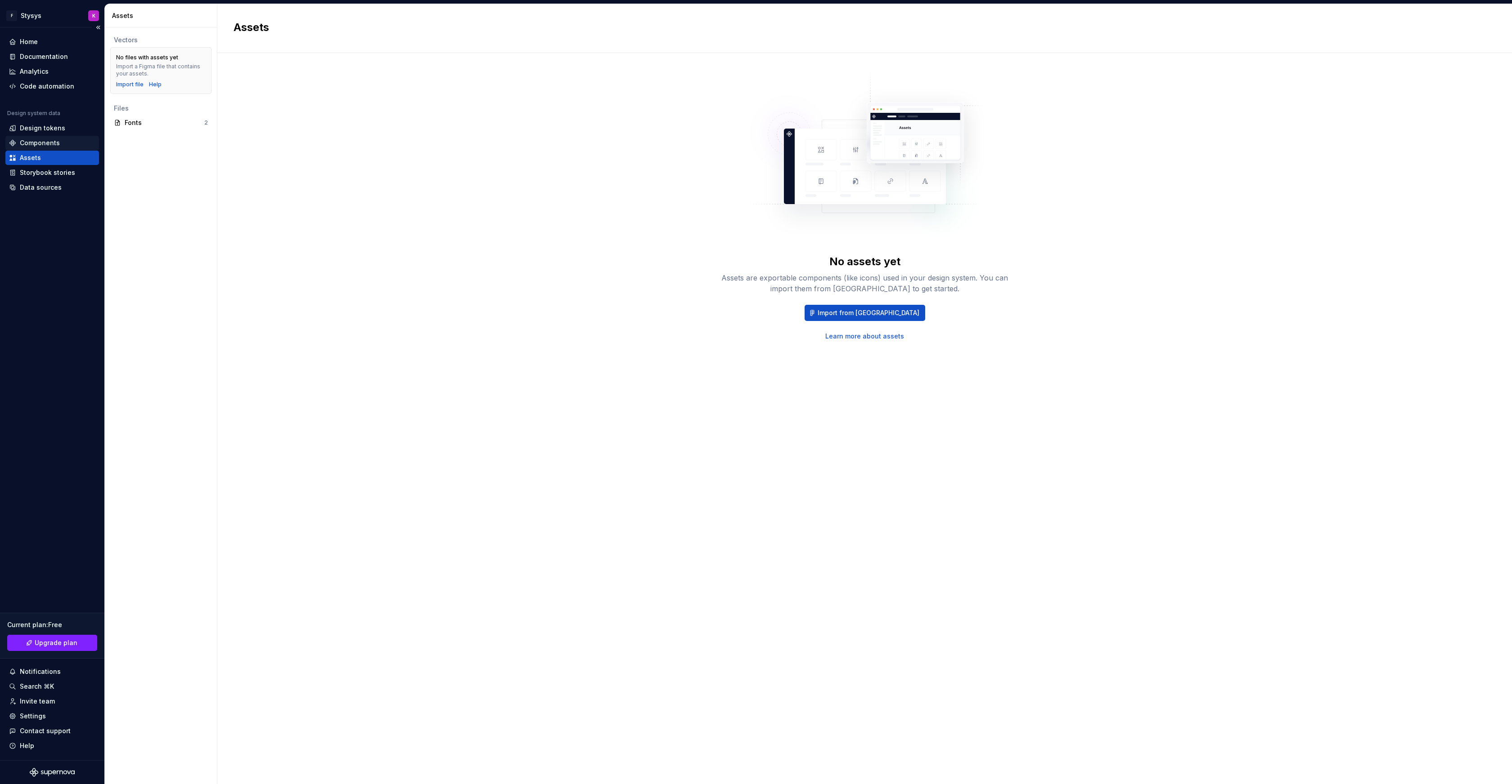
click at [35, 138] on div "Components" at bounding box center [53, 142] width 94 height 15
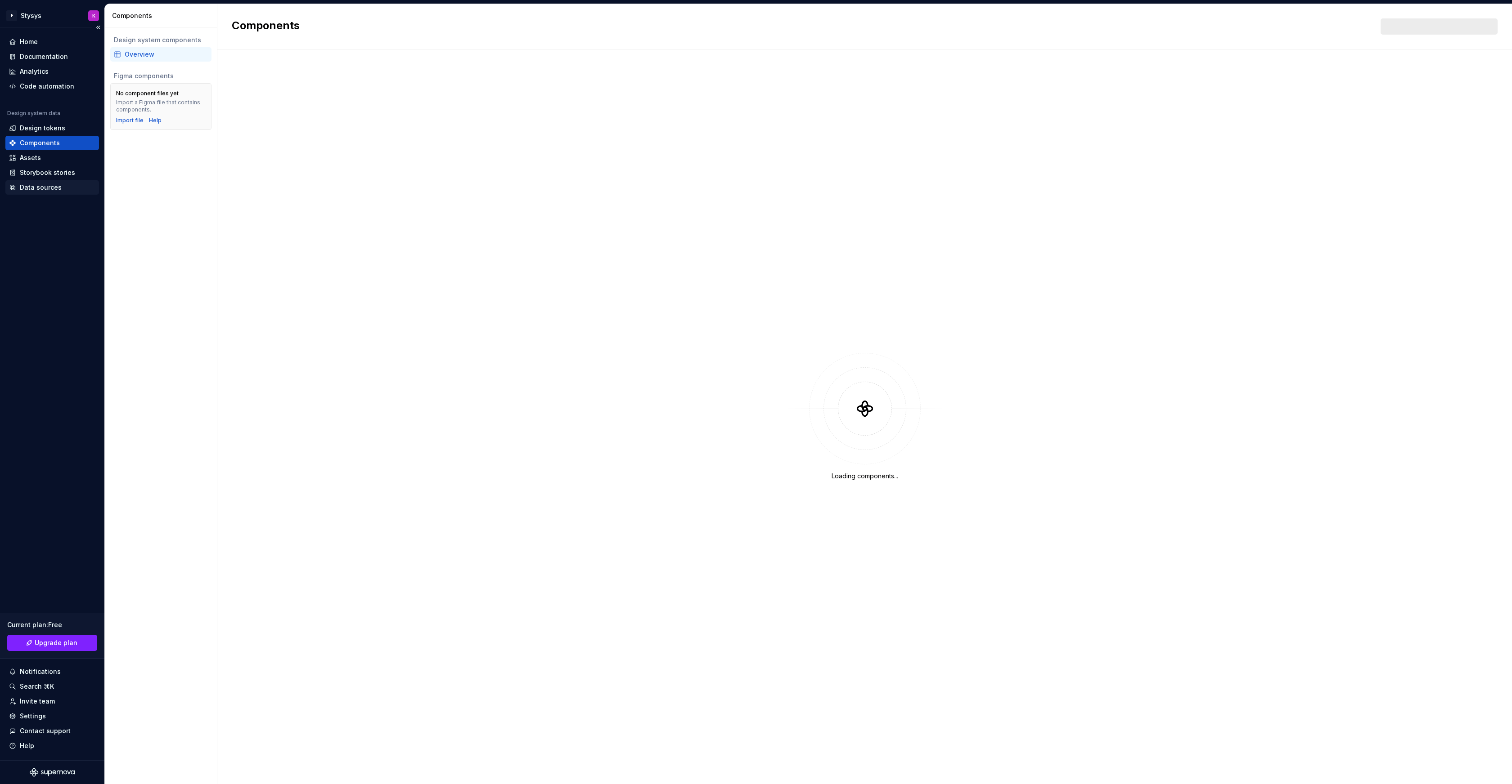
click at [43, 185] on div "Data sources" at bounding box center [40, 187] width 42 height 9
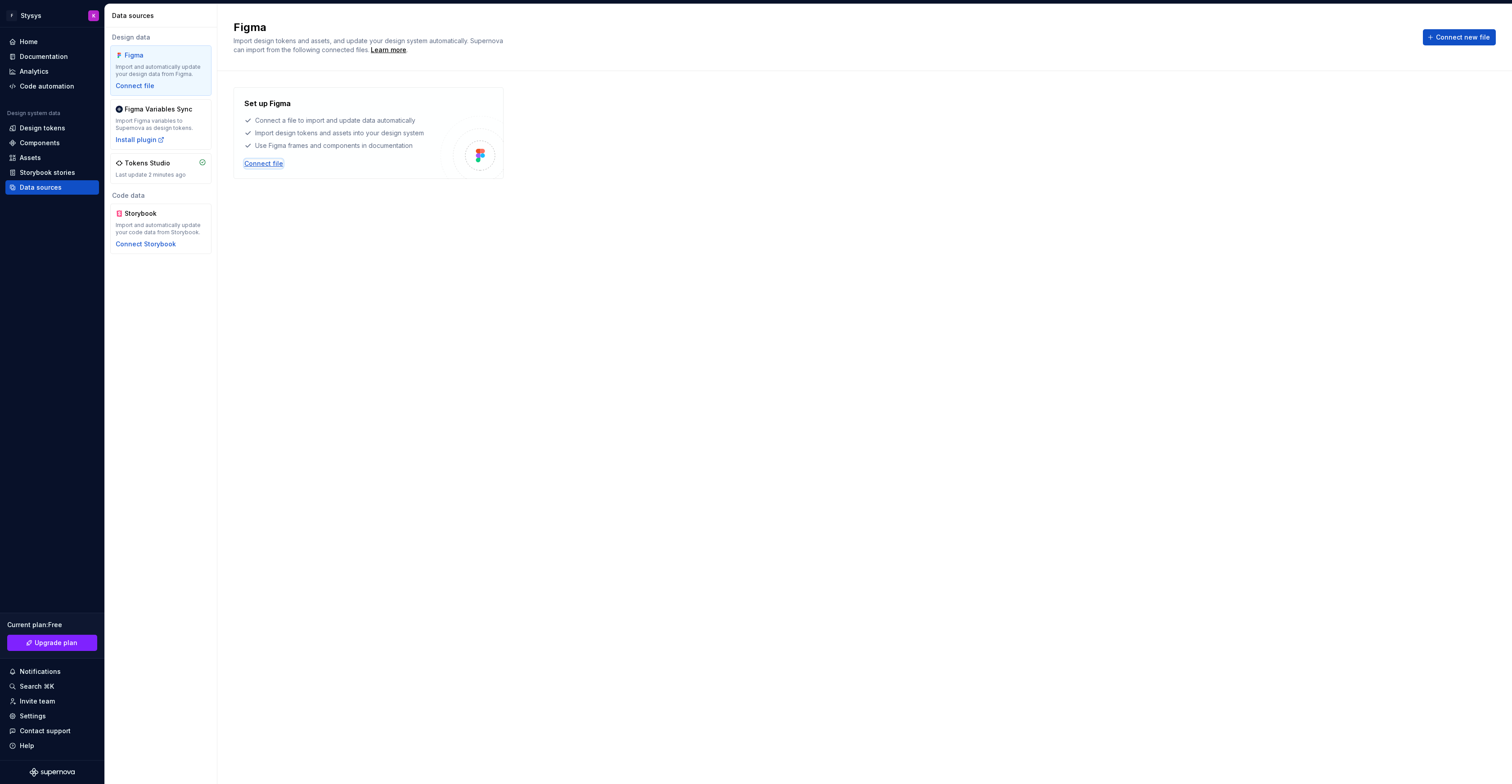
click at [270, 164] on div "Connect file" at bounding box center [263, 163] width 39 height 9
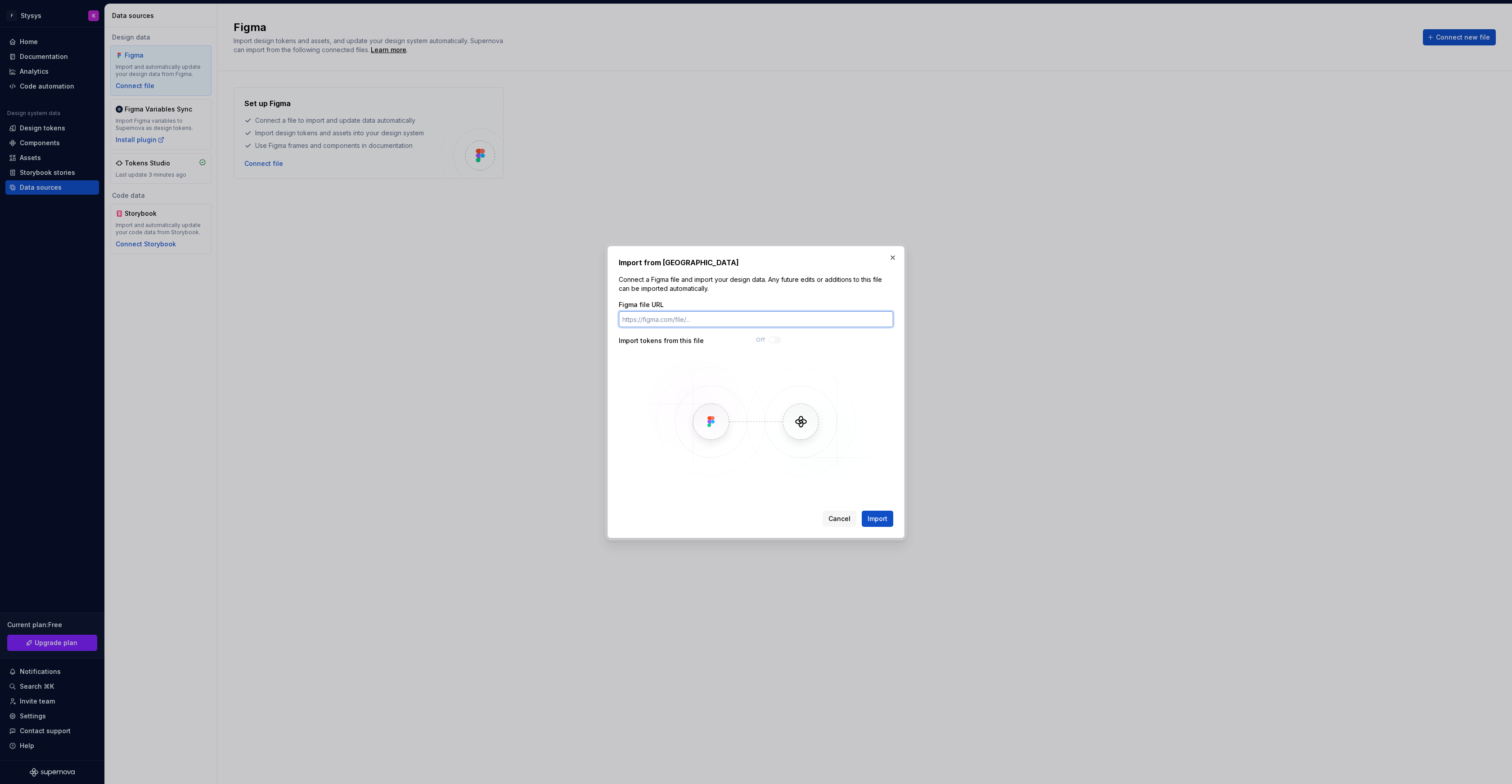
paste input "https://www.figma.com/design/DWnMSfq9L2s0UPi7RzpV9P/Portfolio-2025?node-id=0-1&…"
type input "https://www.figma.com/design/DWnMSfq9L2s0UPi7RzpV9P/Portfolio-2025?node-id=0-1&…"
click at [883, 515] on span "Import" at bounding box center [877, 519] width 20 height 9
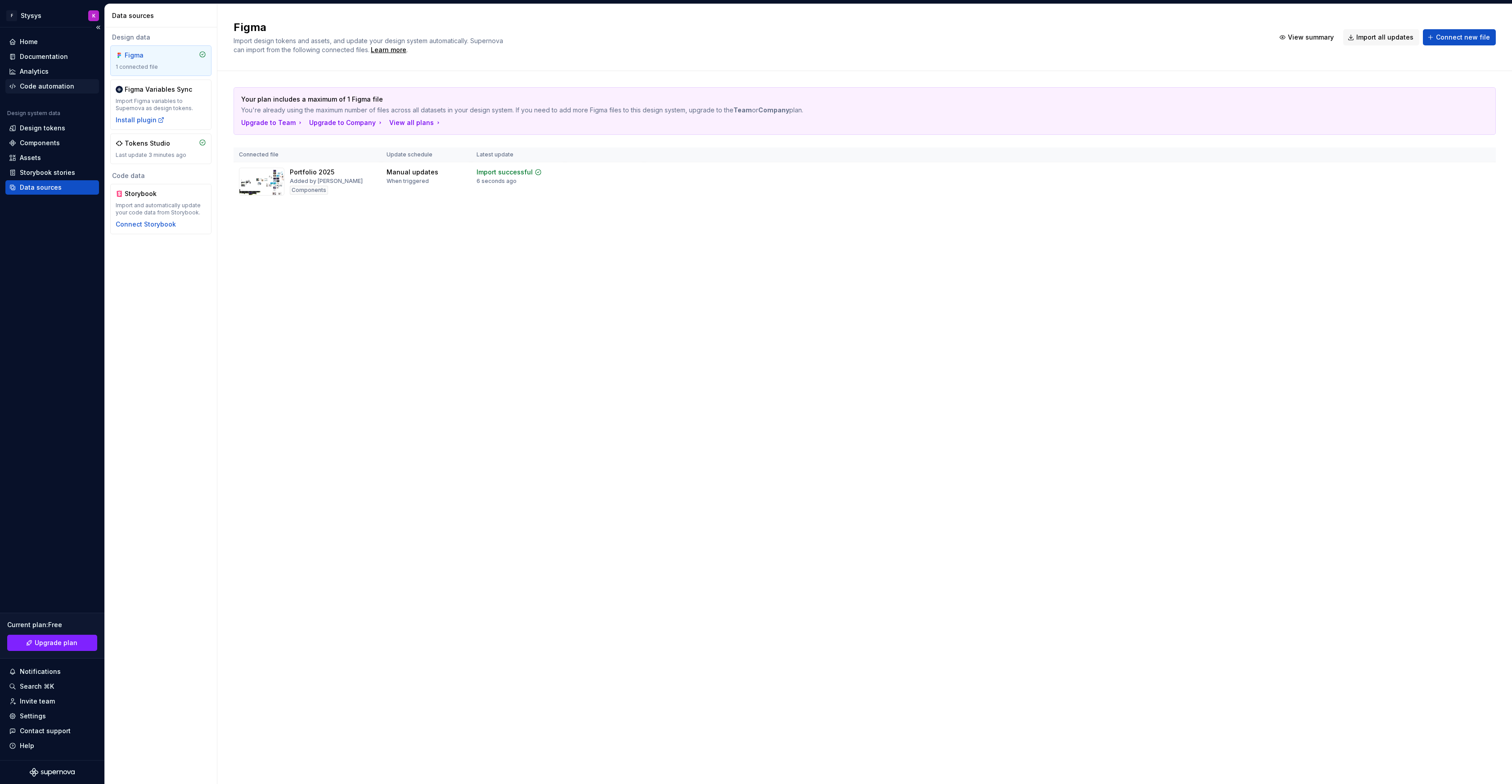
click at [54, 87] on div "Code automation" at bounding box center [47, 86] width 55 height 9
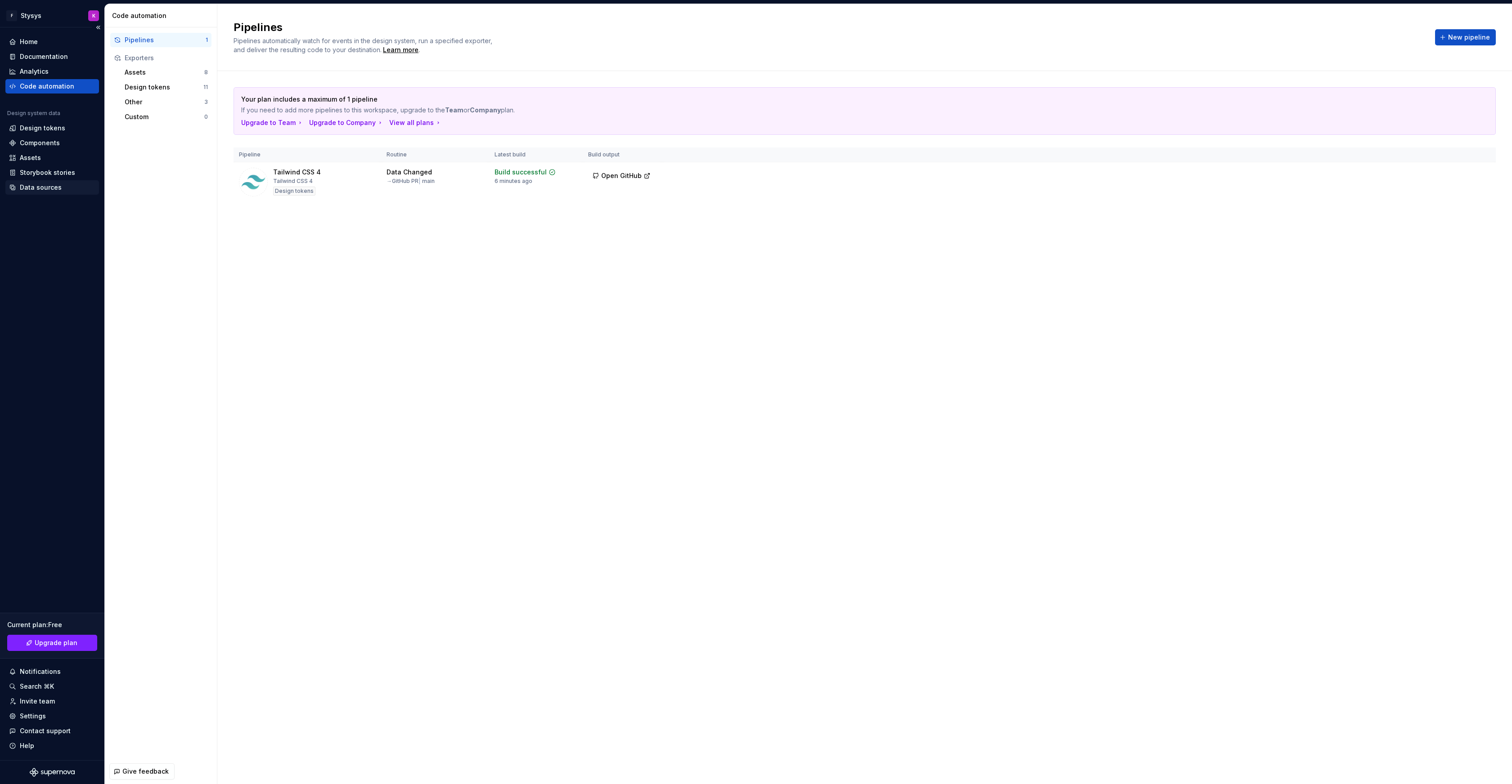
click at [48, 185] on div "Data sources" at bounding box center [40, 187] width 42 height 9
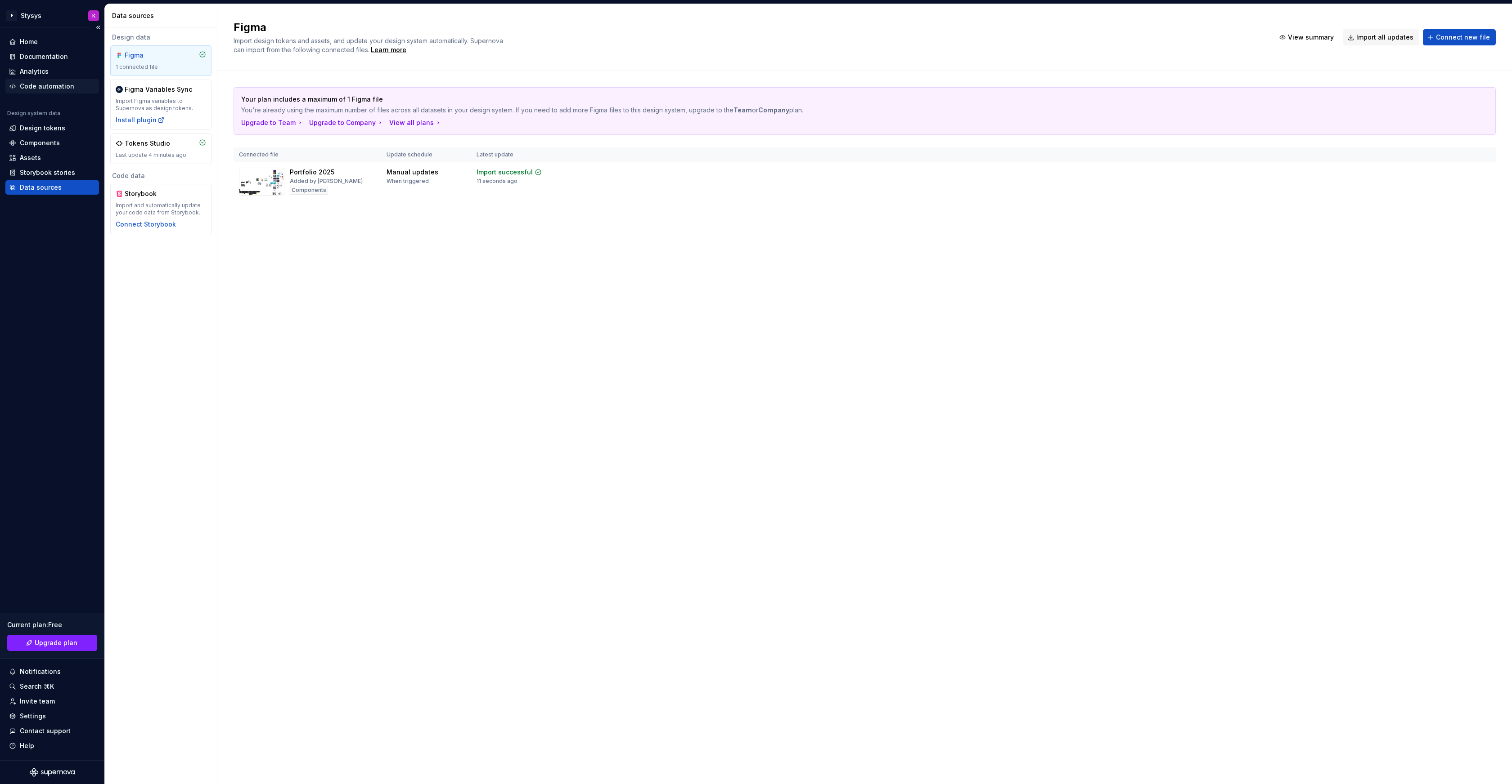
click at [41, 85] on div "Code automation" at bounding box center [47, 86] width 55 height 9
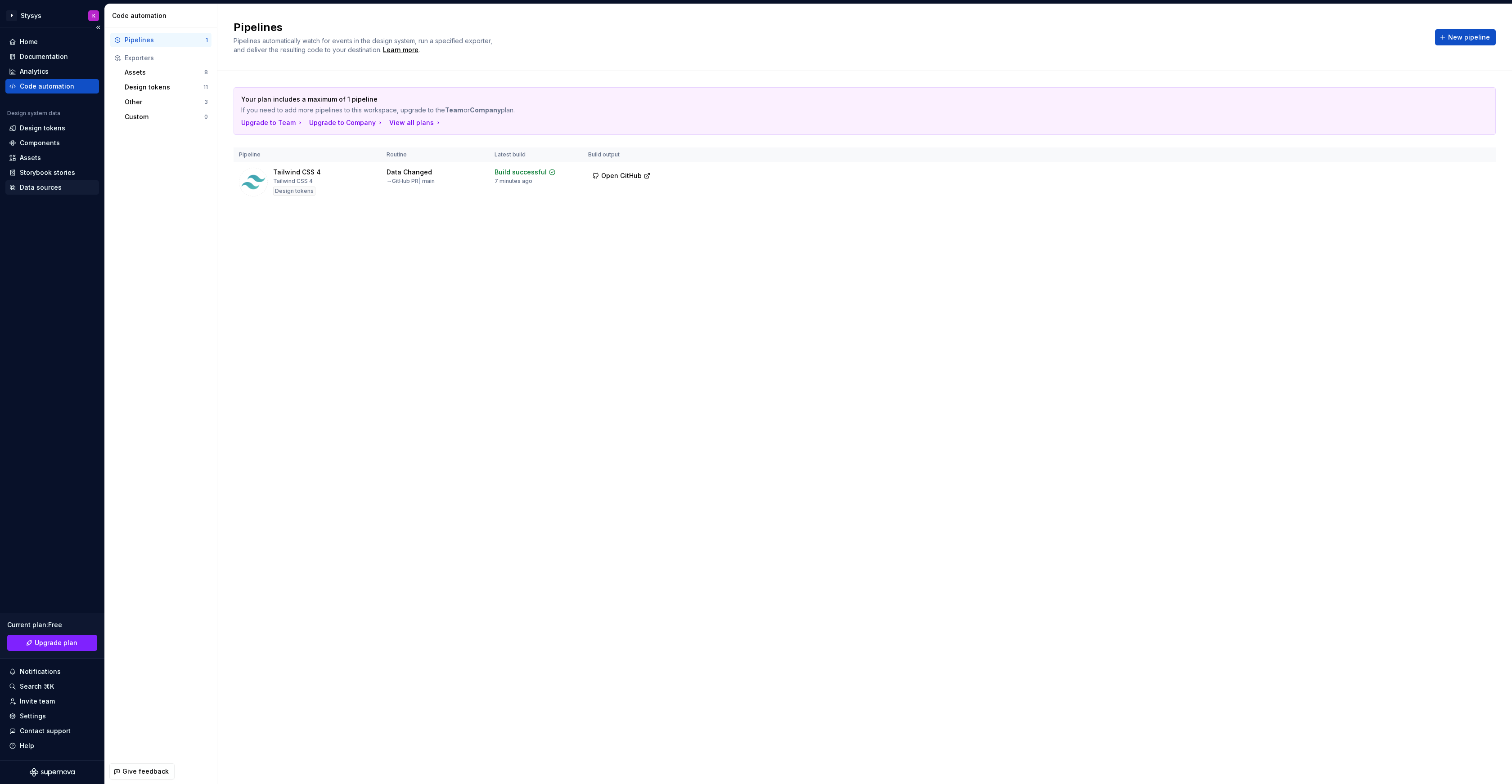
click at [48, 188] on div "Data sources" at bounding box center [40, 187] width 42 height 9
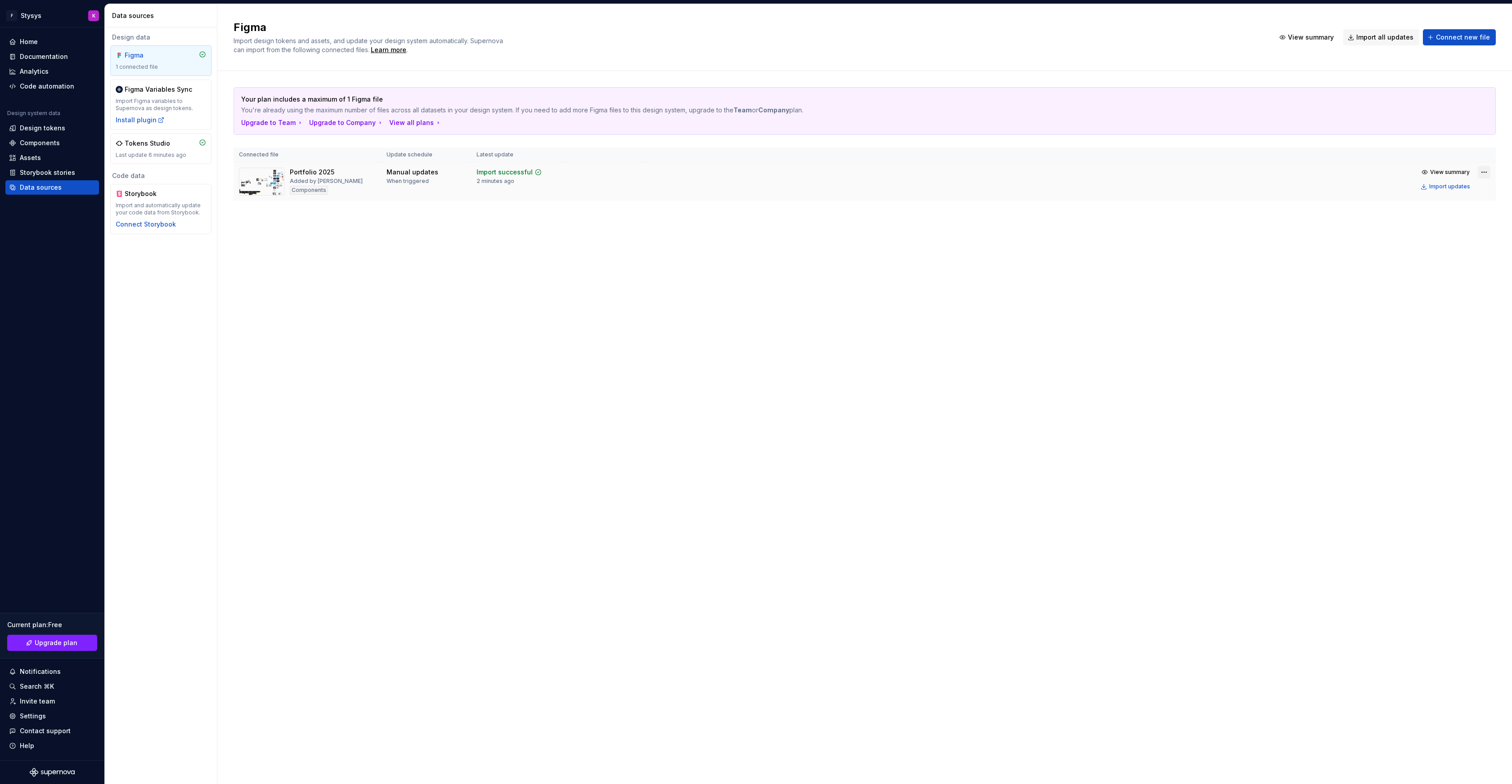
click at [1485, 173] on html "F Stysys K Home Documentation Analytics Code automation Design system data Desi…" at bounding box center [756, 392] width 1512 height 784
click at [1407, 218] on span "Enable automatic updates" at bounding box center [1442, 218] width 100 height 15
click at [1236, 235] on html "F Stysys K Home Documentation Analytics Code automation Design system data Desi…" at bounding box center [756, 392] width 1512 height 784
click at [1450, 189] on div "Import updates" at bounding box center [1450, 186] width 41 height 7
click at [43, 87] on div "Code automation" at bounding box center [47, 86] width 55 height 9
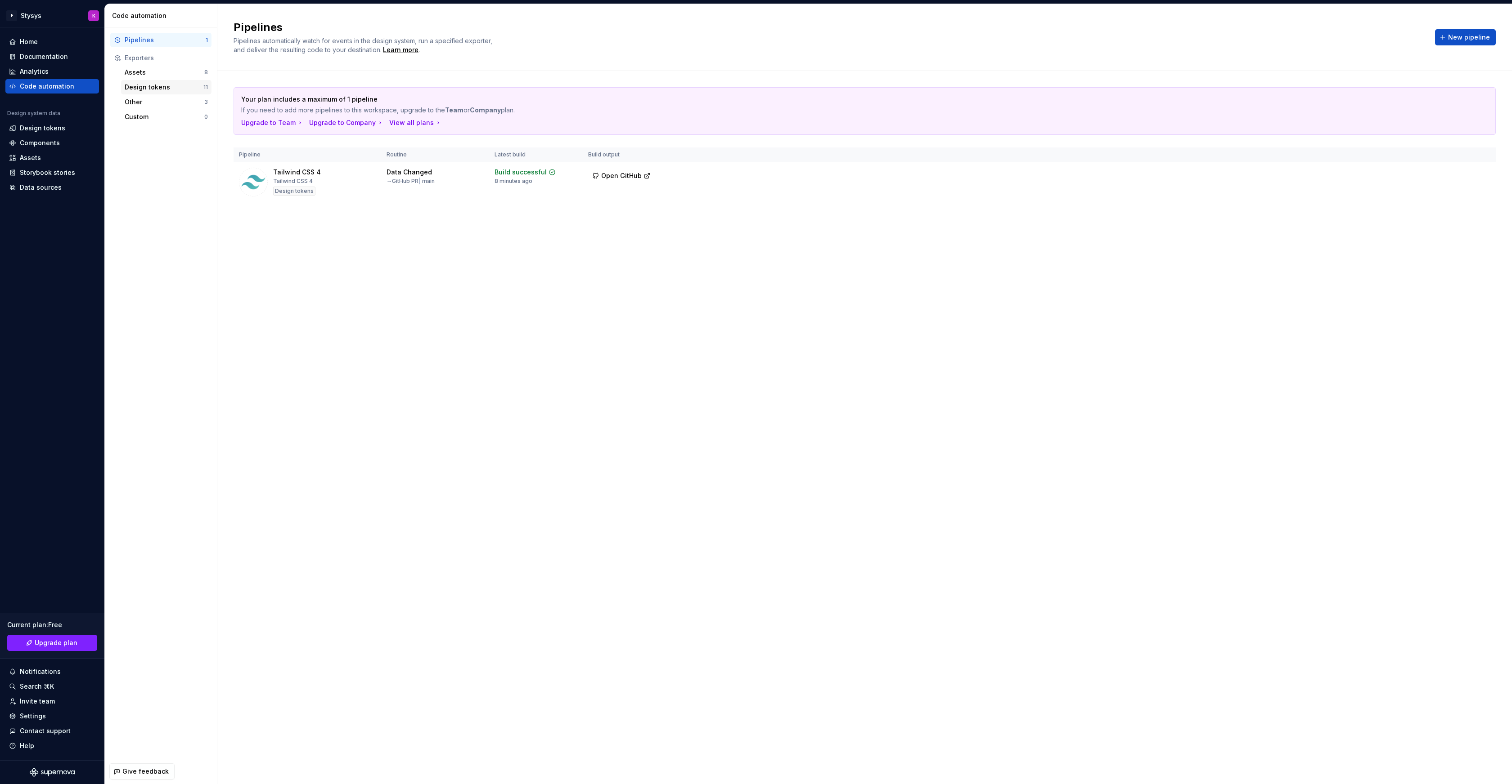
click at [149, 89] on div "Design tokens" at bounding box center [164, 87] width 79 height 9
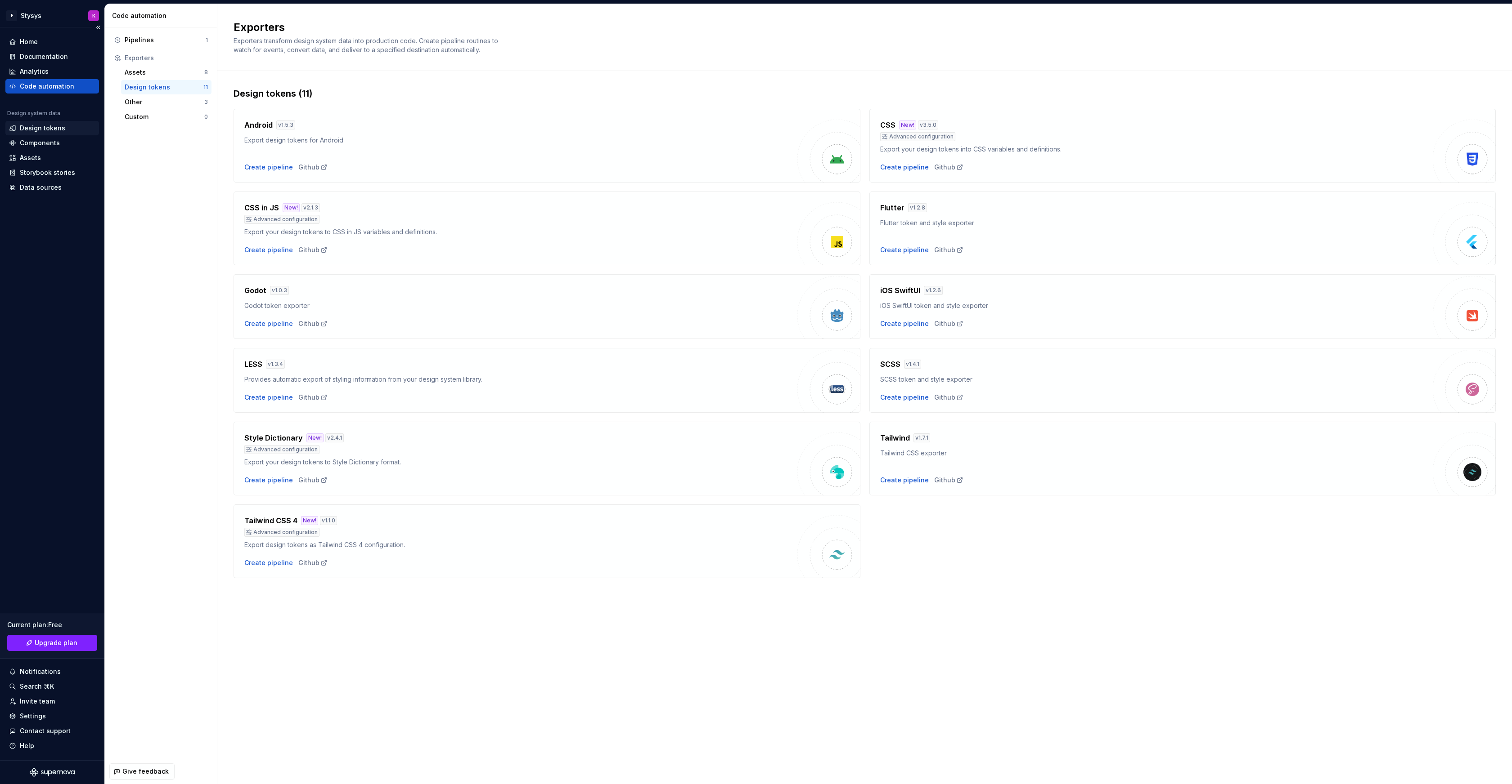
click at [36, 130] on div "Design tokens" at bounding box center [42, 128] width 46 height 9
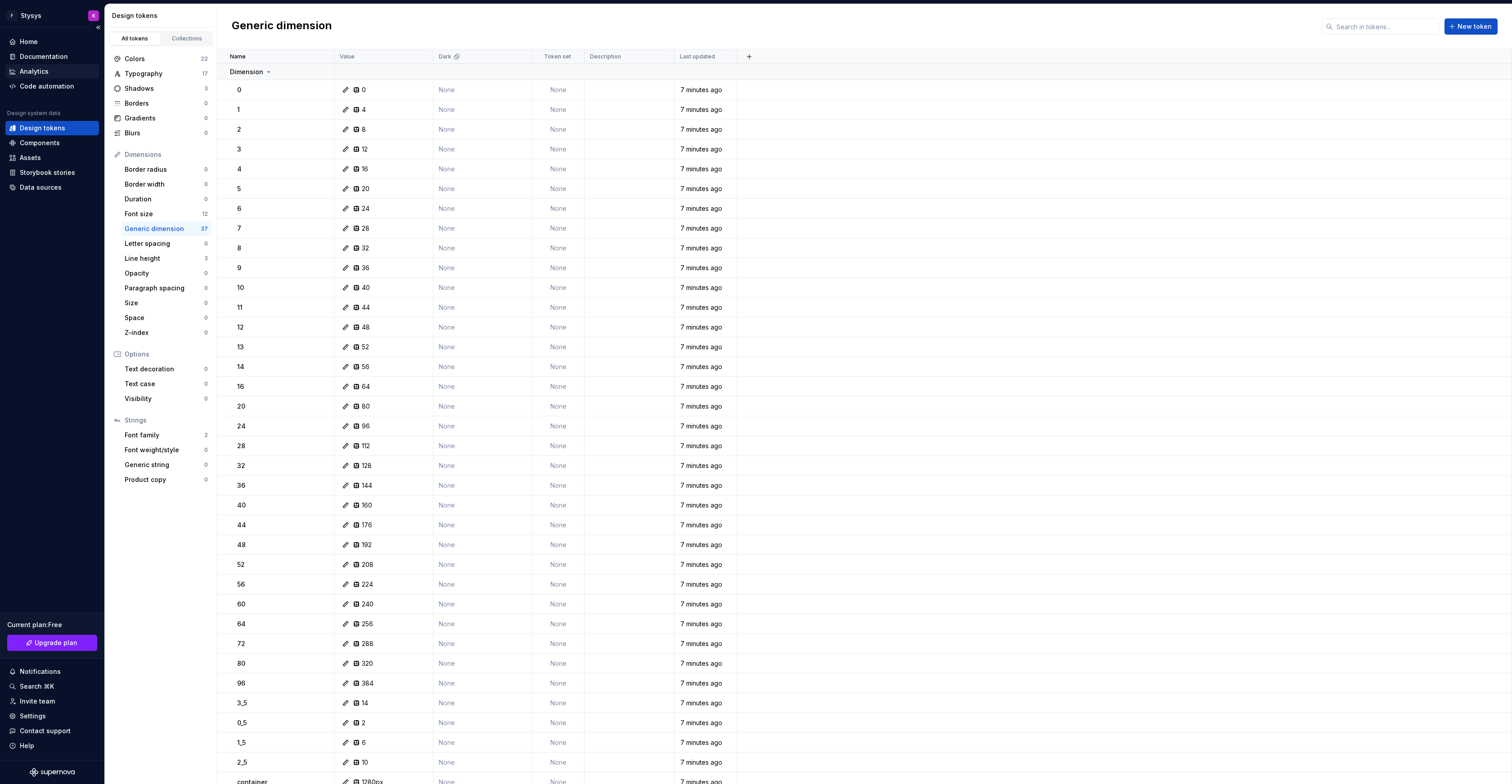
click at [38, 77] on div "Analytics" at bounding box center [53, 71] width 94 height 15
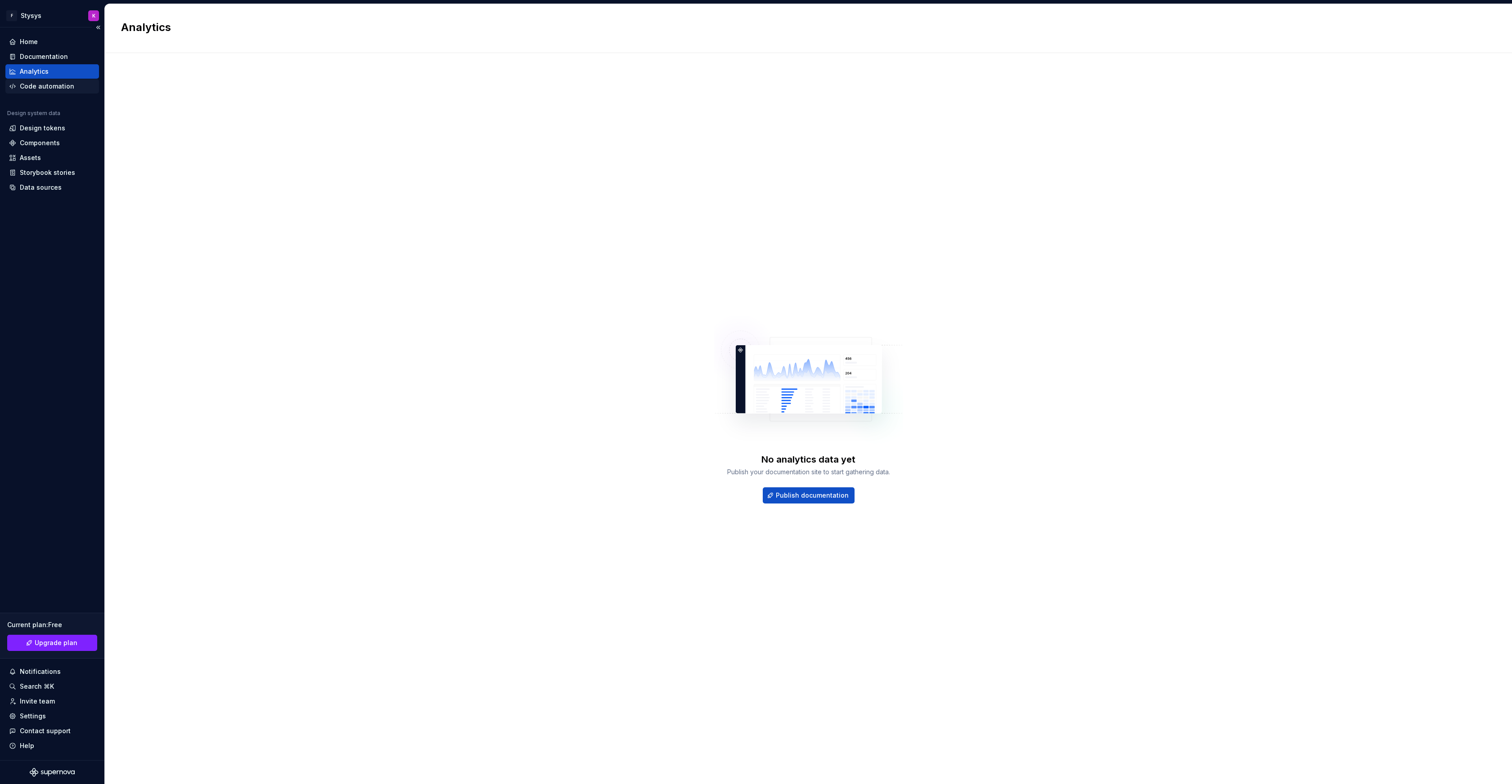
click at [39, 86] on div "Code automation" at bounding box center [47, 86] width 55 height 9
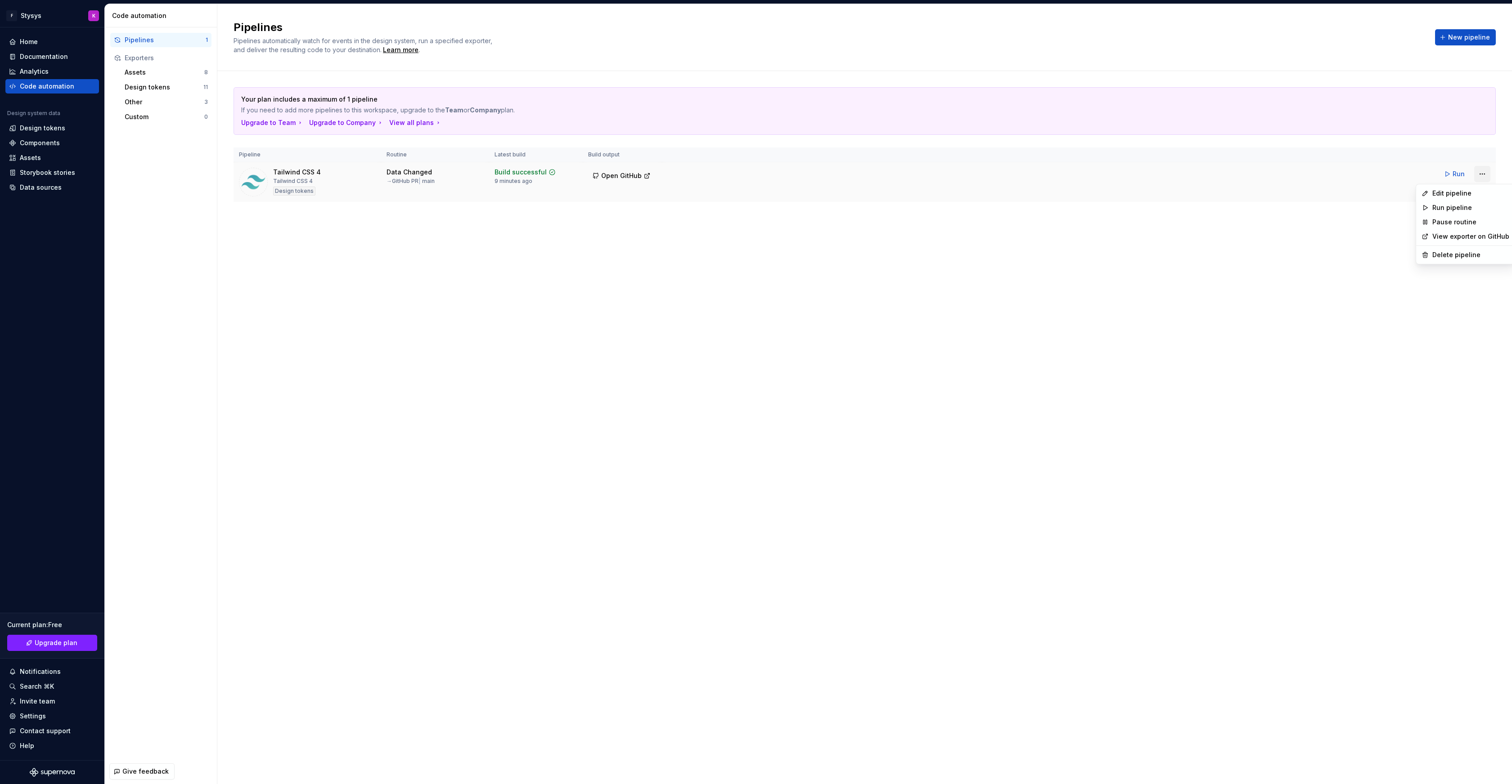
click at [1480, 173] on html "F Stysys K Home Documentation Analytics Code automation Design system data Desi…" at bounding box center [756, 392] width 1512 height 784
click at [1456, 190] on div "Edit pipeline" at bounding box center [1470, 193] width 77 height 9
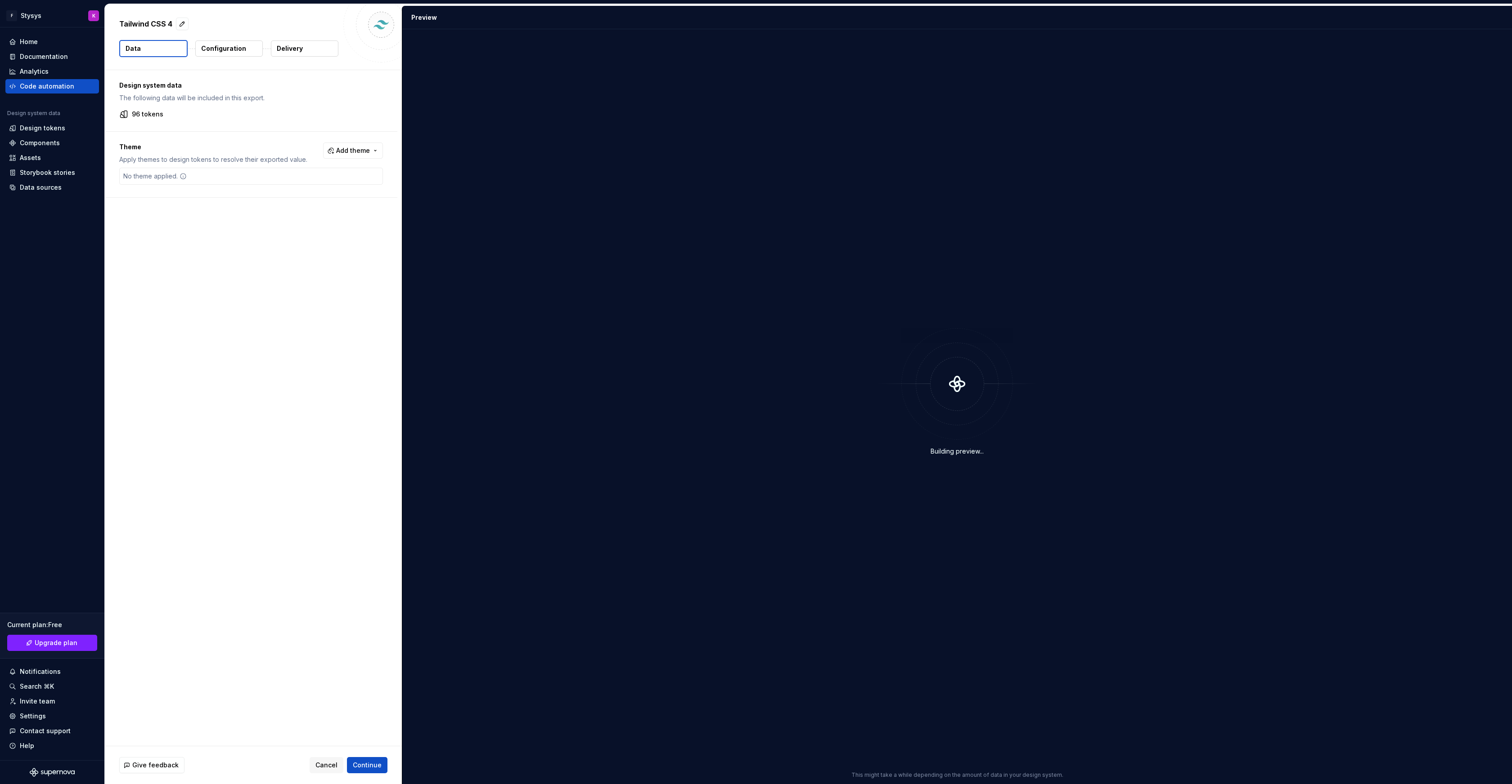
click at [219, 49] on p "Configuration" at bounding box center [223, 48] width 45 height 9
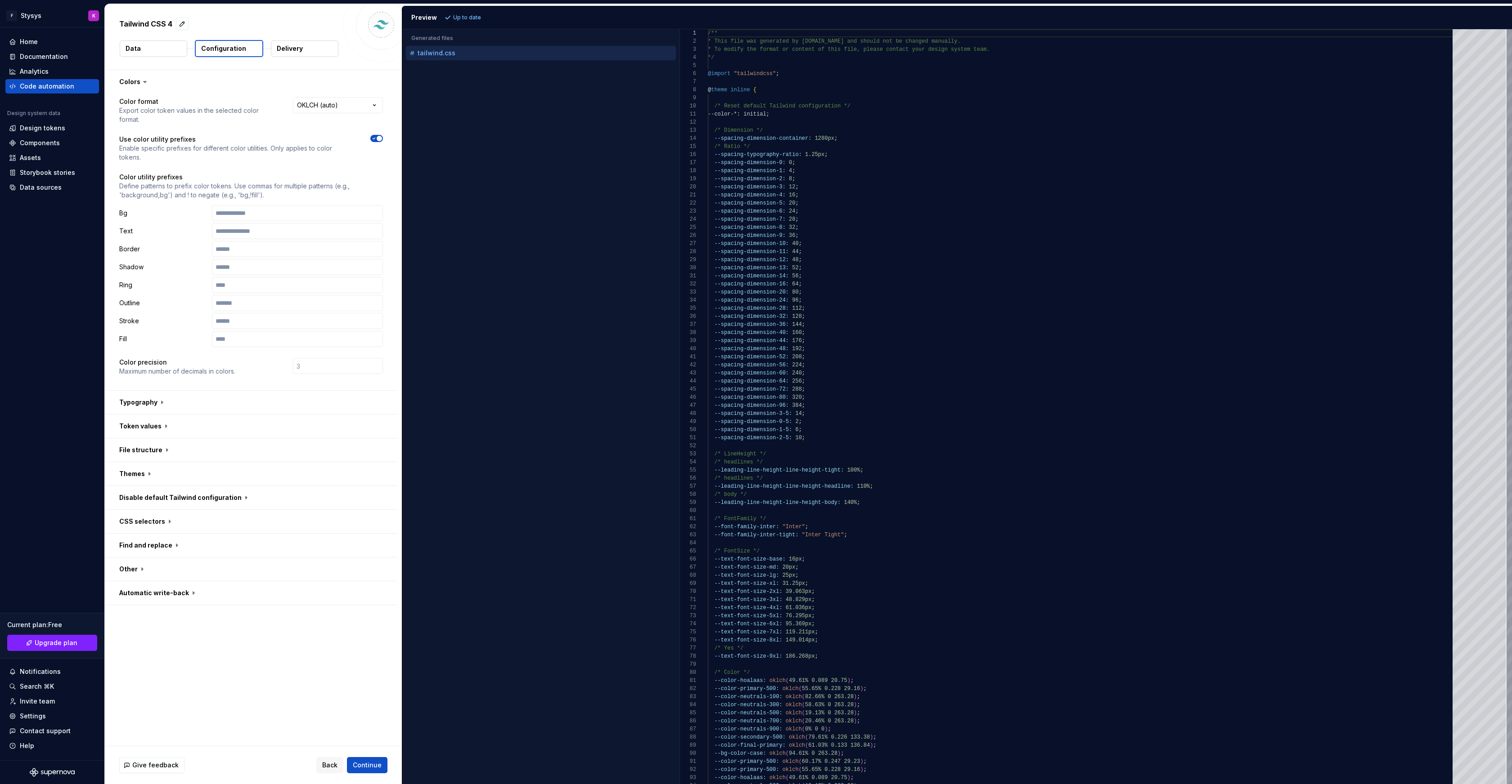
click at [278, 45] on p "Delivery" at bounding box center [290, 48] width 26 height 9
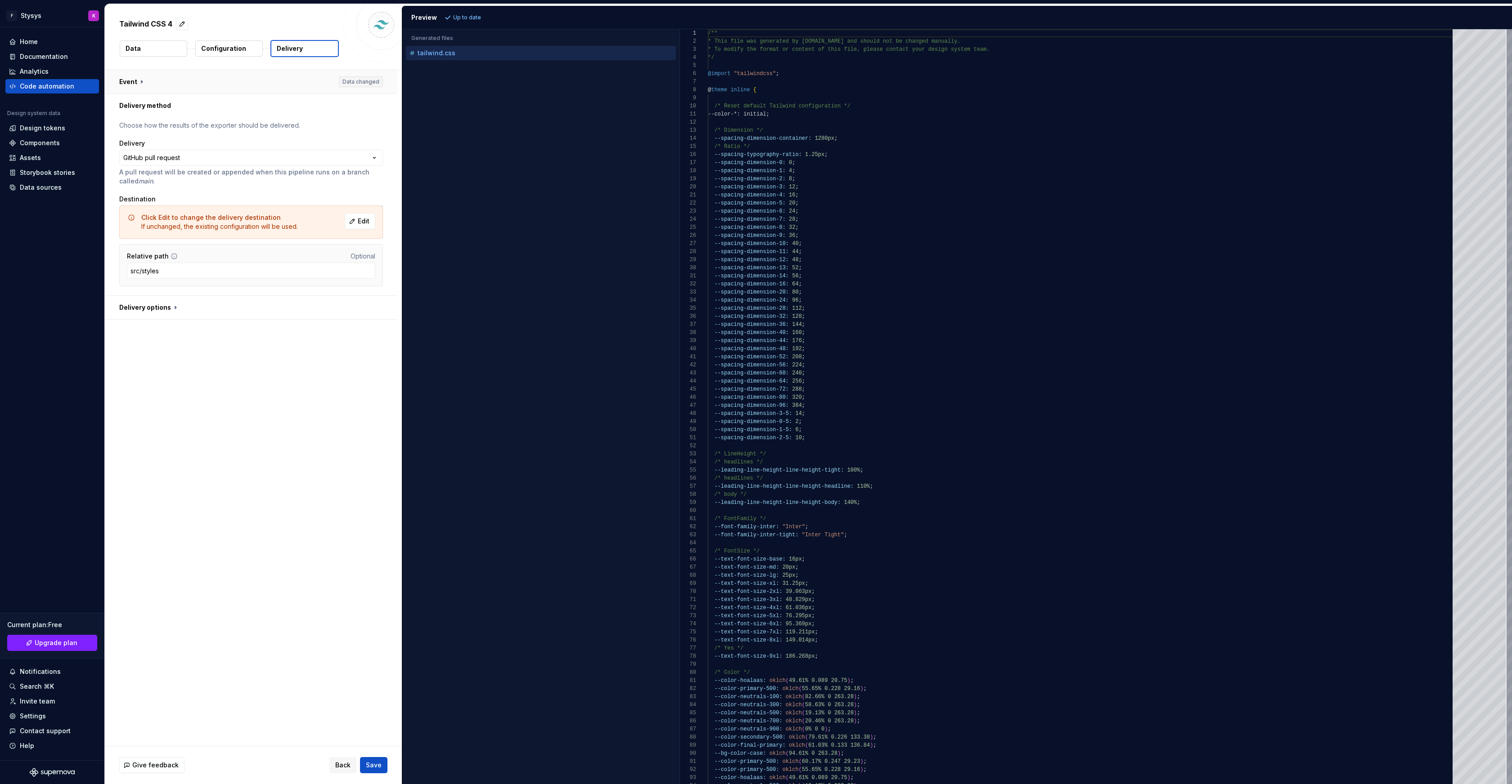
click at [143, 81] on button "button" at bounding box center [251, 82] width 293 height 23
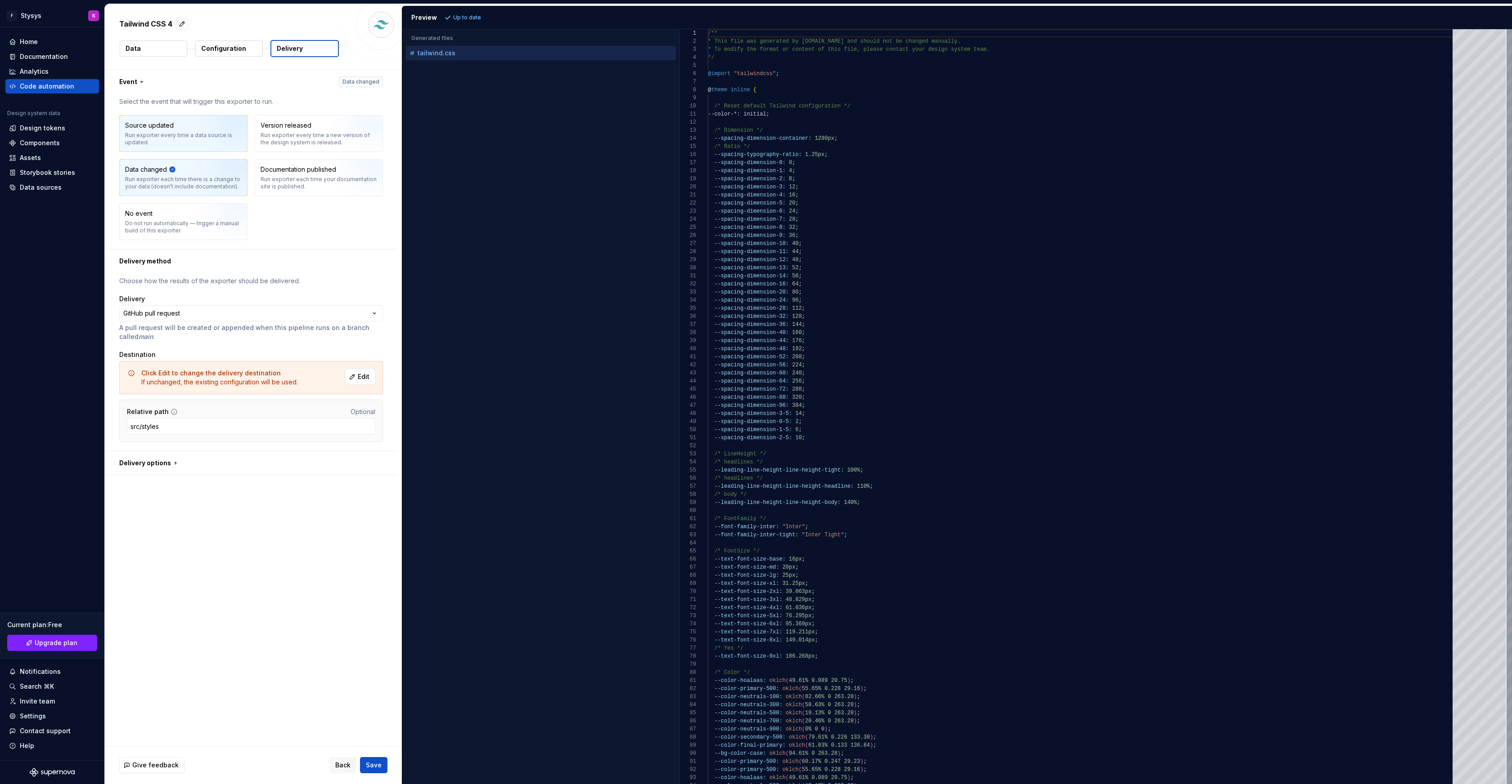
click at [186, 125] on div "Source updated Run exporter every time a data source is updated." at bounding box center [182, 134] width 116 height 25
click at [373, 765] on span "Save" at bounding box center [374, 764] width 16 height 9
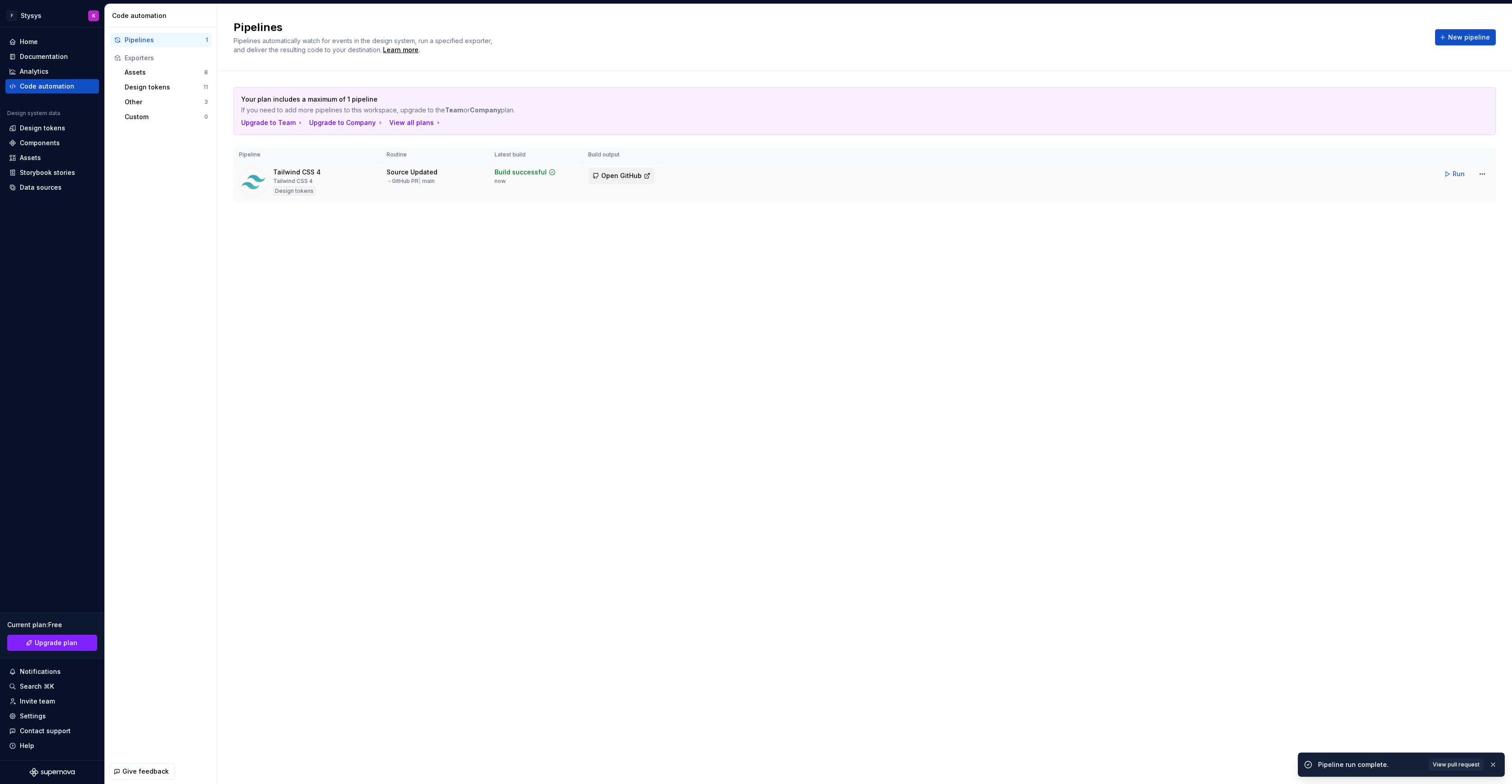
click at [632, 179] on span "Open GitHub" at bounding box center [621, 176] width 41 height 9
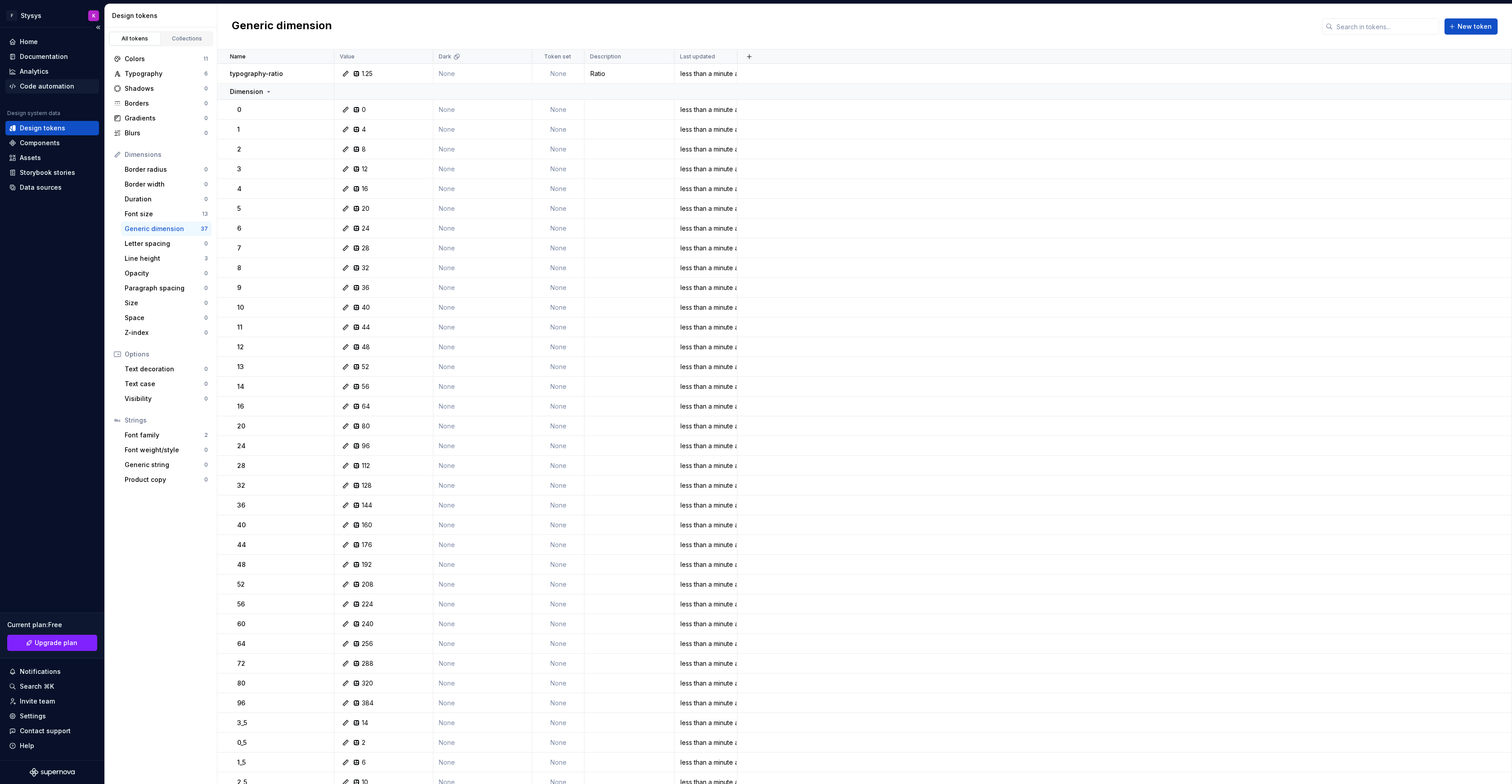
click at [39, 88] on div "Code automation" at bounding box center [47, 86] width 55 height 9
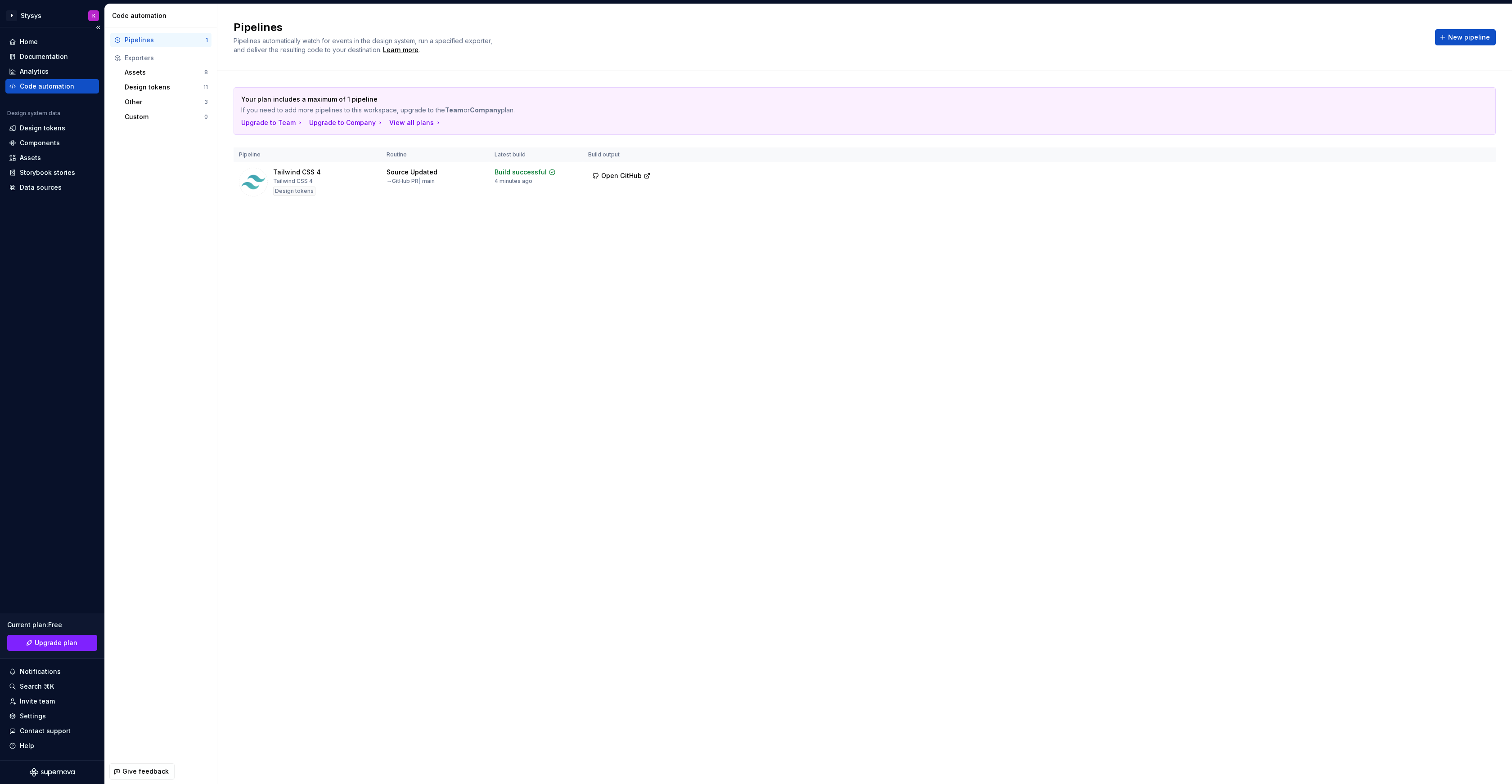
click at [39, 88] on div "Code automation" at bounding box center [47, 86] width 55 height 9
click at [1483, 176] on html "F Stysys K Home Documentation Analytics Code automation Design system data Desi…" at bounding box center [756, 392] width 1512 height 784
click at [1168, 227] on html "F Stysys K Home Documentation Analytics Code automation Design system data Desi…" at bounding box center [756, 392] width 1512 height 784
